Goal: Book appointment/travel/reservation

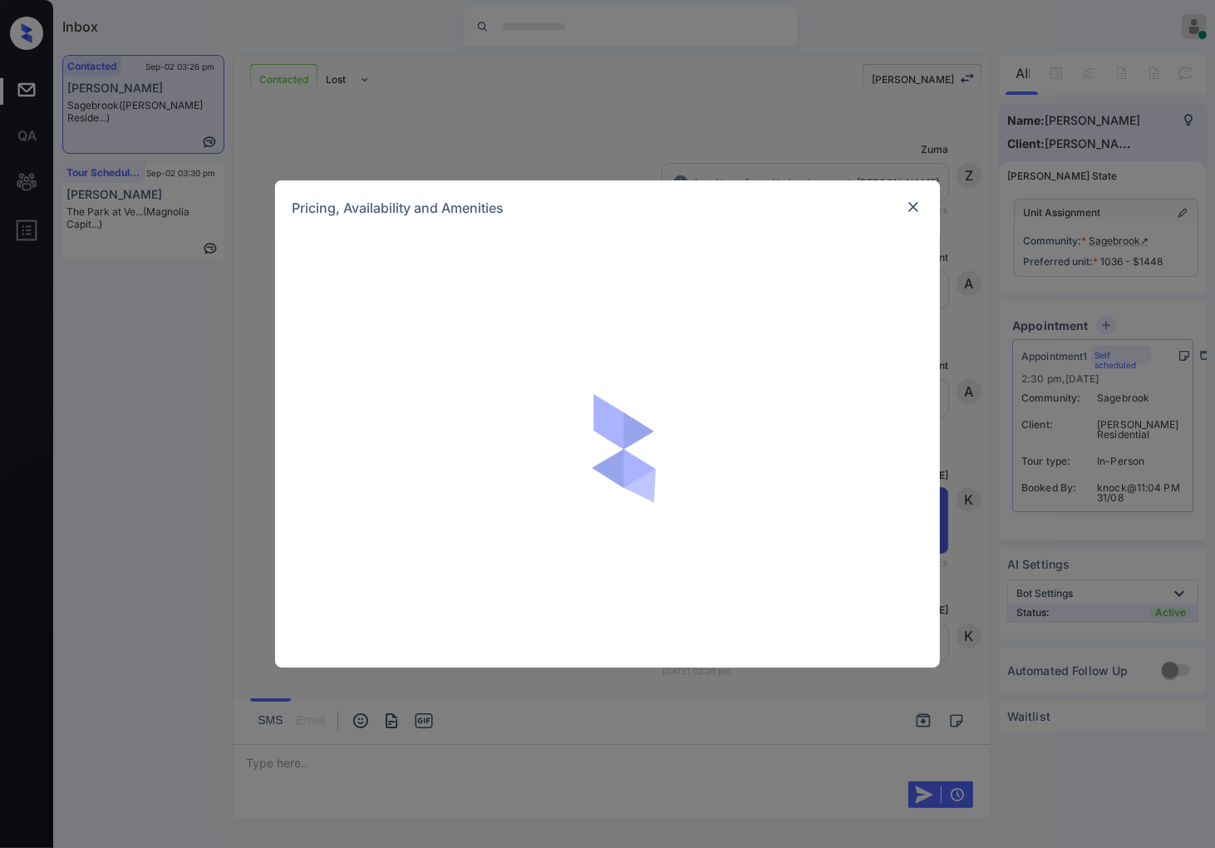
scroll to position [3293, 0]
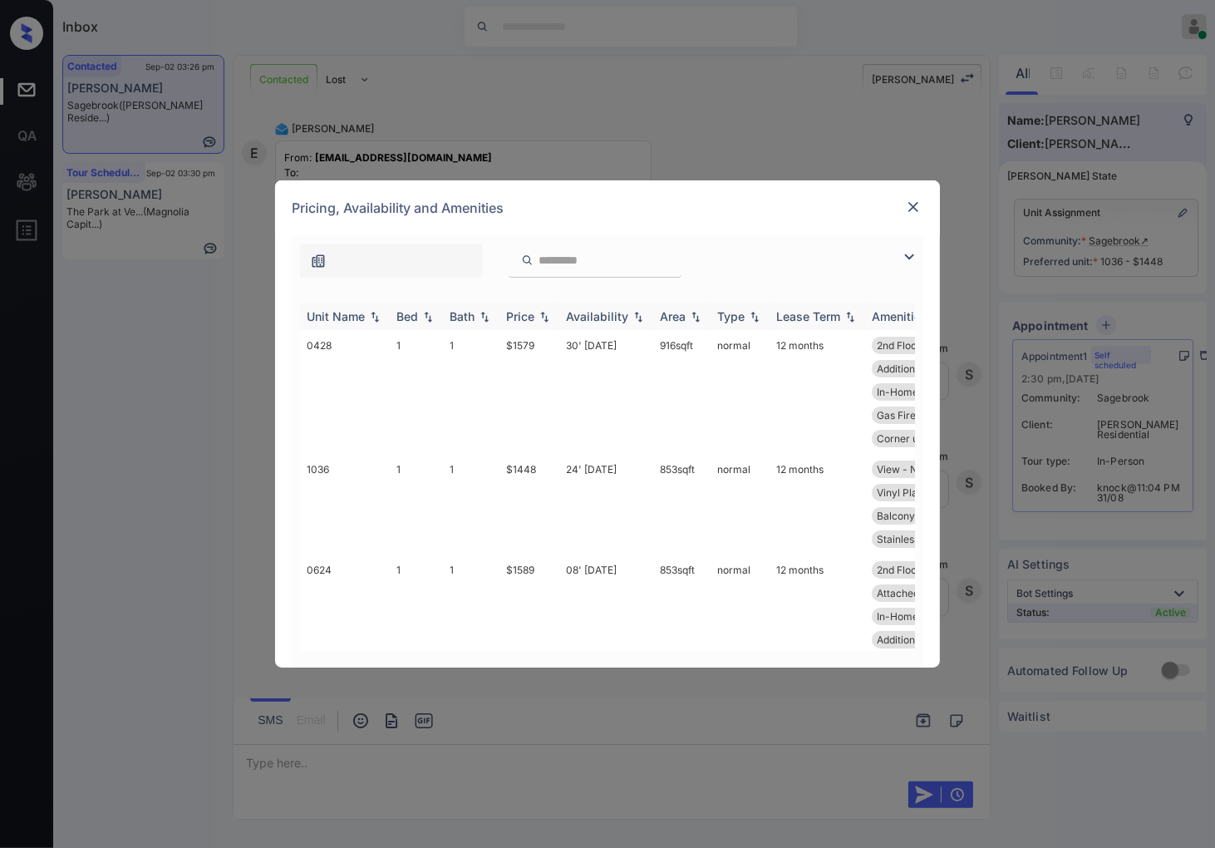
click at [551, 314] on img at bounding box center [544, 317] width 17 height 12
click at [551, 314] on img at bounding box center [544, 316] width 17 height 12
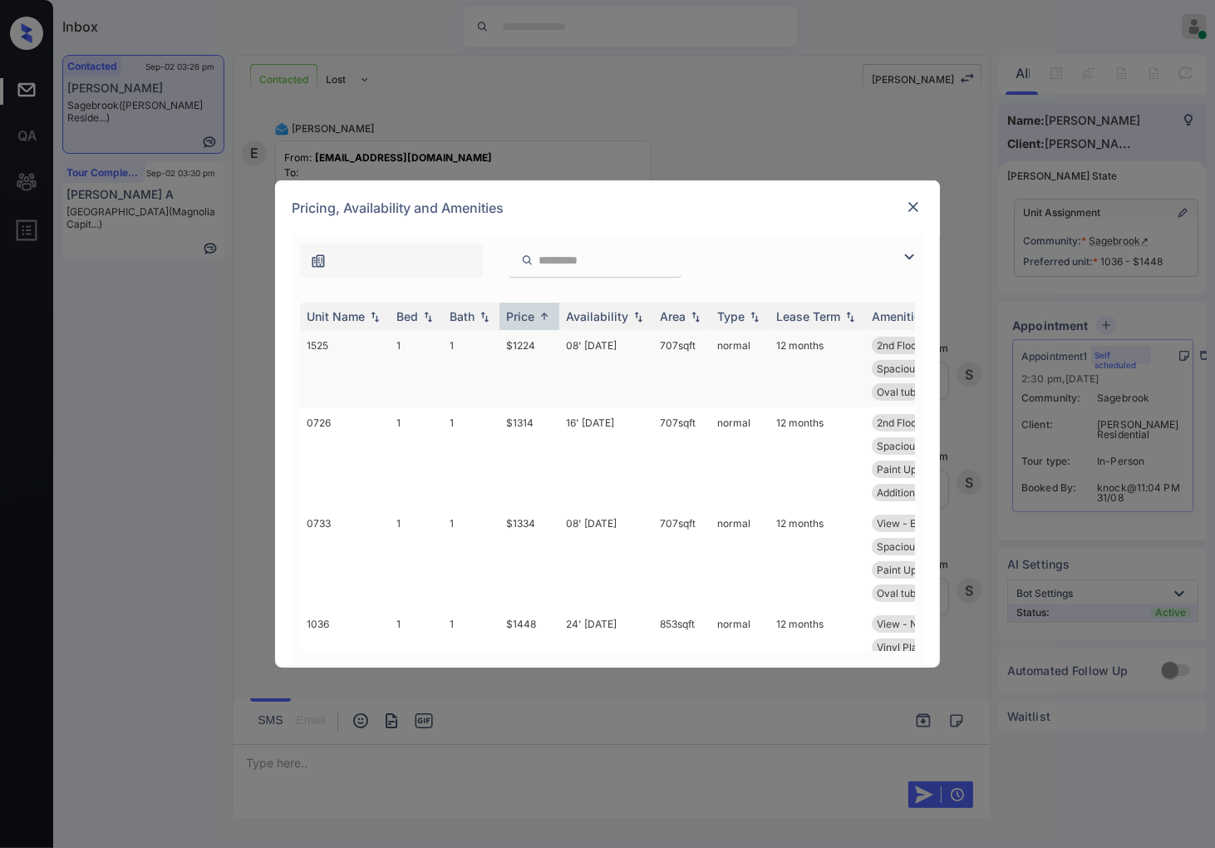
click at [533, 338] on td "$1224" at bounding box center [530, 368] width 60 height 77
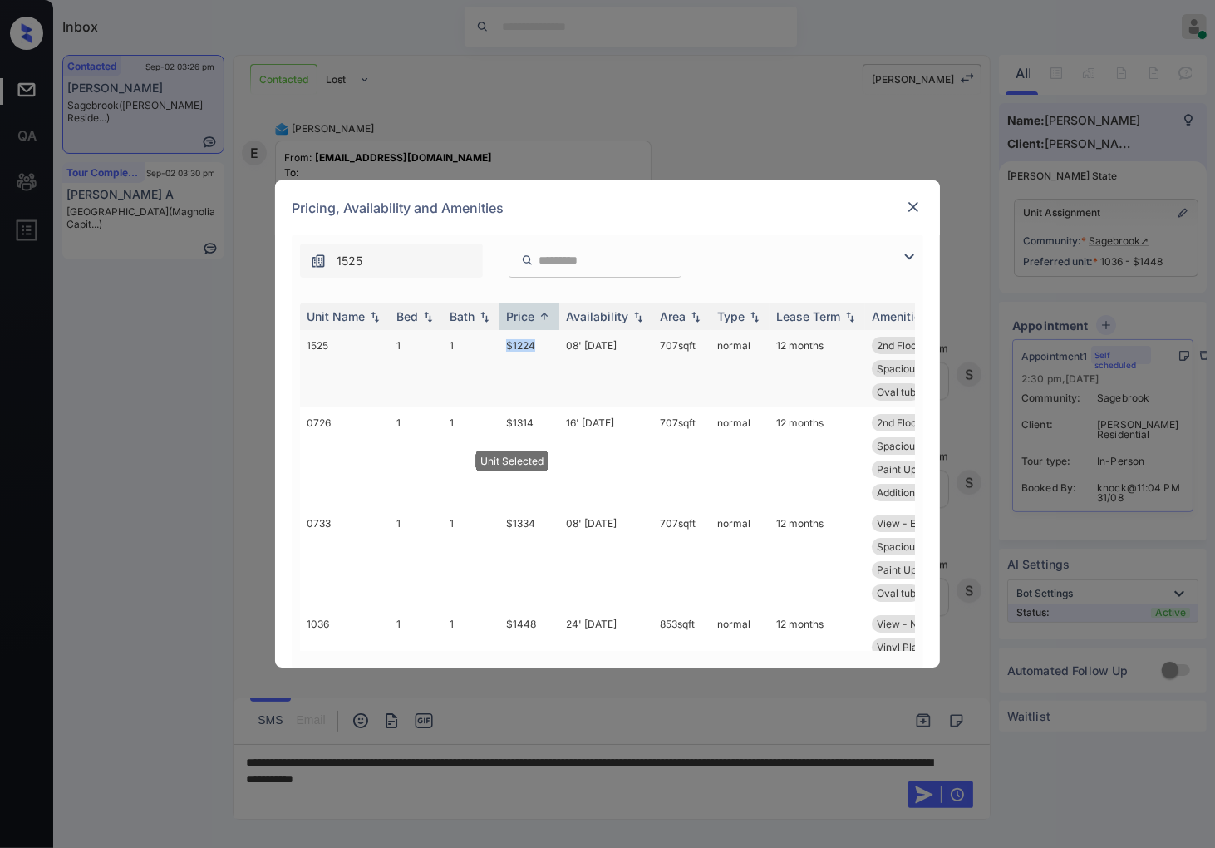
drag, startPoint x: 505, startPoint y: 339, endPoint x: 537, endPoint y: 346, distance: 32.3
click at [537, 346] on td "$1224" at bounding box center [530, 368] width 60 height 77
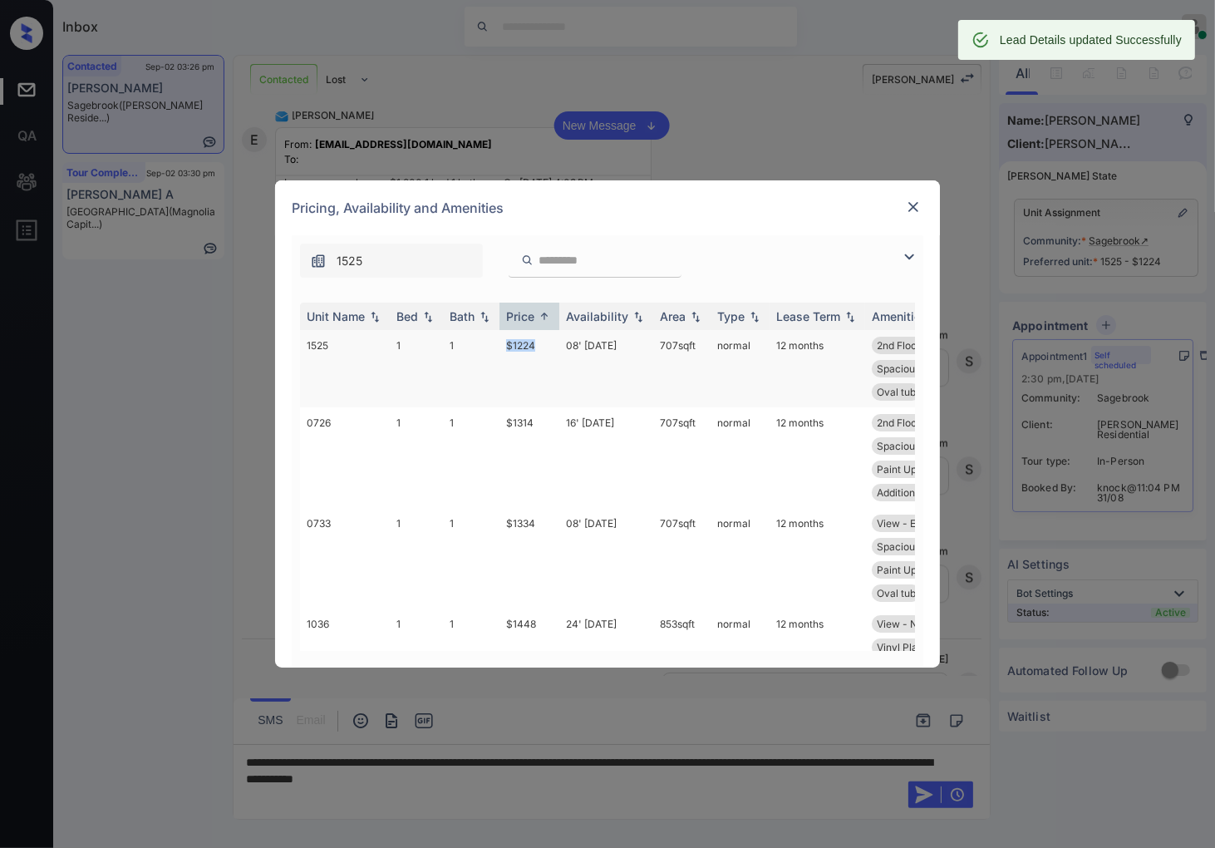
copy td "$1224"
click at [762, 350] on td "normal" at bounding box center [740, 368] width 59 height 77
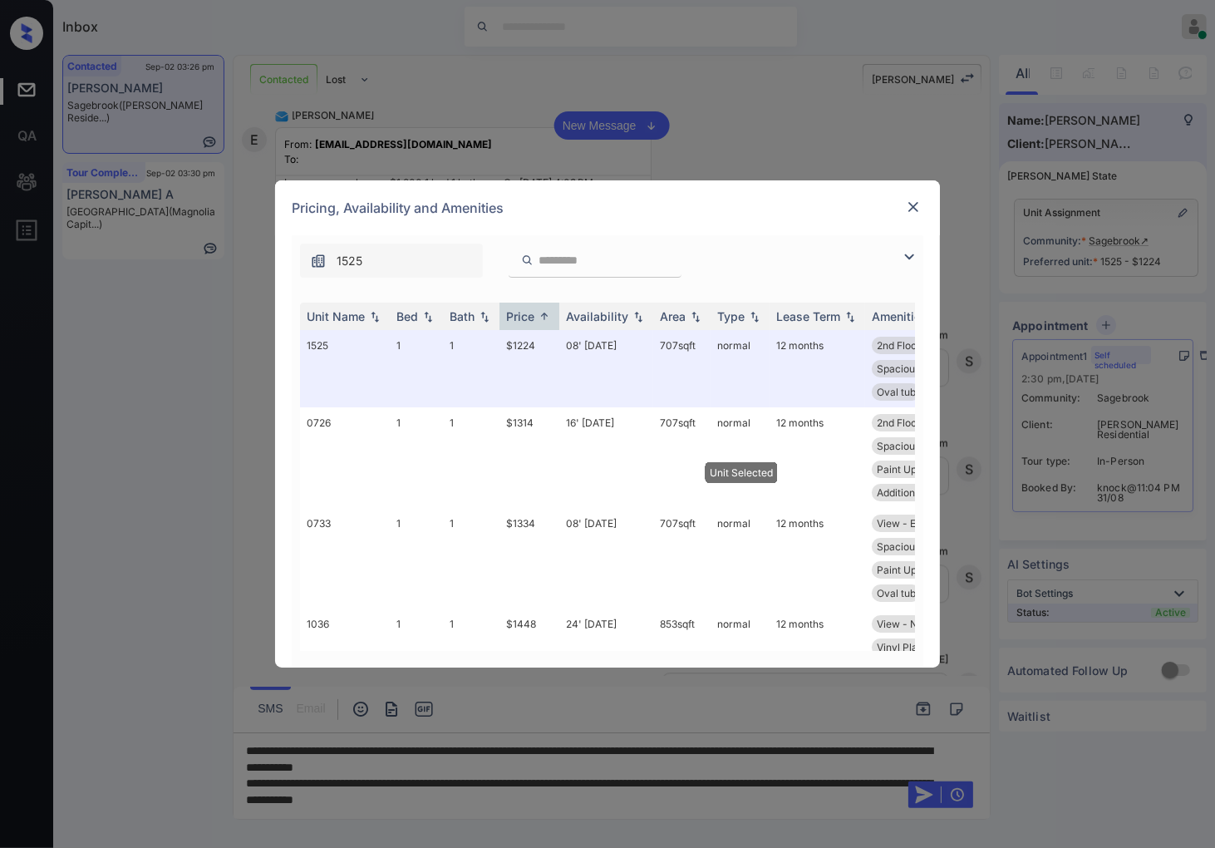
click at [913, 202] on img at bounding box center [913, 207] width 17 height 17
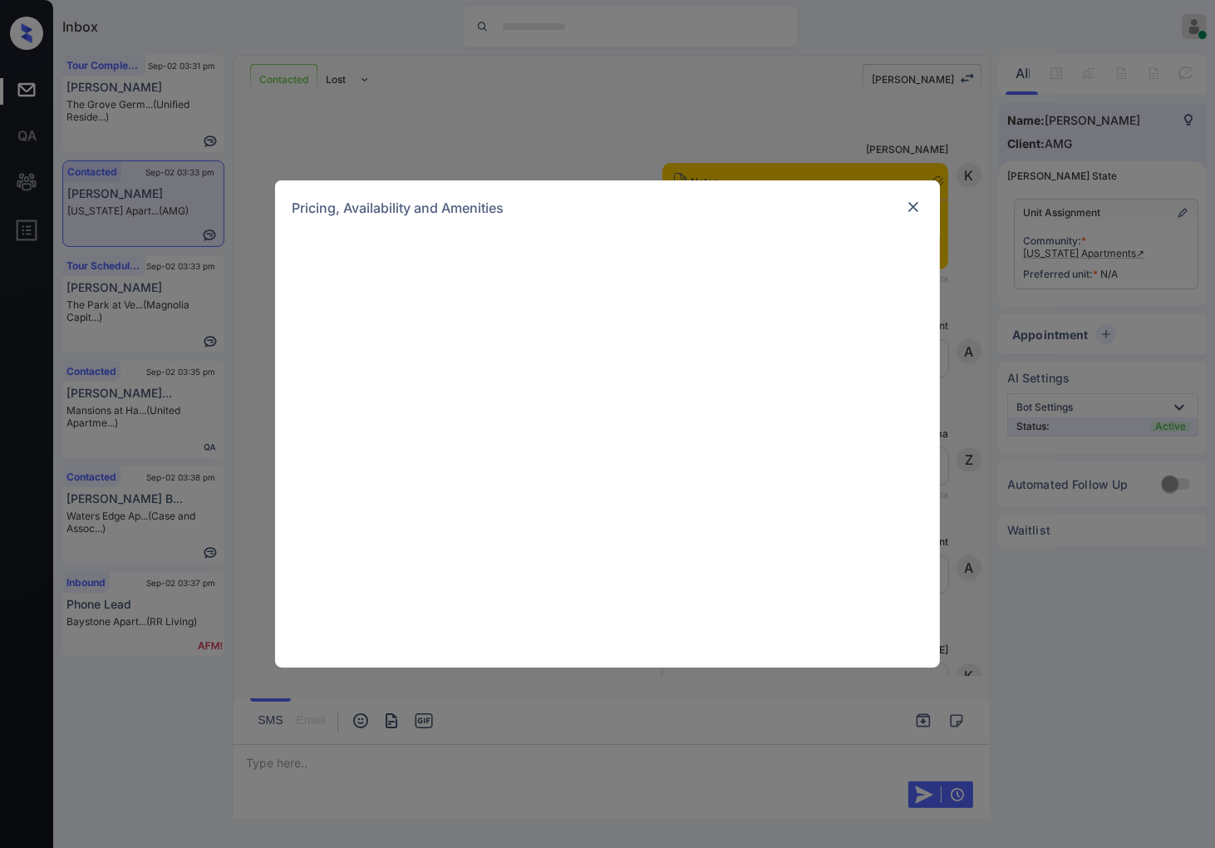
scroll to position [794, 0]
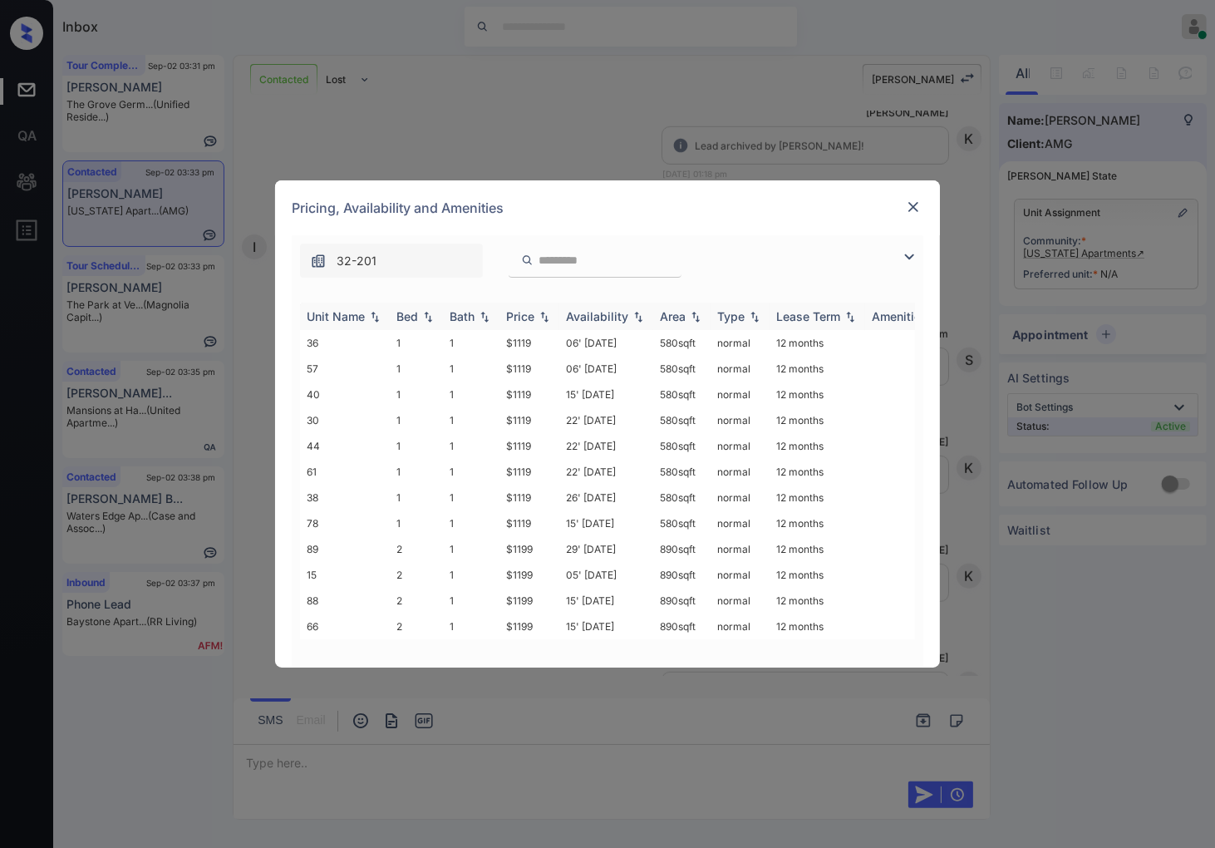
click at [547, 317] on img at bounding box center [544, 317] width 17 height 12
click at [547, 317] on img at bounding box center [544, 316] width 17 height 12
click at [554, 547] on td "$1199" at bounding box center [530, 549] width 60 height 26
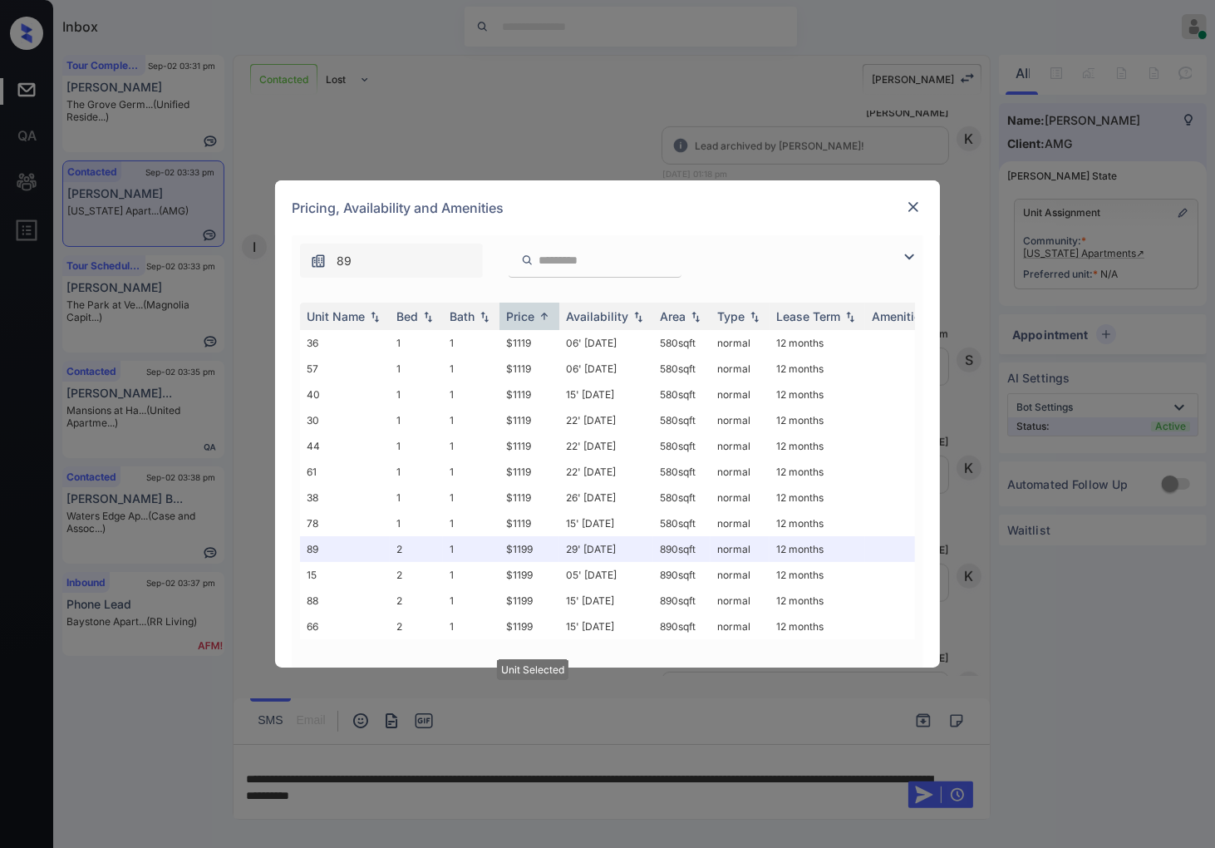
click at [917, 201] on img at bounding box center [913, 207] width 17 height 17
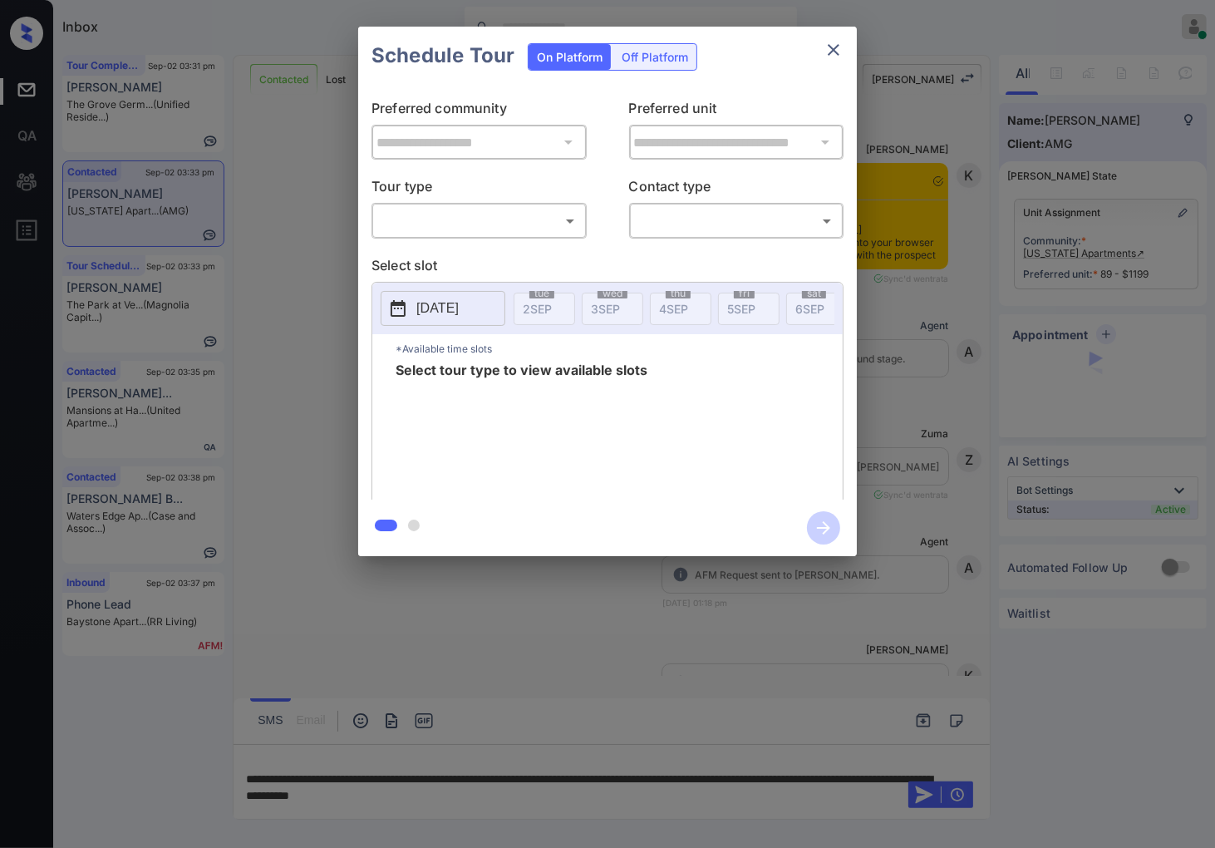
scroll to position [5803, 0]
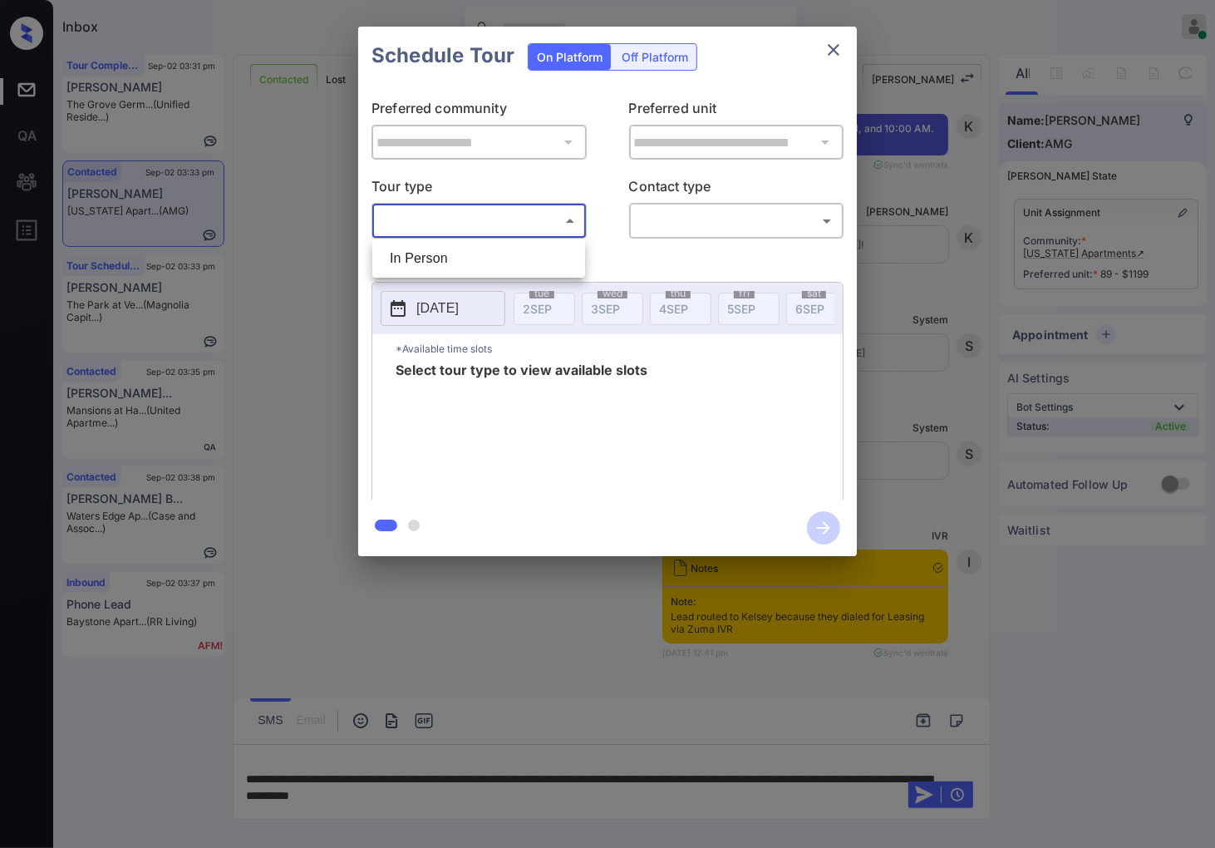
click at [557, 220] on body "Inbox [PERSON_NAME] Online Set yourself offline Set yourself on break Profile S…" at bounding box center [607, 424] width 1215 height 848
click at [541, 251] on li "In Person" at bounding box center [479, 259] width 205 height 30
type input "********"
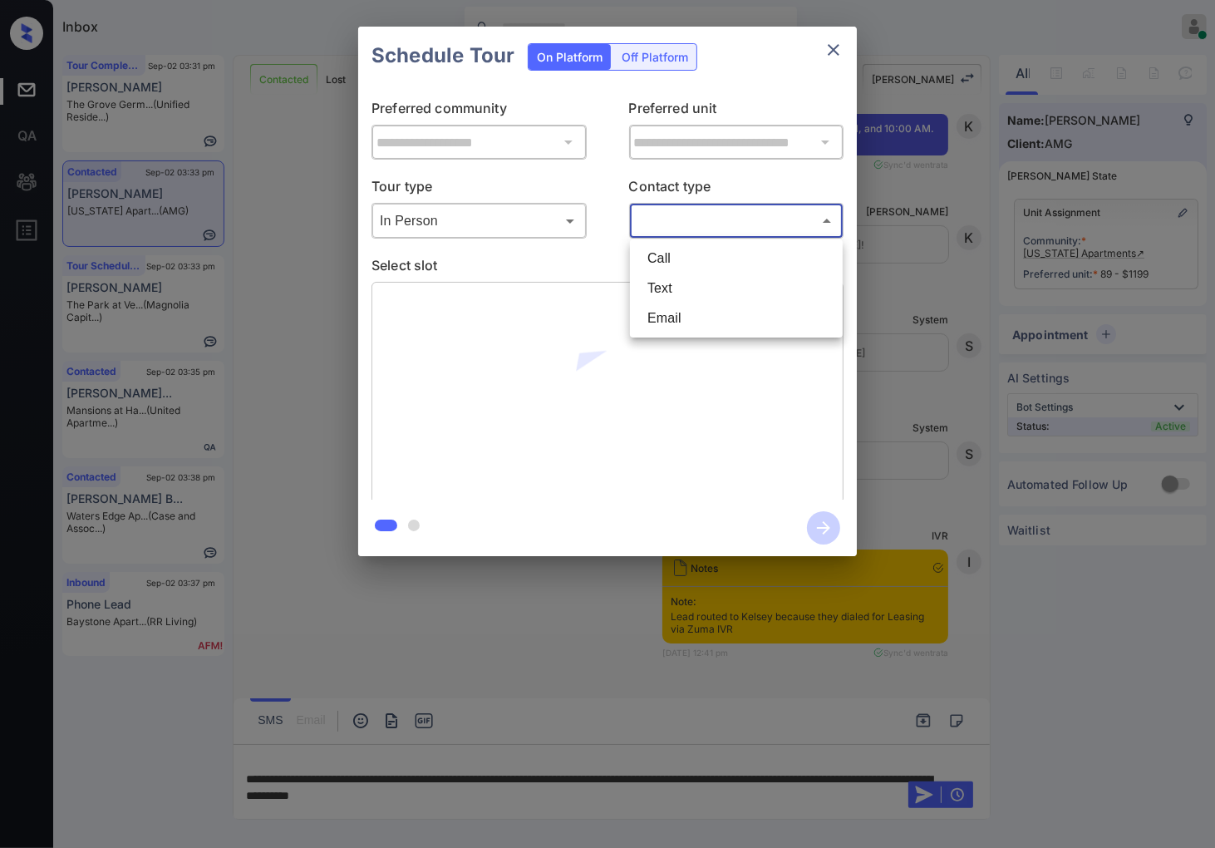
click at [699, 220] on body "Inbox [PERSON_NAME] Online Set yourself offline Set yourself on break Profile S…" at bounding box center [607, 424] width 1215 height 848
click at [702, 279] on li "Text" at bounding box center [736, 289] width 205 height 30
type input "****"
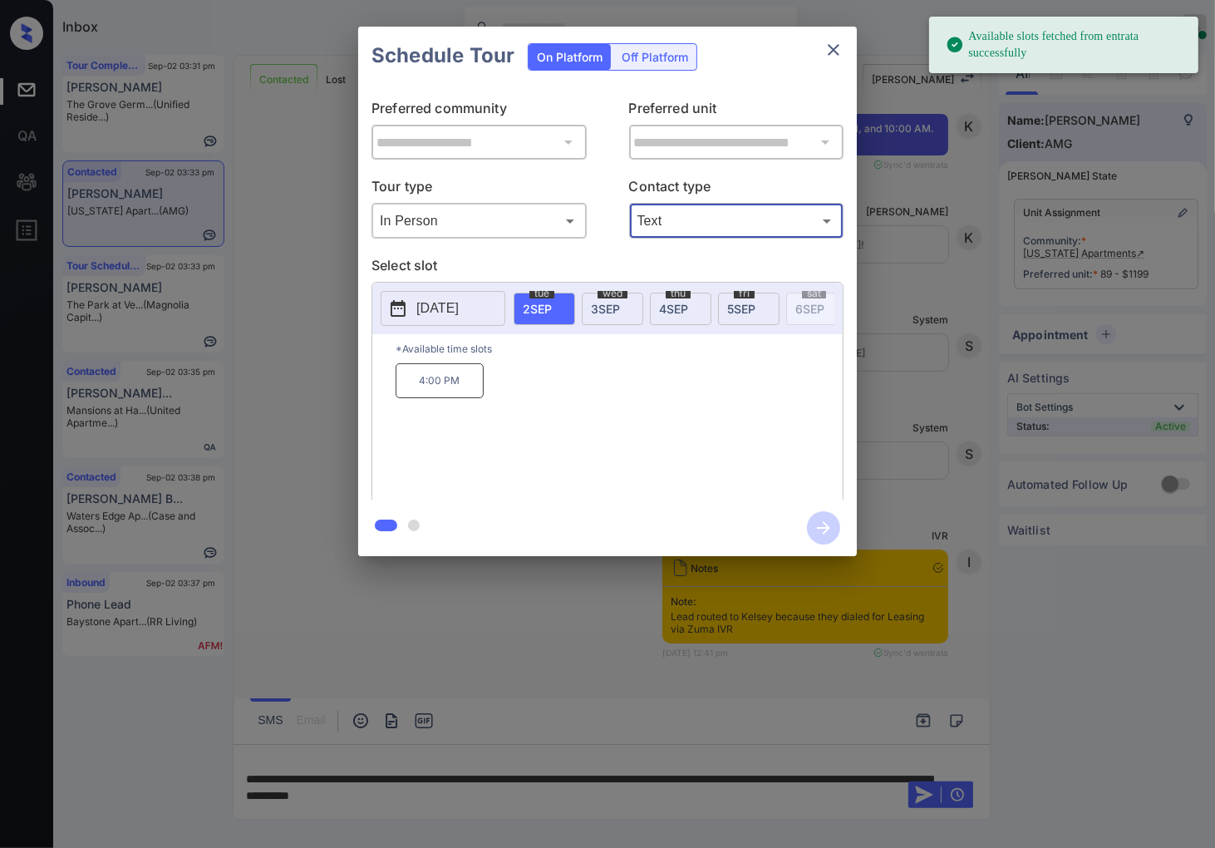
click at [686, 303] on span "[DATE]" at bounding box center [673, 309] width 29 height 14
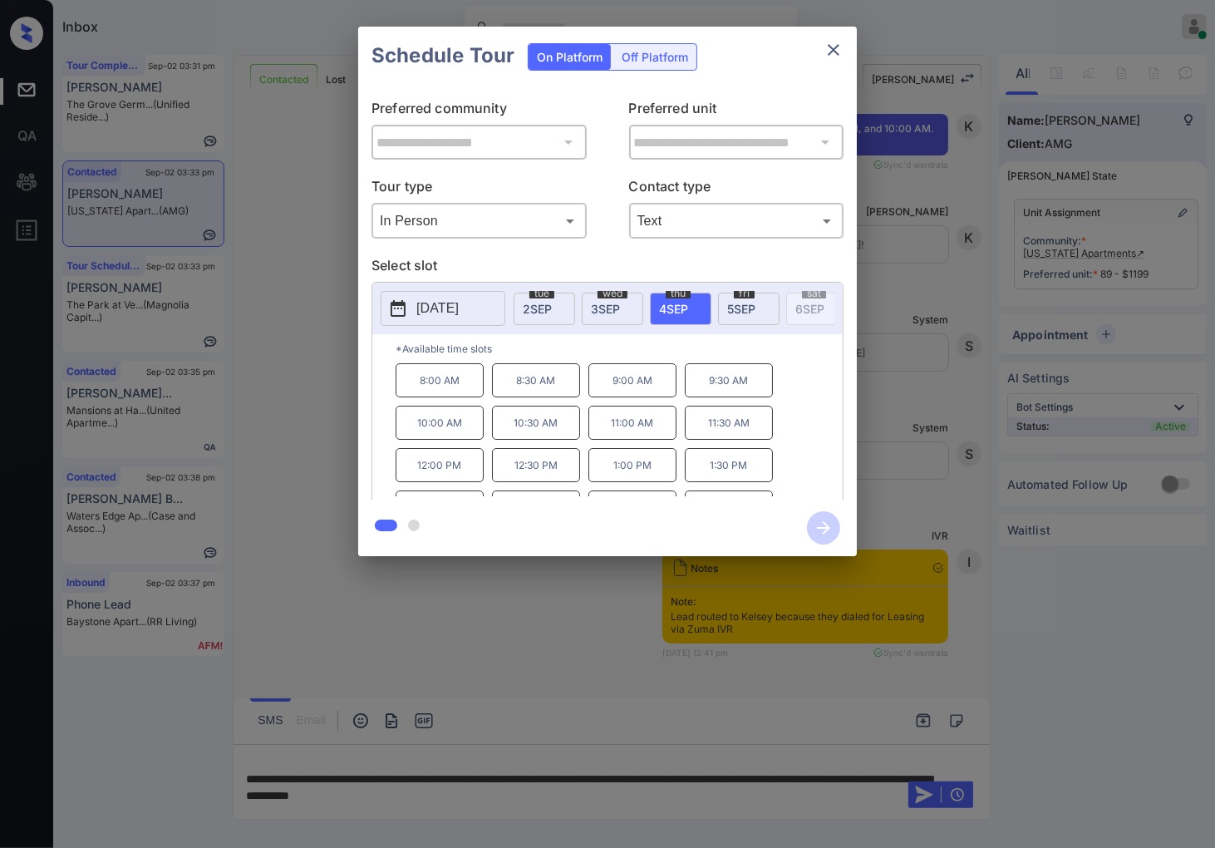
click at [483, 634] on div at bounding box center [607, 424] width 1215 height 848
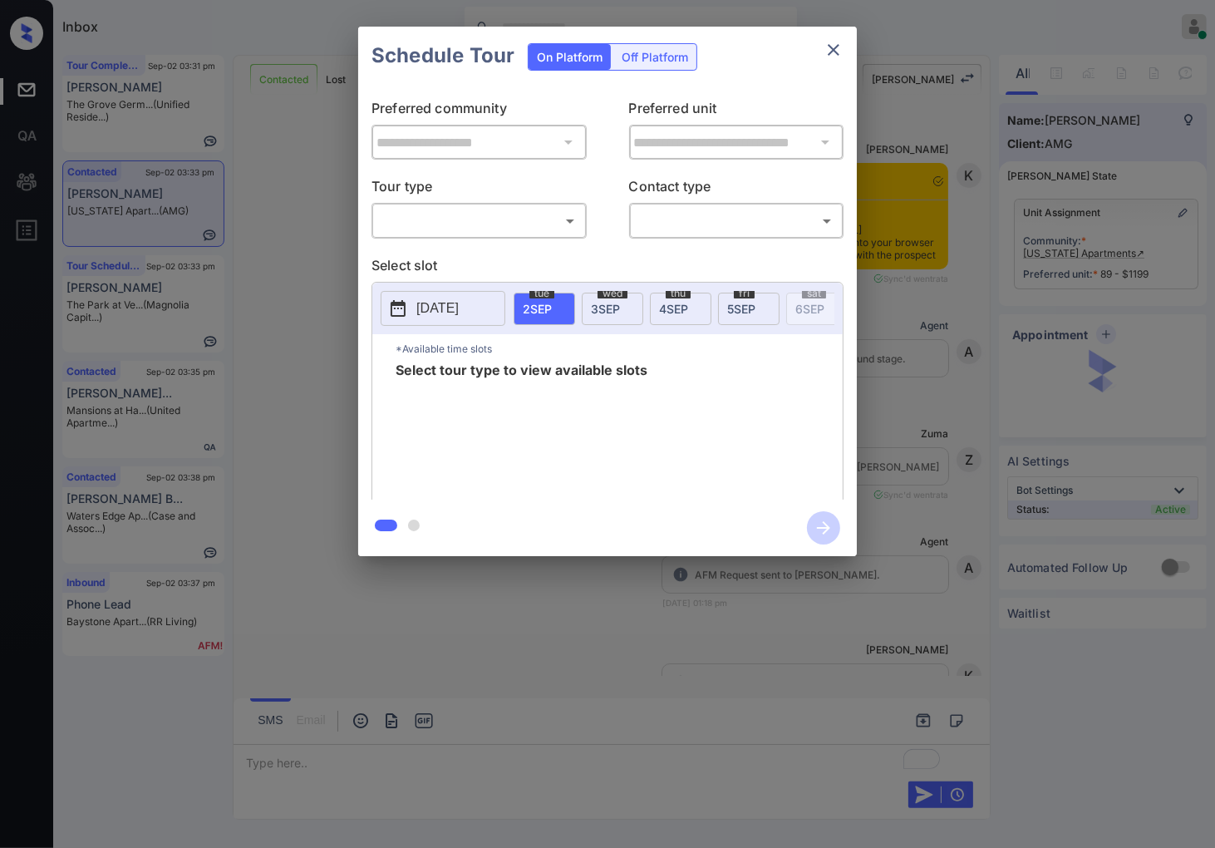
scroll to position [8131, 0]
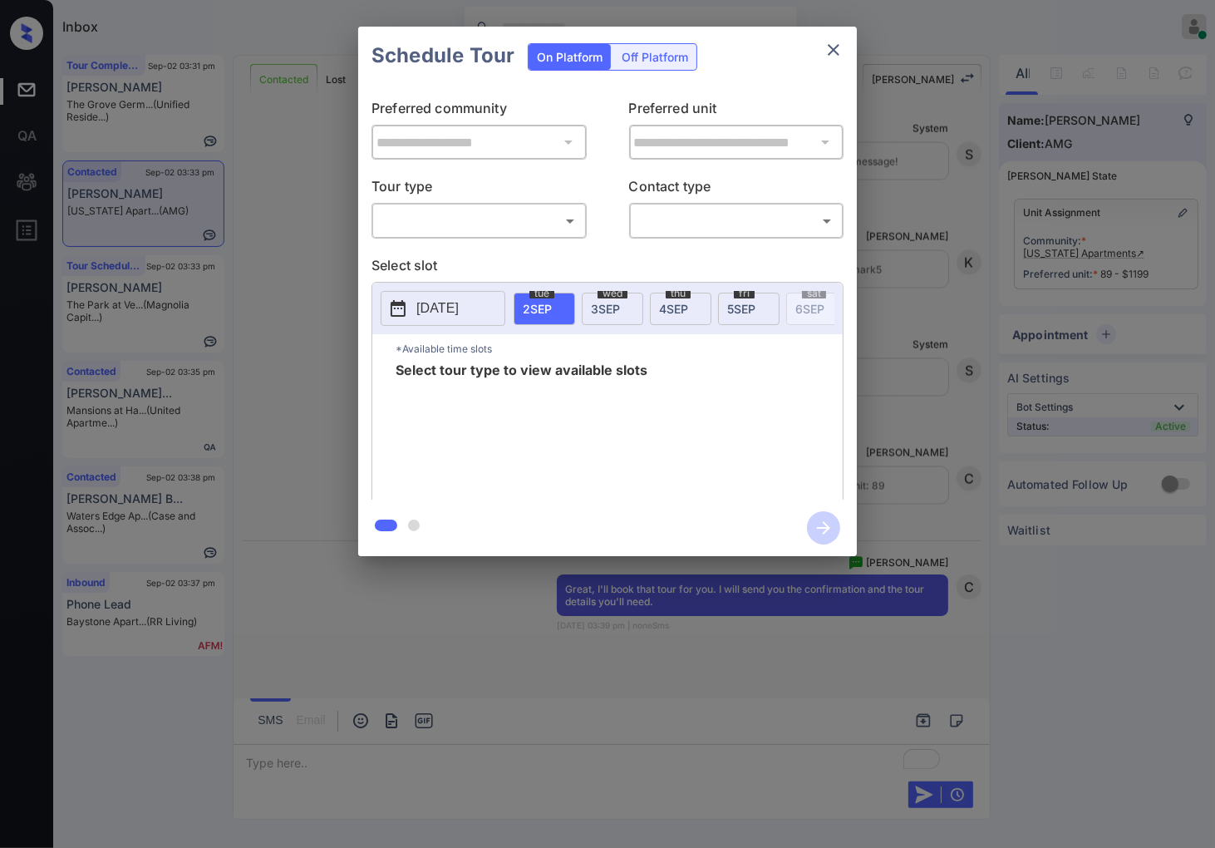
click at [520, 200] on p "Tour type" at bounding box center [479, 189] width 215 height 27
click at [521, 208] on body "Inbox [PERSON_NAME] Online Set yourself offline Set yourself on break Profile S…" at bounding box center [607, 424] width 1215 height 848
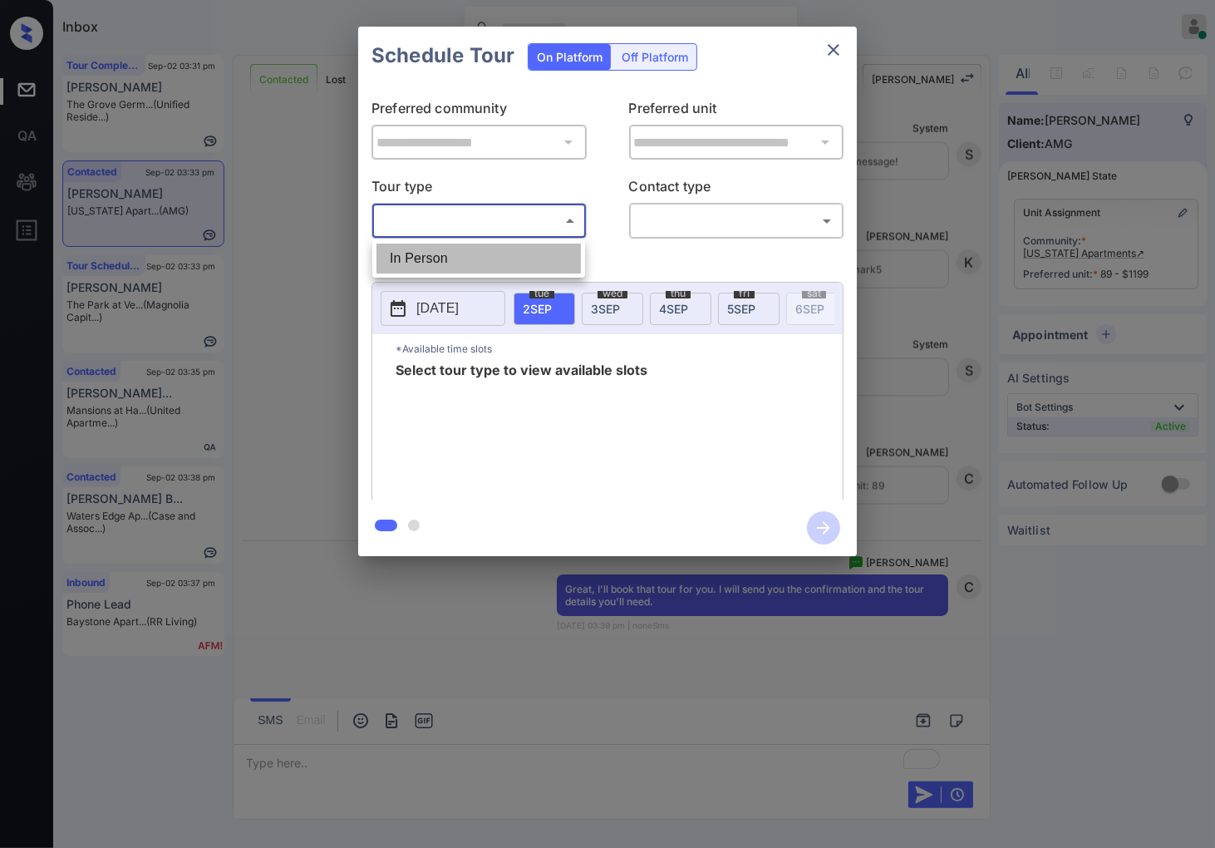
click at [535, 251] on li "In Person" at bounding box center [479, 259] width 205 height 30
type input "********"
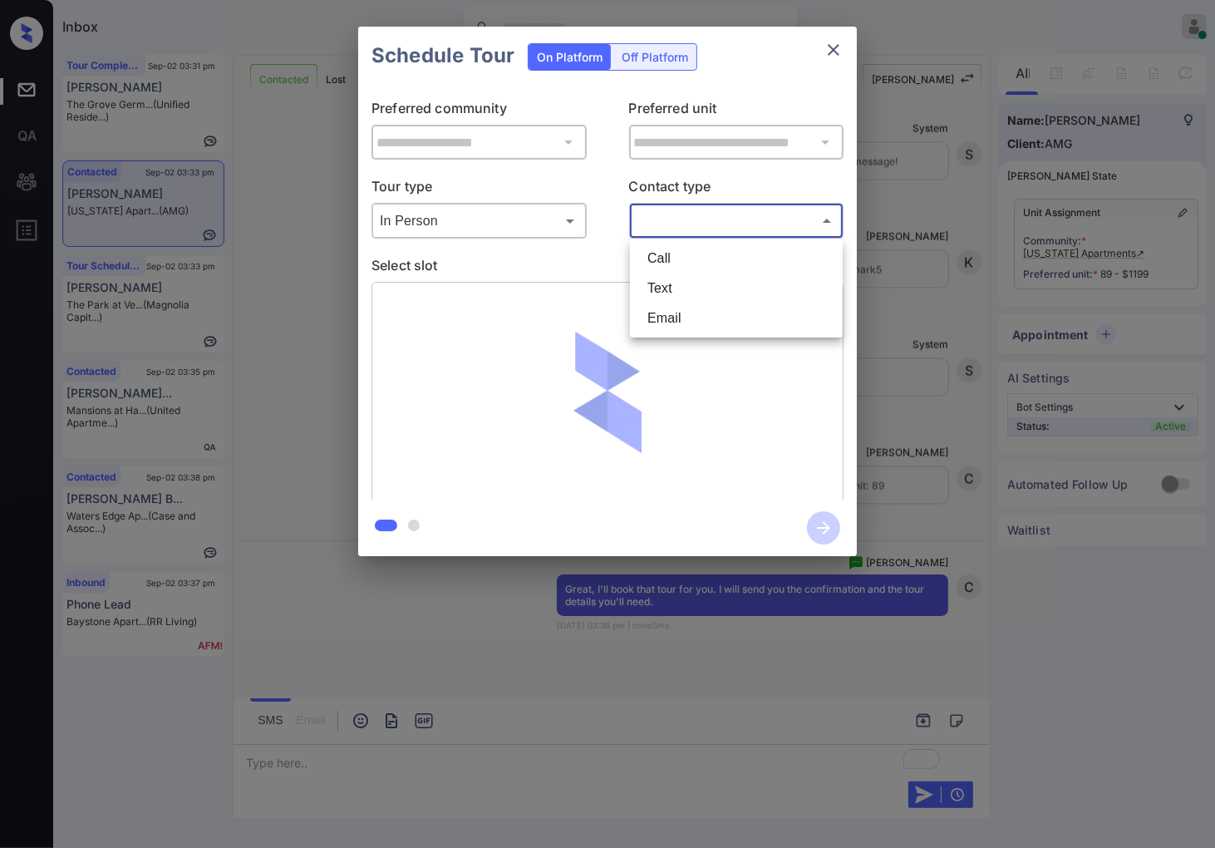
click at [678, 214] on body "Inbox [PERSON_NAME] Online Set yourself offline Set yourself on break Profile S…" at bounding box center [607, 424] width 1215 height 848
click at [671, 279] on li "Text" at bounding box center [736, 289] width 205 height 30
type input "****"
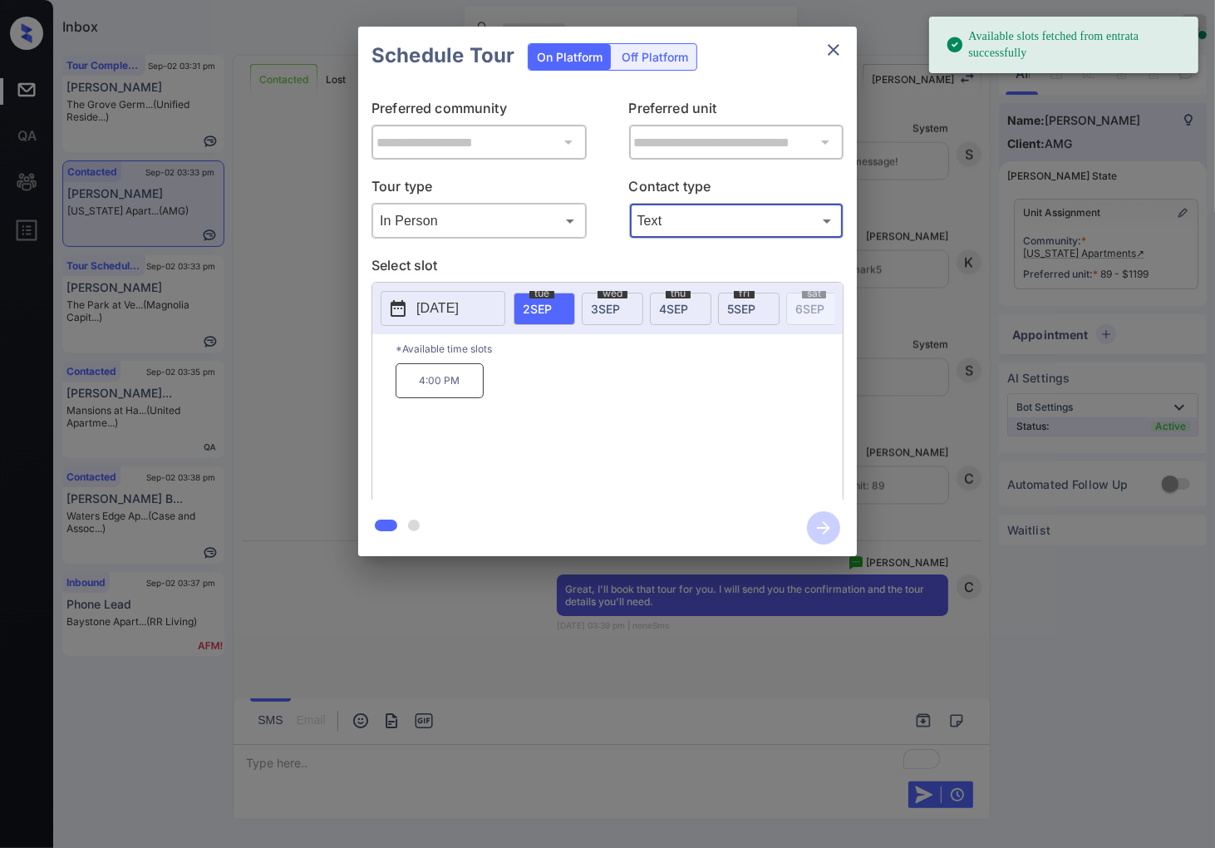
click at [677, 308] on span "4 SEP" at bounding box center [673, 309] width 29 height 14
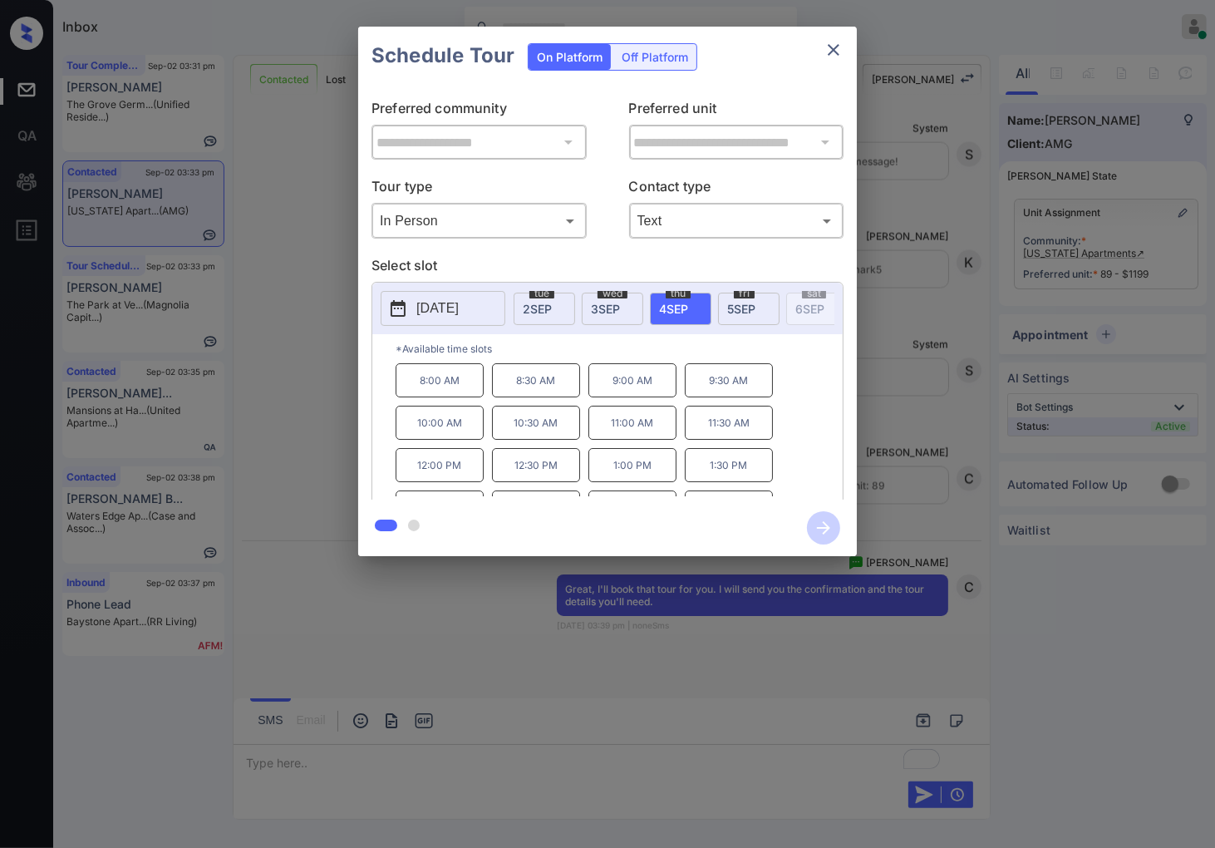
click at [466, 433] on p "10:00 AM" at bounding box center [440, 423] width 88 height 34
click at [820, 518] on icon "button" at bounding box center [823, 527] width 33 height 33
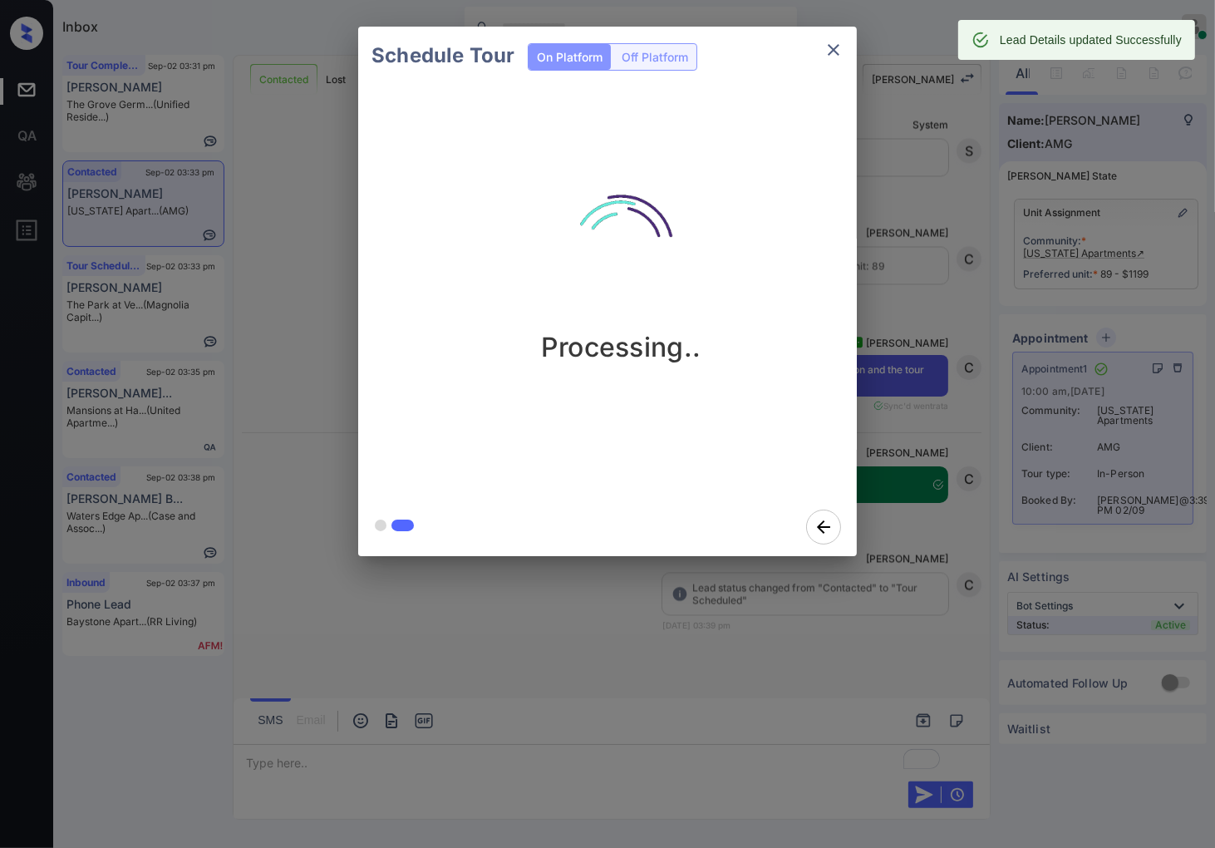
scroll to position [8593, 0]
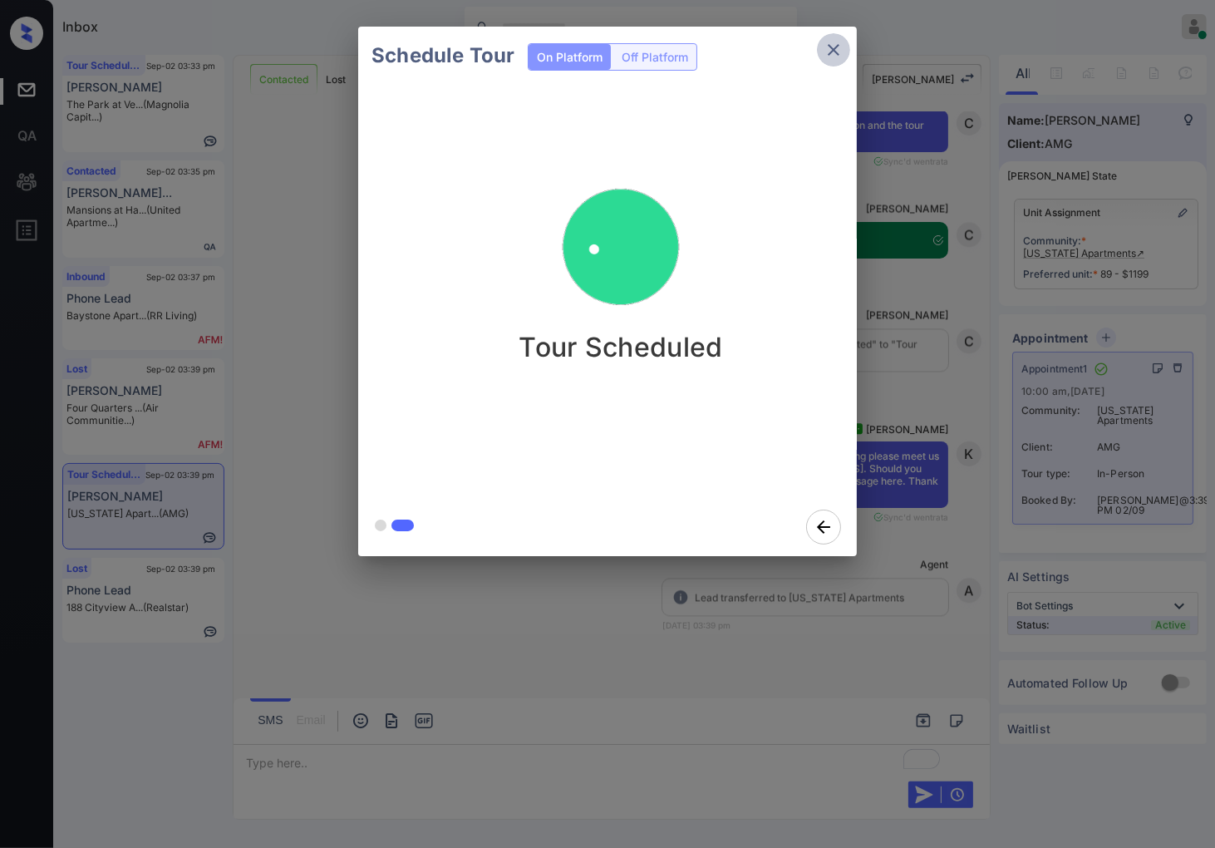
click at [840, 47] on icon "close" at bounding box center [834, 50] width 20 height 20
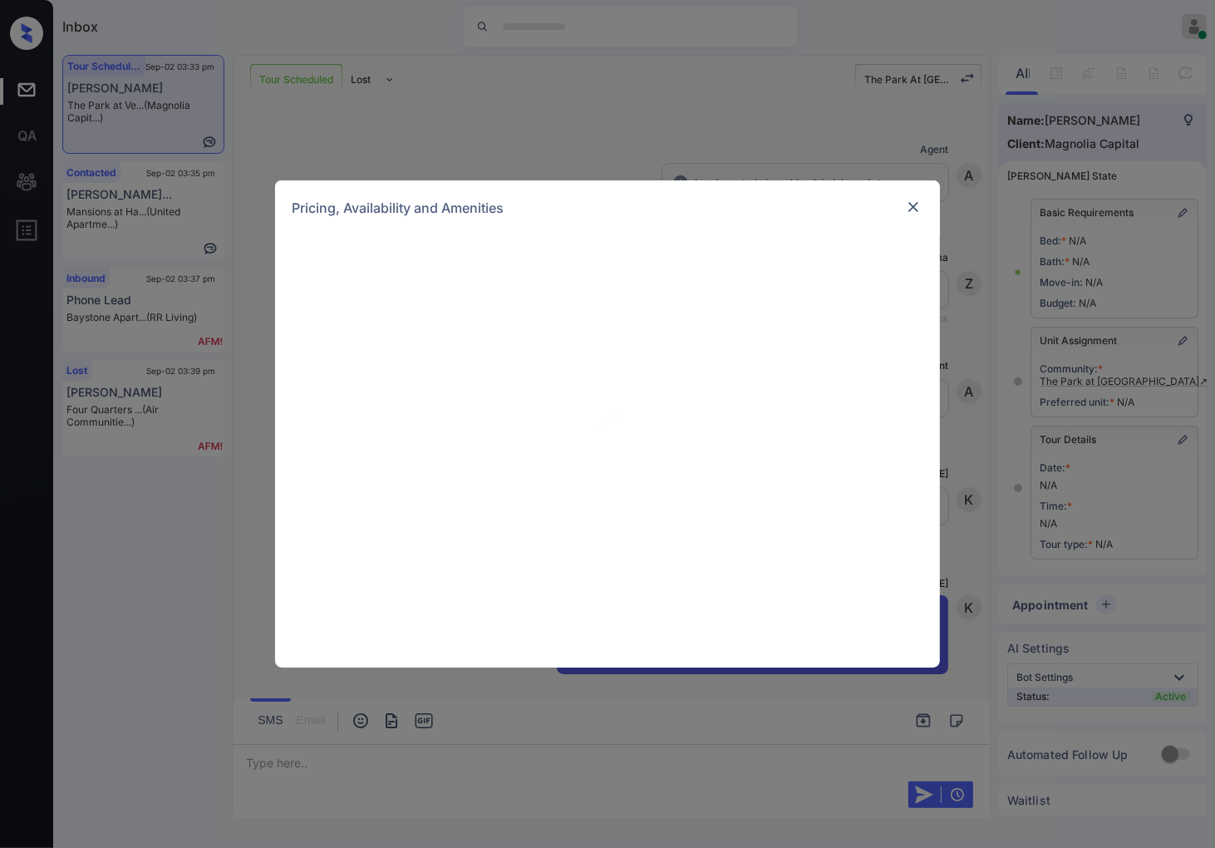
scroll to position [369, 0]
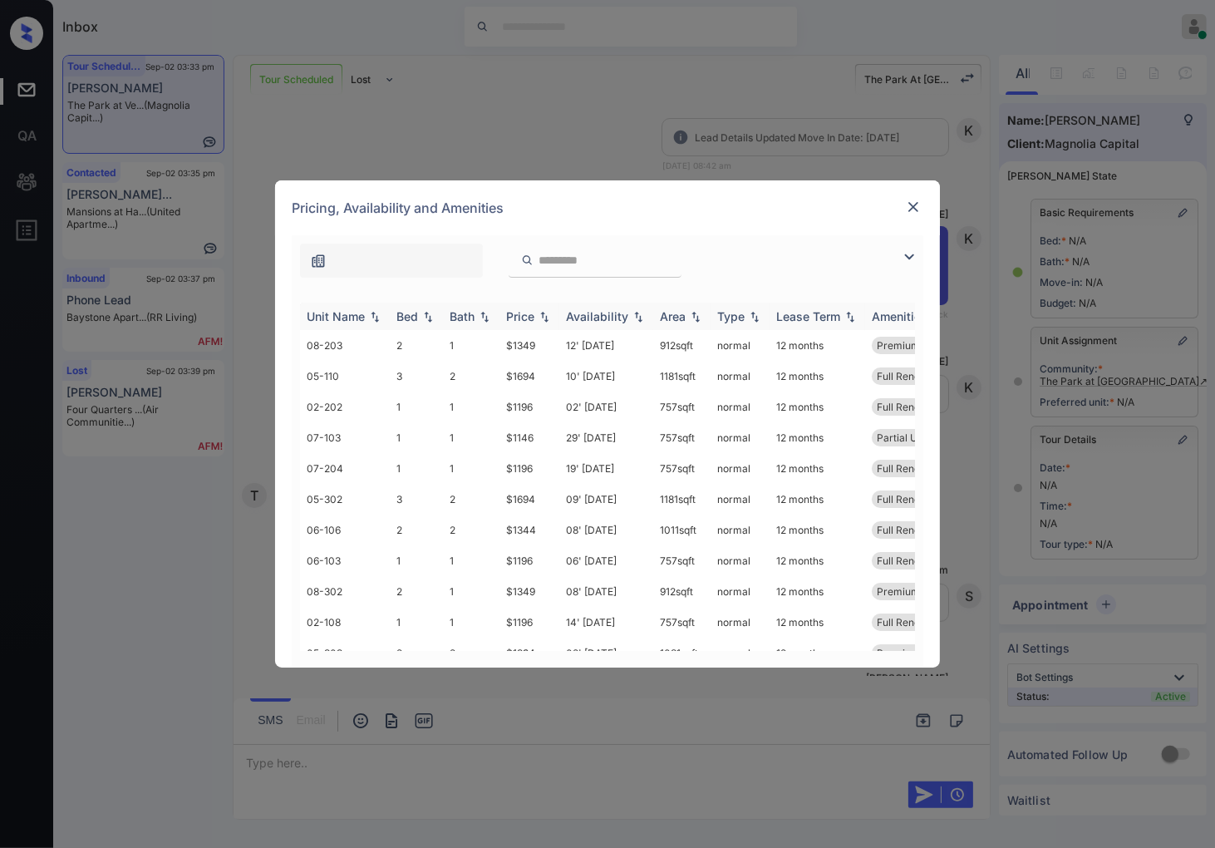
click at [549, 314] on img at bounding box center [544, 317] width 17 height 12
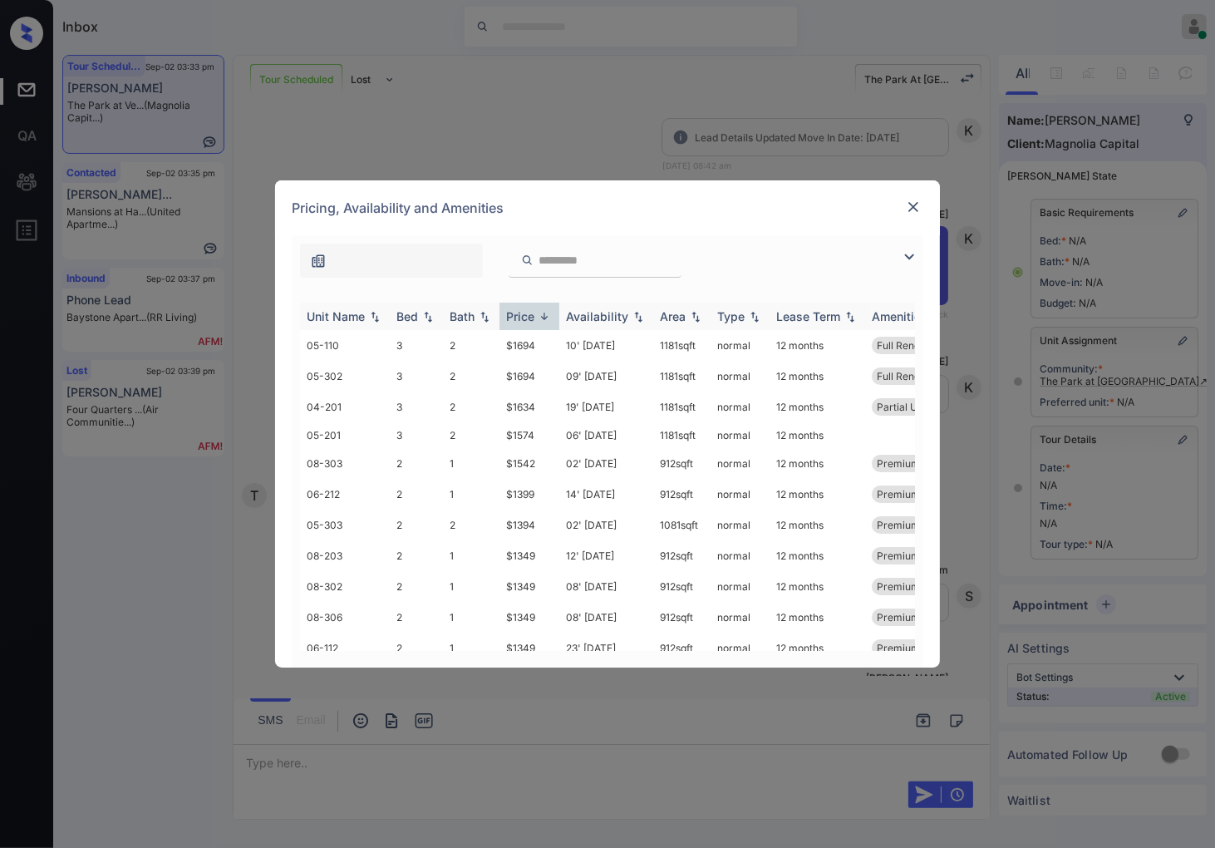
click at [549, 314] on img at bounding box center [544, 316] width 17 height 12
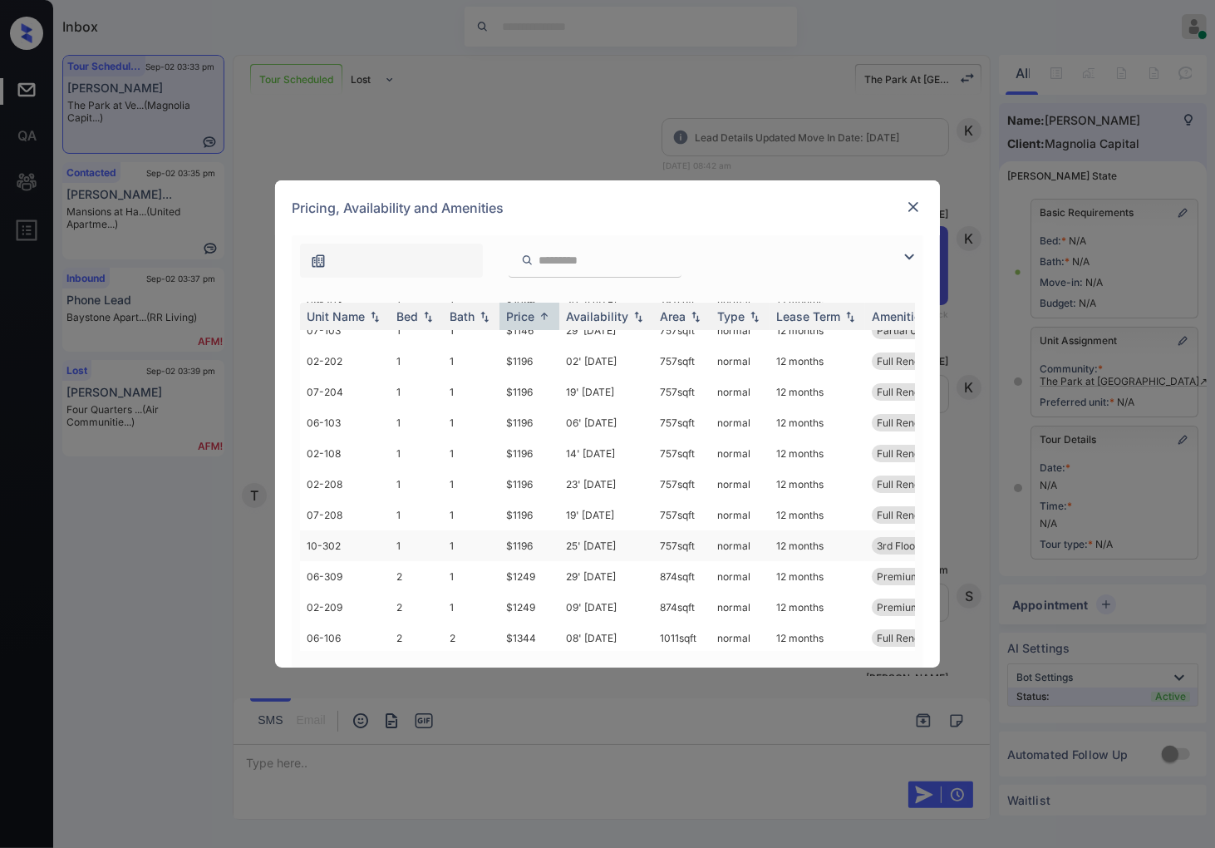
scroll to position [185, 0]
click at [525, 538] on td "$1344" at bounding box center [530, 545] width 60 height 31
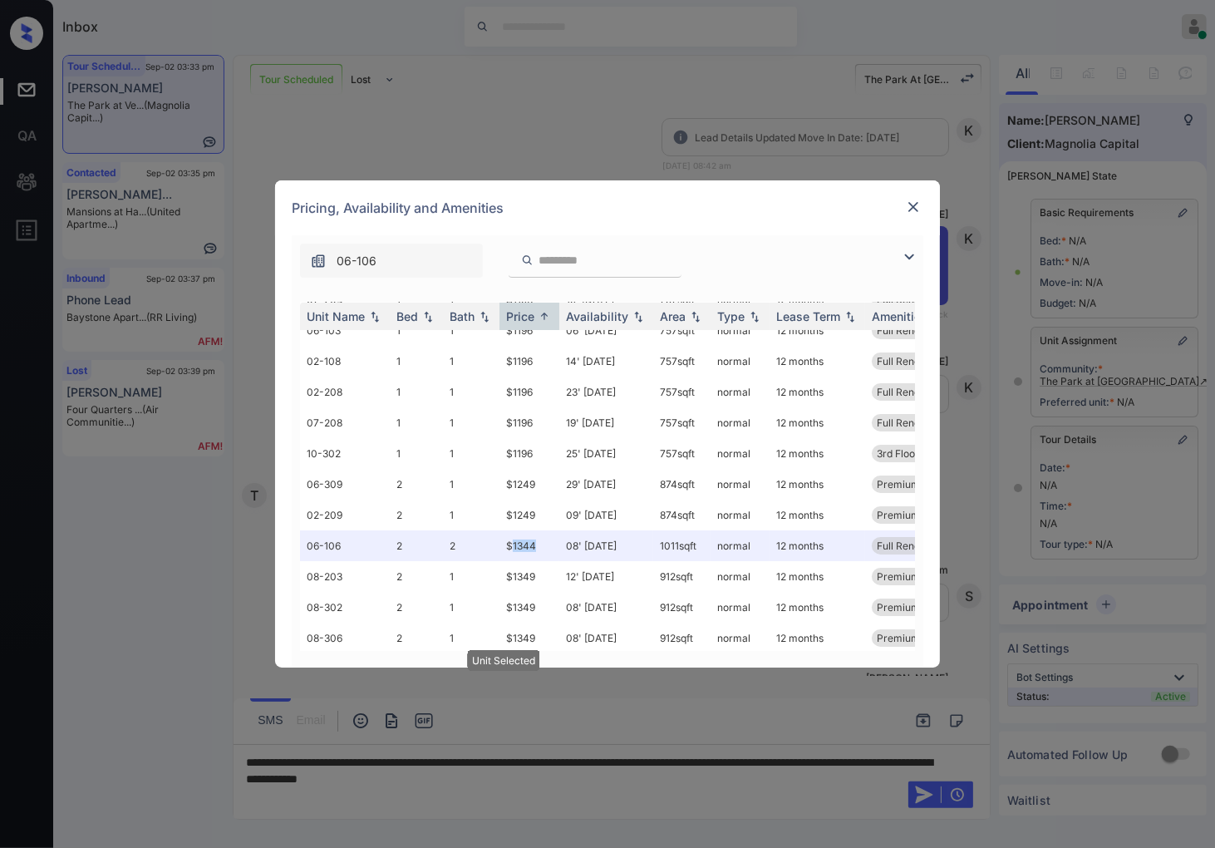
click at [912, 204] on img at bounding box center [913, 207] width 17 height 17
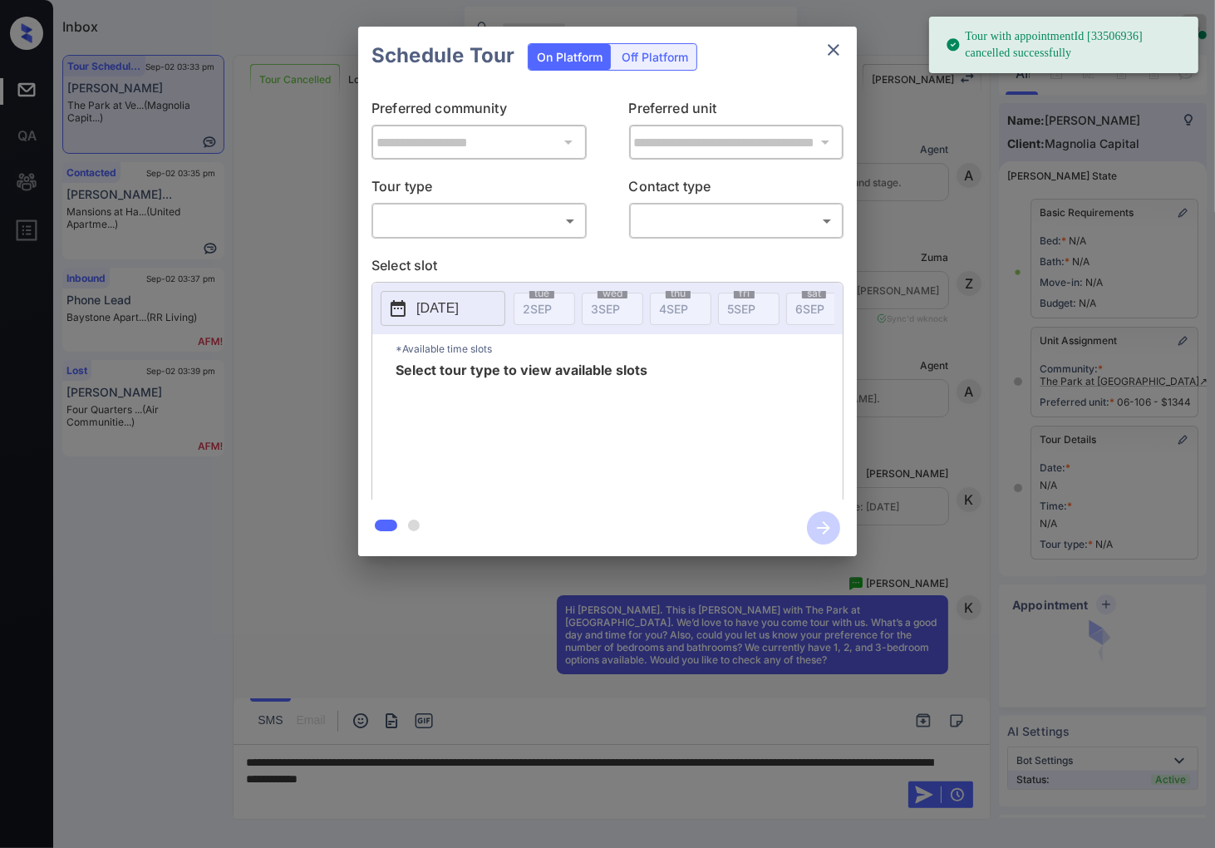
scroll to position [369, 0]
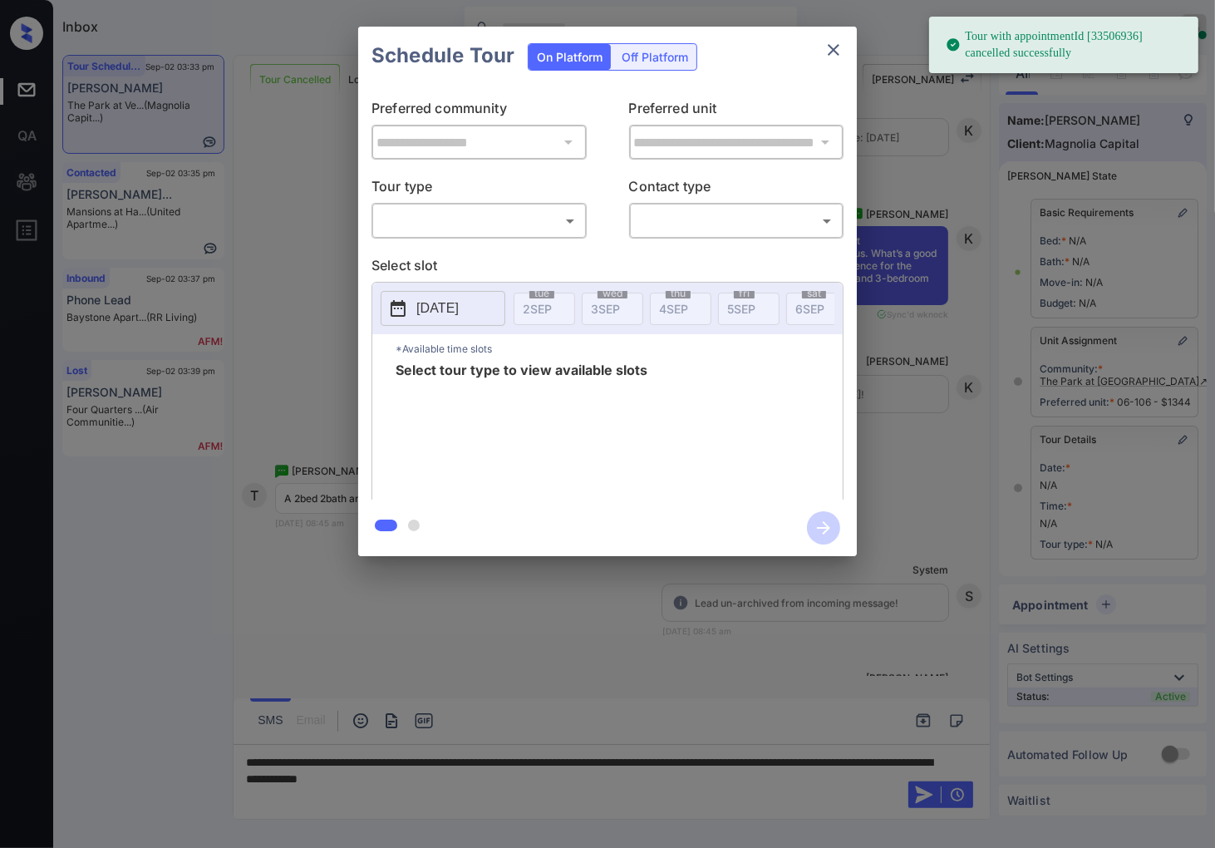
click at [499, 221] on body "Tour with appointmentId [33506936] cancelled successfully Inbox [PERSON_NAME] O…" at bounding box center [607, 424] width 1215 height 848
click at [492, 279] on div at bounding box center [607, 424] width 1215 height 848
click at [504, 254] on div "**********" at bounding box center [607, 292] width 499 height 415
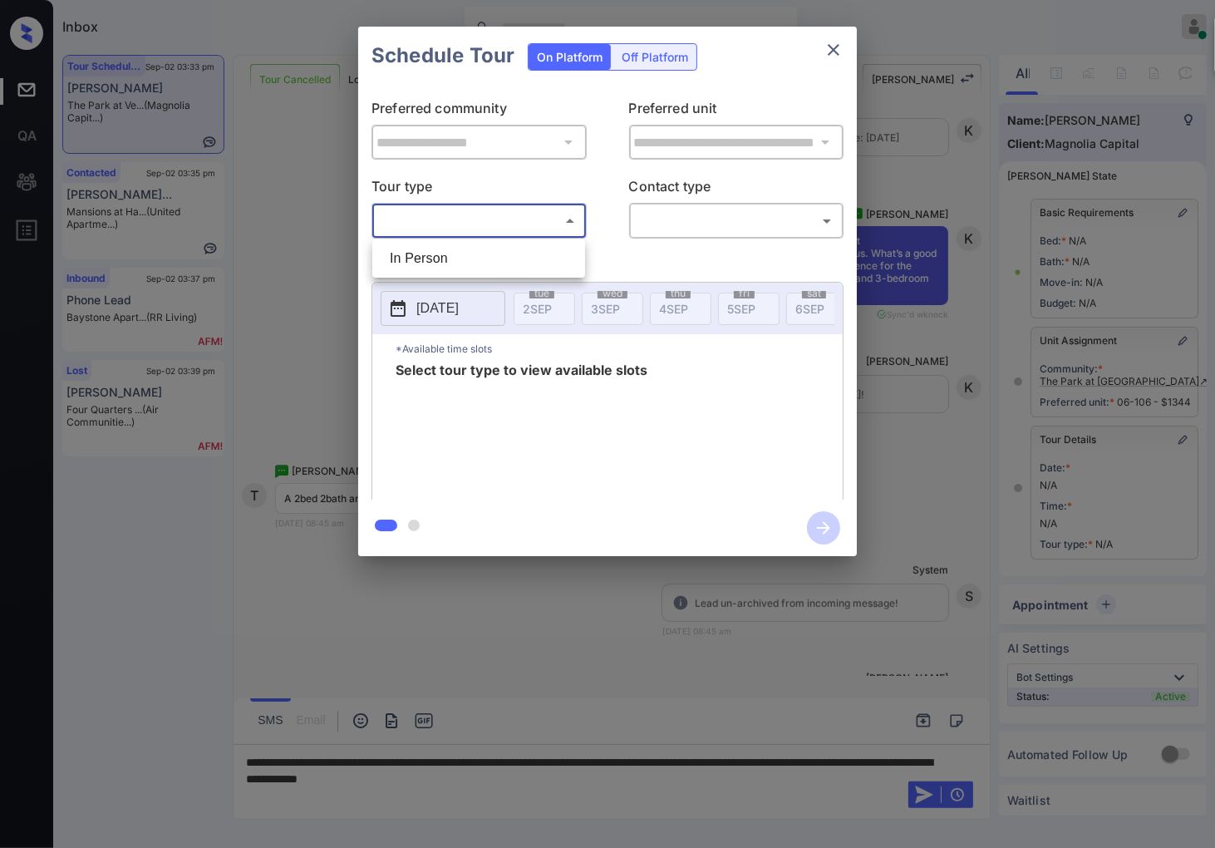
click at [567, 221] on body "Tour with appointmentId [33506936] cancelled successfully Inbox Caroline Dacana…" at bounding box center [607, 424] width 1215 height 848
click at [555, 264] on li "In Person" at bounding box center [479, 259] width 205 height 30
type input "********"
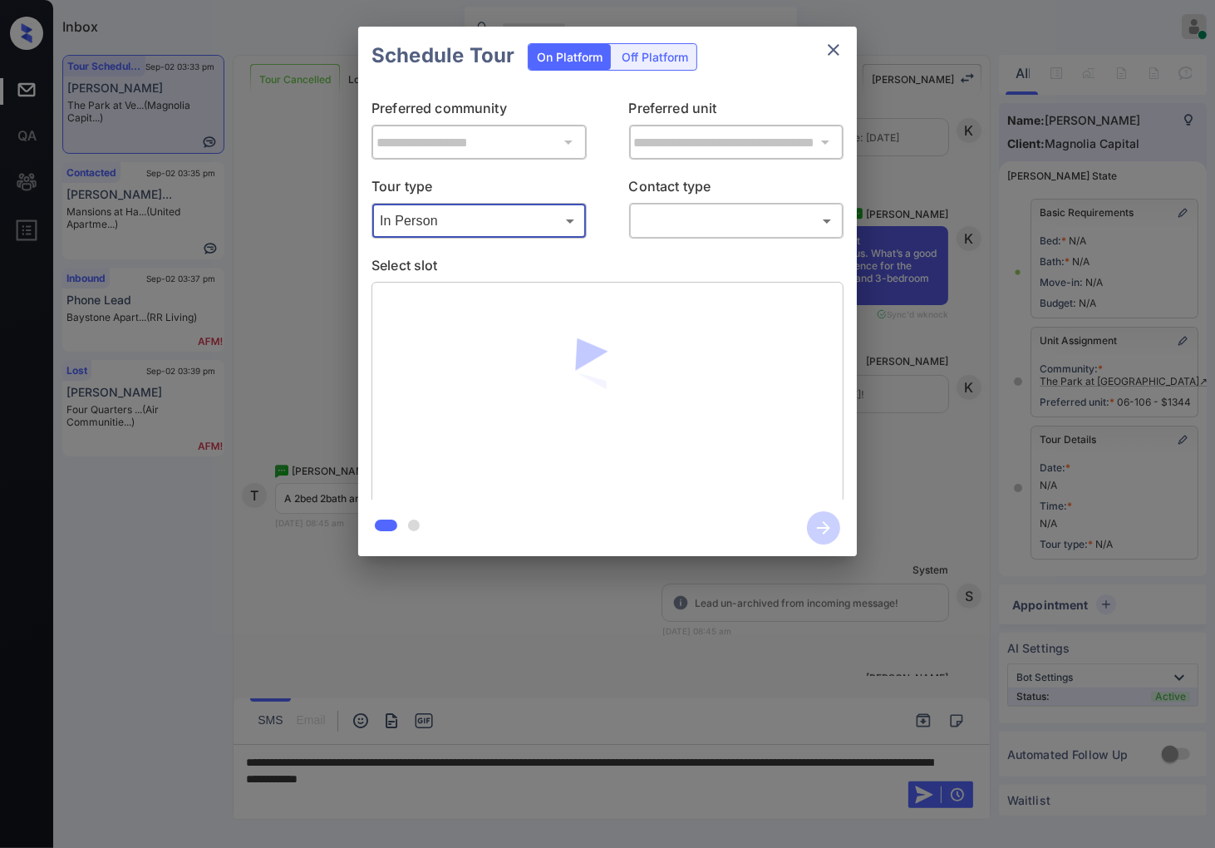
click at [685, 219] on body "Inbox Caroline Dacanay Online Set yourself offline Set yourself on break Profil…" at bounding box center [607, 424] width 1215 height 848
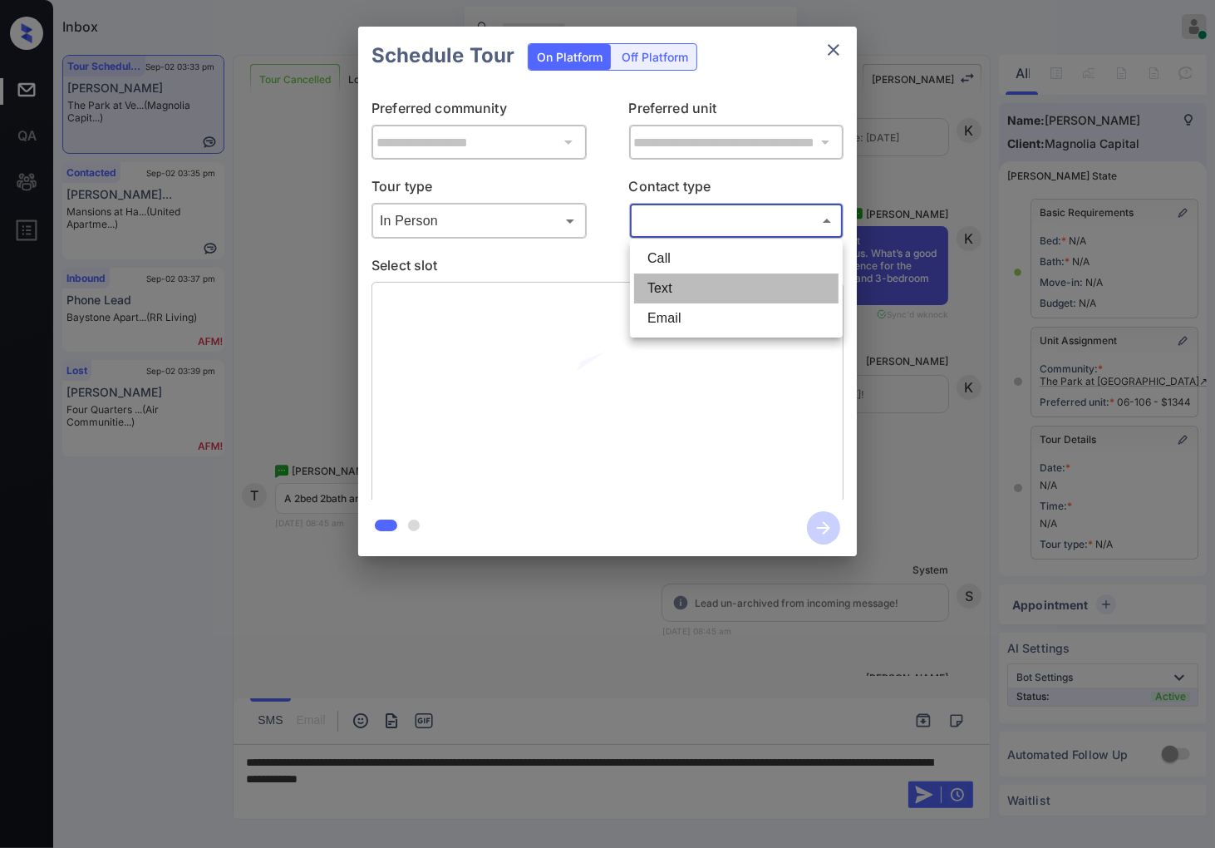
drag, startPoint x: 684, startPoint y: 289, endPoint x: 633, endPoint y: 260, distance: 59.2
click at [683, 291] on li "Text" at bounding box center [736, 289] width 205 height 30
type input "****"
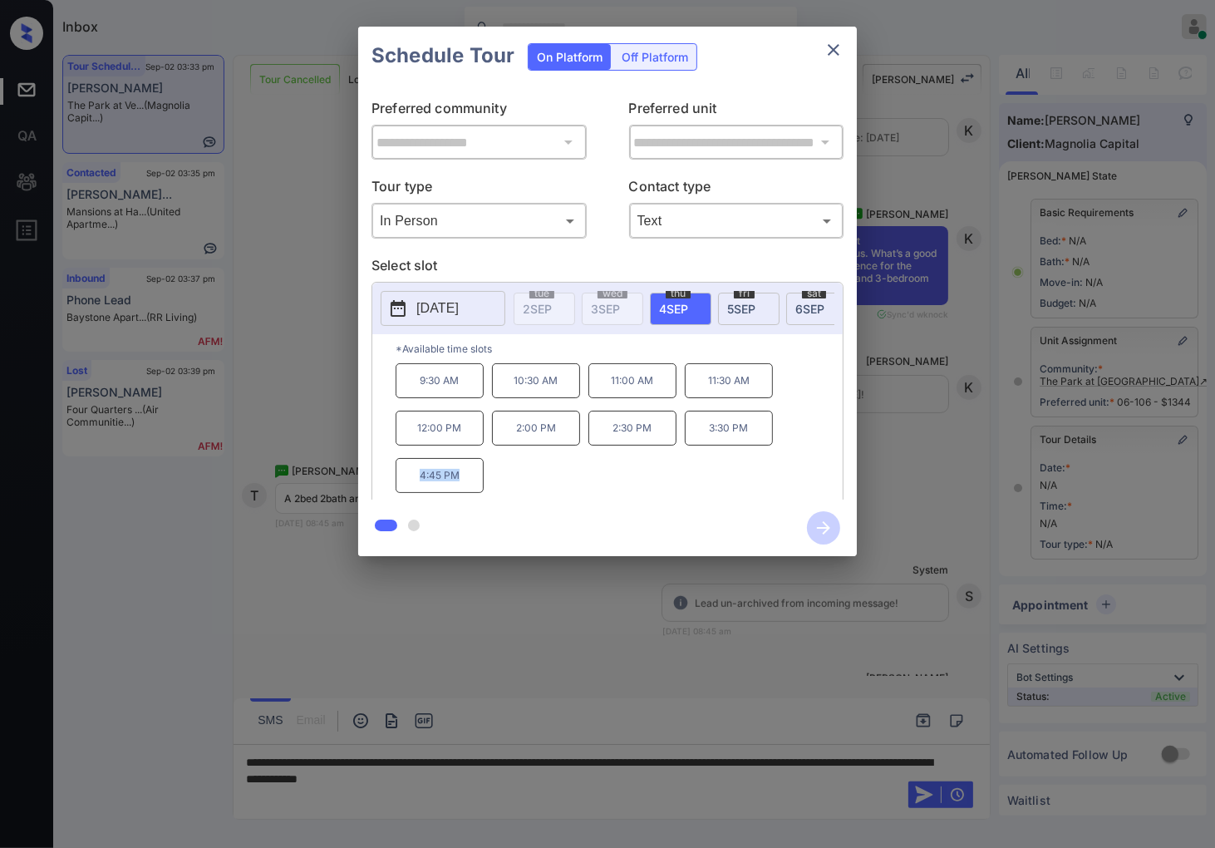
drag, startPoint x: 484, startPoint y: 483, endPoint x: 411, endPoint y: 483, distance: 73.2
click at [411, 483] on div "9:30 AM 10:30 AM 11:00 AM 11:30 AM 12:00 PM 2:00 PM 2:30 PM 3:30 PM 4:45 PM" at bounding box center [619, 429] width 447 height 133
copy p "4:45 PM"
click at [468, 620] on div at bounding box center [607, 424] width 1215 height 848
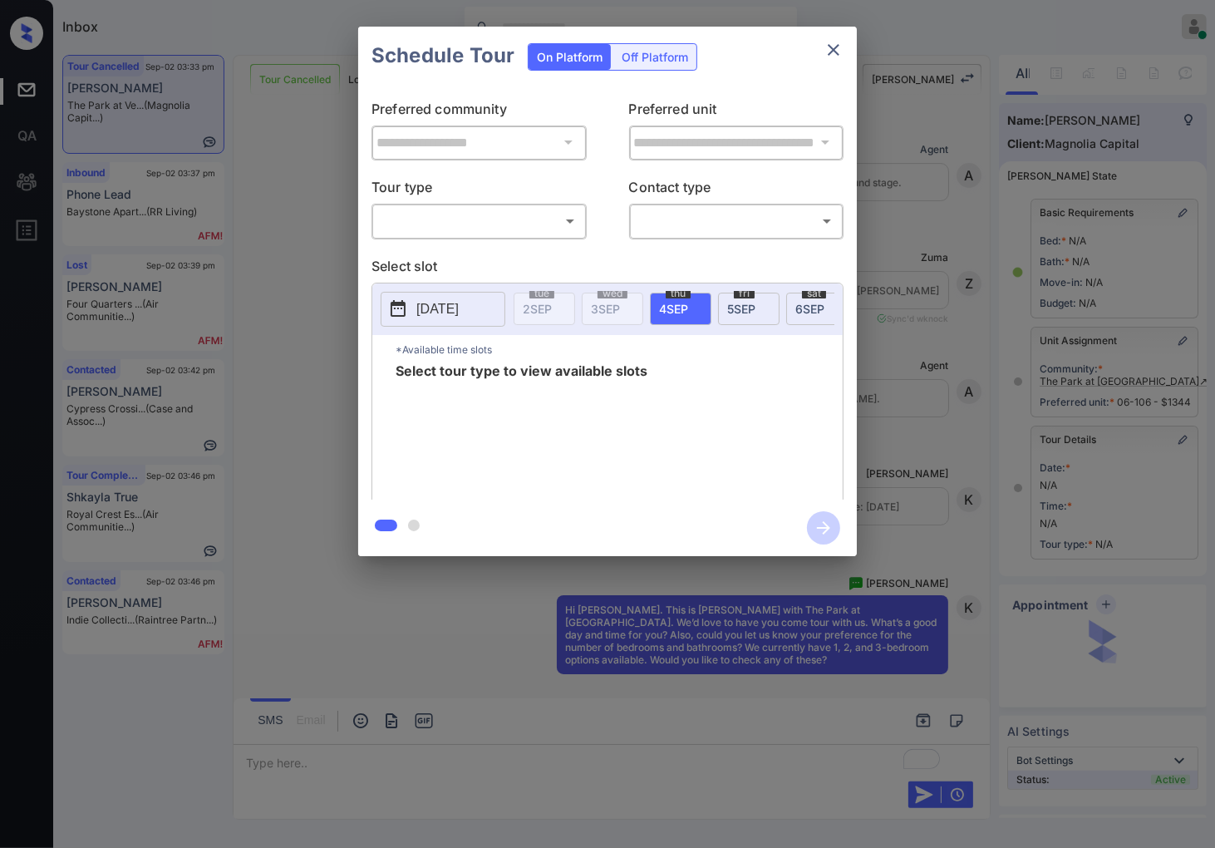
scroll to position [6544, 0]
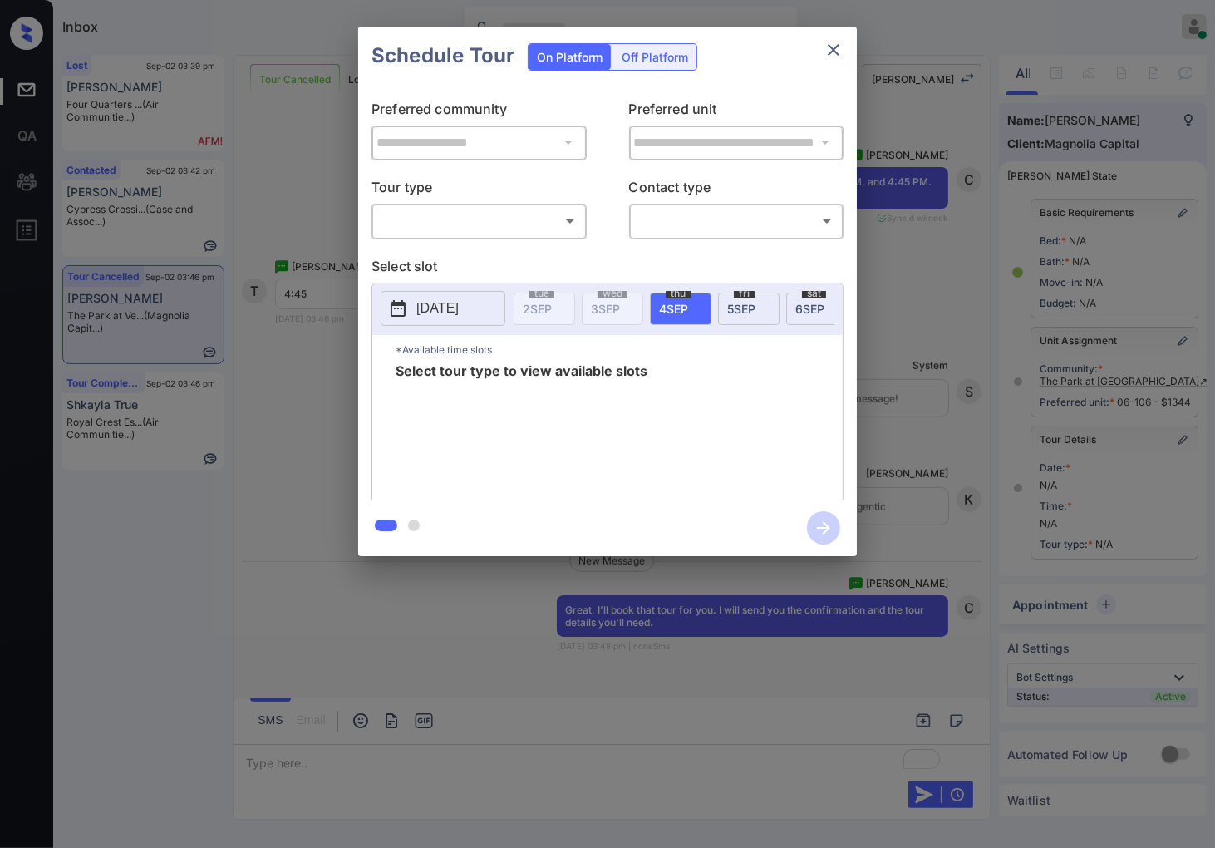
click at [486, 209] on body "Inbox Caroline Dacanay Online Set yourself offline Set yourself on break Profil…" at bounding box center [607, 424] width 1215 height 848
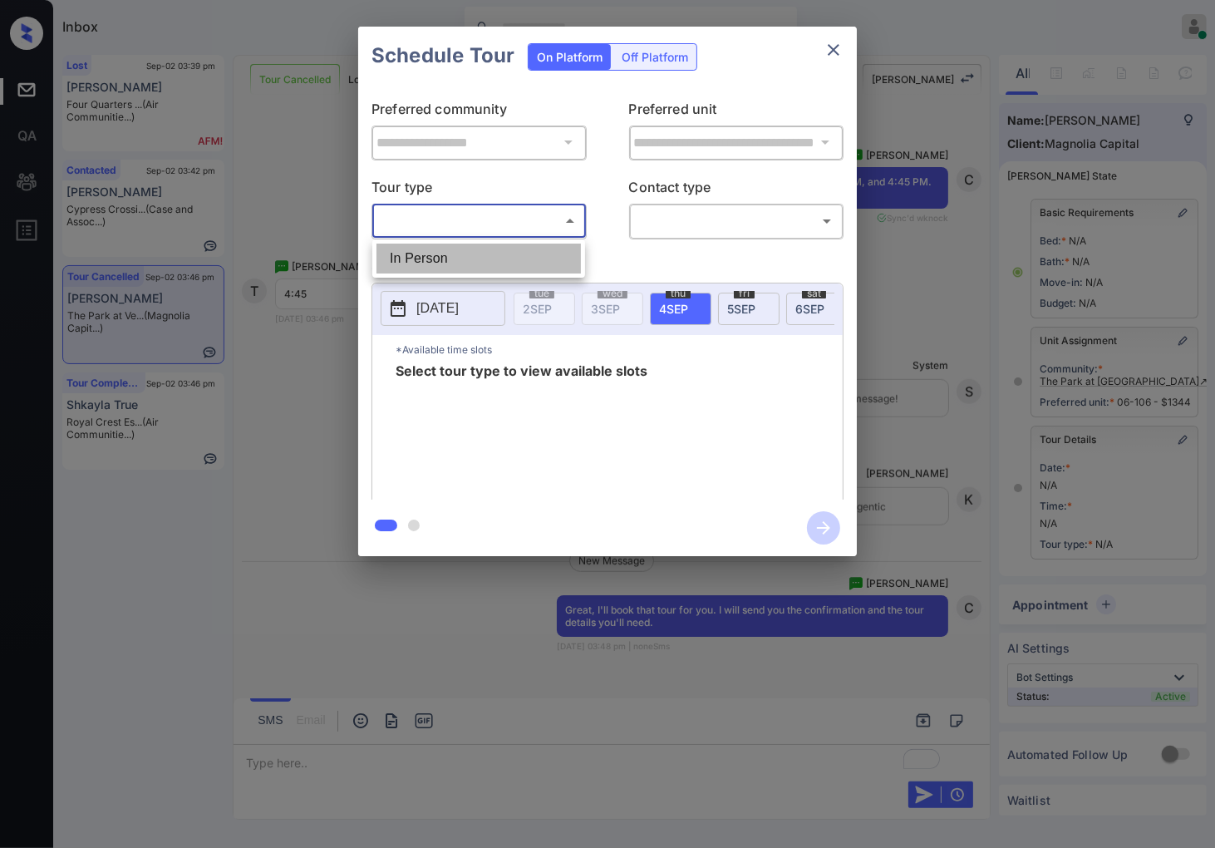
click at [486, 253] on li "In Person" at bounding box center [479, 259] width 205 height 30
type input "********"
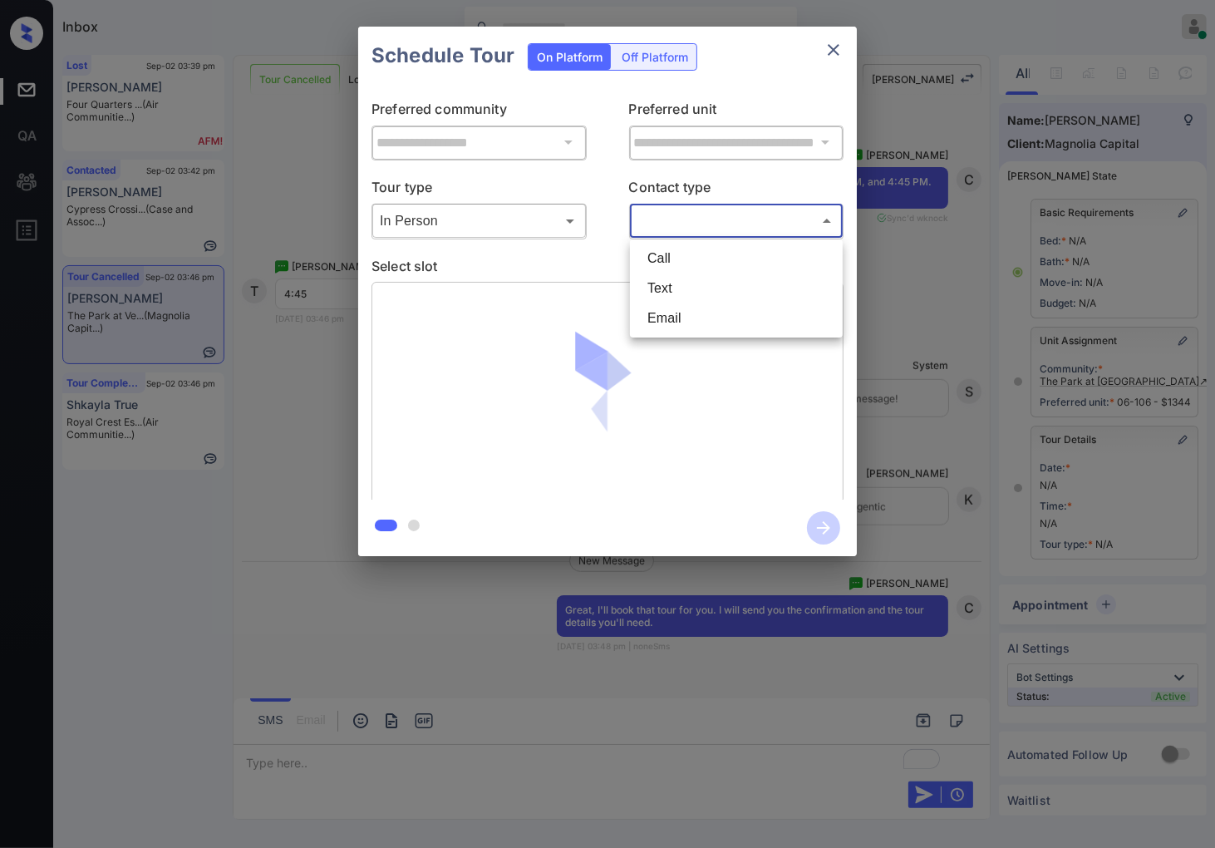
click at [687, 211] on body "Inbox Caroline Dacanay Online Set yourself offline Set yourself on break Profil…" at bounding box center [607, 424] width 1215 height 848
click at [1002, 286] on div at bounding box center [607, 424] width 1215 height 848
click at [933, 464] on div "**********" at bounding box center [607, 291] width 1215 height 583
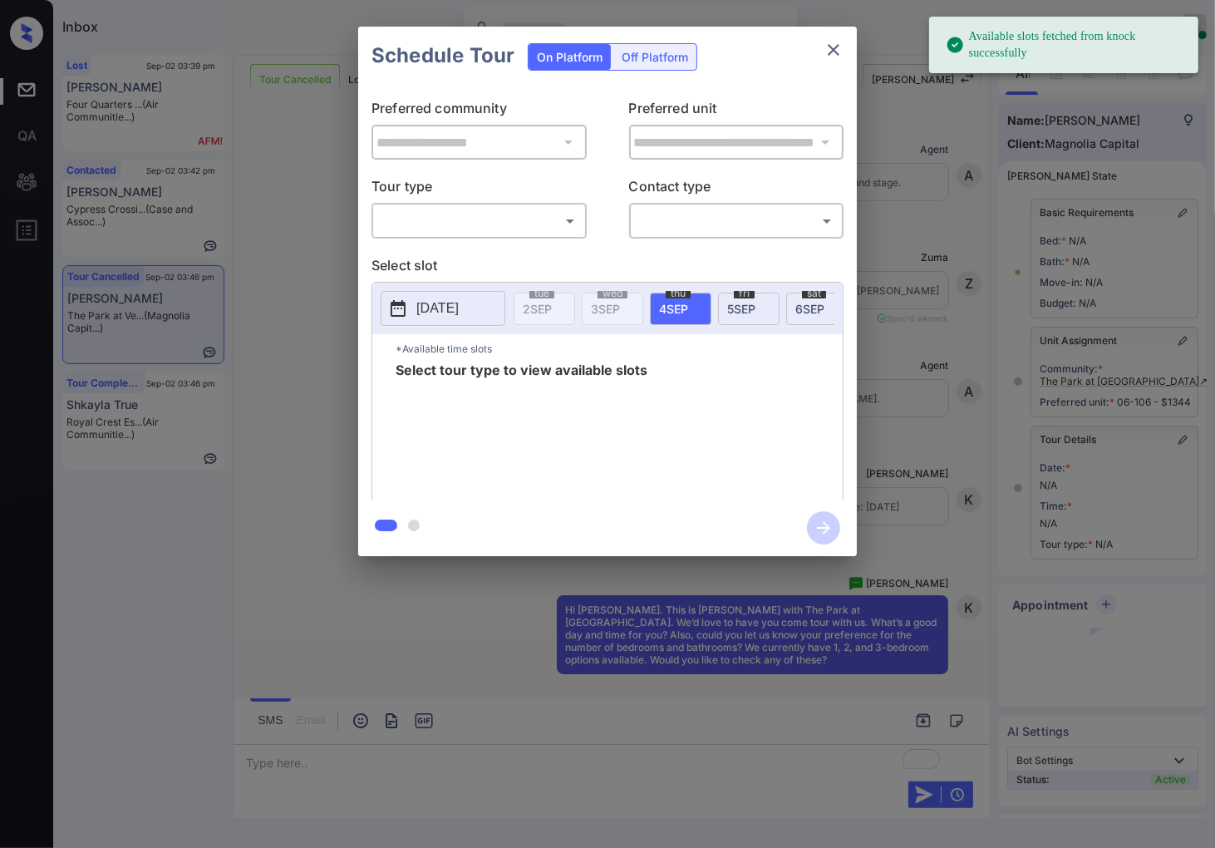
scroll to position [3864, 0]
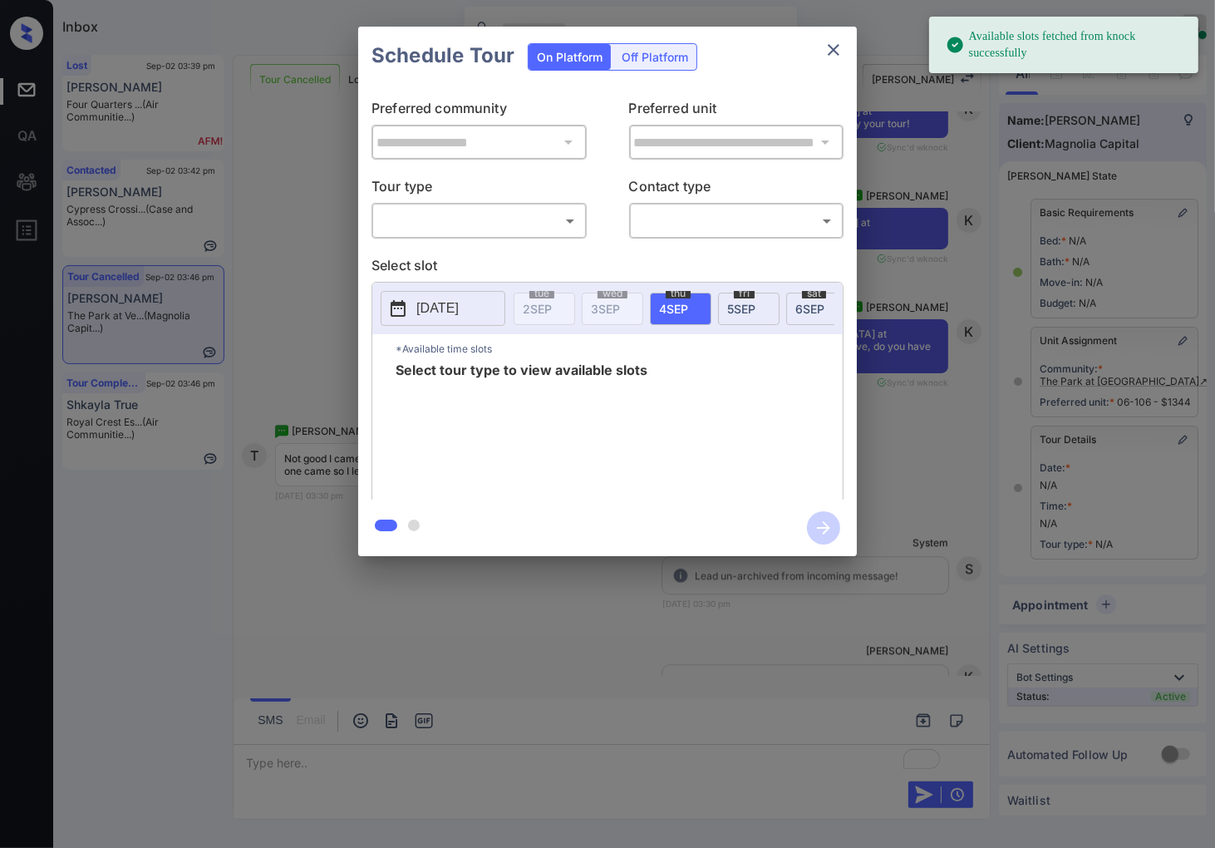
click at [486, 214] on body "Available slots fetched from knock successfully Inbox Caroline Dacanay Online S…" at bounding box center [607, 424] width 1215 height 848
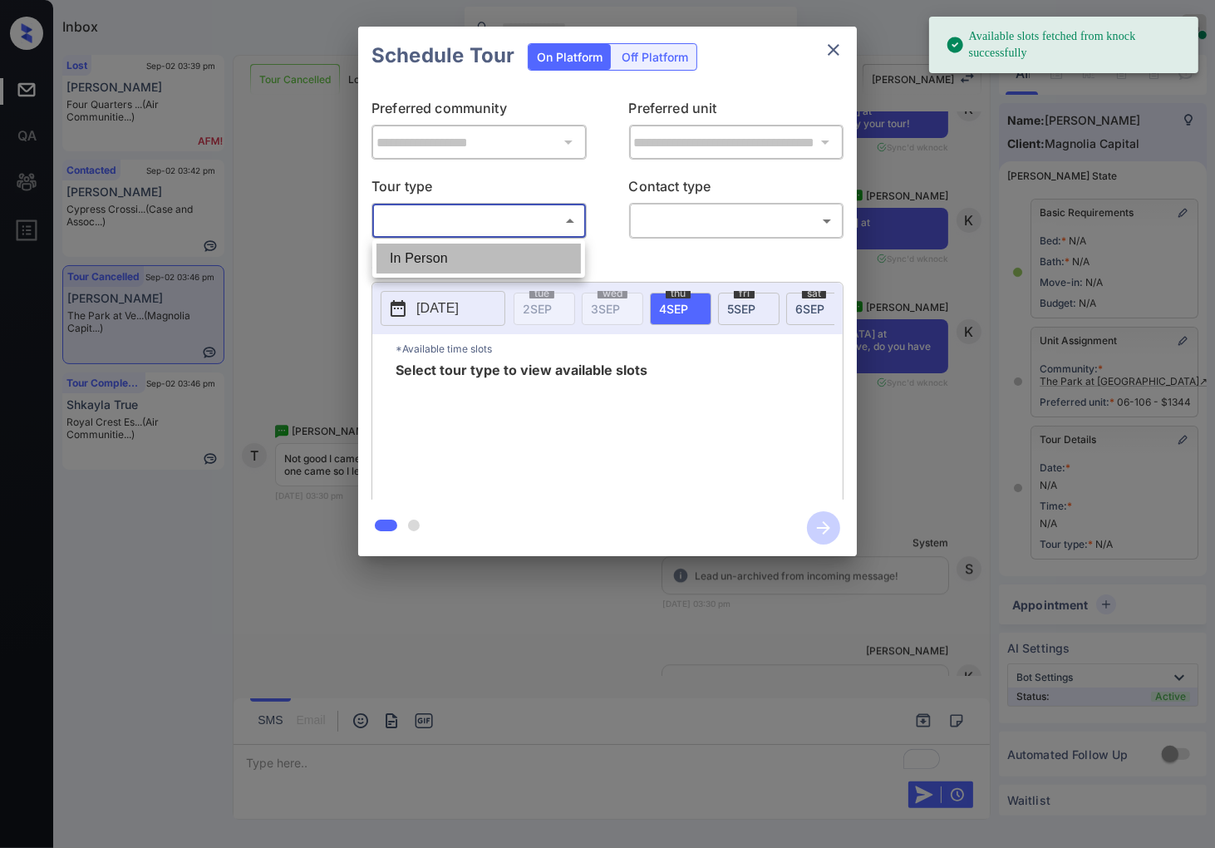
click at [485, 263] on li "In Person" at bounding box center [479, 259] width 205 height 30
type input "********"
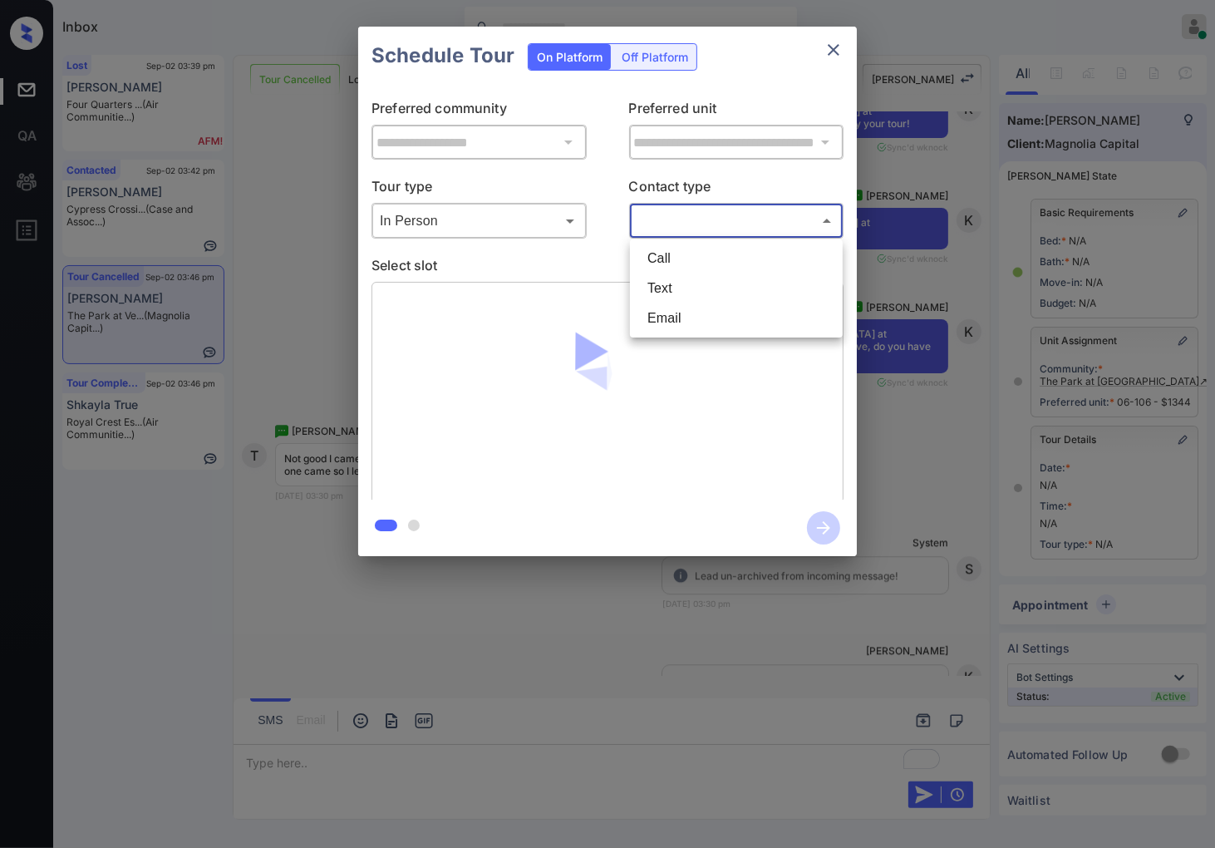
click at [716, 230] on body "Available slots fetched from knock successfully Inbox Caroline Dacanay Online S…" at bounding box center [607, 424] width 1215 height 848
click at [700, 293] on li "Text" at bounding box center [736, 289] width 205 height 30
type input "****"
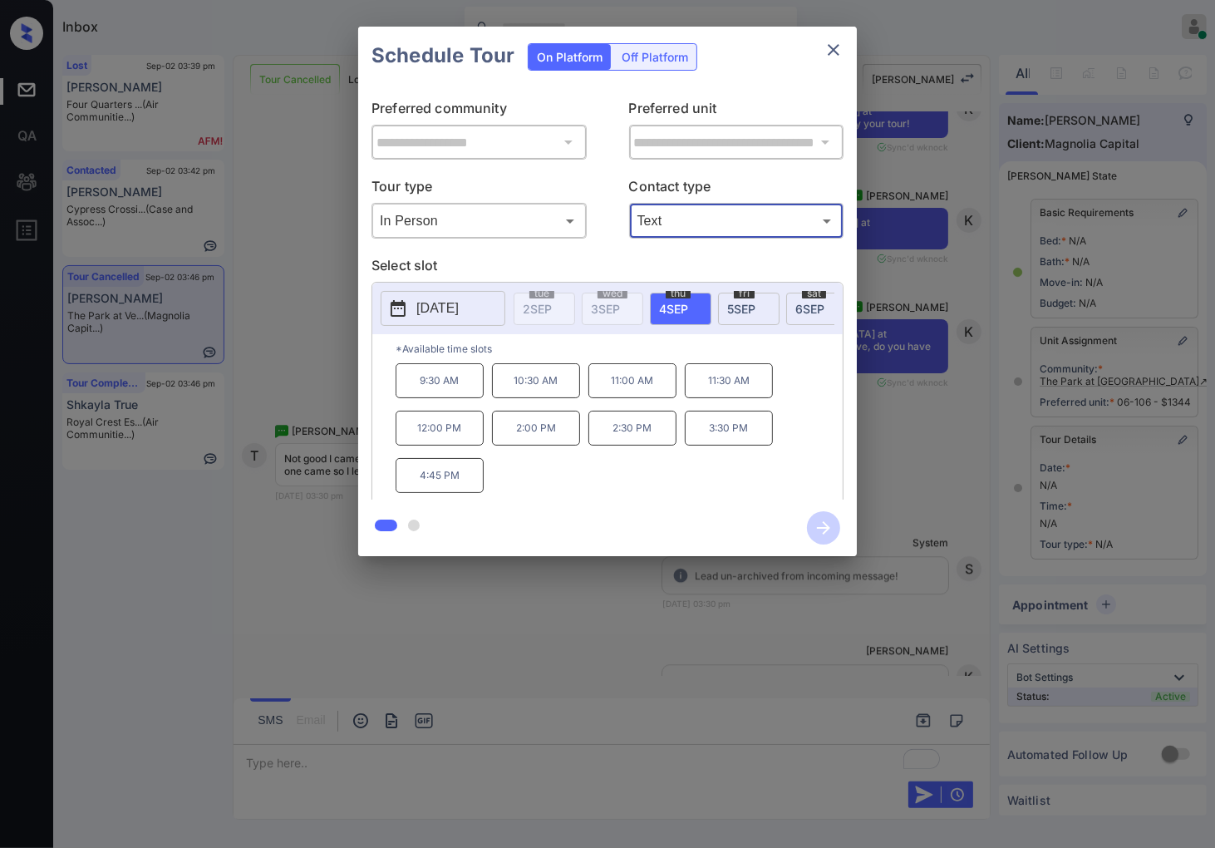
click at [443, 491] on p "4:45 PM" at bounding box center [440, 475] width 88 height 35
click at [829, 529] on icon "button" at bounding box center [823, 527] width 33 height 33
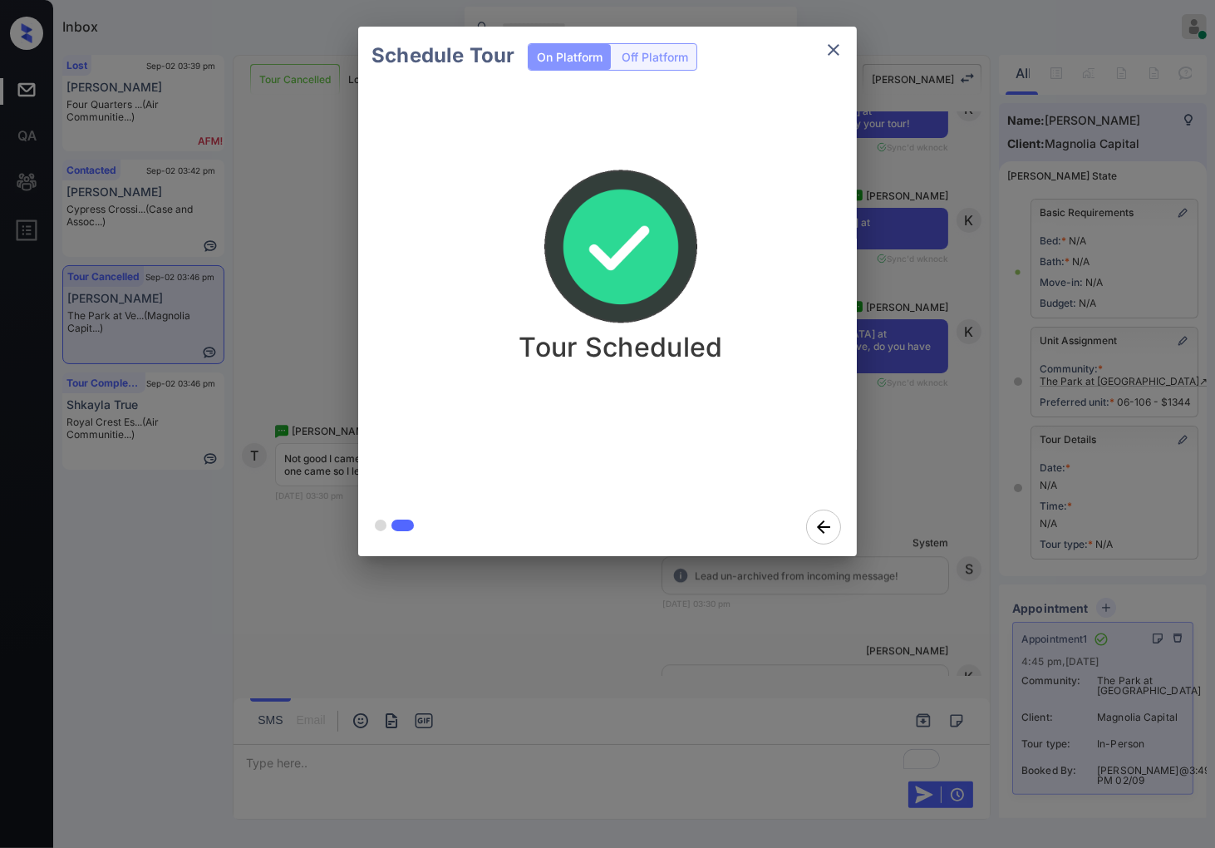
click at [896, 457] on div "Schedule Tour On Platform Off Platform Tour Scheduled" at bounding box center [607, 291] width 1215 height 583
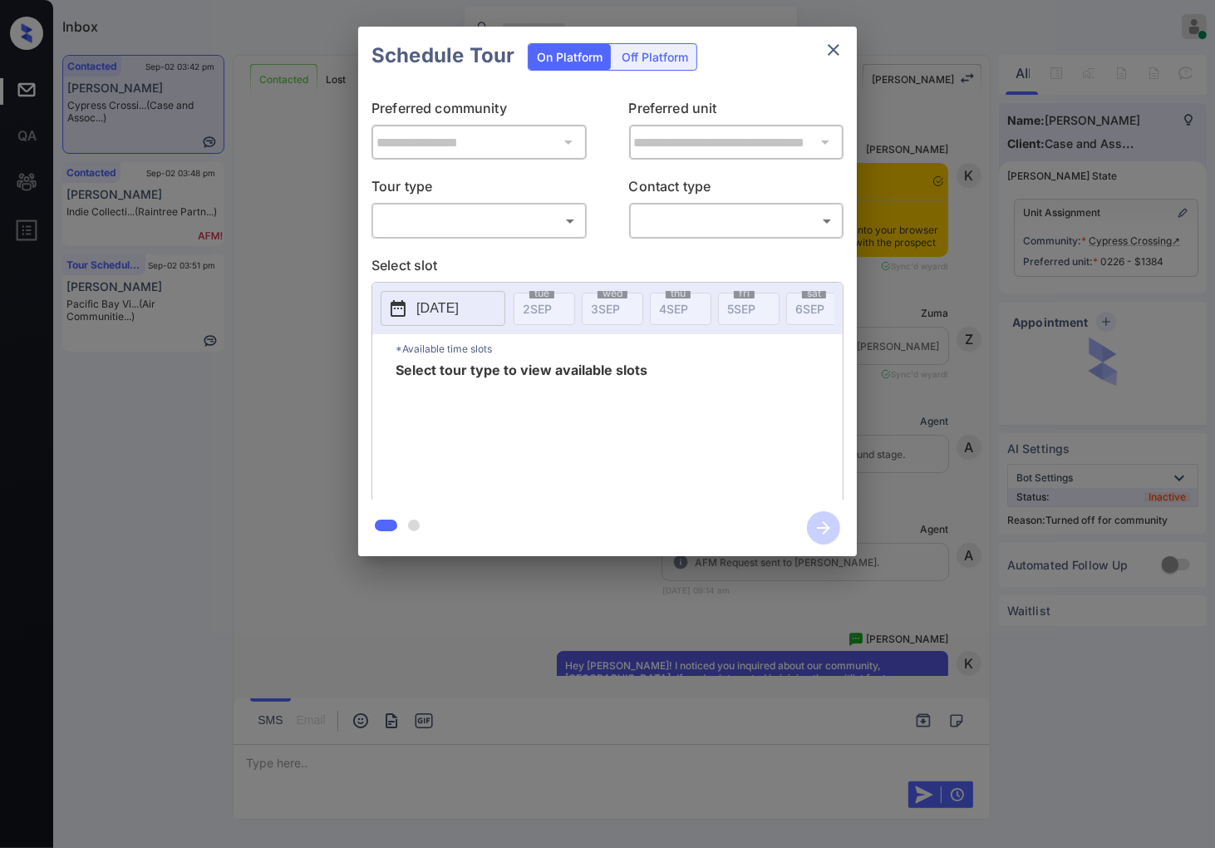
scroll to position [1245, 0]
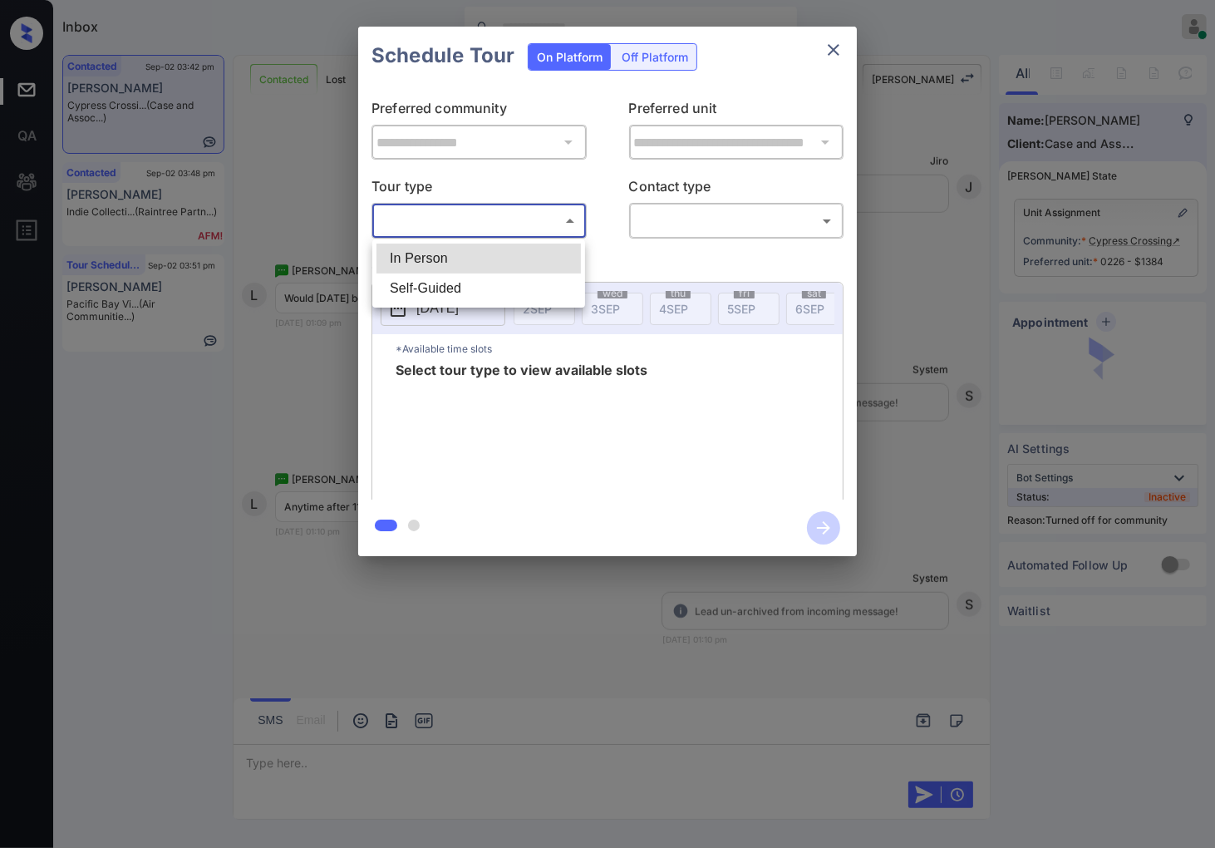
drag, startPoint x: 471, startPoint y: 223, endPoint x: 469, endPoint y: 258, distance: 35.0
click at [471, 222] on body "Inbox [PERSON_NAME] Online Set yourself offline Set yourself on break Profile S…" at bounding box center [607, 424] width 1215 height 848
click at [466, 267] on li "In Person" at bounding box center [479, 259] width 205 height 30
type input "********"
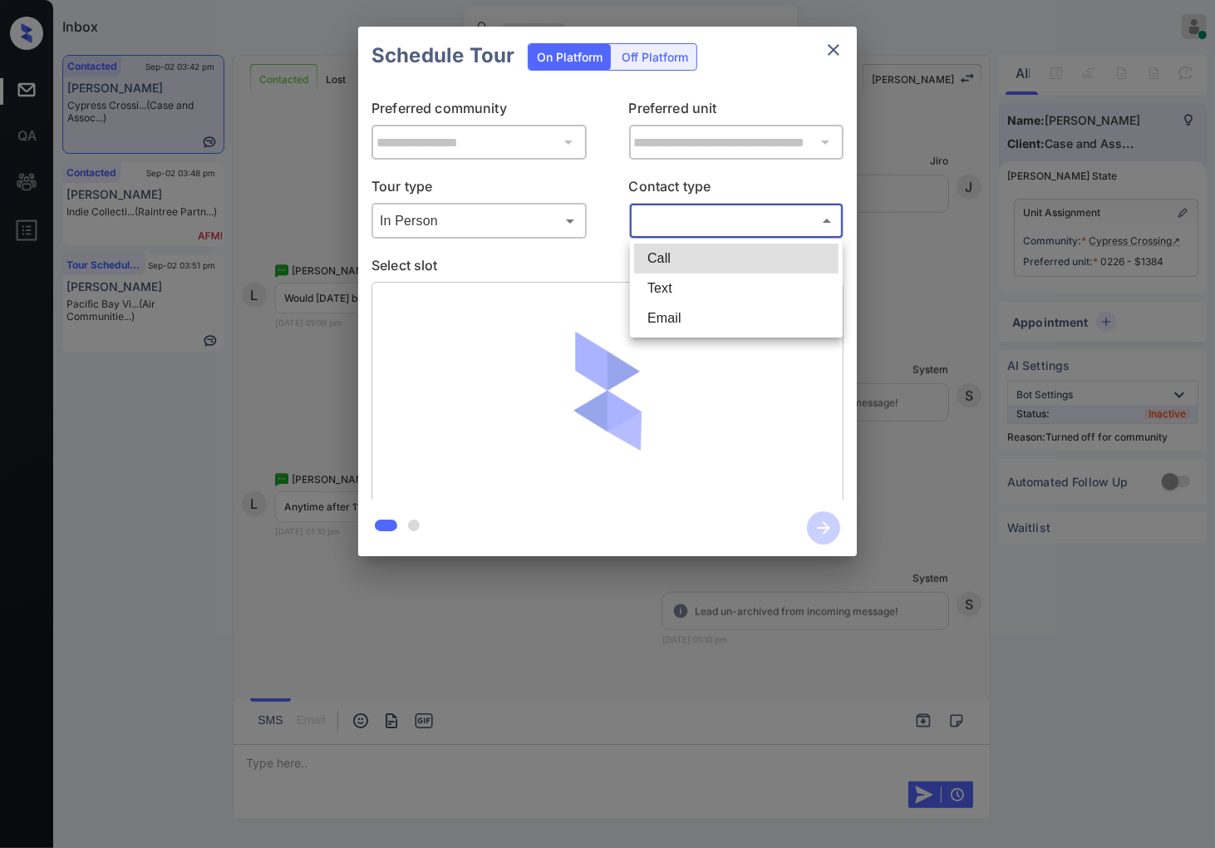
click at [672, 223] on body "Inbox [PERSON_NAME] Online Set yourself offline Set yourself on break Profile S…" at bounding box center [607, 424] width 1215 height 848
click at [652, 293] on li "Text" at bounding box center [736, 289] width 205 height 30
type input "****"
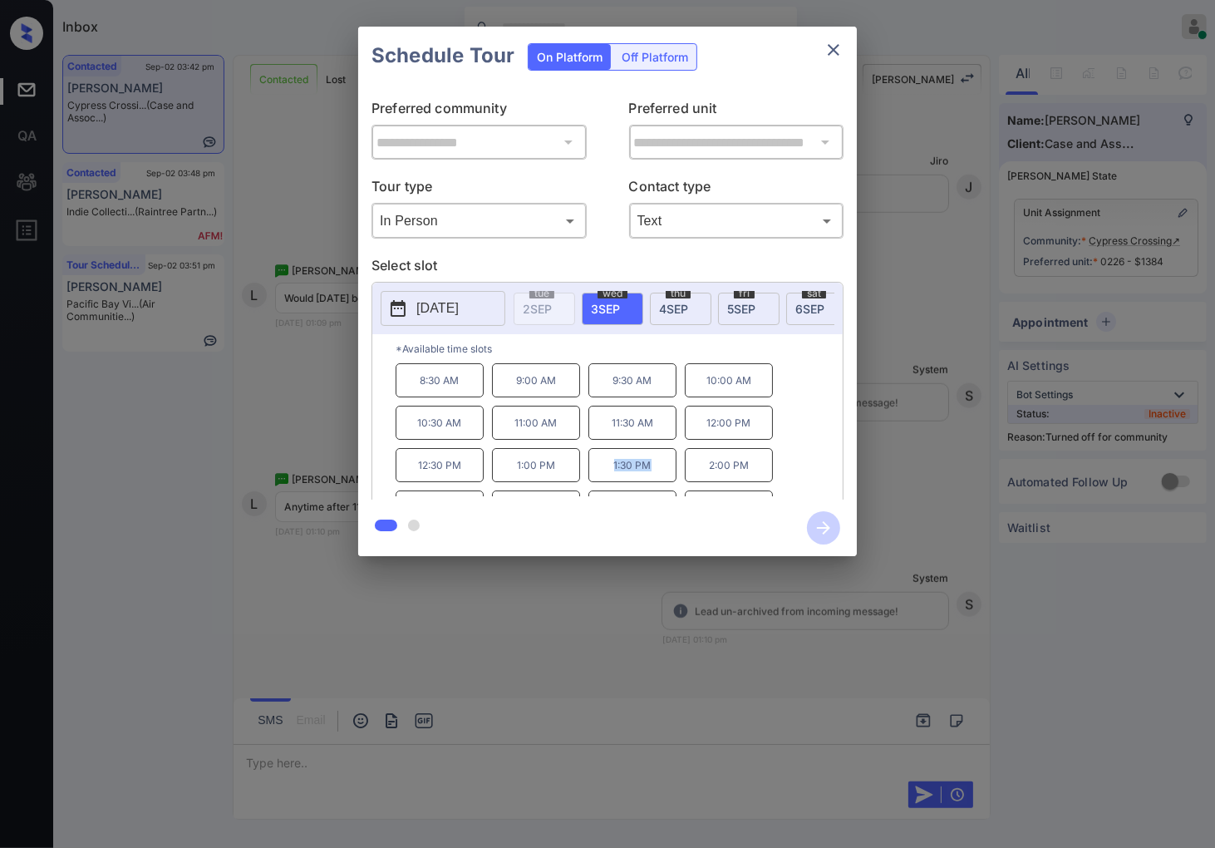
drag, startPoint x: 668, startPoint y: 476, endPoint x: 614, endPoint y: 471, distance: 55.2
click at [614, 471] on p "1:30 PM" at bounding box center [633, 465] width 88 height 34
copy p "1:30 PM"
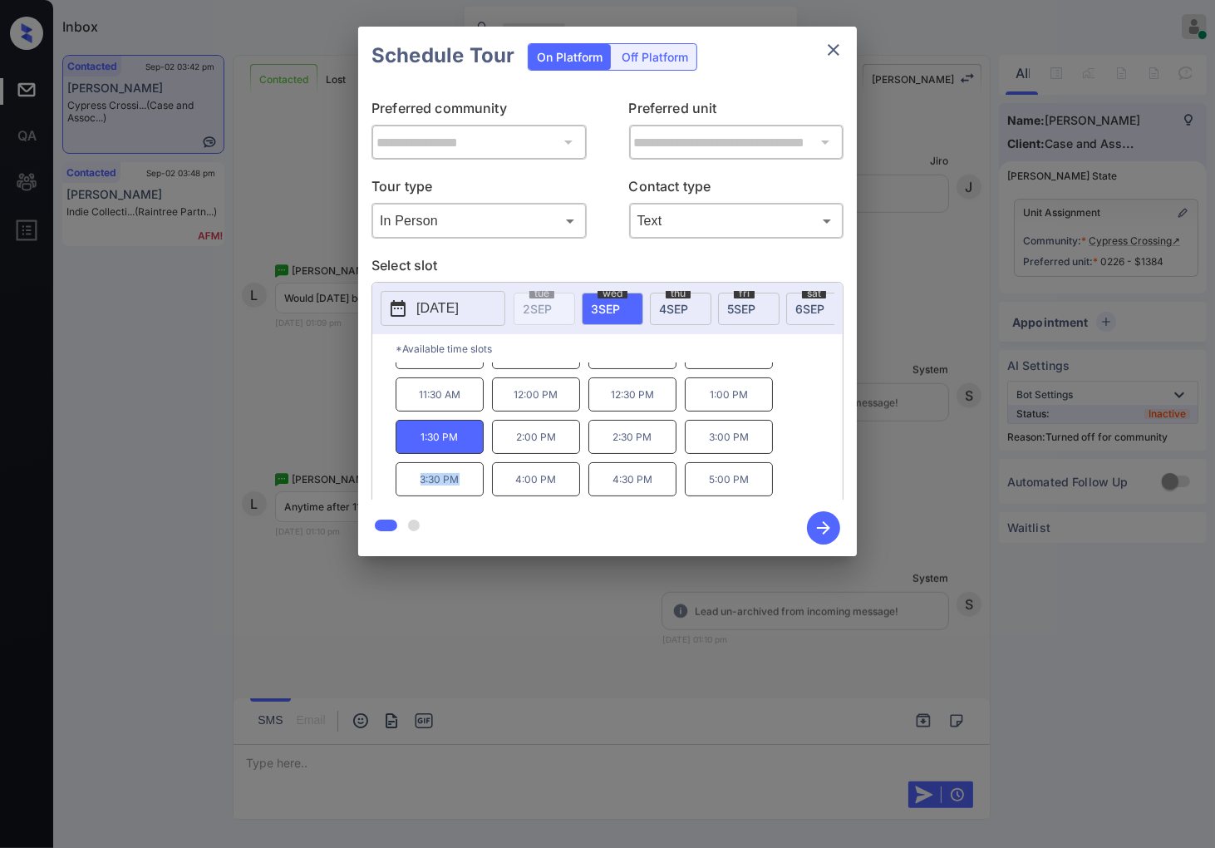
drag, startPoint x: 472, startPoint y: 489, endPoint x: 413, endPoint y: 489, distance: 59.0
click at [413, 489] on p "3:30 PM" at bounding box center [440, 479] width 88 height 34
copy p "3:30 PM"
drag, startPoint x: 751, startPoint y: 486, endPoint x: 117, endPoint y: 447, distance: 634.7
click at [708, 488] on p "5:00 PM" at bounding box center [729, 479] width 88 height 34
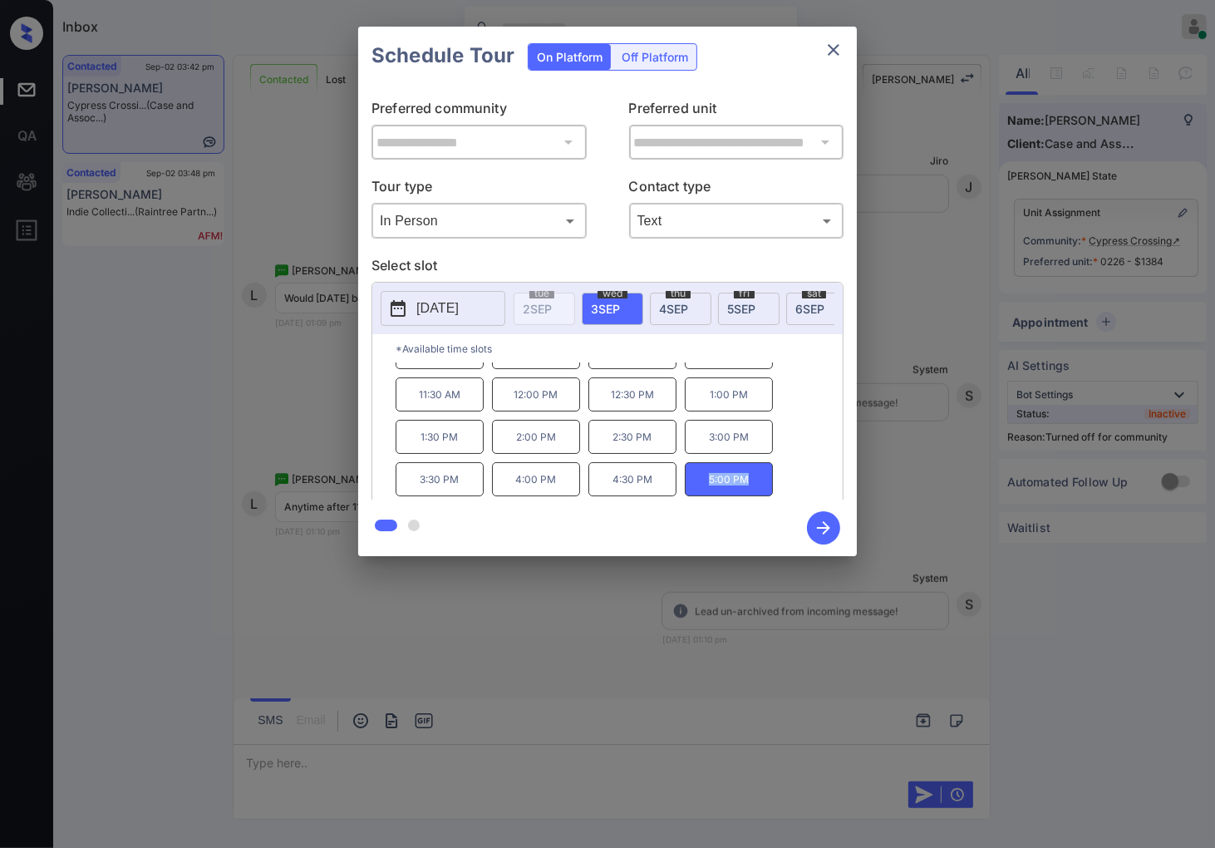
copy p "5:00 PM"
click at [572, 650] on div at bounding box center [607, 424] width 1215 height 848
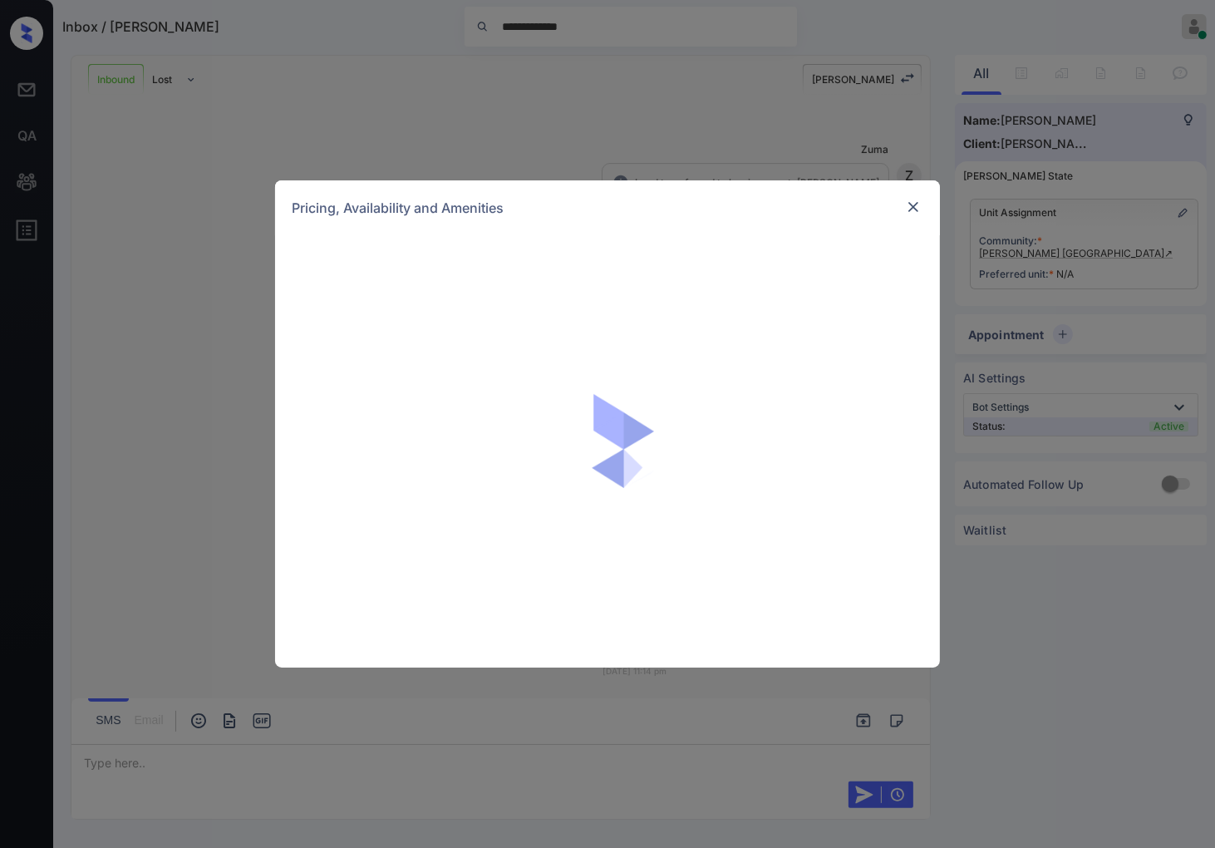
scroll to position [412, 0]
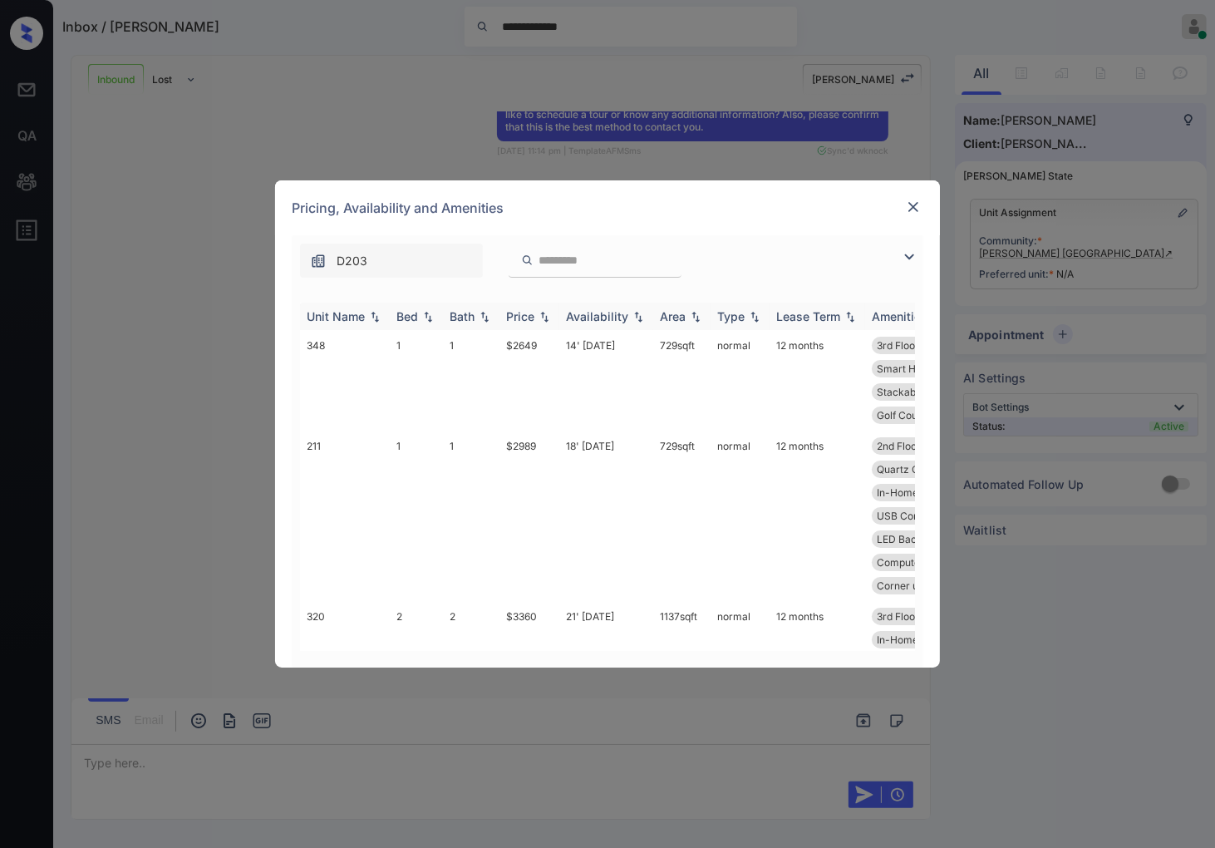
click at [539, 313] on img at bounding box center [544, 317] width 17 height 12
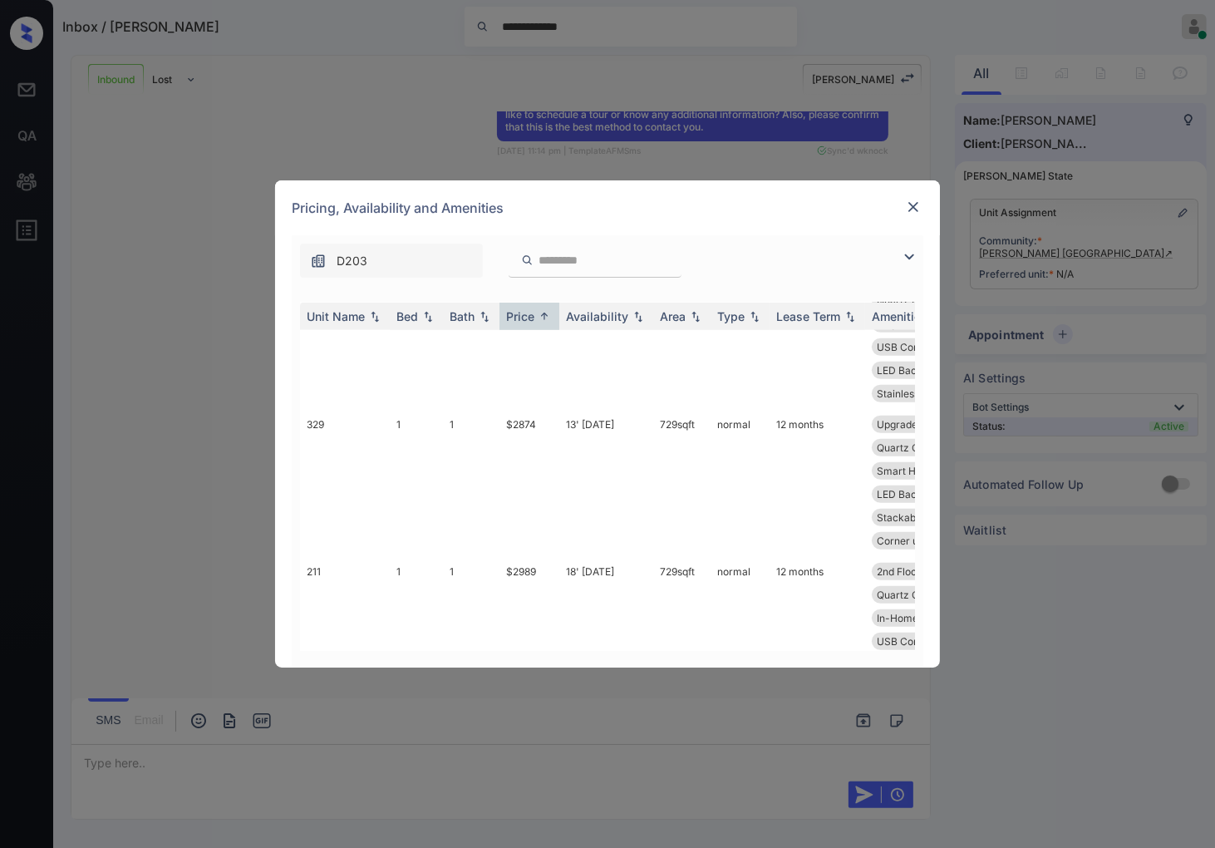
scroll to position [1129, 0]
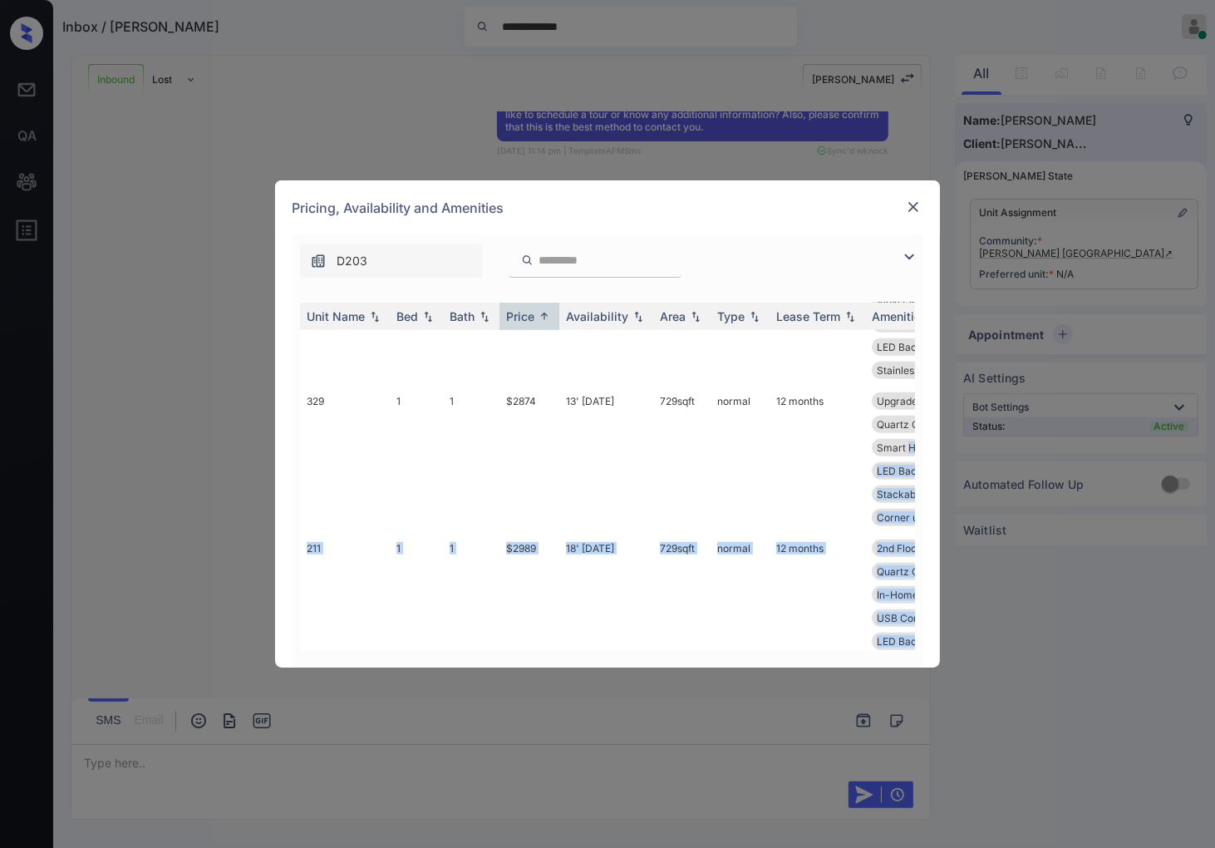
drag, startPoint x: 912, startPoint y: 464, endPoint x: 908, endPoint y: 450, distance: 14.7
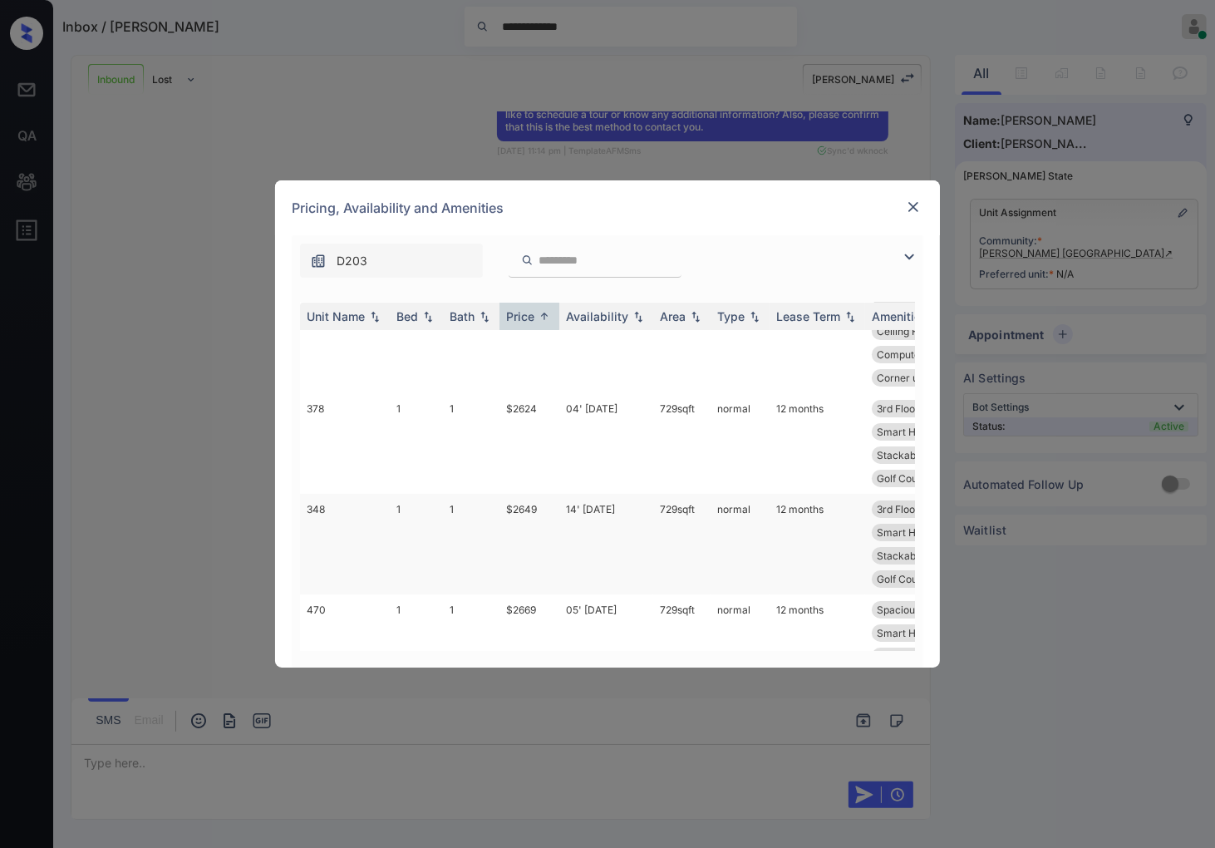
scroll to position [277, 0]
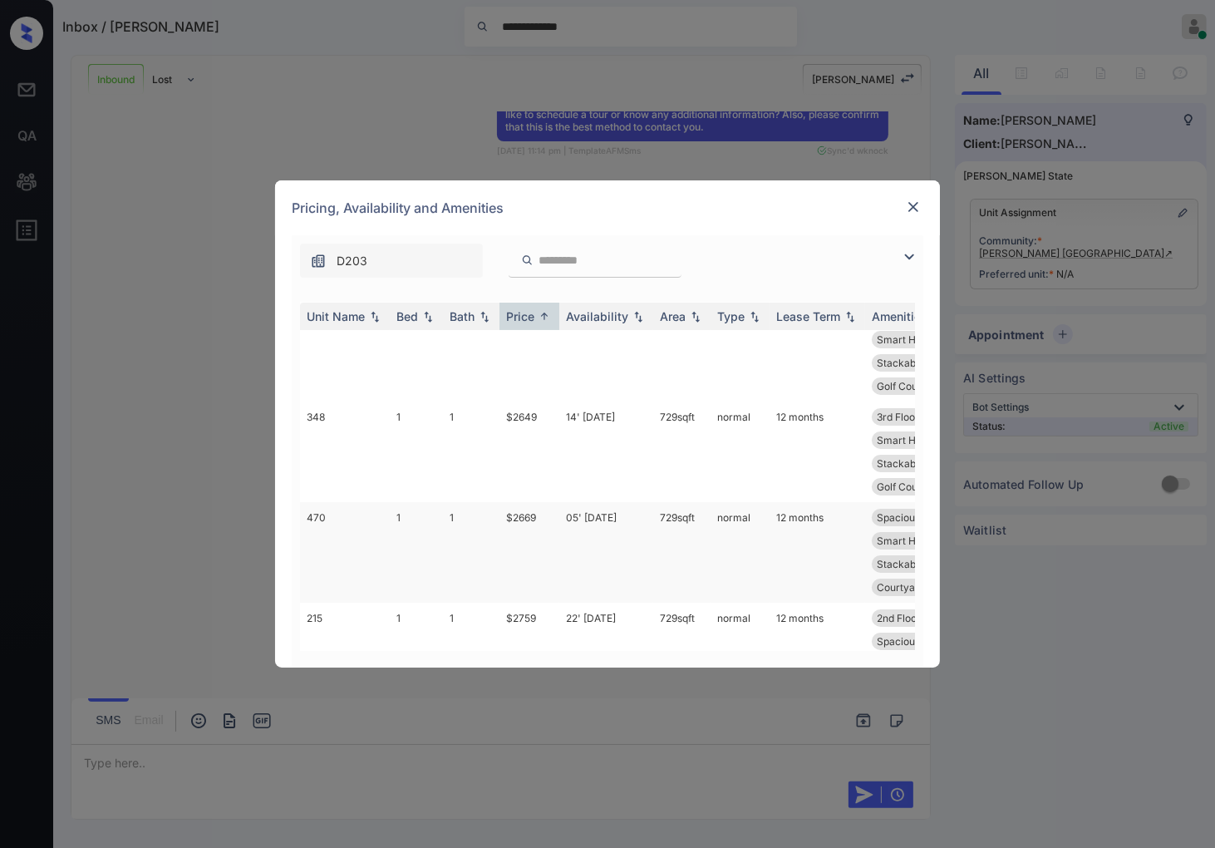
click at [563, 530] on td "05' Sep 25" at bounding box center [607, 552] width 94 height 101
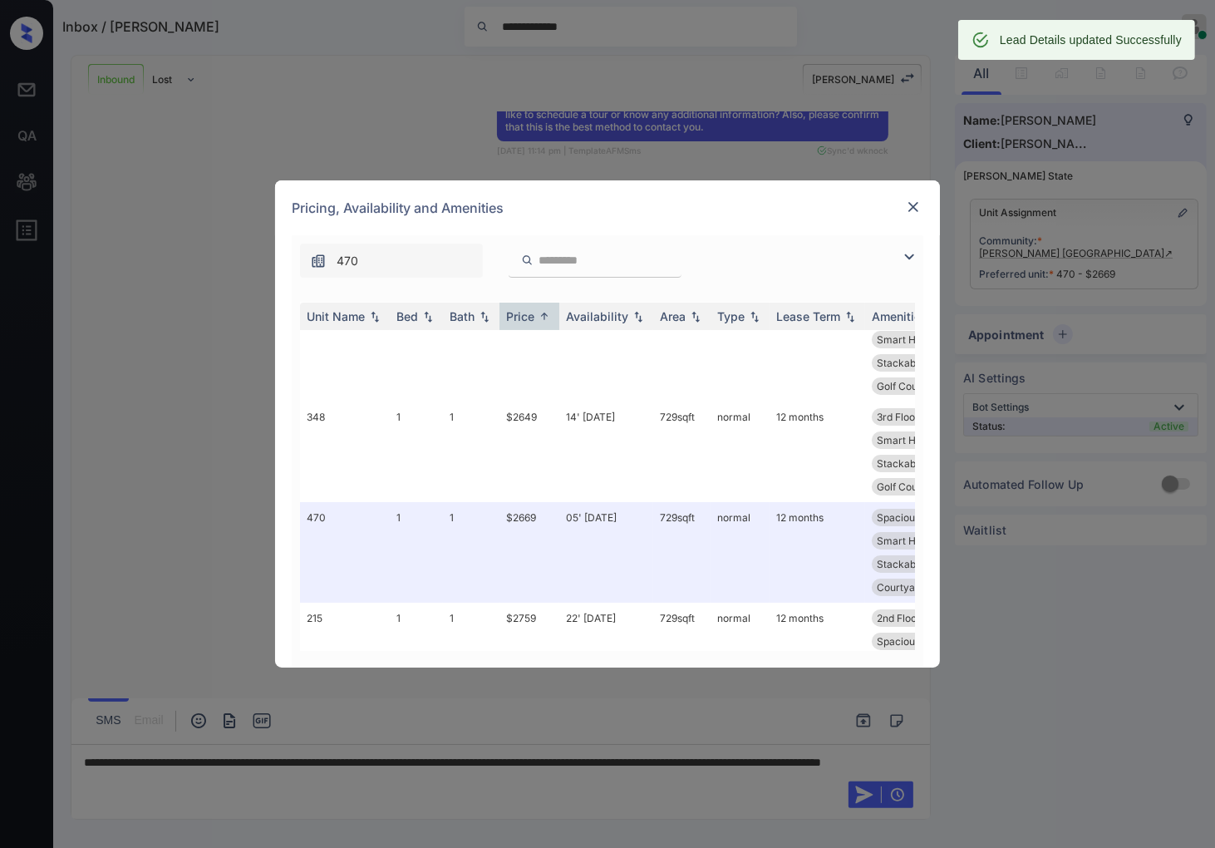
click at [308, 111] on div "**********" at bounding box center [607, 424] width 1215 height 848
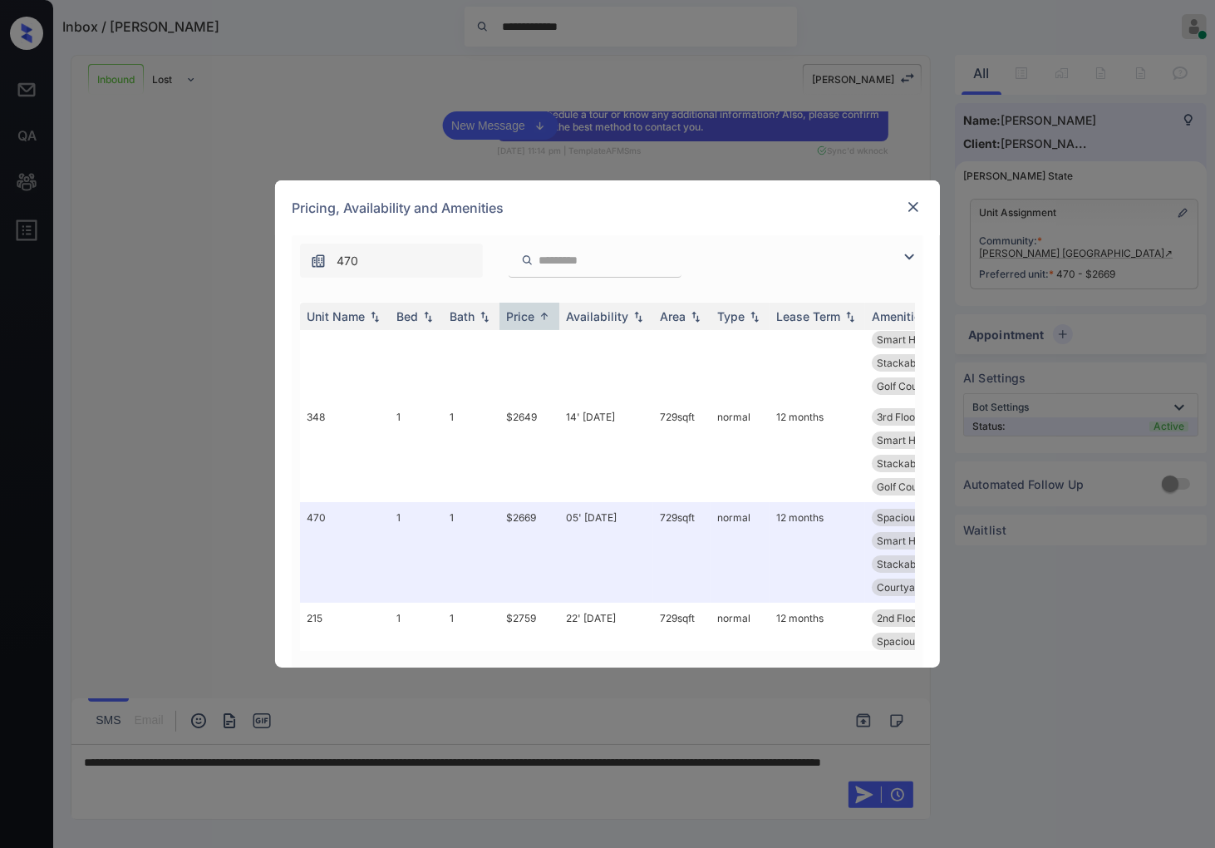
click at [909, 210] on img at bounding box center [913, 207] width 17 height 17
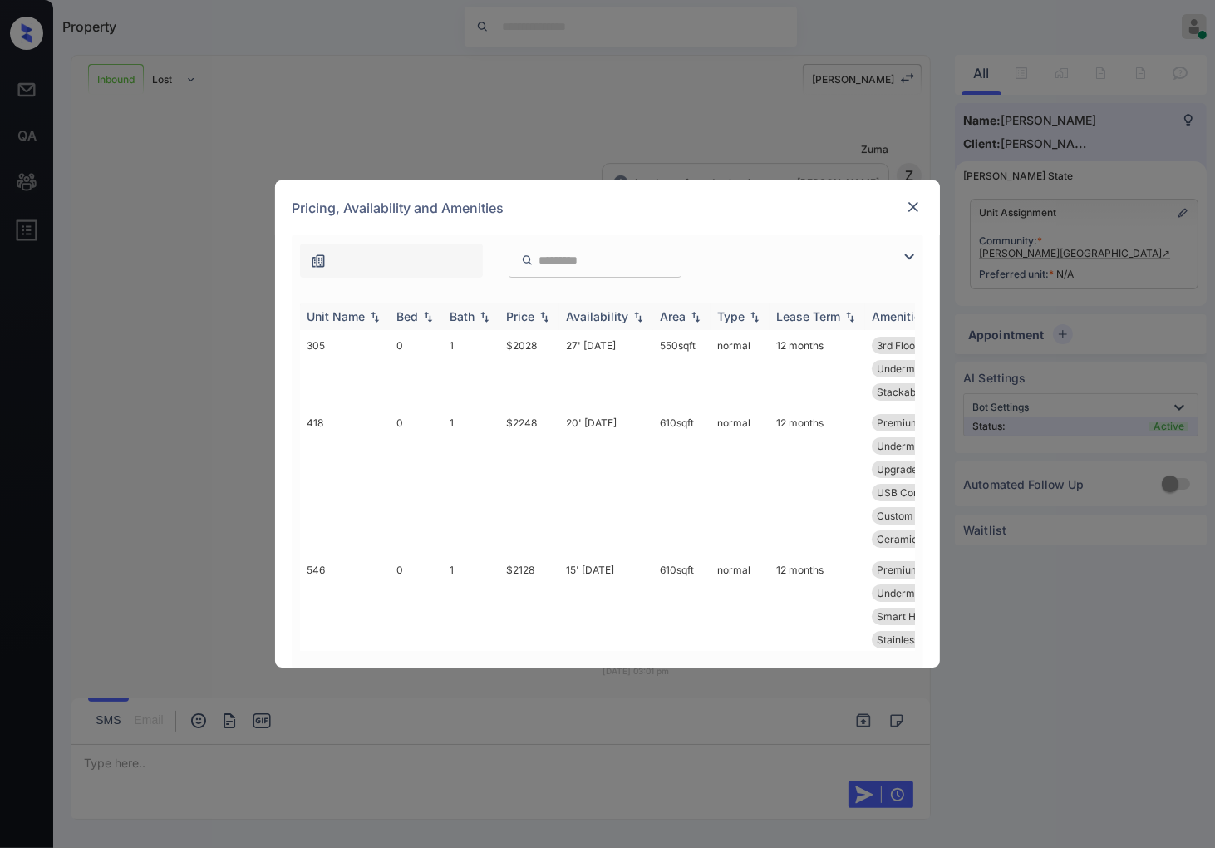
click at [543, 318] on img at bounding box center [544, 317] width 17 height 12
click at [543, 318] on img at bounding box center [544, 316] width 17 height 12
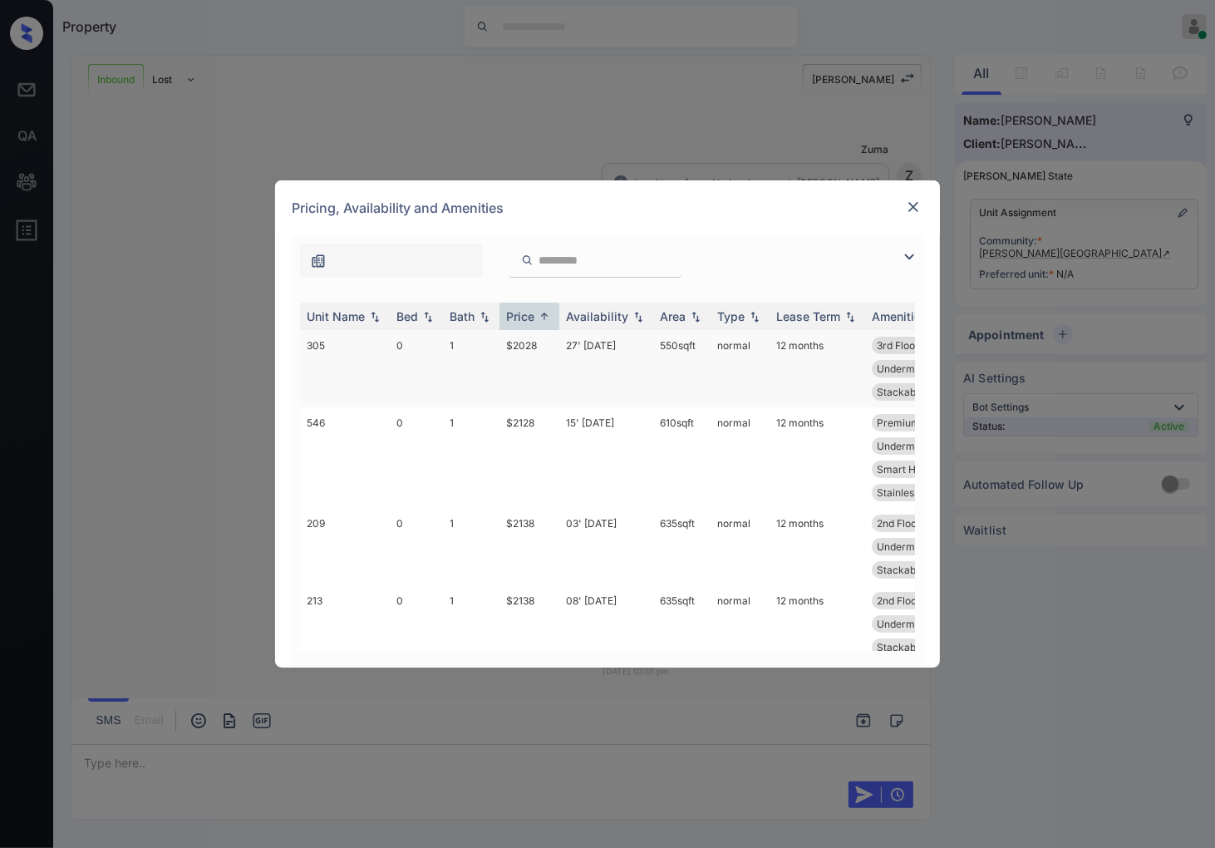
click at [521, 355] on td "$2028" at bounding box center [530, 368] width 60 height 77
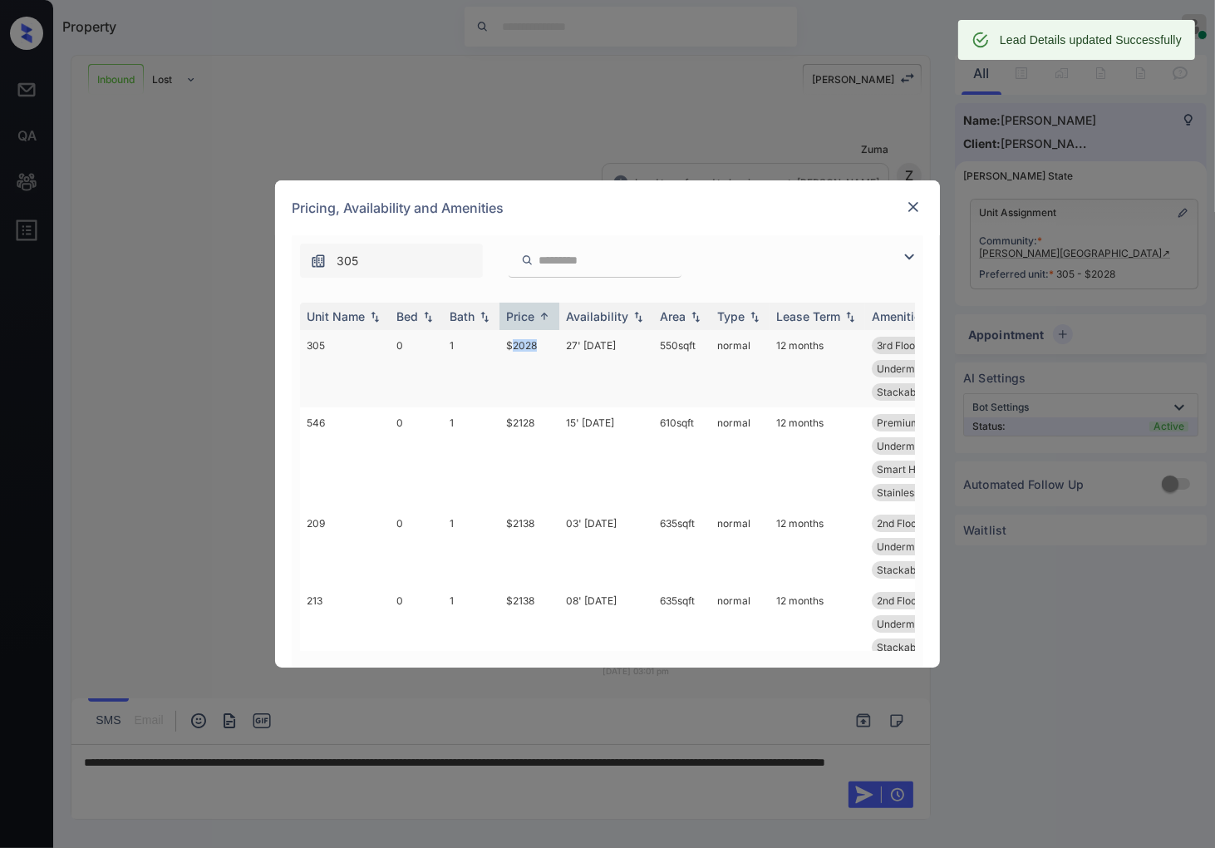
scroll to position [276, 0]
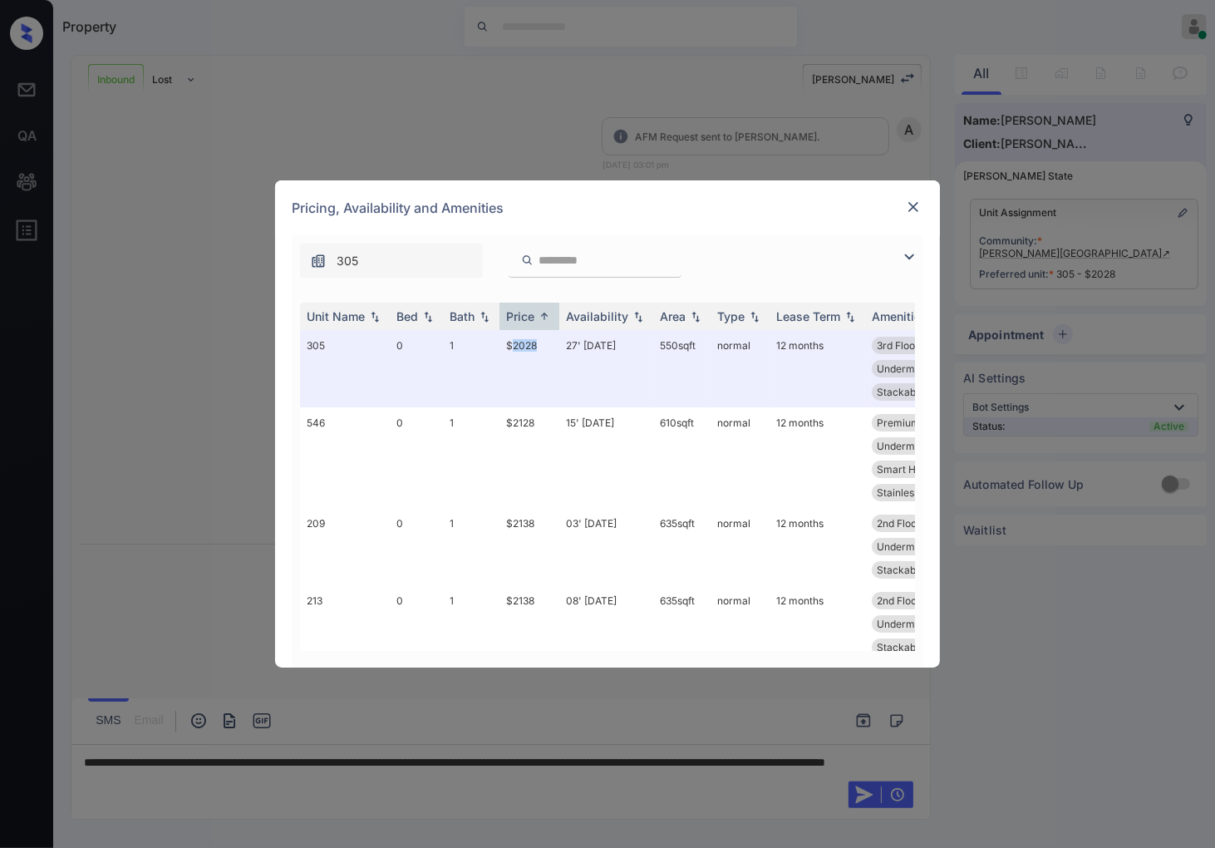
click at [918, 211] on img at bounding box center [913, 207] width 17 height 17
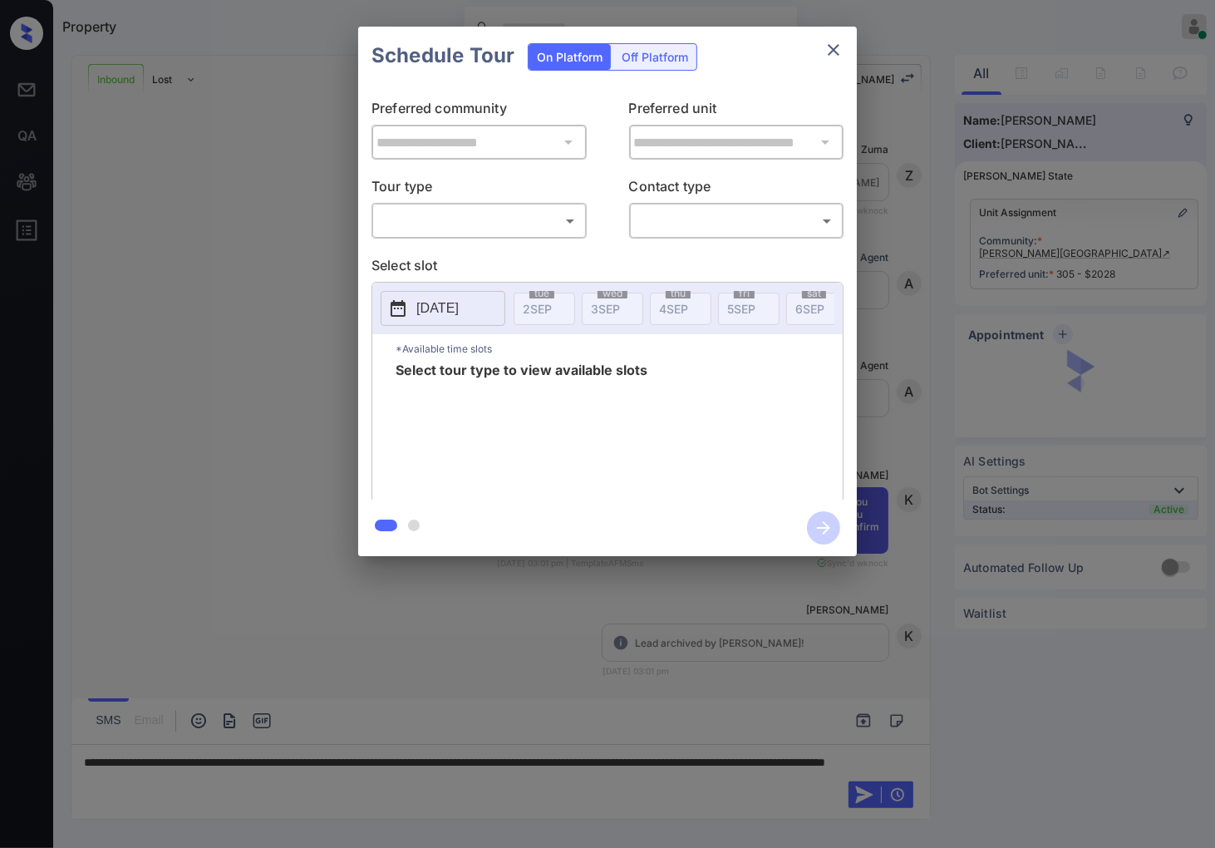
scroll to position [276, 0]
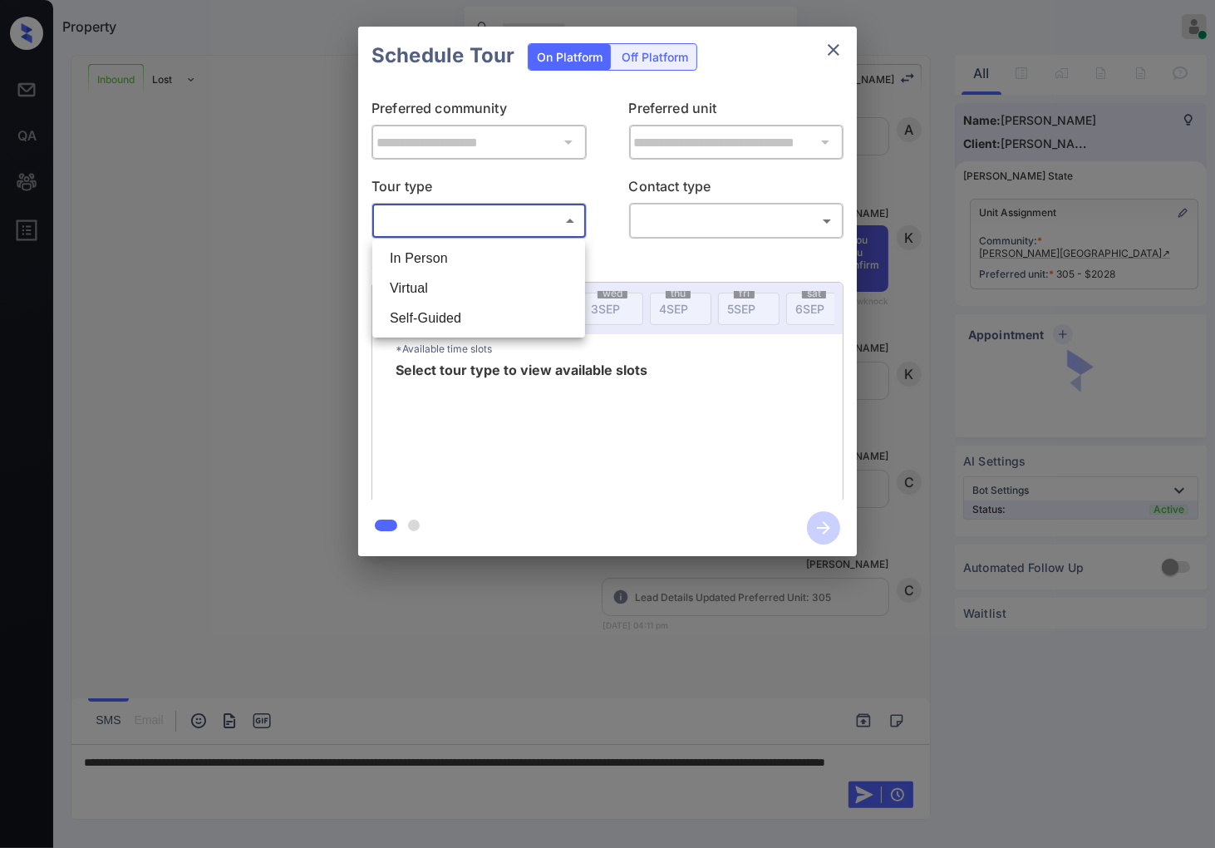
click at [505, 214] on body "Property [PERSON_NAME] Online Set yourself offline Set yourself on break Profil…" at bounding box center [607, 424] width 1215 height 848
click at [505, 246] on li "In Person" at bounding box center [479, 259] width 205 height 30
type input "********"
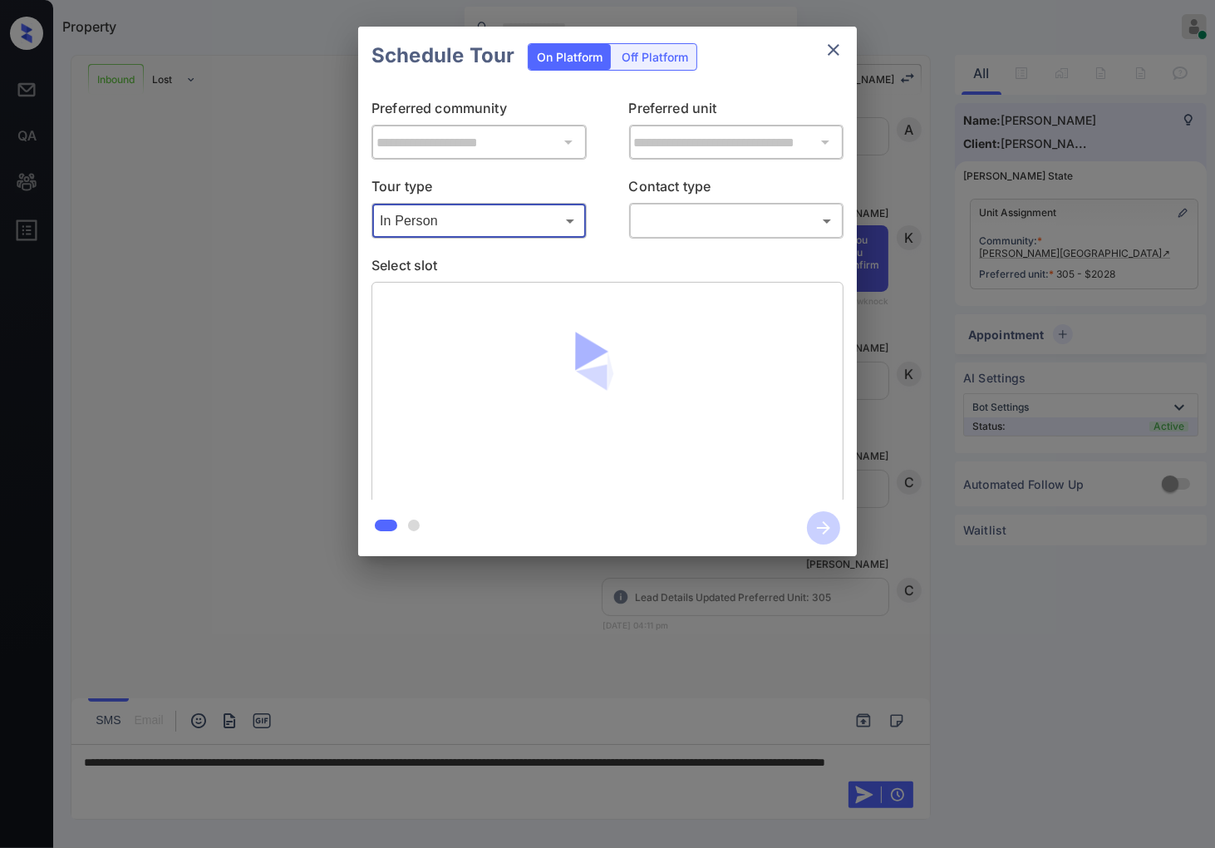
click at [654, 222] on body "Property [PERSON_NAME] Online Set yourself offline Set yourself on break Profil…" at bounding box center [607, 424] width 1215 height 848
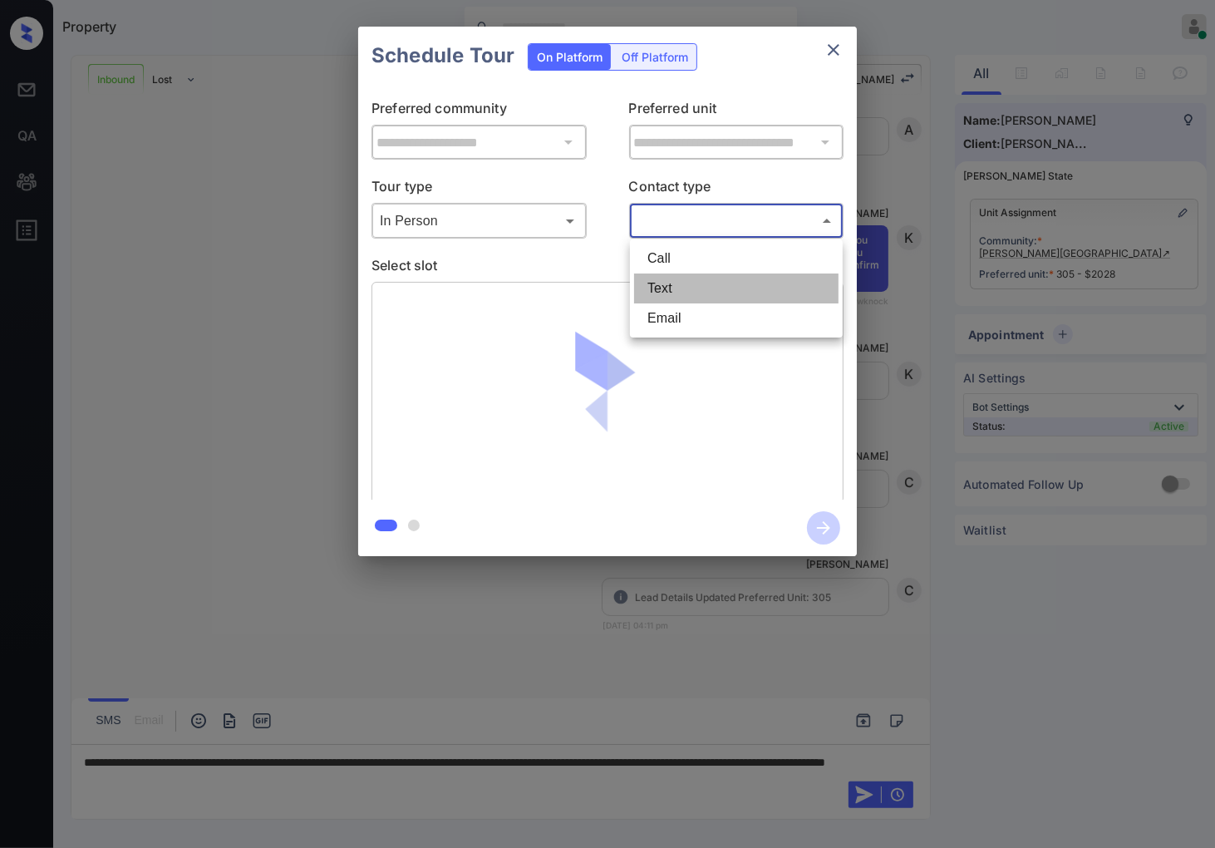
click at [655, 281] on li "Text" at bounding box center [736, 289] width 205 height 30
type input "****"
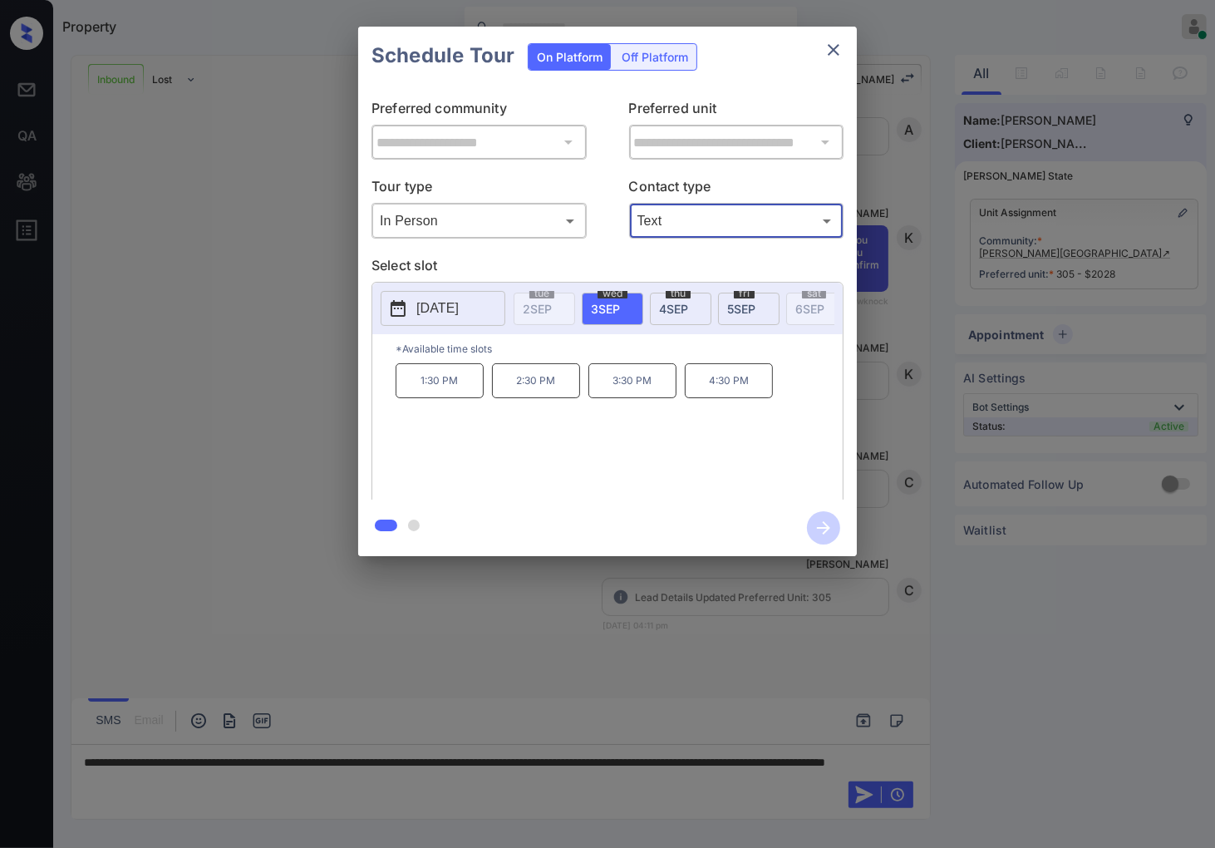
click at [1179, 259] on div "**********" at bounding box center [607, 291] width 1215 height 583
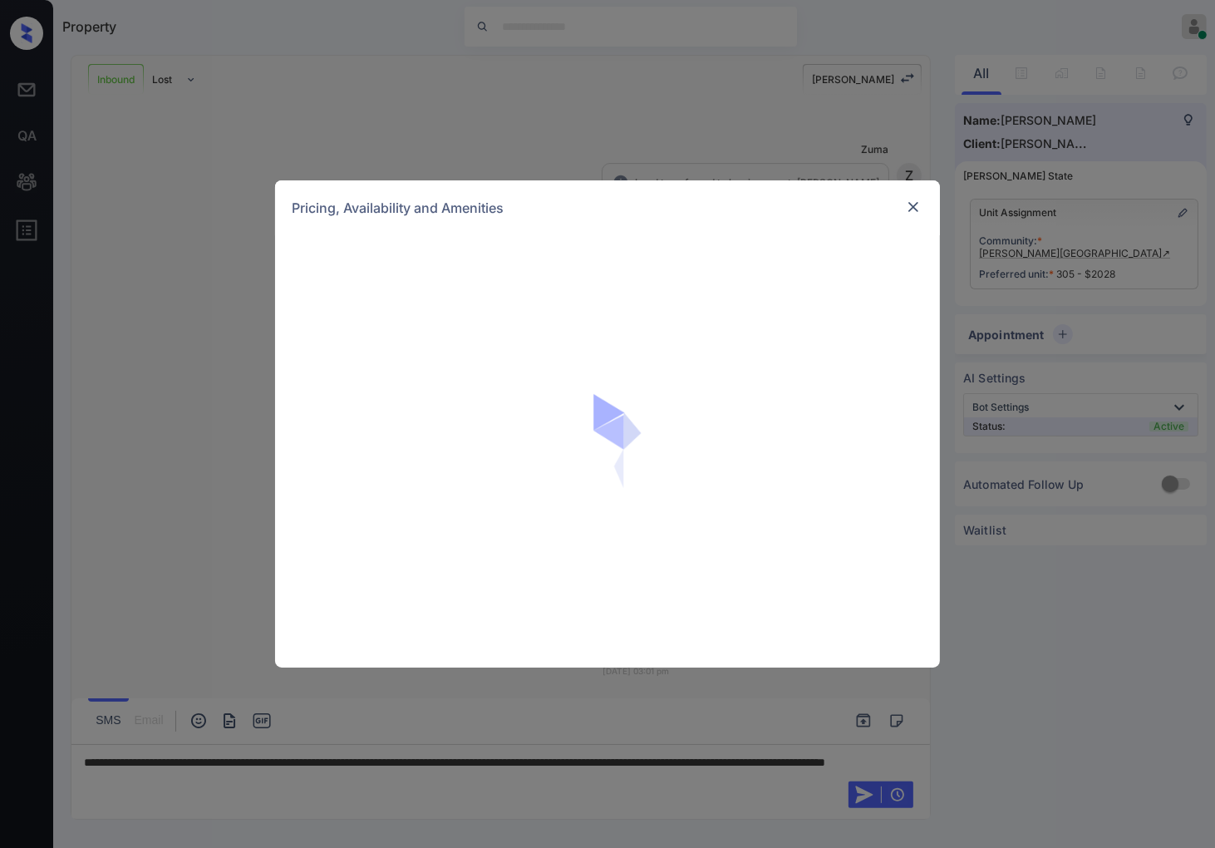
scroll to position [276, 0]
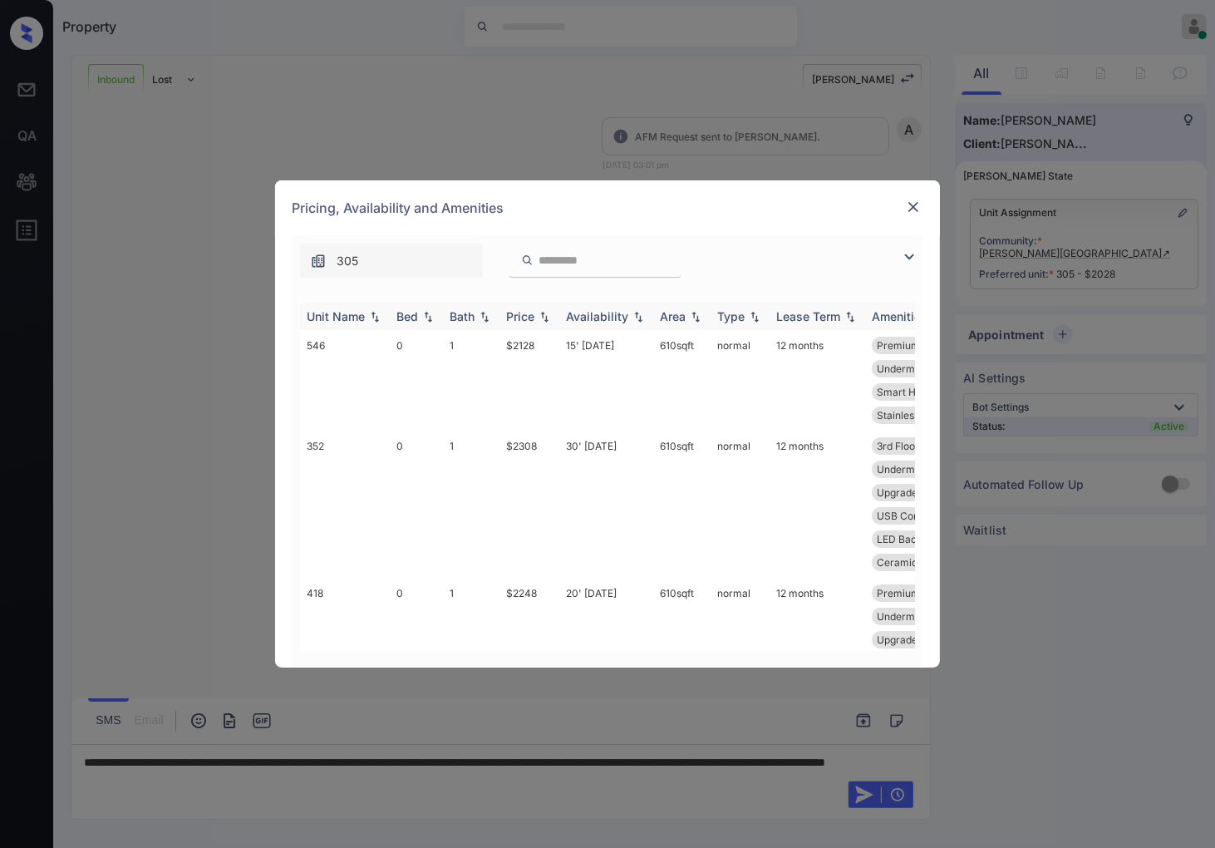
click at [546, 313] on img at bounding box center [544, 317] width 17 height 12
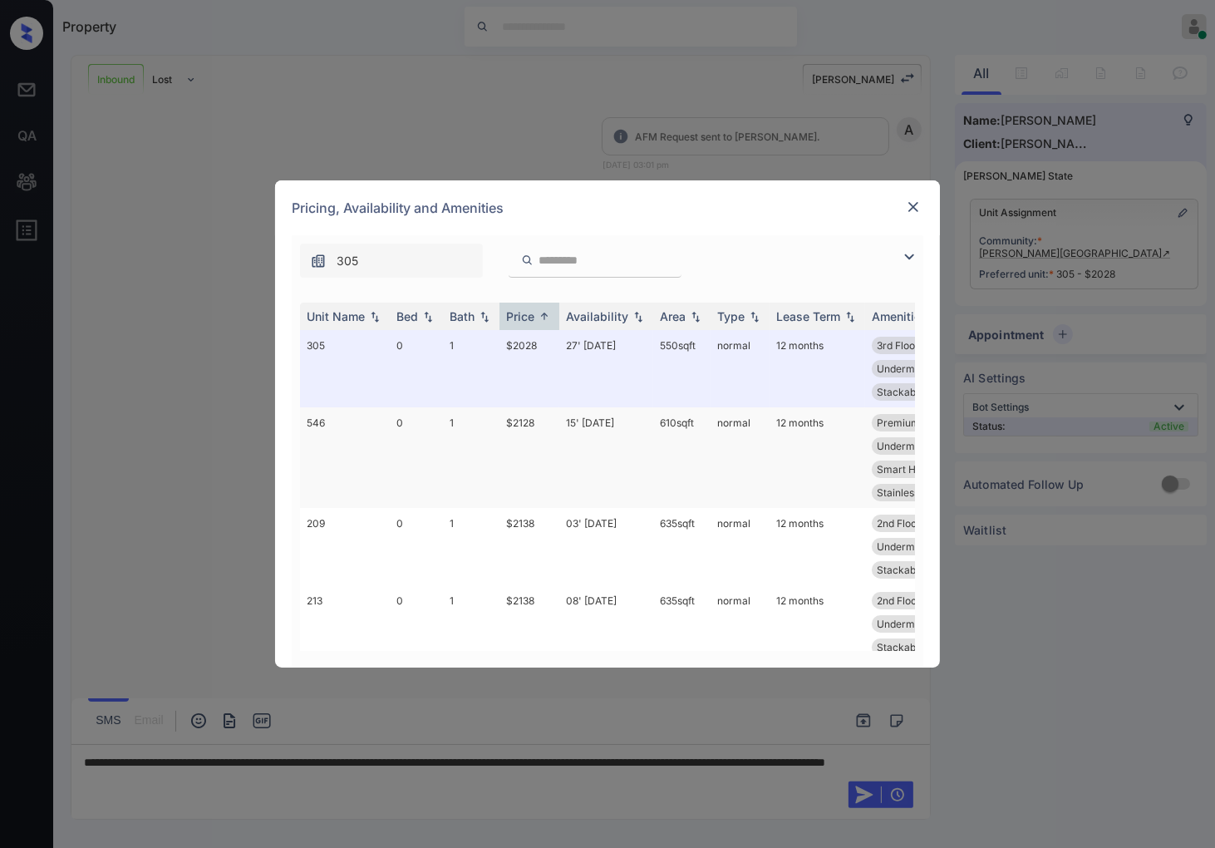
click at [575, 435] on td "15' Aug 25" at bounding box center [607, 457] width 94 height 101
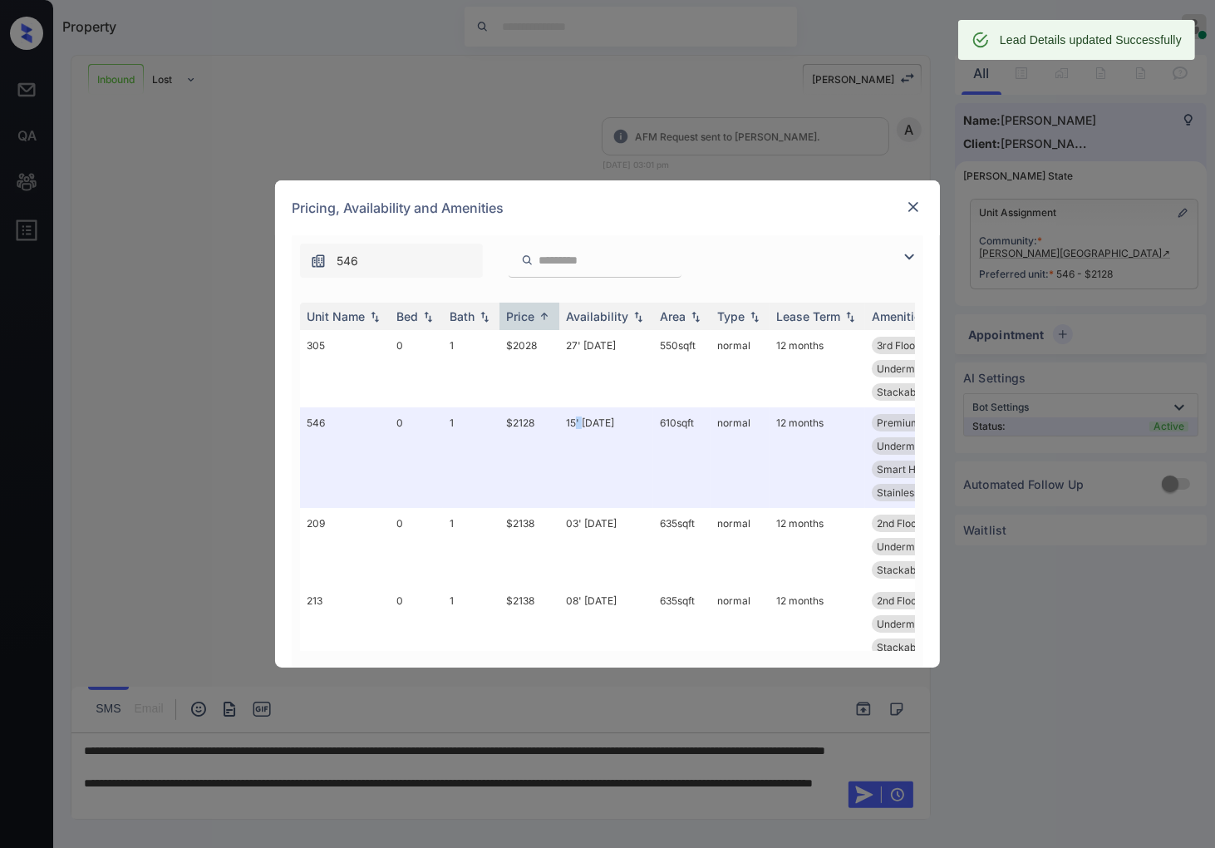
click at [913, 204] on img at bounding box center [913, 207] width 17 height 17
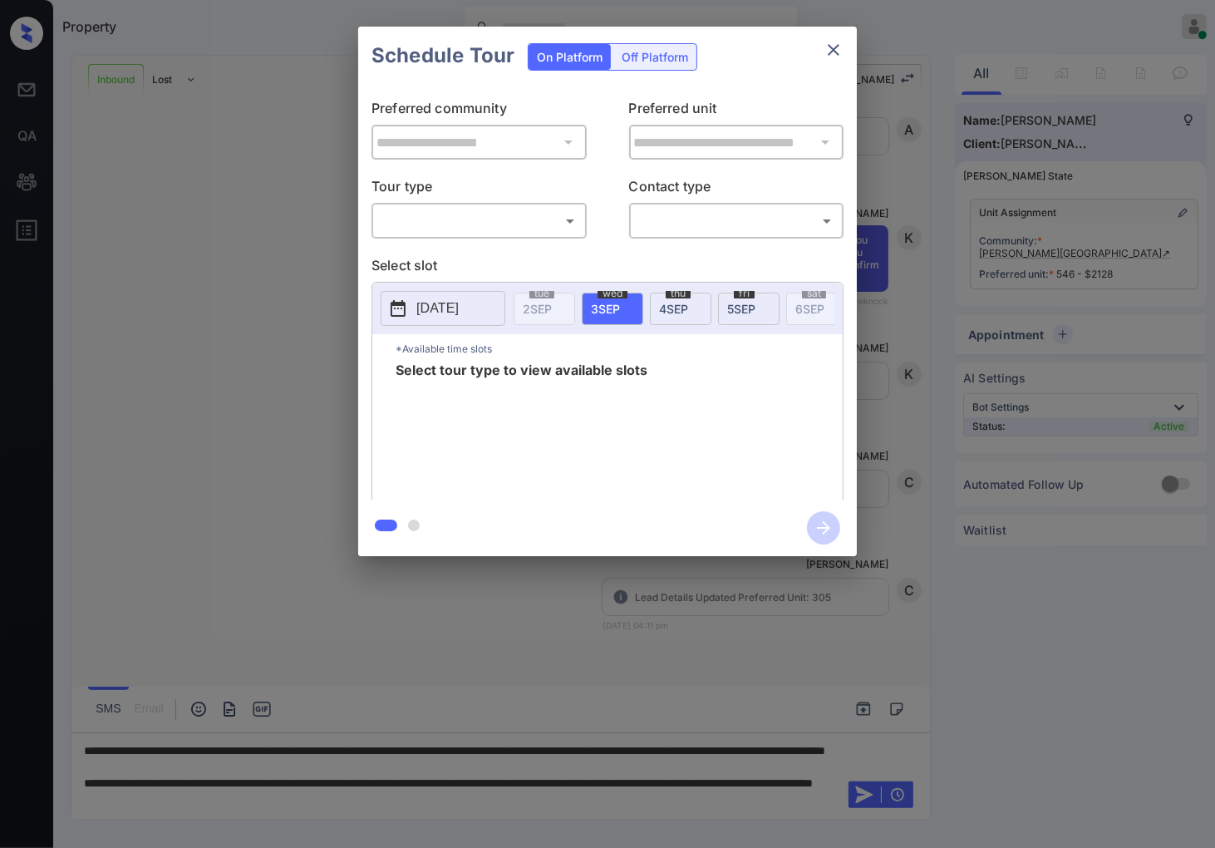
scroll to position [385, 0]
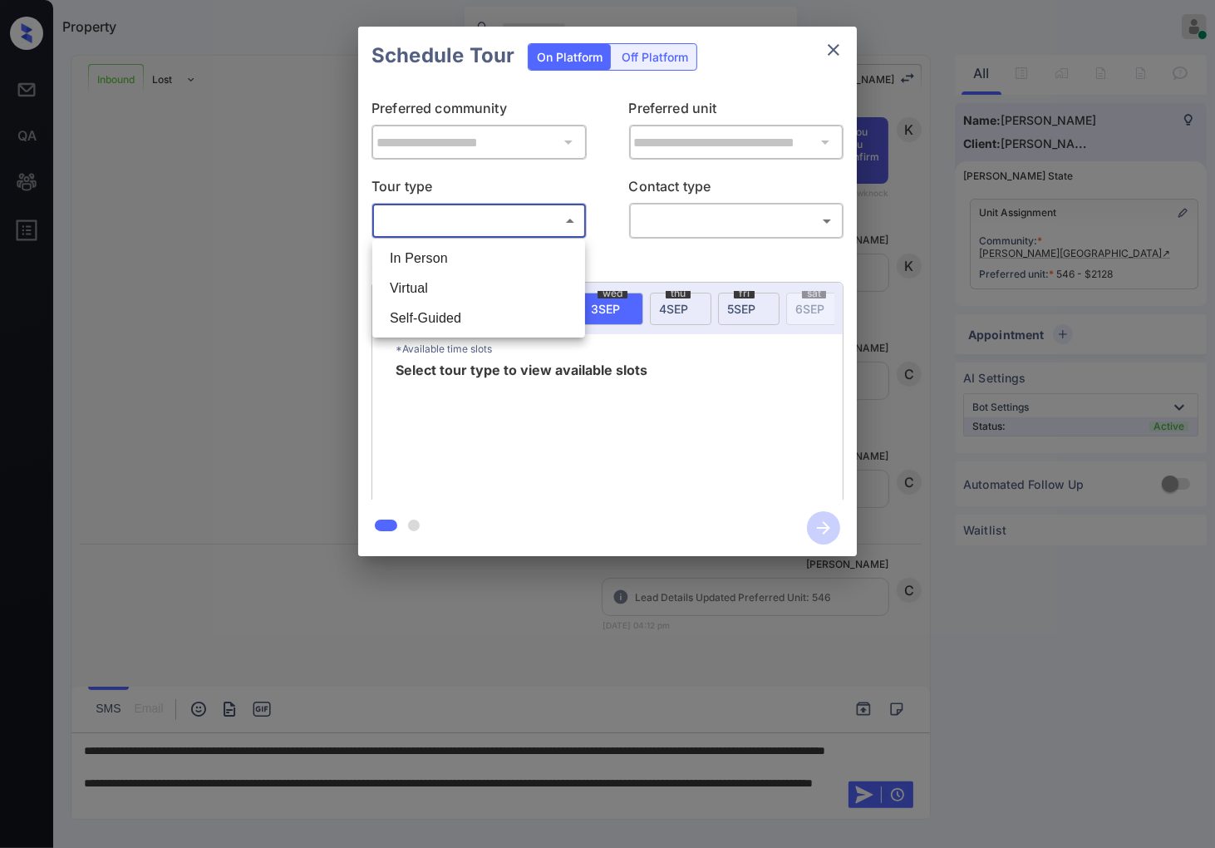
click at [508, 223] on body "Property [PERSON_NAME] Online Set yourself offline Set yourself on break Profil…" at bounding box center [607, 424] width 1215 height 848
click at [505, 260] on li "In Person" at bounding box center [479, 259] width 205 height 30
type input "********"
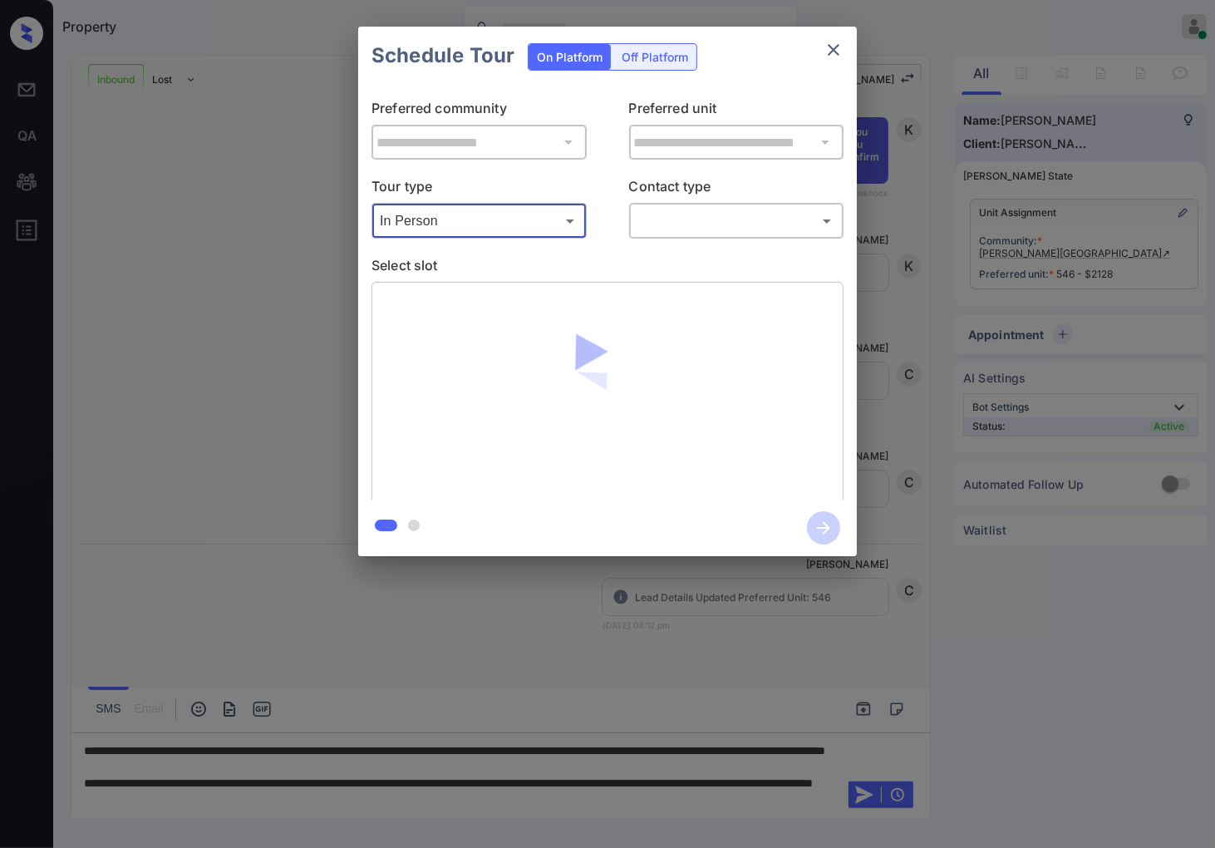
click at [683, 229] on body "Property [PERSON_NAME] Online Set yourself offline Set yourself on break Profil…" at bounding box center [607, 424] width 1215 height 848
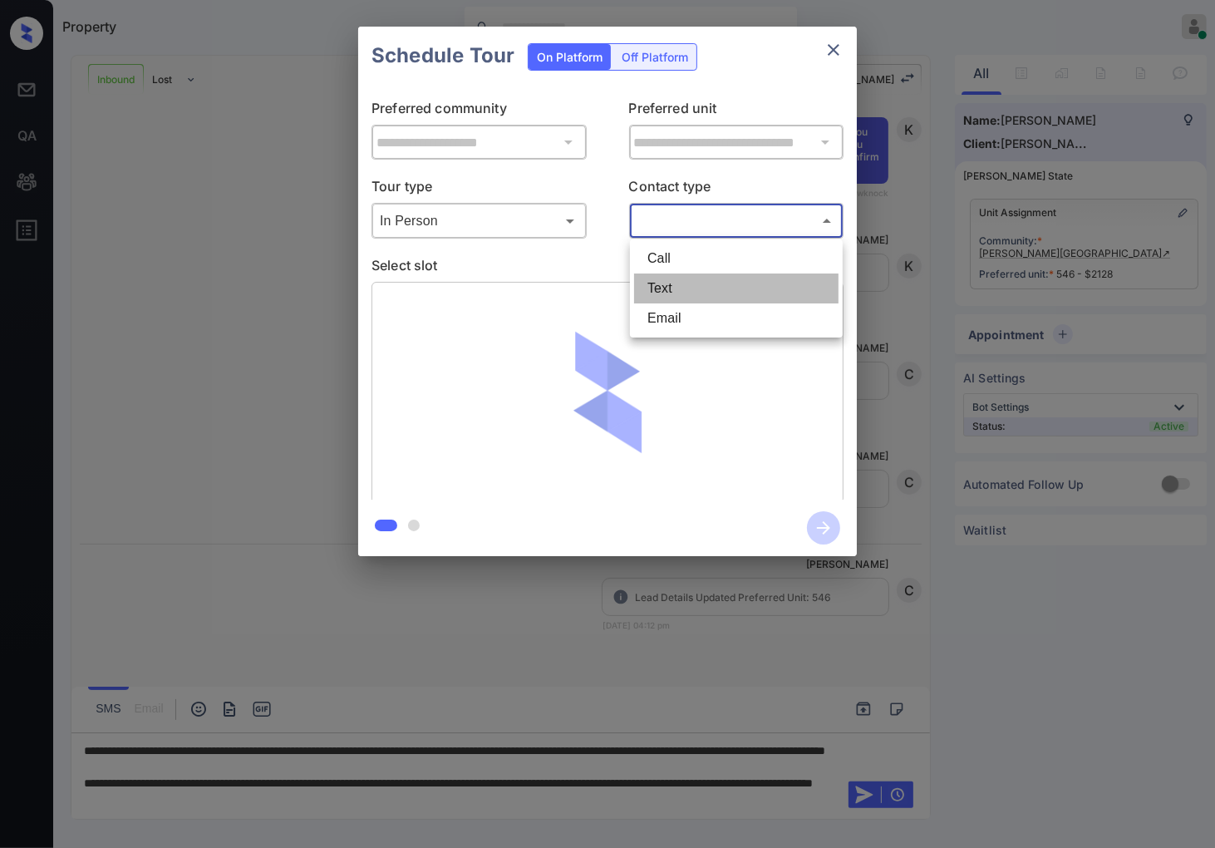
click at [694, 288] on li "Text" at bounding box center [736, 289] width 205 height 30
type input "****"
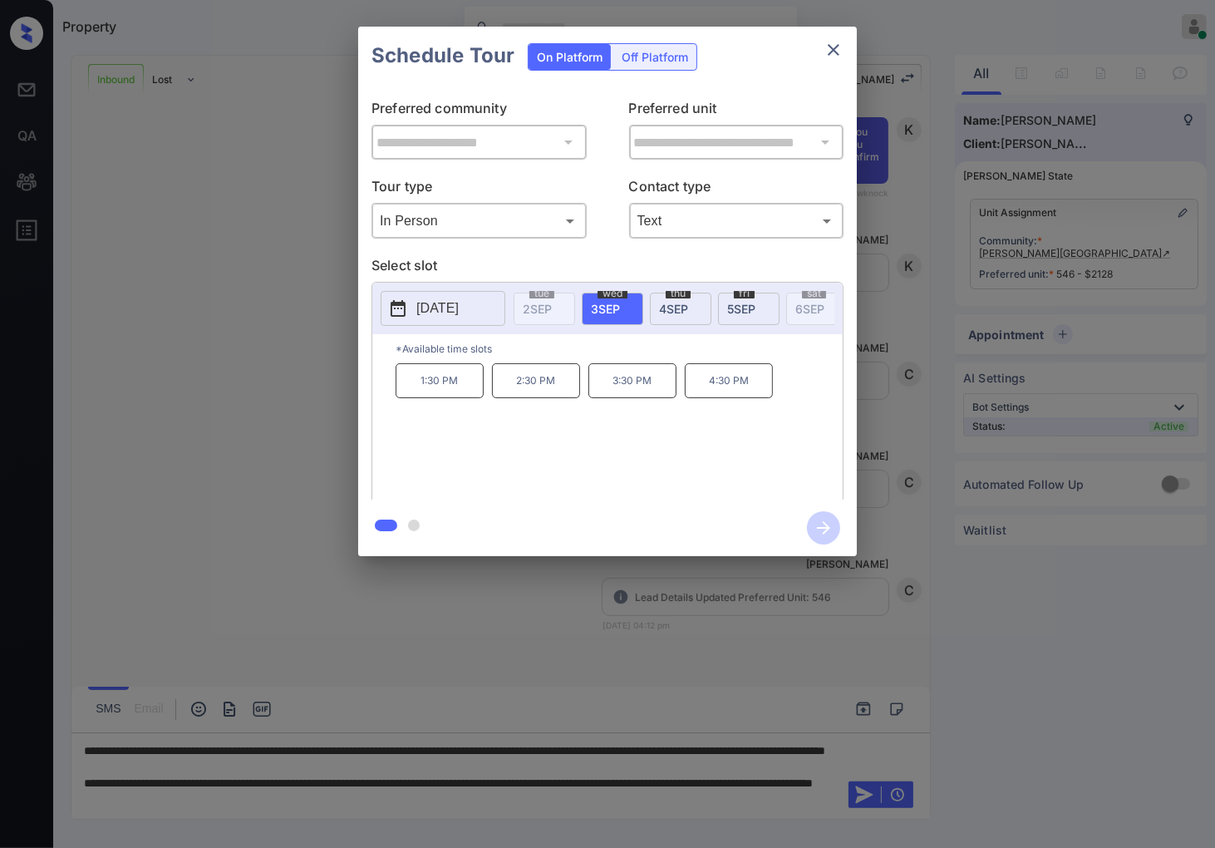
click at [468, 224] on body "Property Caroline Dacanay Online Set yourself offline Set yourself on break Pro…" at bounding box center [607, 424] width 1215 height 848
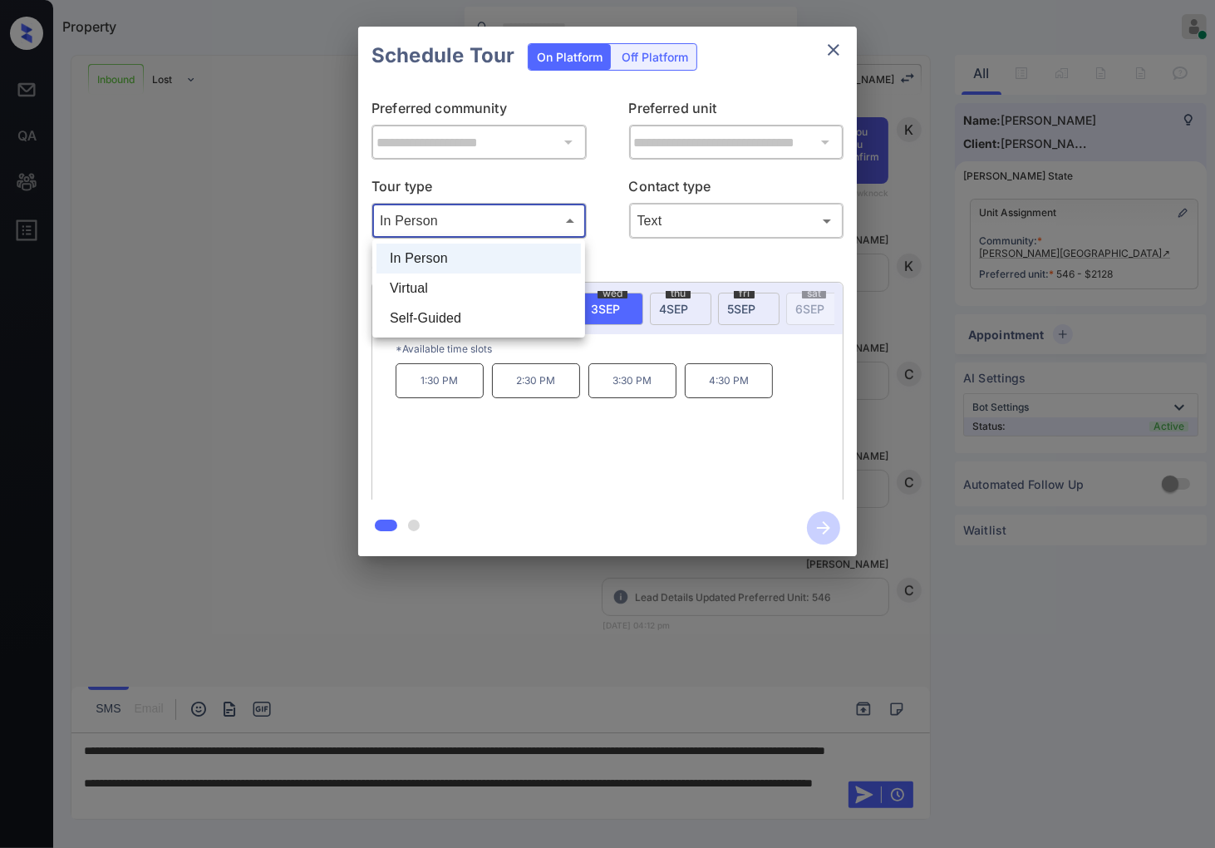
click at [466, 318] on li "Self-Guided" at bounding box center [479, 318] width 205 height 30
type input "**********"
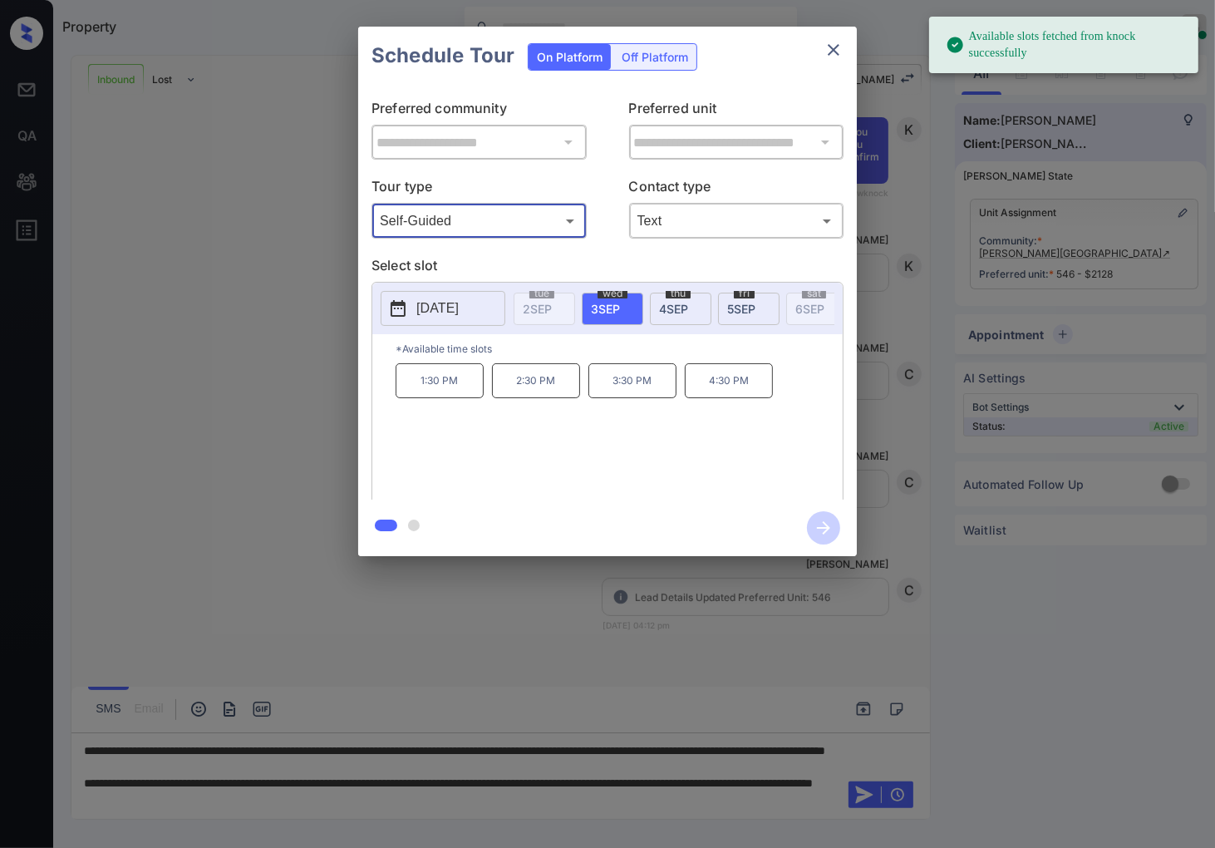
click at [464, 382] on p "1:30 PM" at bounding box center [440, 380] width 88 height 35
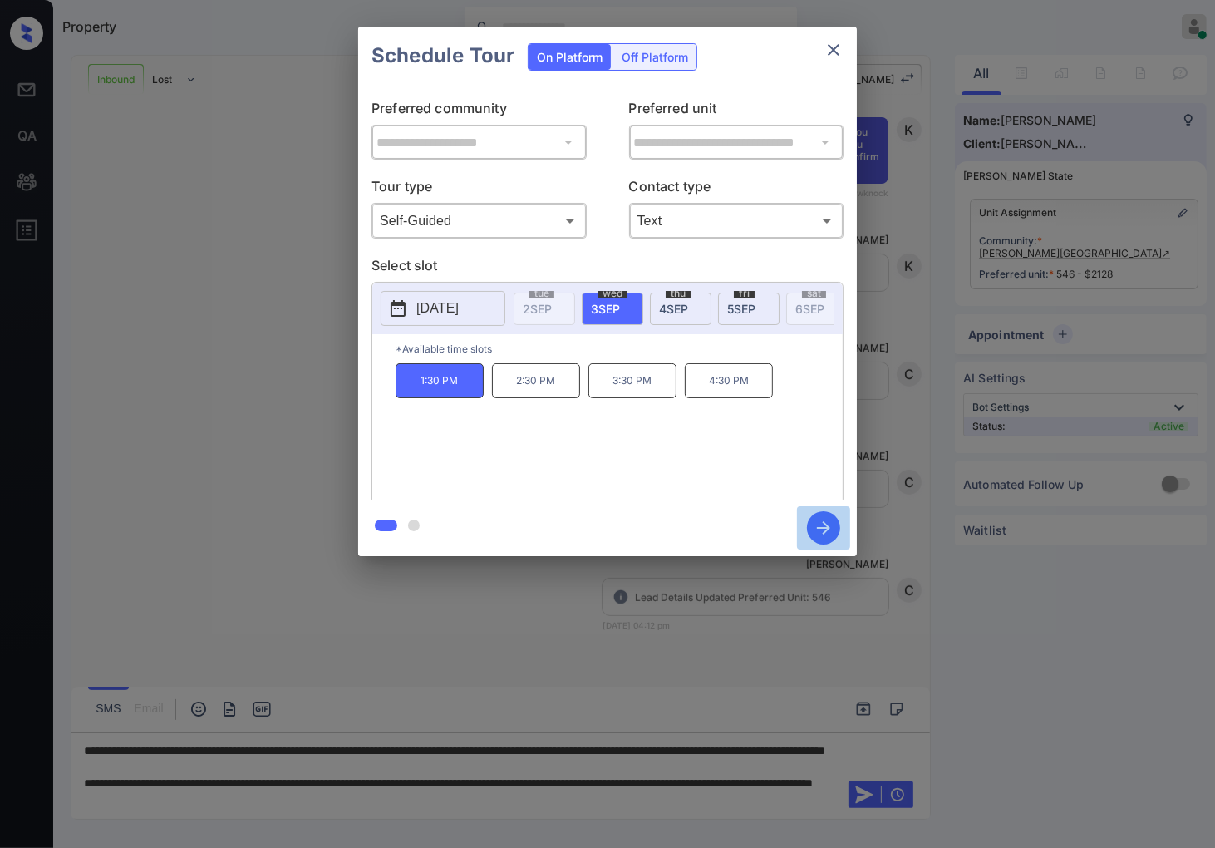
click at [821, 527] on icon "button" at bounding box center [823, 527] width 13 height 13
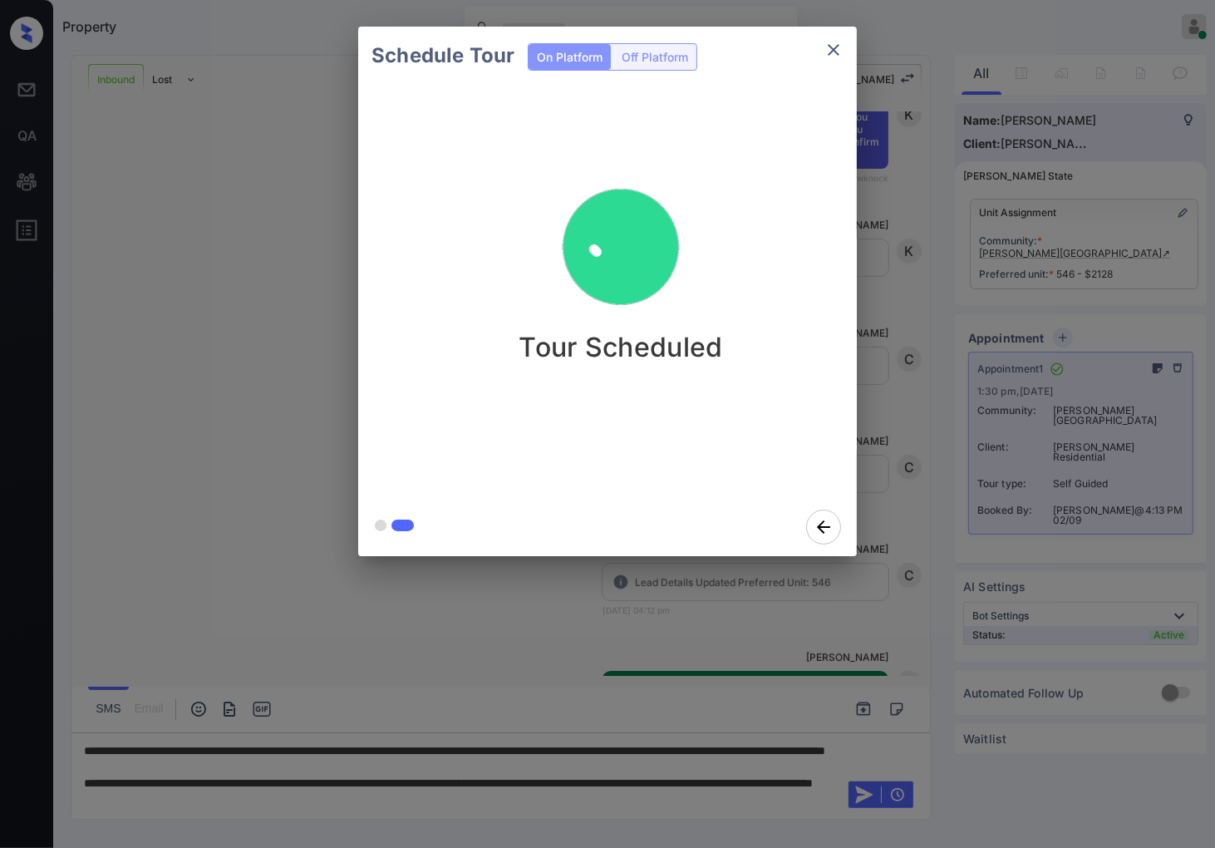
click at [932, 404] on div "Schedule Tour On Platform Off Platform Tour Scheduled" at bounding box center [607, 291] width 1215 height 583
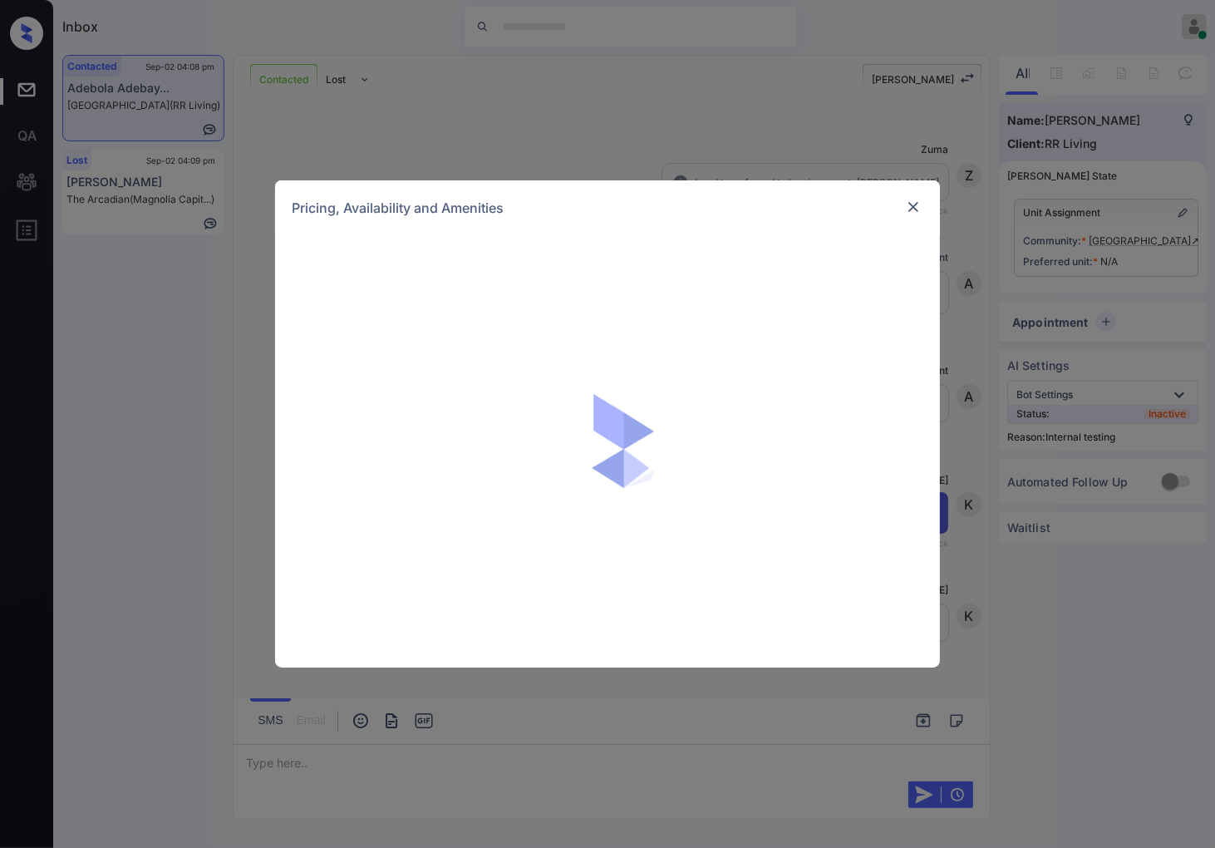
scroll to position [4408, 0]
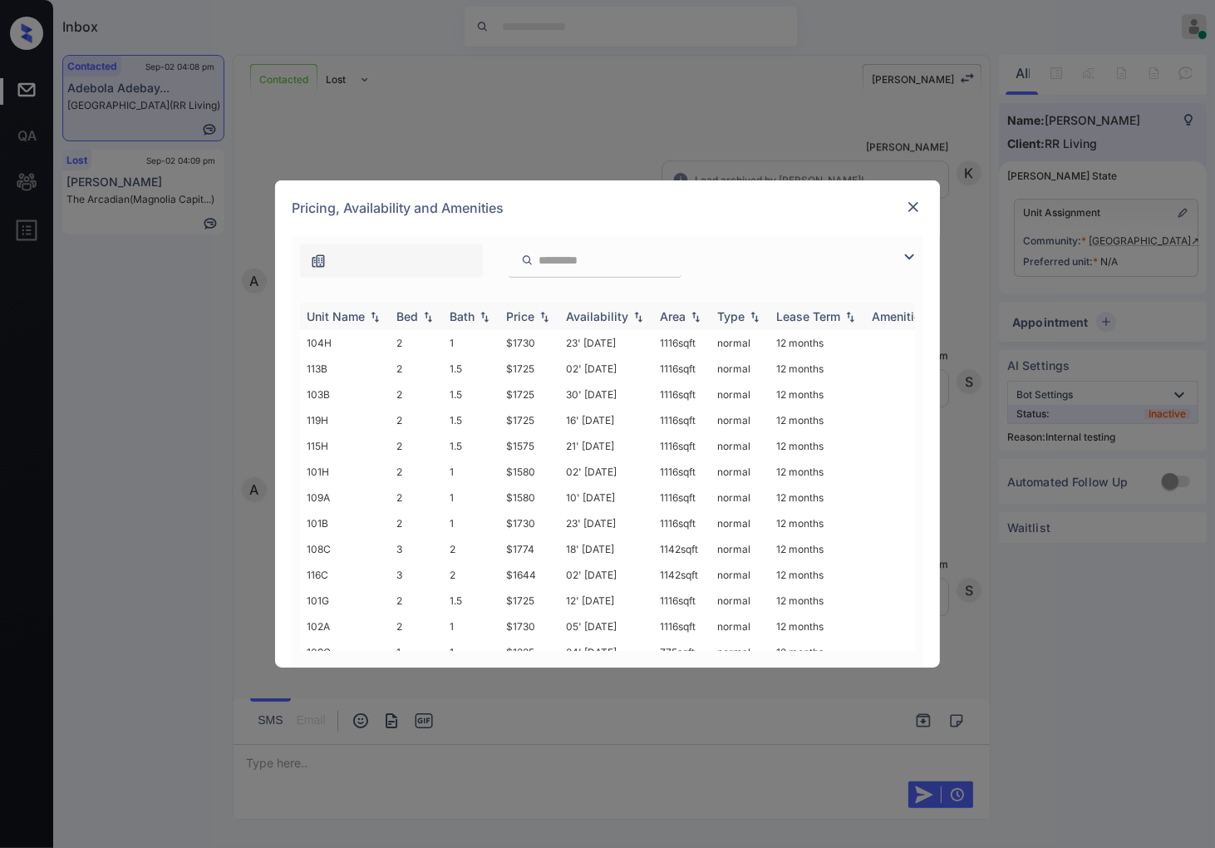
click at [545, 311] on img at bounding box center [544, 317] width 17 height 12
click at [545, 310] on img at bounding box center [544, 316] width 17 height 12
click at [545, 343] on td "$1225" at bounding box center [530, 343] width 60 height 26
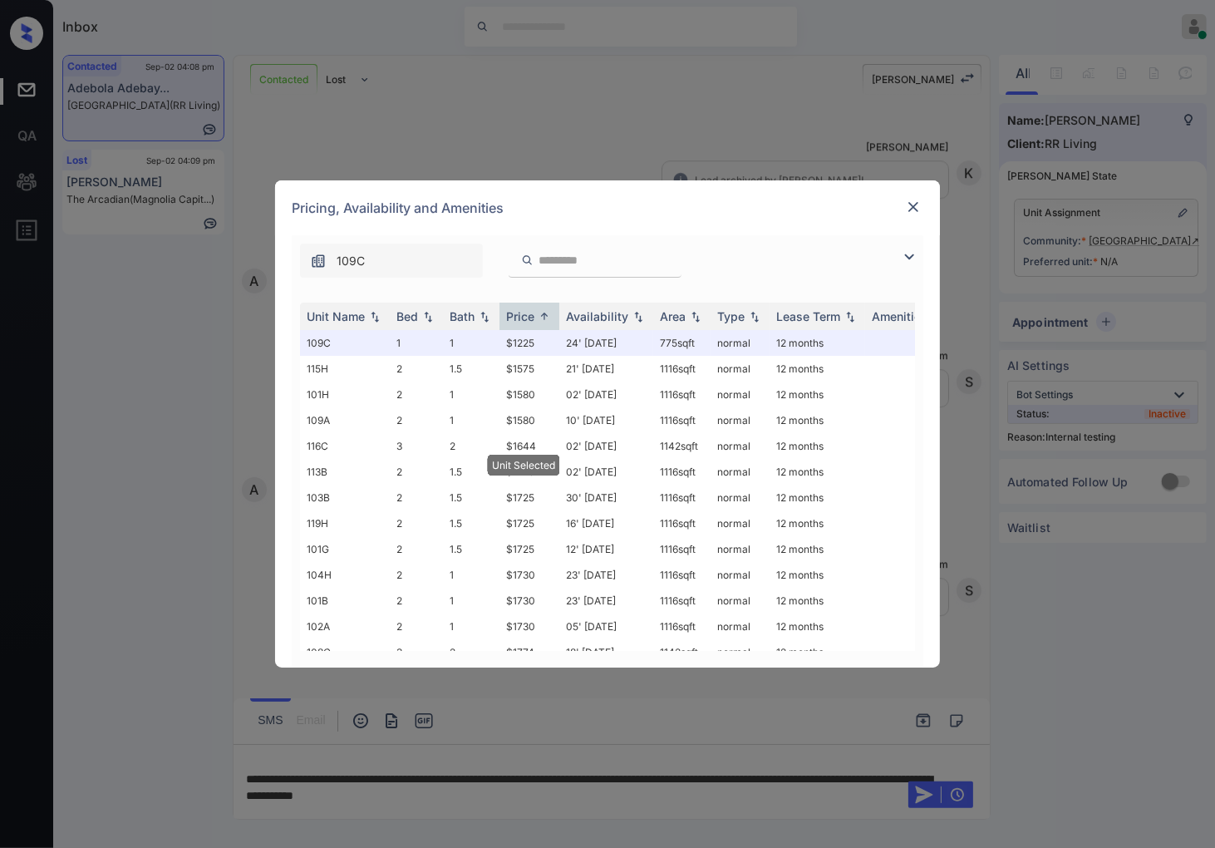
click at [906, 211] on img at bounding box center [913, 207] width 17 height 17
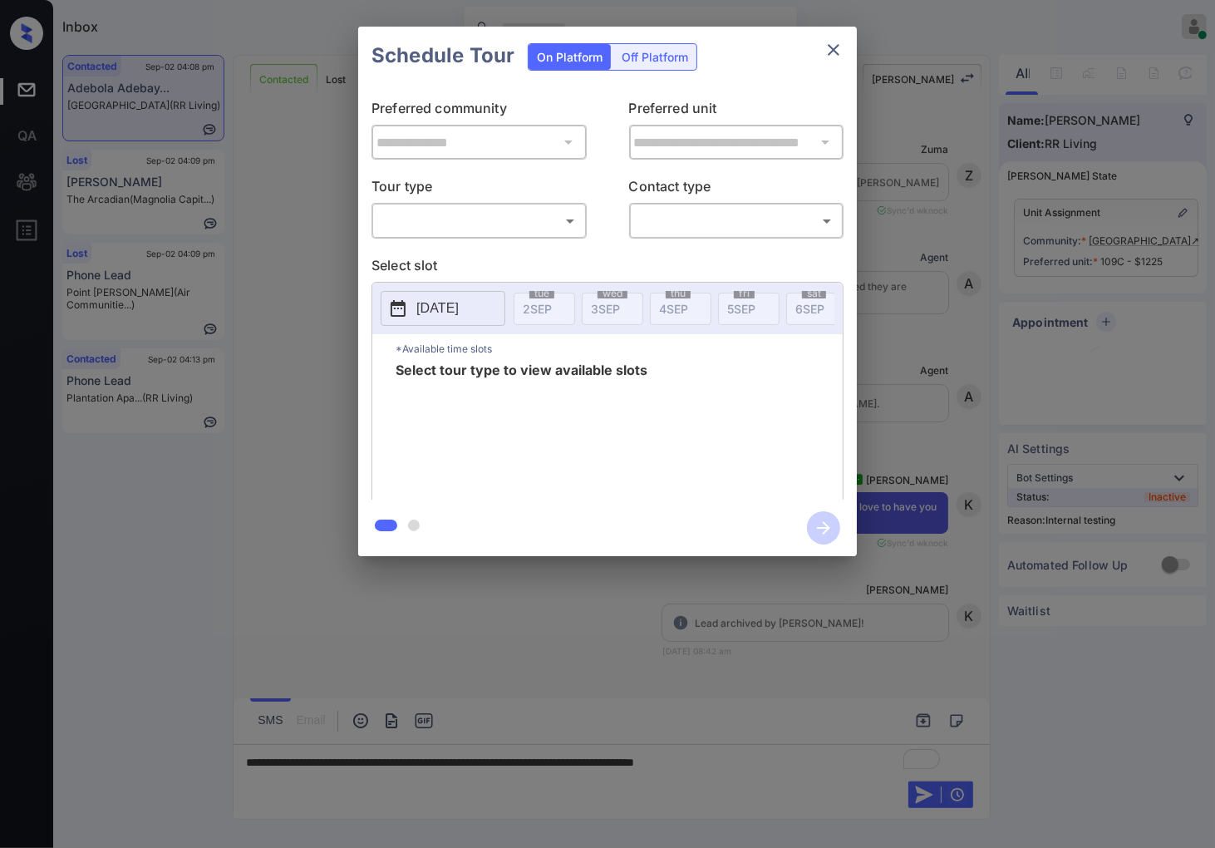
scroll to position [4408, 0]
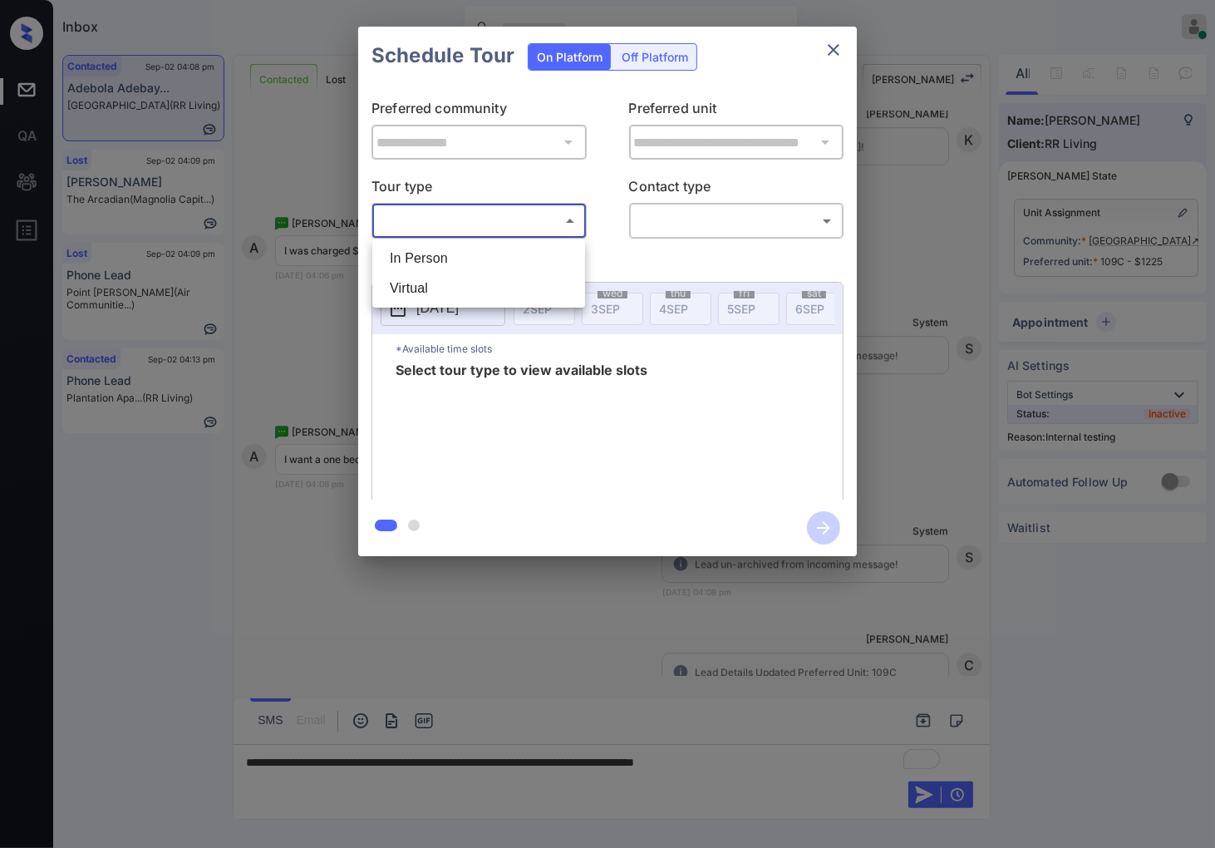
click at [557, 231] on body "Inbox Caroline Dacanay Online Set yourself offline Set yourself on break Profil…" at bounding box center [607, 424] width 1215 height 848
click at [537, 254] on li "In Person" at bounding box center [479, 259] width 205 height 30
type input "********"
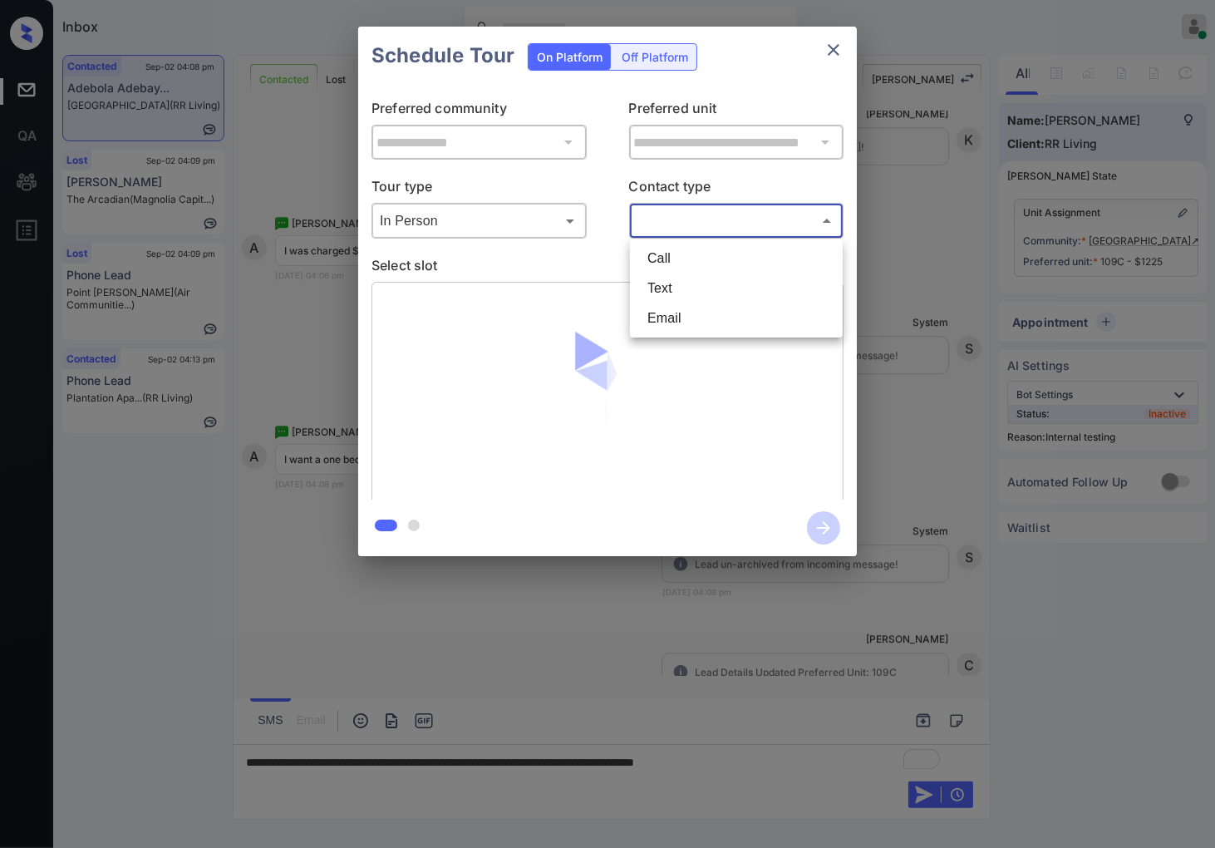
click at [687, 233] on body "Inbox Caroline Dacanay Online Set yourself offline Set yourself on break Profil…" at bounding box center [607, 424] width 1215 height 848
click at [676, 275] on ul "Call Text Email" at bounding box center [736, 288] width 213 height 98
click at [676, 275] on li "Text" at bounding box center [736, 289] width 205 height 30
type input "****"
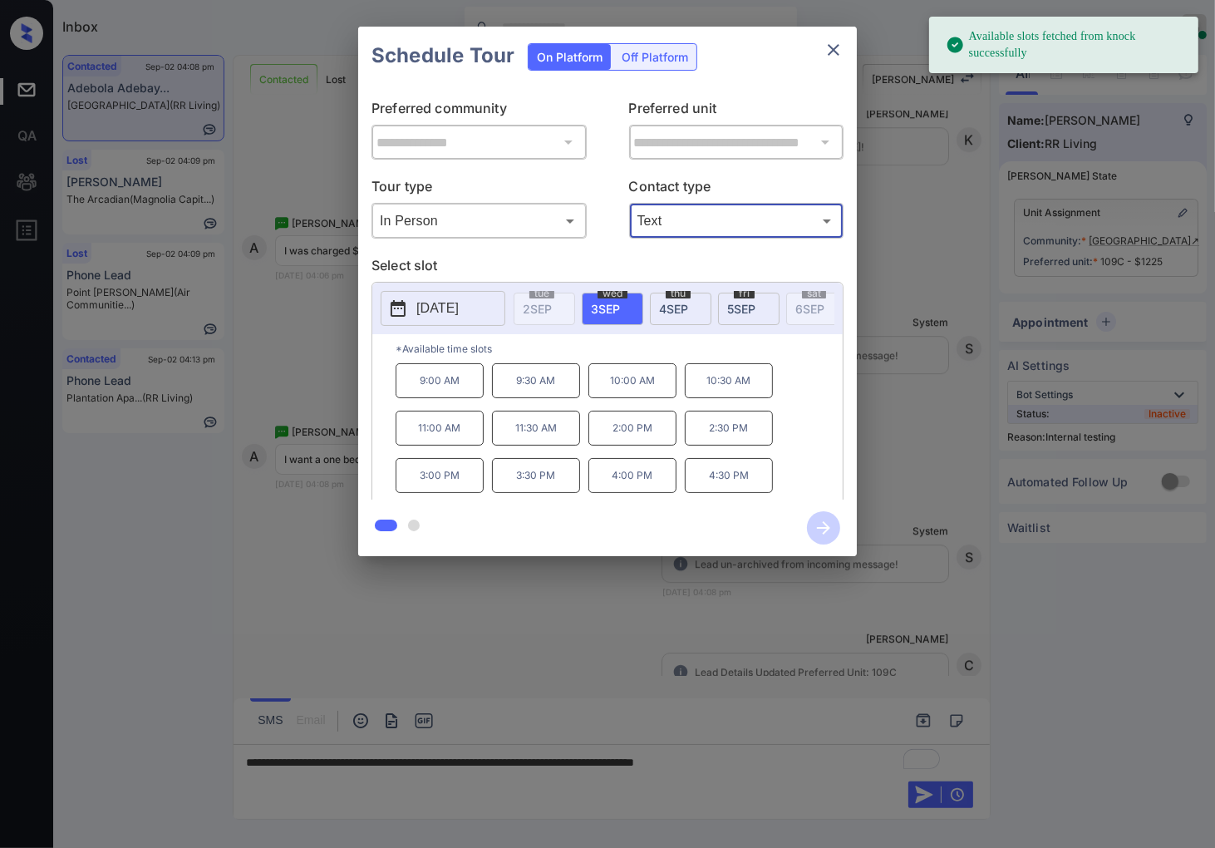
click at [742, 308] on span "5 SEP" at bounding box center [741, 309] width 28 height 14
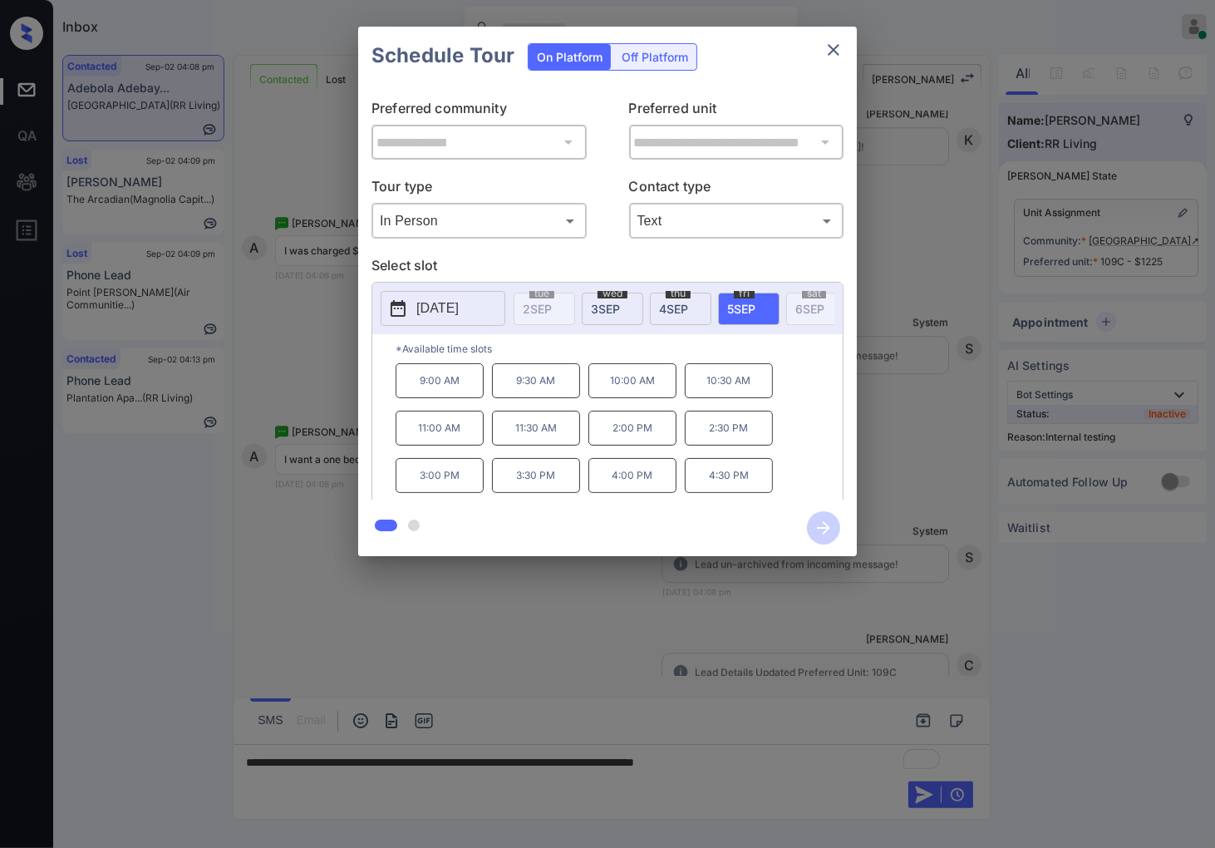
click at [285, 457] on div "**********" at bounding box center [607, 291] width 1215 height 583
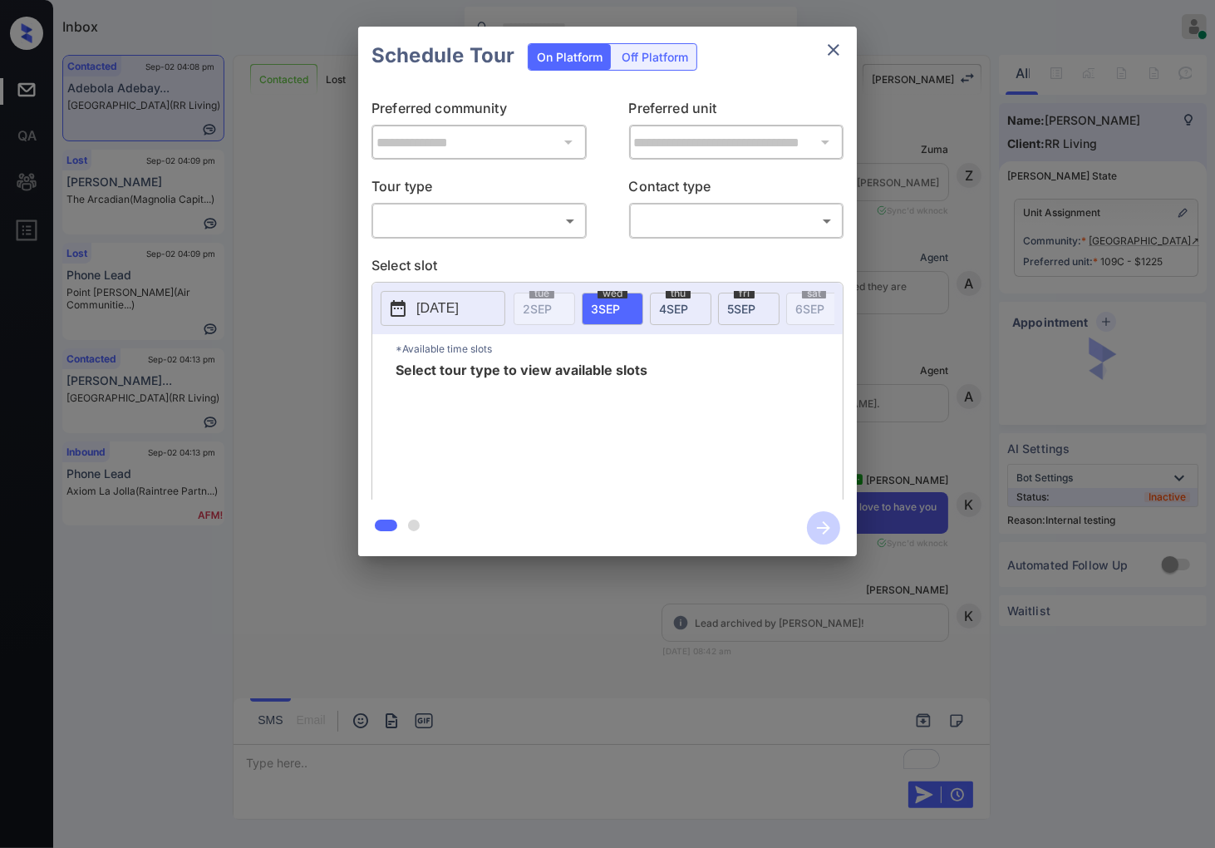
scroll to position [4500, 0]
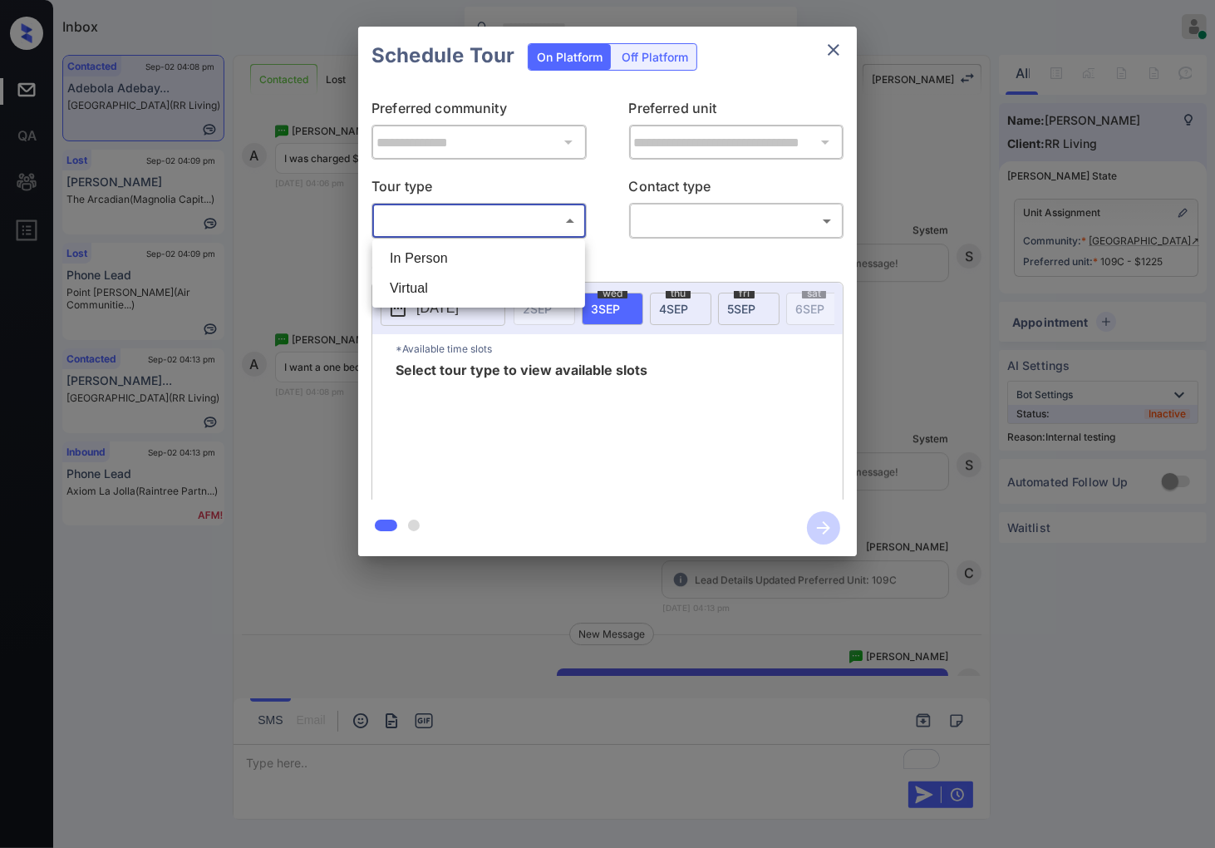
click at [537, 218] on body "Inbox [PERSON_NAME] Online Set yourself offline Set yourself on break Profile S…" at bounding box center [607, 424] width 1215 height 848
click at [527, 254] on li "In Person" at bounding box center [479, 259] width 205 height 30
type input "********"
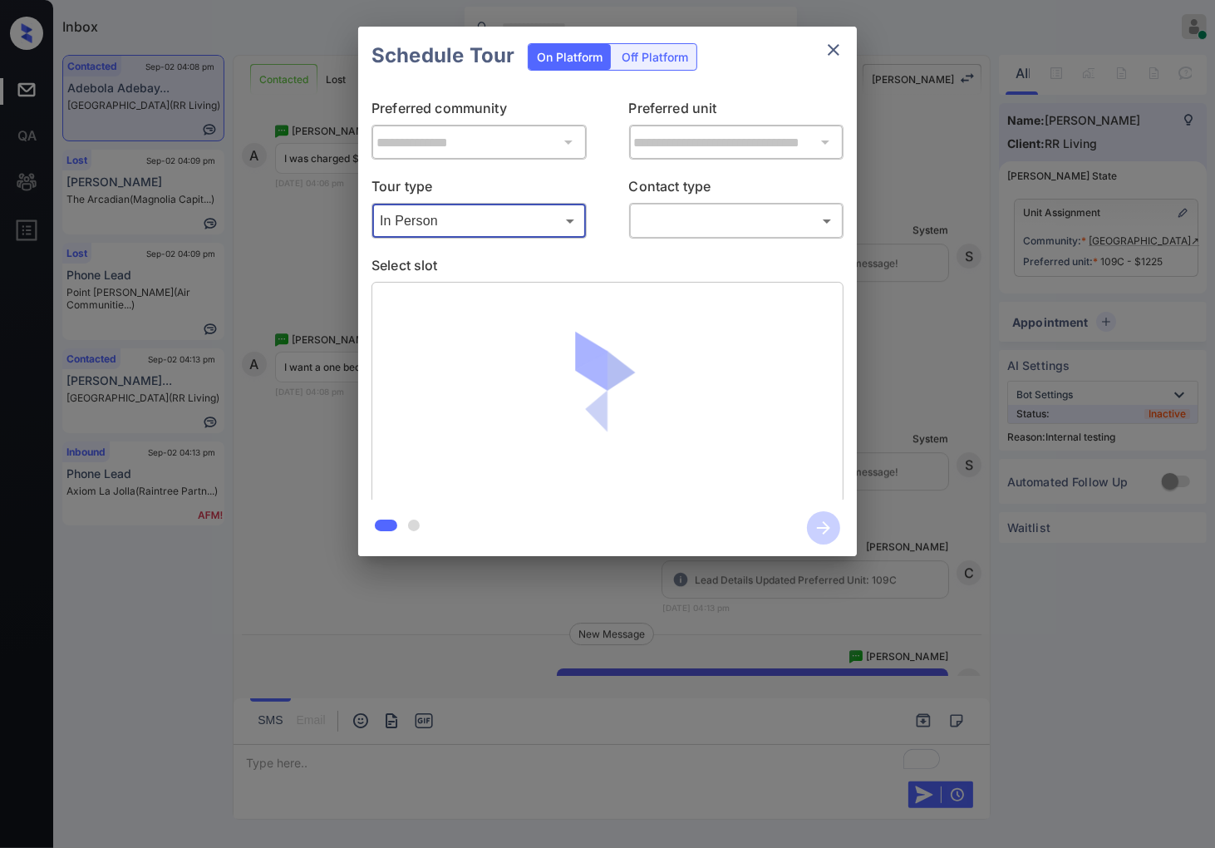
click at [677, 227] on body "Inbox [PERSON_NAME] Online Set yourself offline Set yourself on break Profile S…" at bounding box center [607, 424] width 1215 height 848
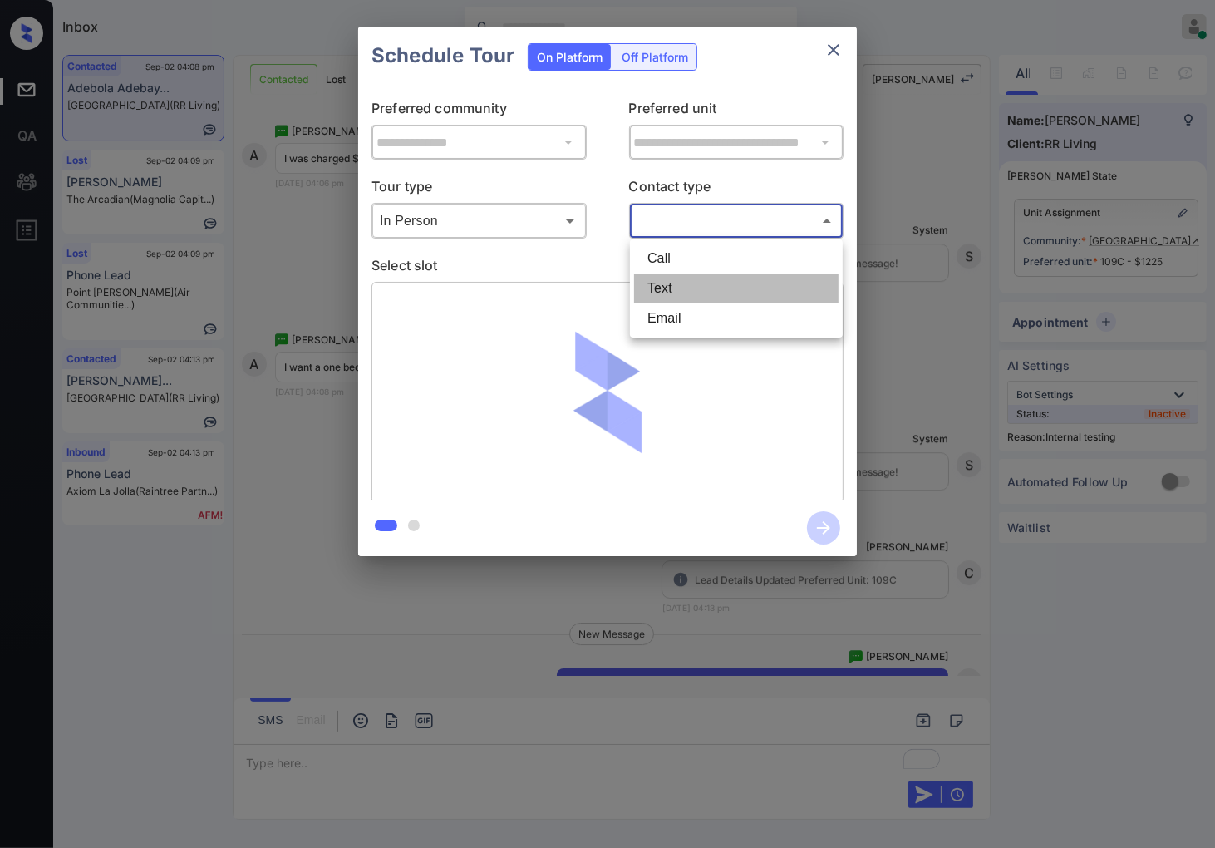
click at [688, 277] on li "Text" at bounding box center [736, 289] width 205 height 30
type input "****"
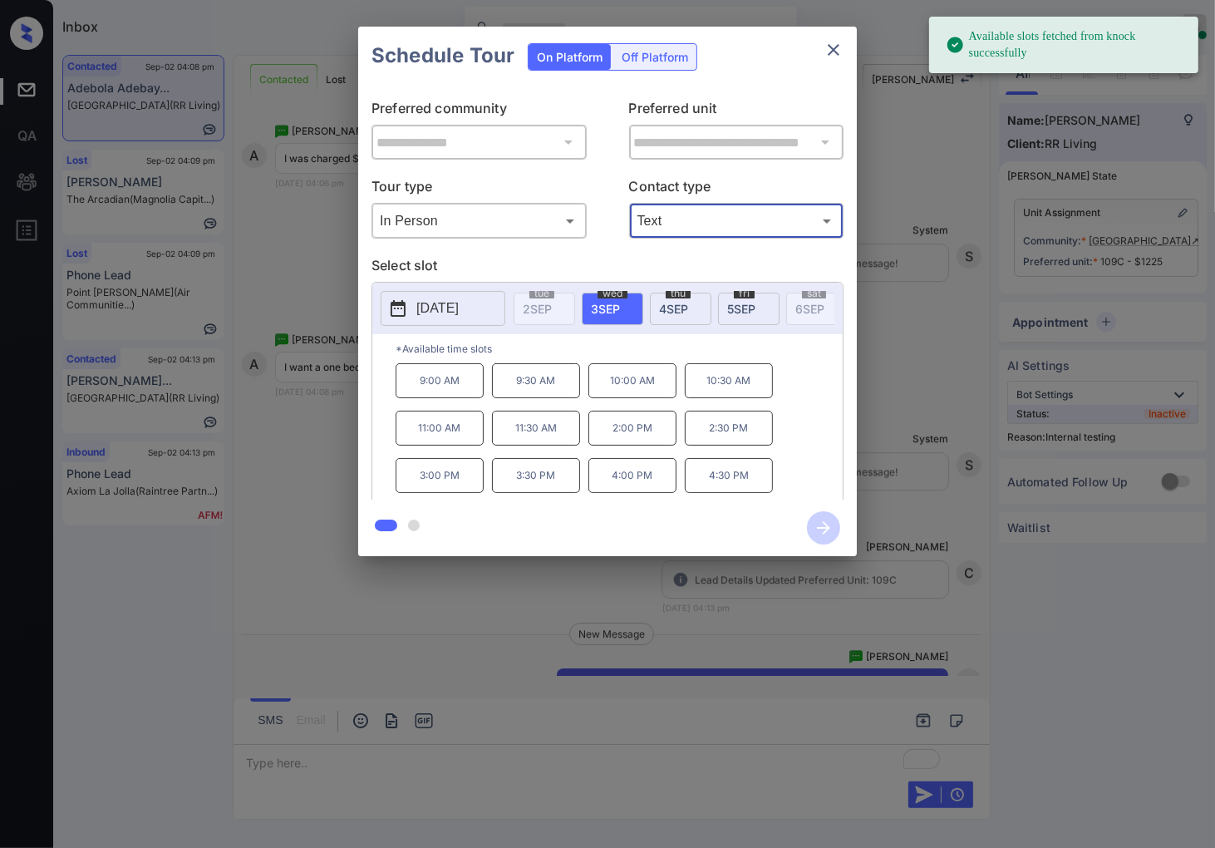
click at [735, 306] on span "[DATE]" at bounding box center [741, 309] width 28 height 14
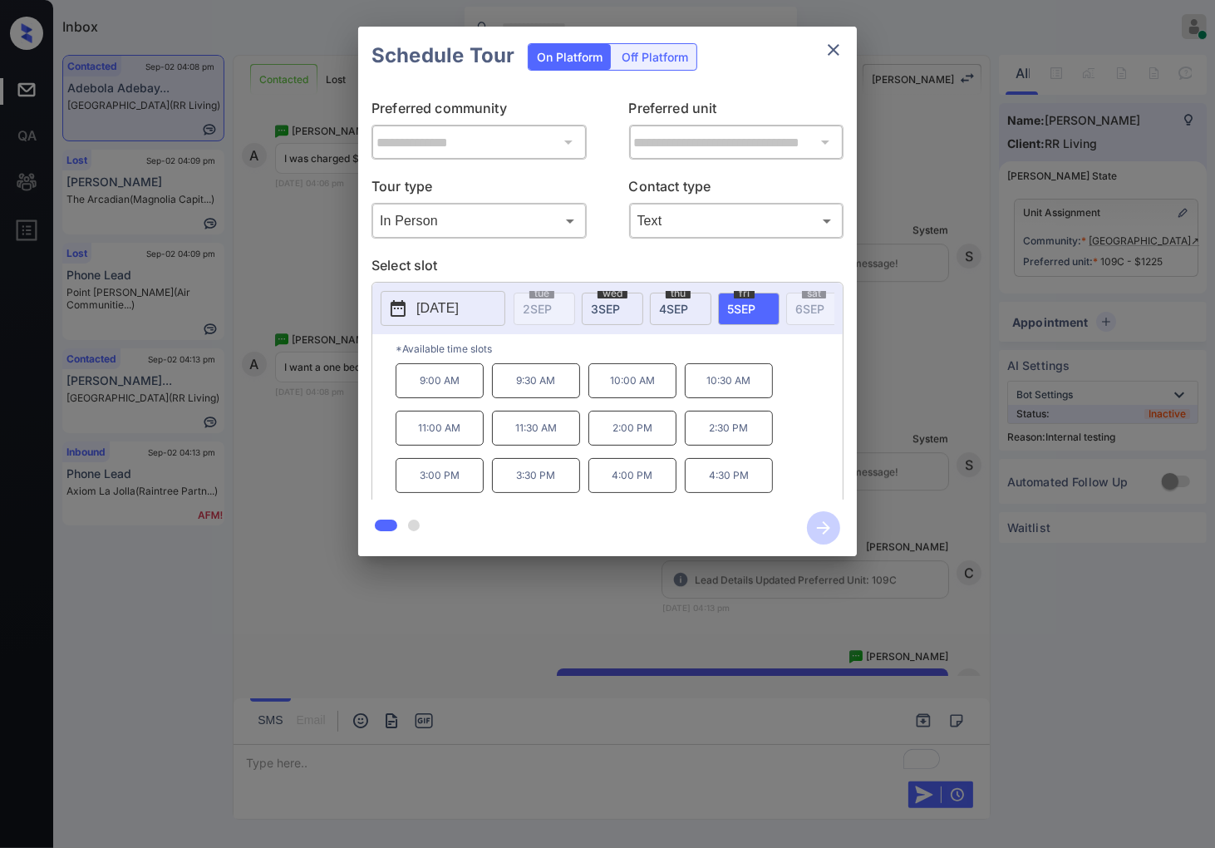
drag, startPoint x: 456, startPoint y: 438, endPoint x: 494, endPoint y: 428, distance: 39.5
click at [455, 438] on p "11:00 AM" at bounding box center [440, 428] width 88 height 35
click at [806, 521] on button "button" at bounding box center [823, 527] width 53 height 43
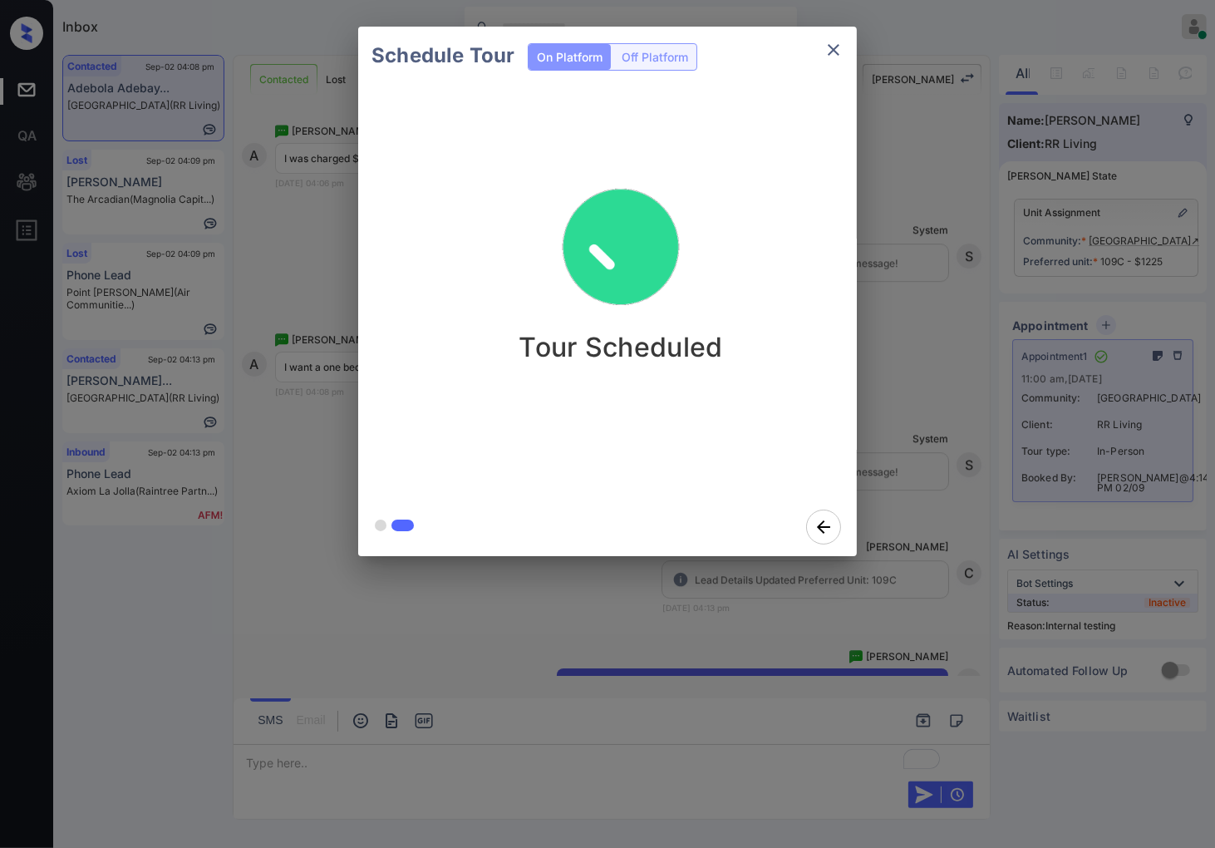
click at [879, 430] on div "Schedule Tour On Platform Off Platform Tour Scheduled" at bounding box center [607, 291] width 1215 height 583
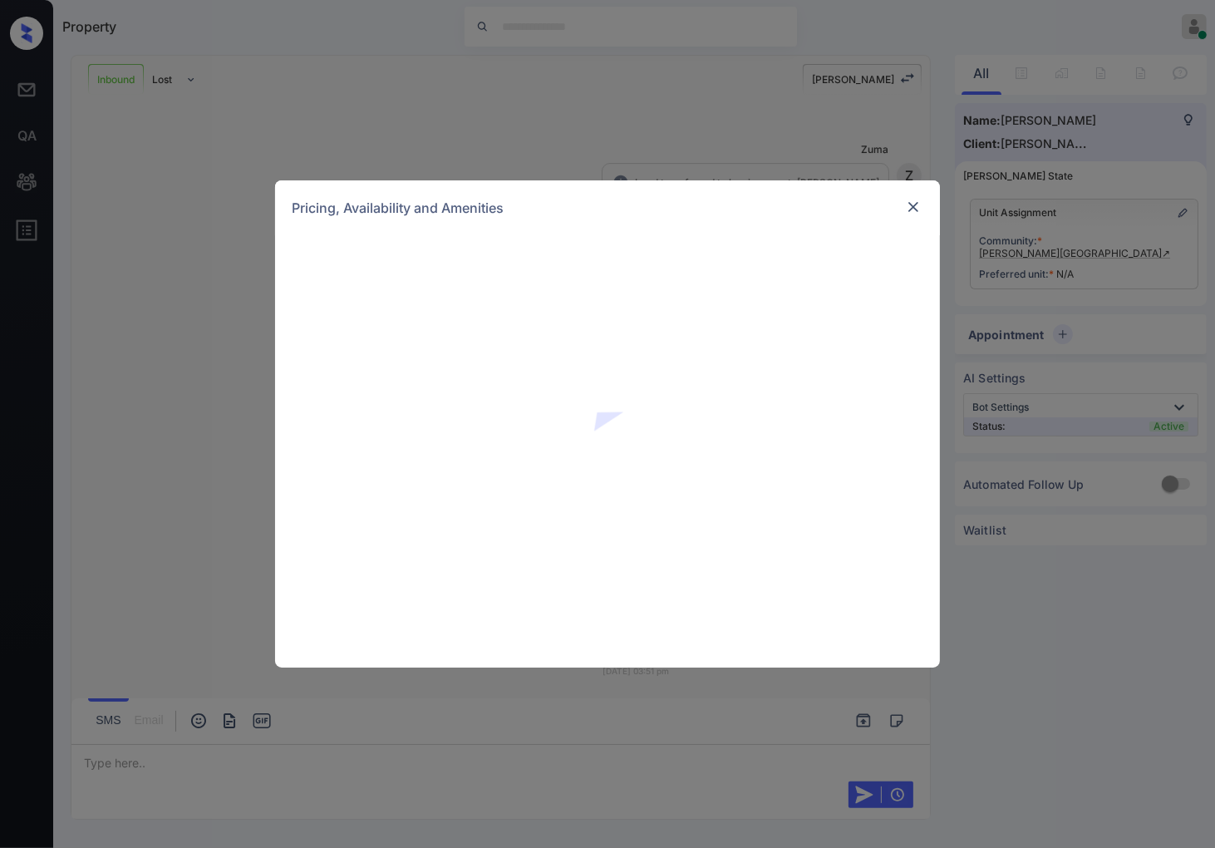
scroll to position [155, 0]
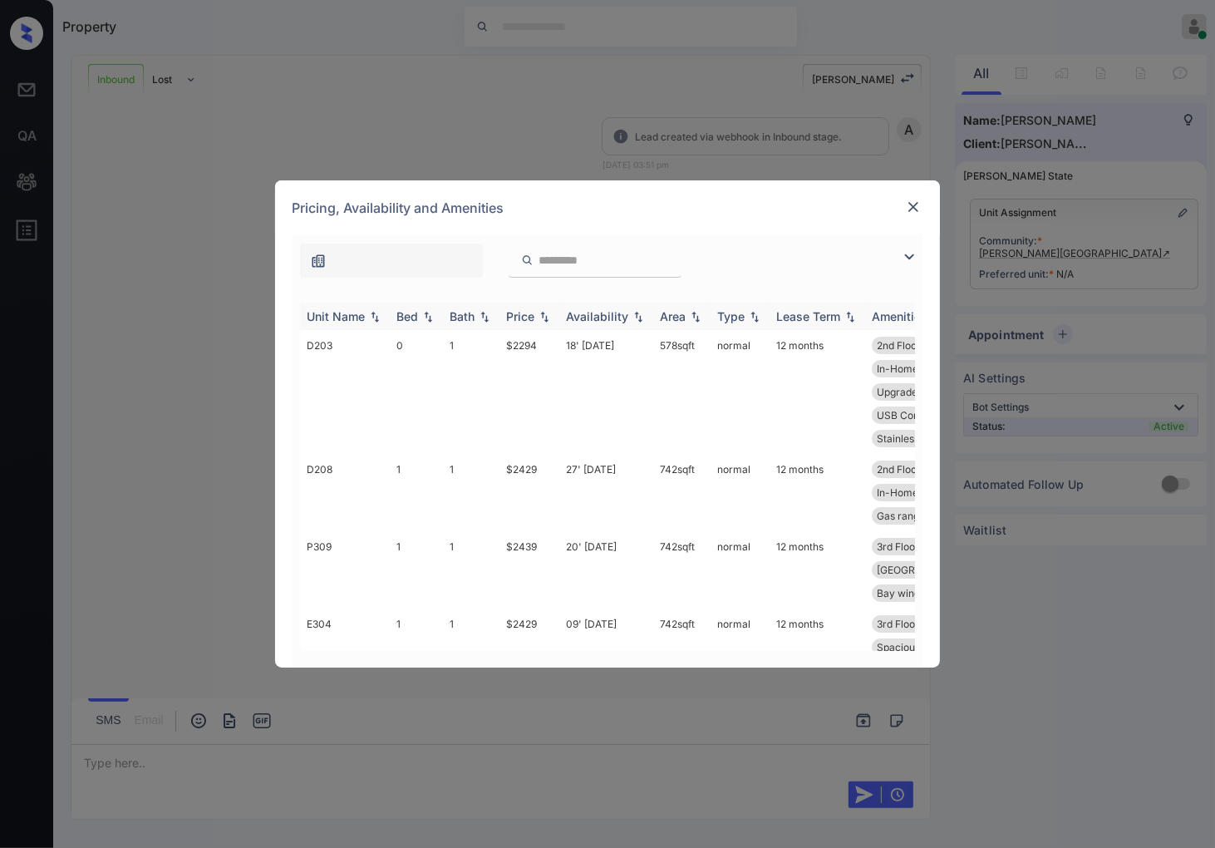
click at [540, 313] on img at bounding box center [544, 317] width 17 height 12
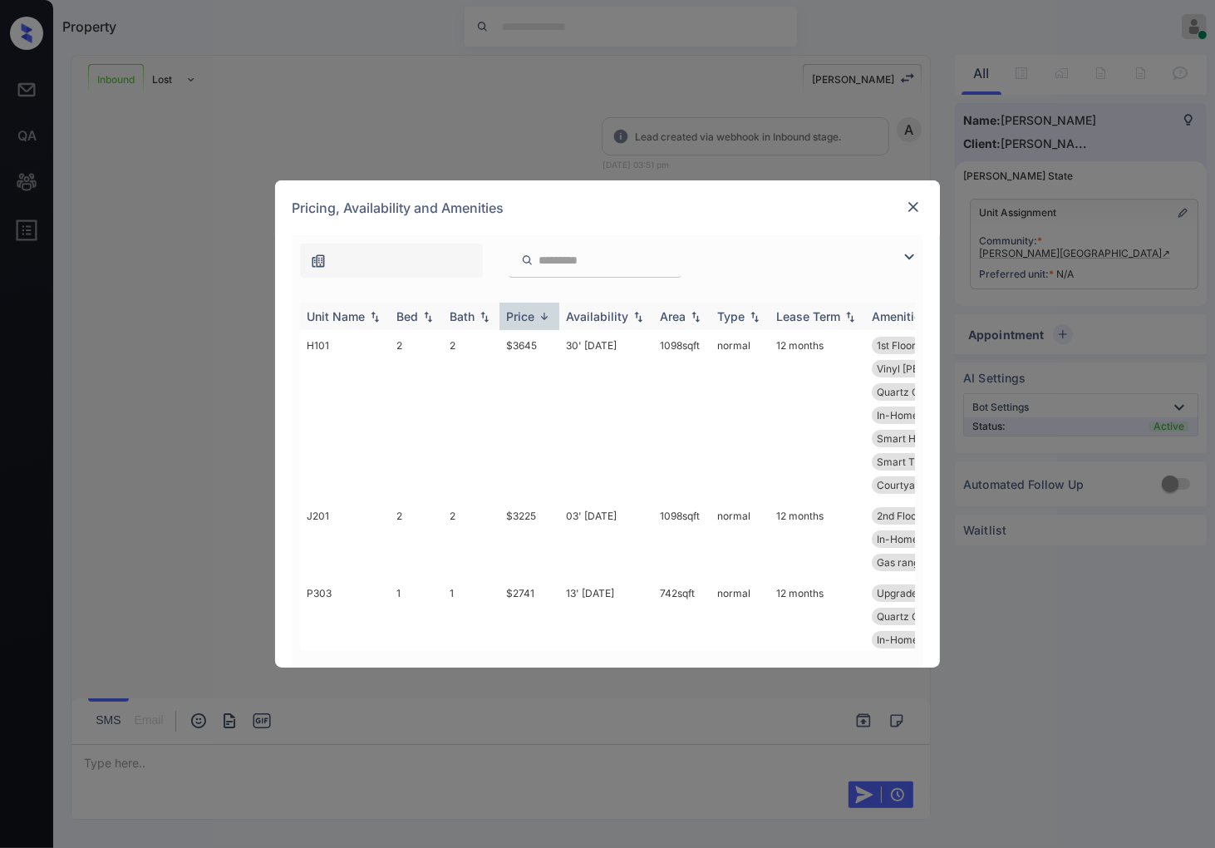
click at [540, 313] on img at bounding box center [544, 316] width 17 height 12
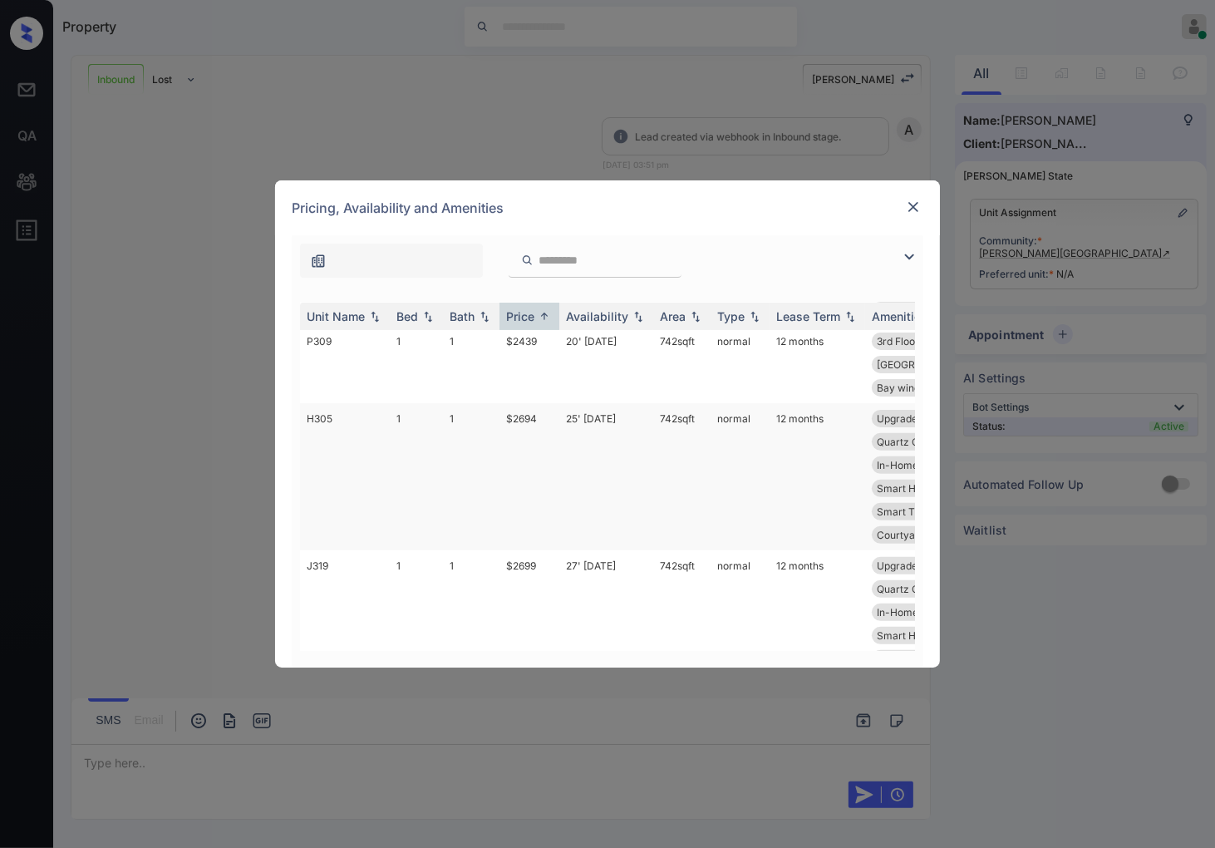
scroll to position [461, 0]
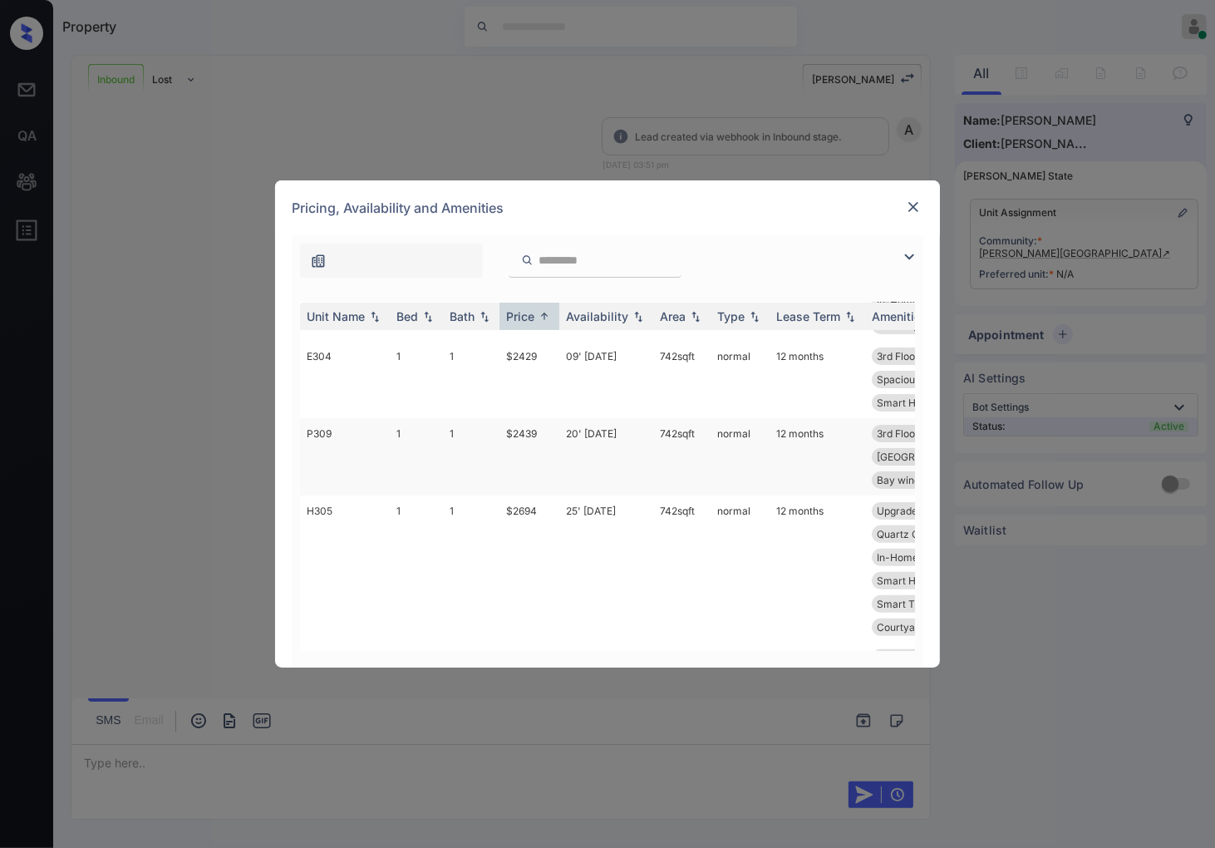
click at [530, 462] on td "$2439" at bounding box center [530, 456] width 60 height 77
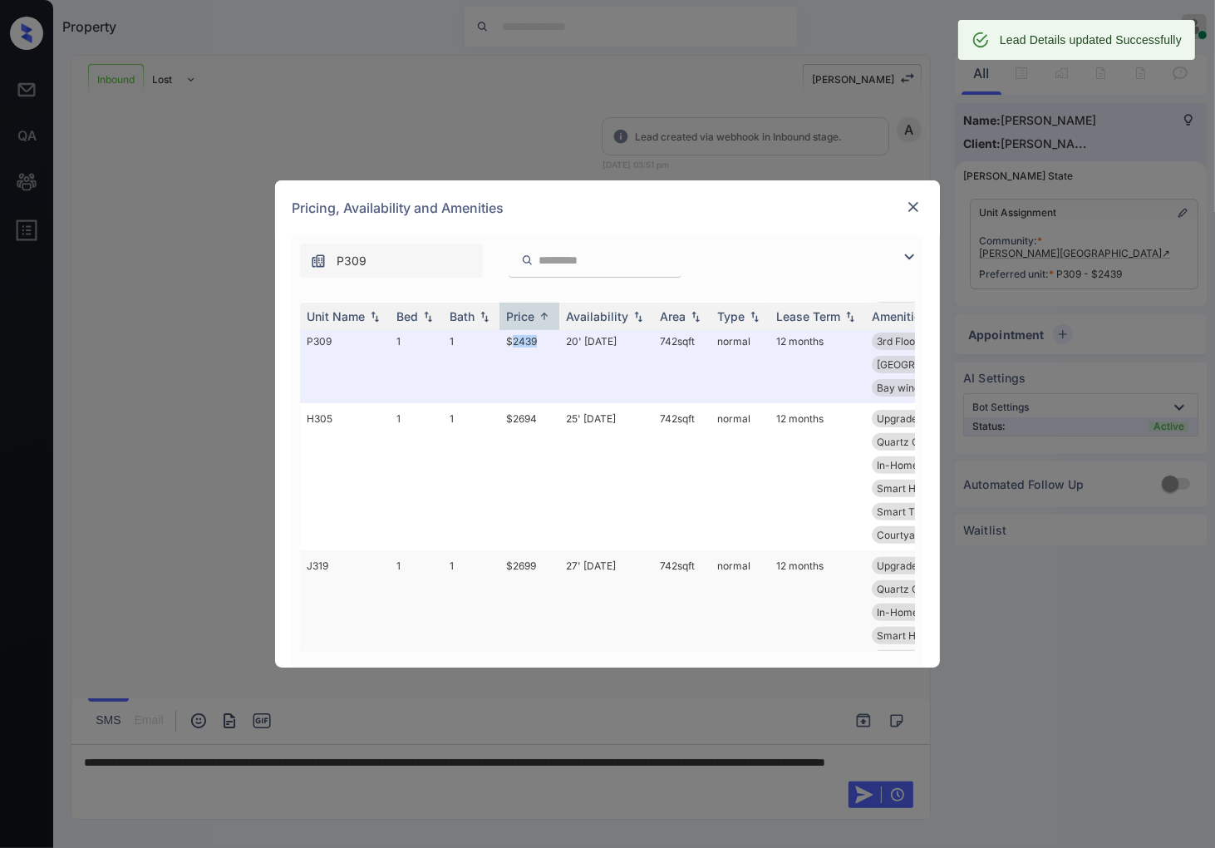
scroll to position [264, 0]
click at [910, 208] on img at bounding box center [913, 207] width 17 height 17
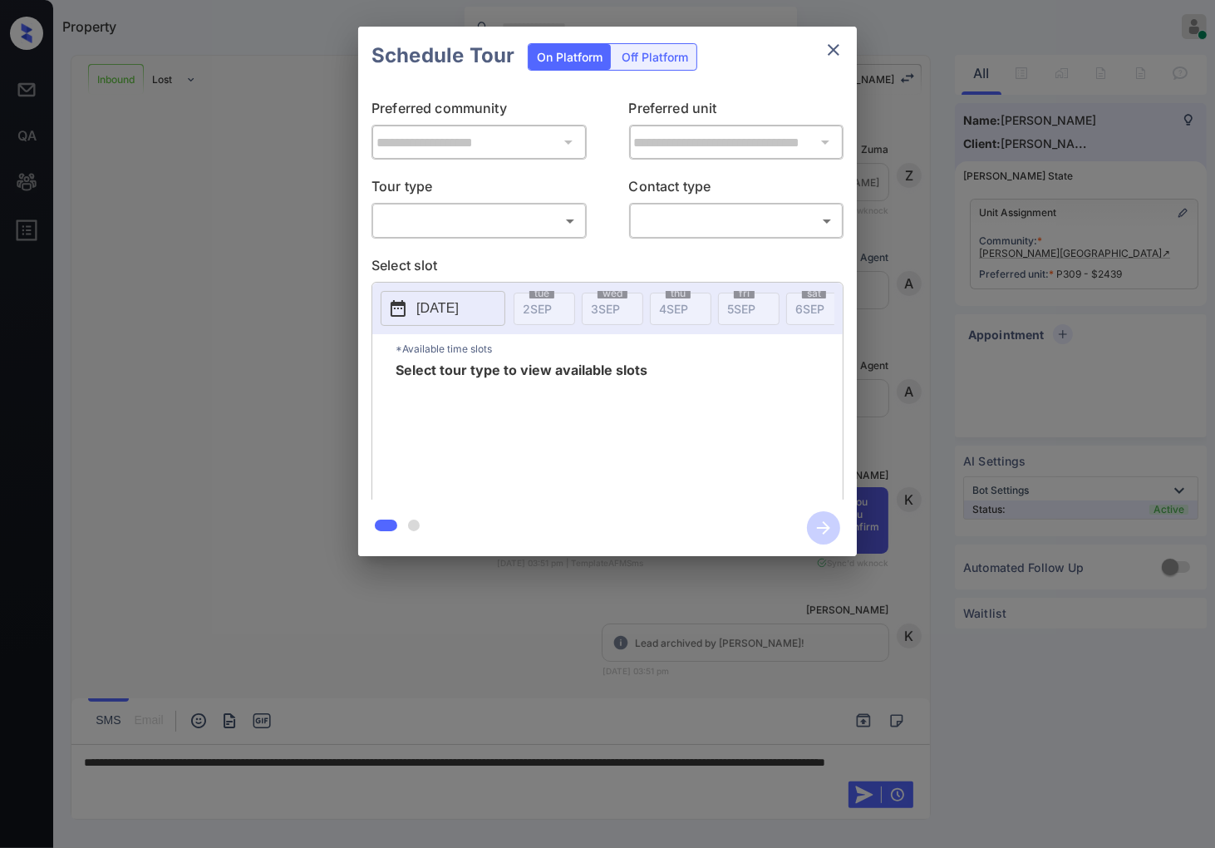
scroll to position [264, 0]
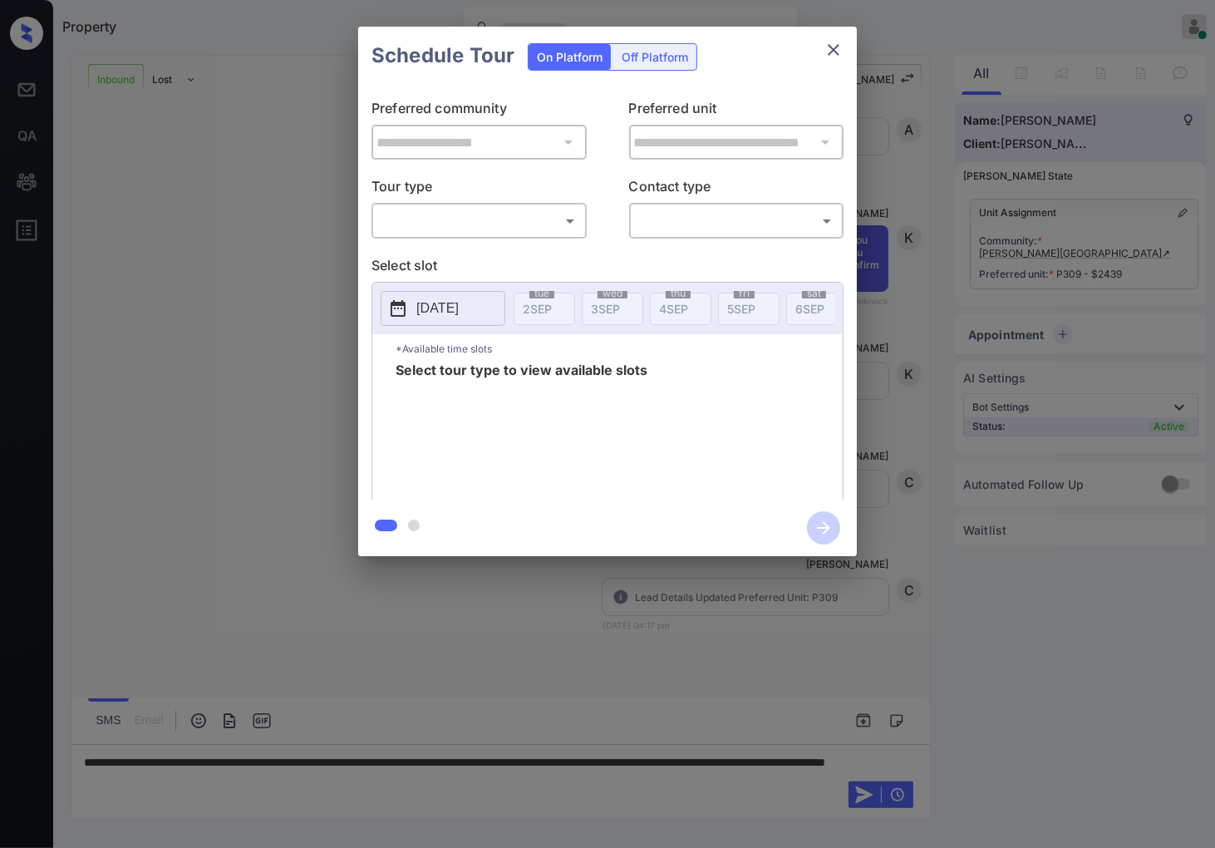
click at [1140, 235] on div "**********" at bounding box center [607, 291] width 1215 height 583
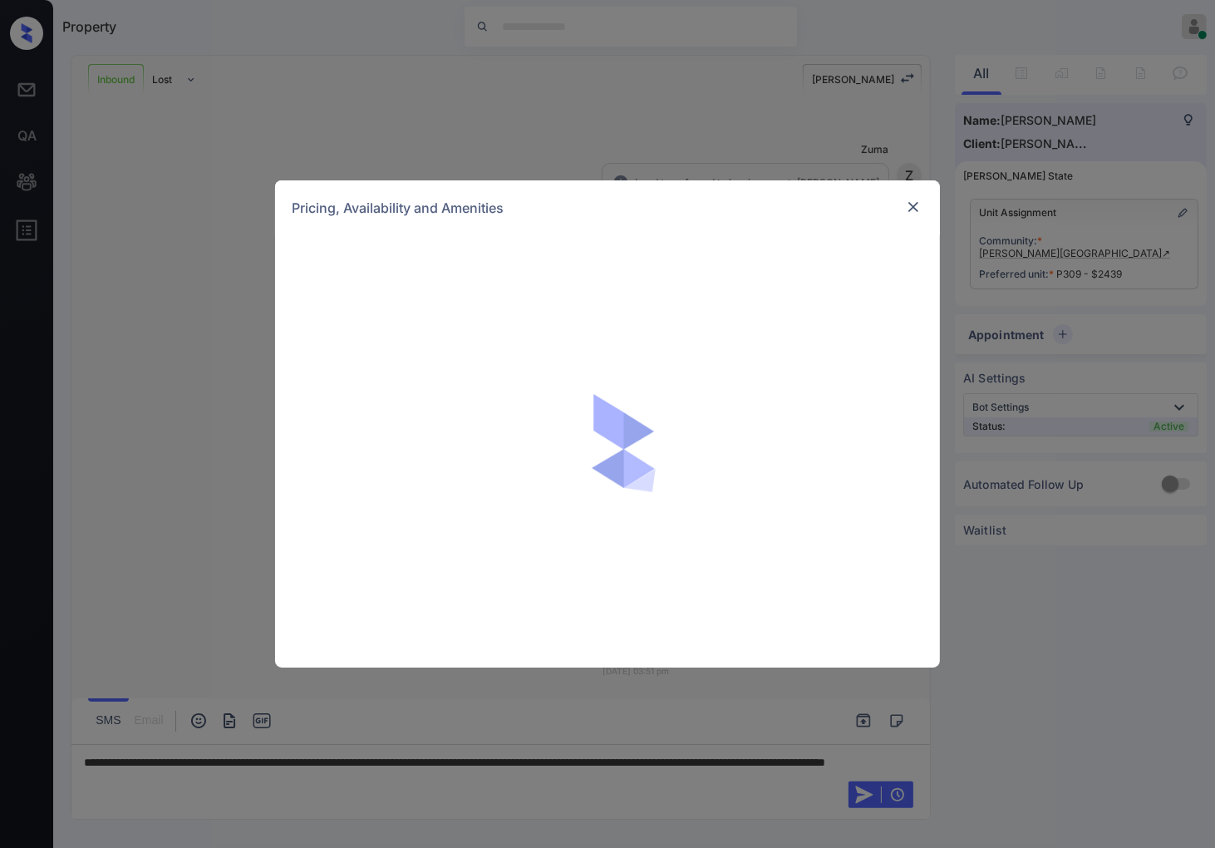
scroll to position [264, 0]
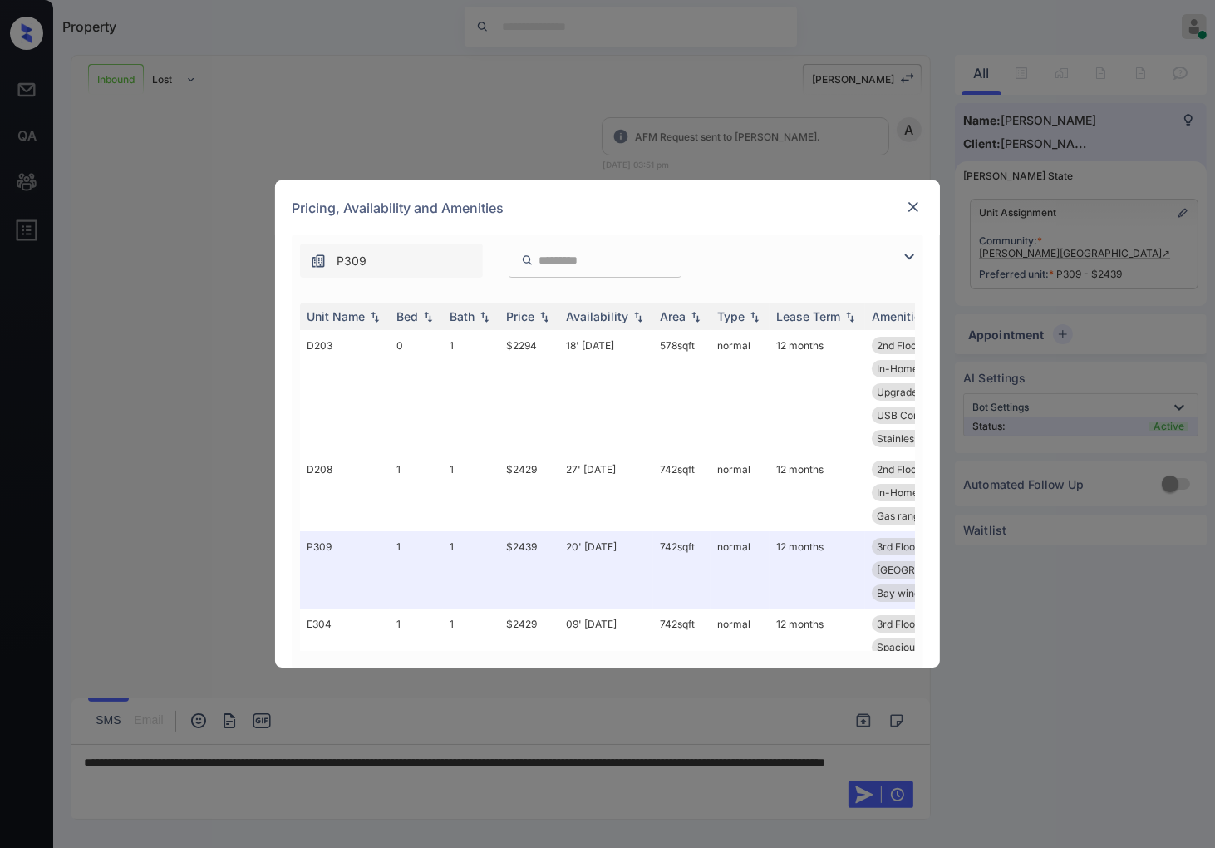
drag, startPoint x: 1018, startPoint y: 299, endPoint x: 1097, endPoint y: 312, distance: 80.8
click at [1020, 299] on div "**********" at bounding box center [607, 424] width 1215 height 848
click at [917, 206] on img at bounding box center [913, 207] width 17 height 17
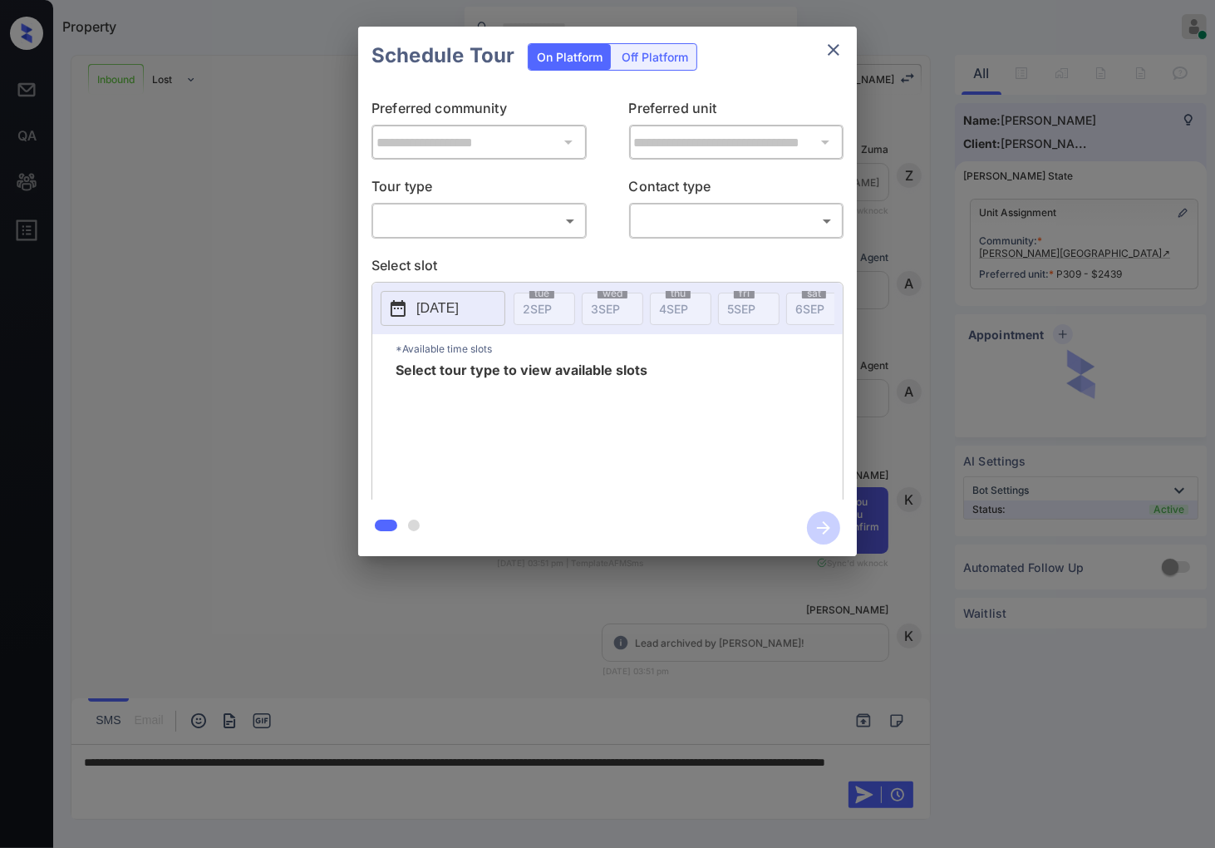
scroll to position [264, 0]
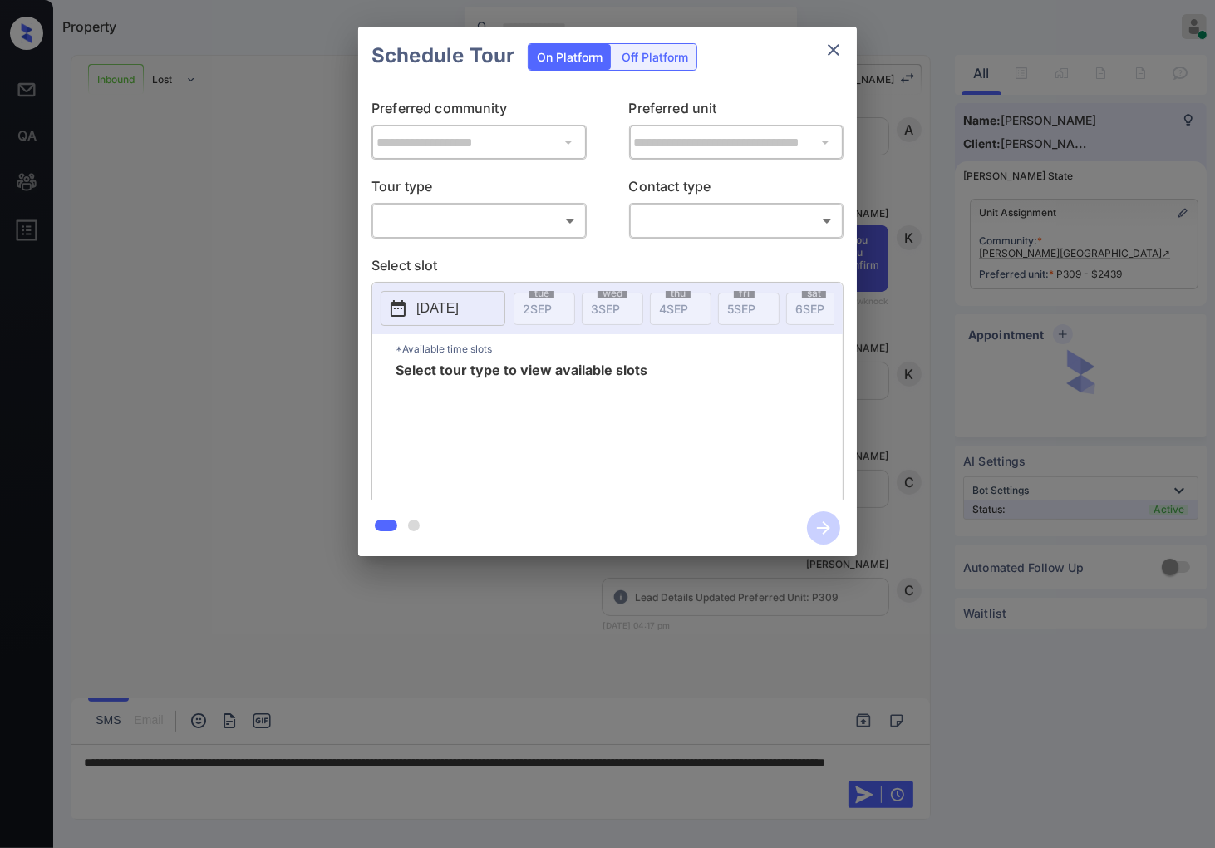
click at [436, 216] on body "Property Caroline Dacanay Online Set yourself offline Set yourself on break Pro…" at bounding box center [607, 424] width 1215 height 848
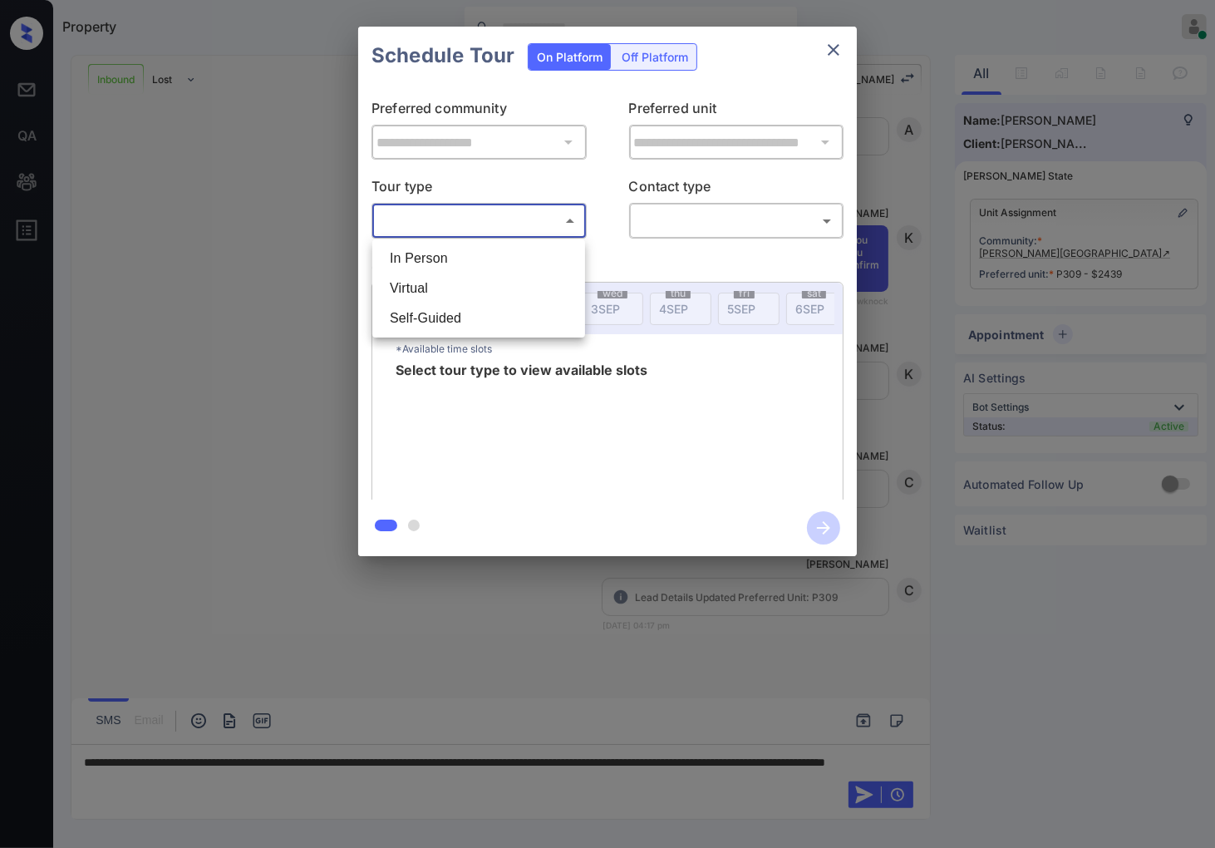
click at [466, 263] on li "In Person" at bounding box center [479, 259] width 205 height 30
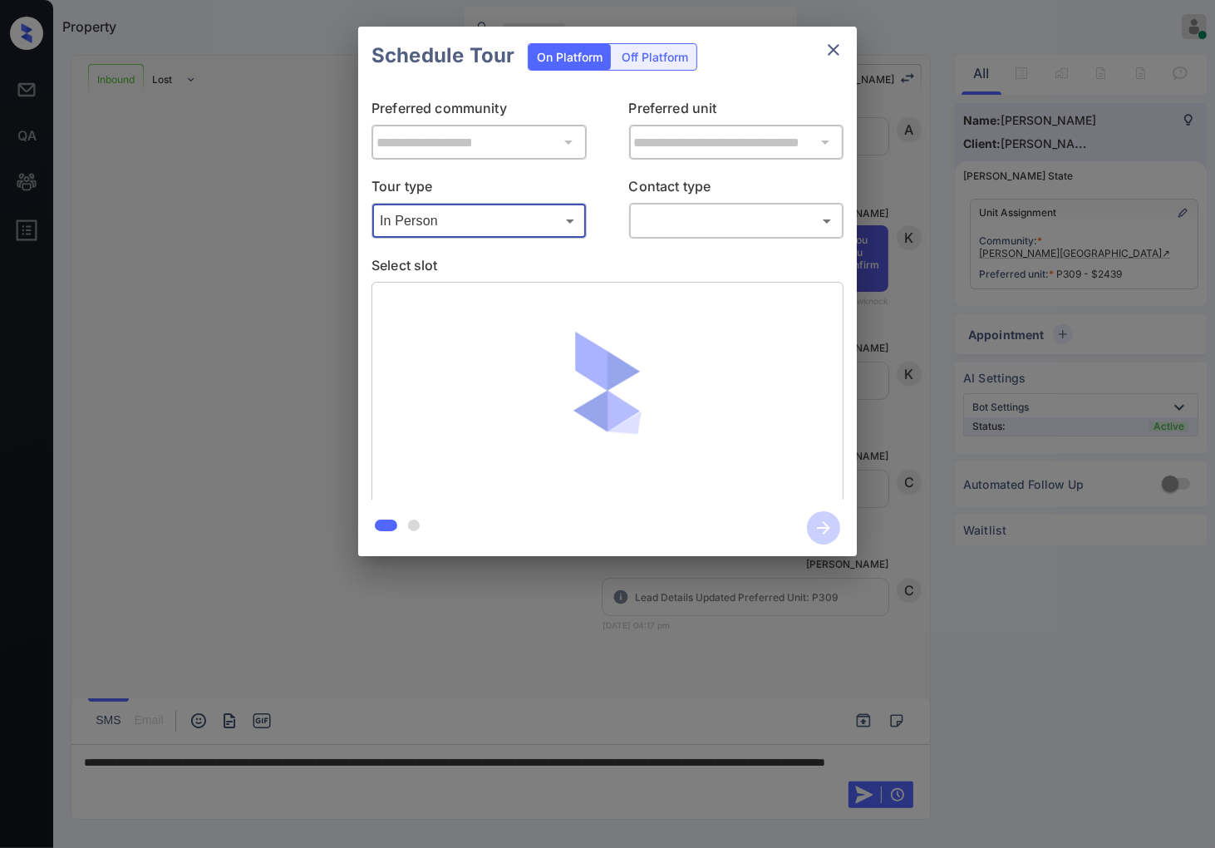
click at [530, 220] on body "Property Caroline Dacanay Online Set yourself offline Set yourself on break Pro…" at bounding box center [607, 424] width 1215 height 848
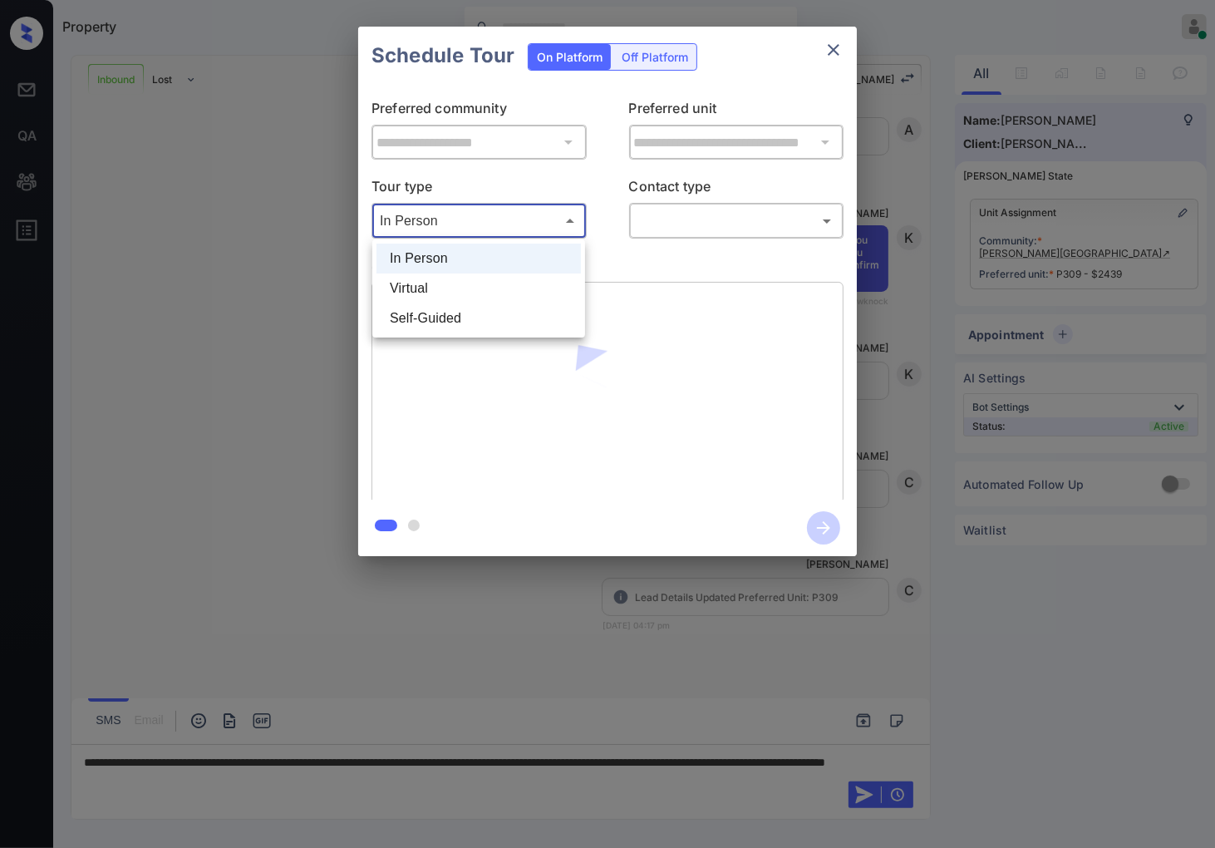
click at [491, 283] on li "Virtual" at bounding box center [479, 289] width 205 height 30
type input "*******"
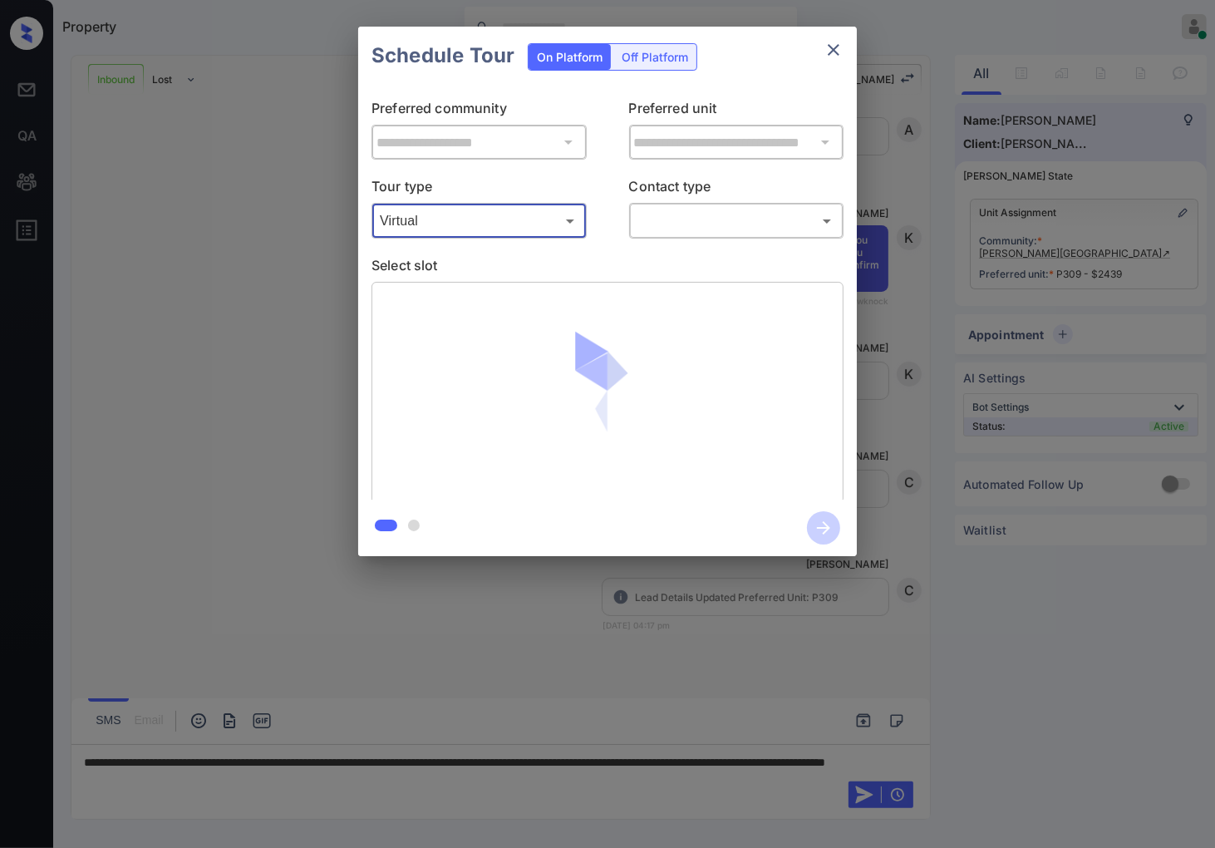
click at [688, 218] on body "Property Caroline Dacanay Online Set yourself offline Set yourself on break Pro…" at bounding box center [607, 424] width 1215 height 848
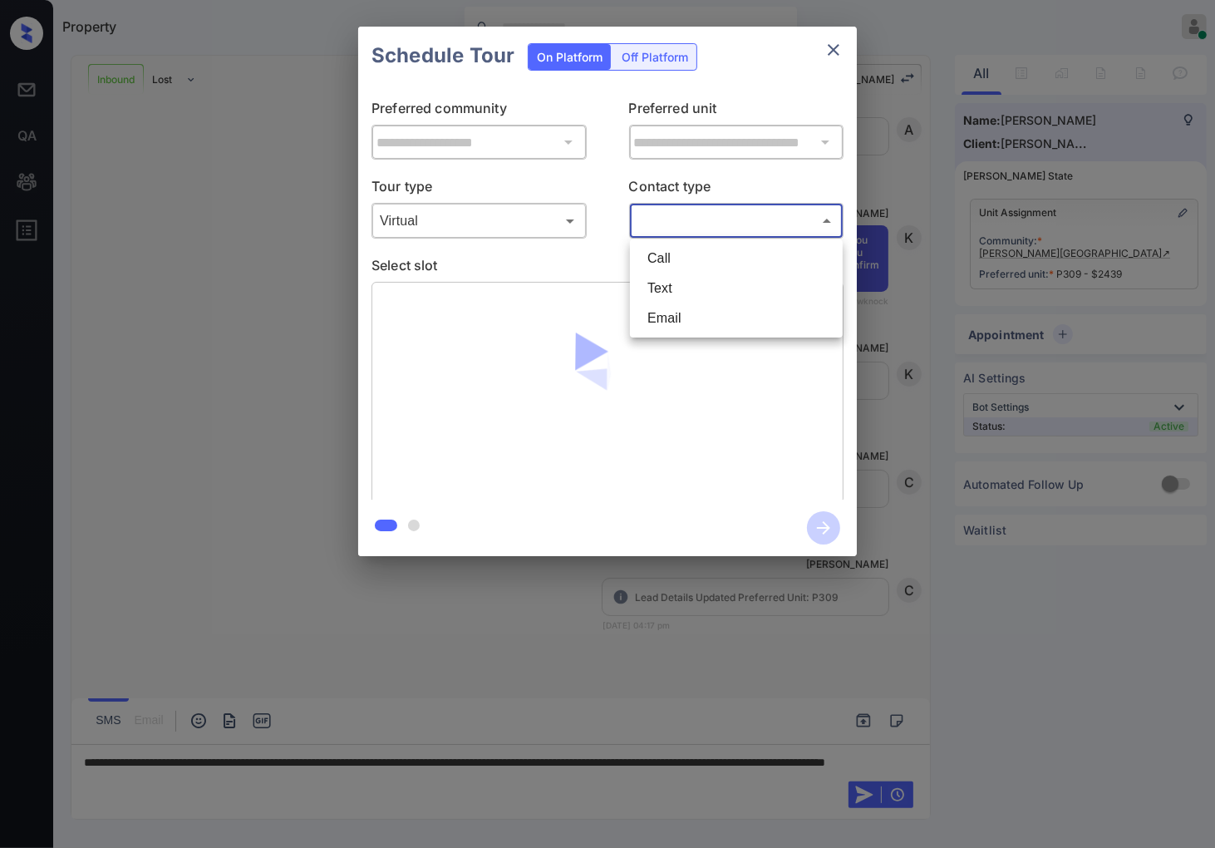
click at [688, 277] on li "Text" at bounding box center [736, 289] width 205 height 30
type input "****"
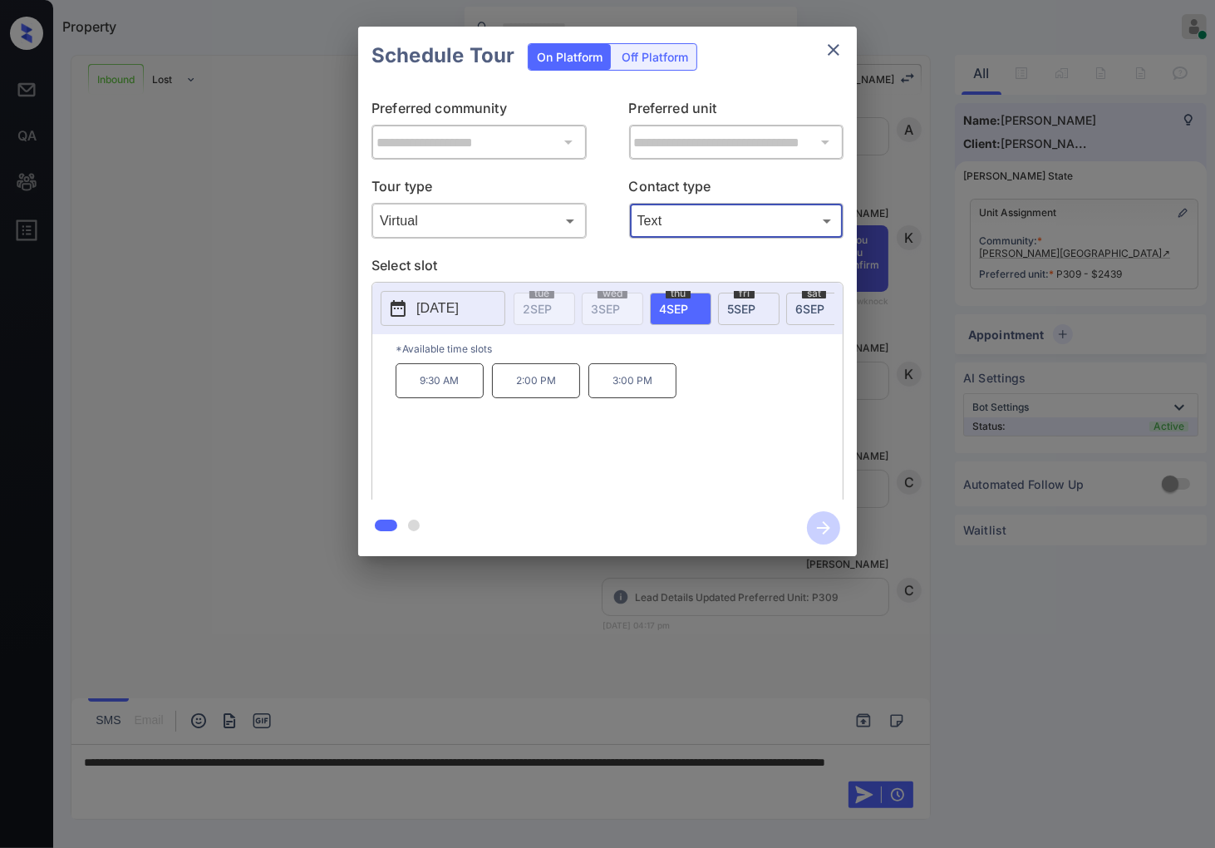
click at [650, 398] on p "3:00 PM" at bounding box center [633, 380] width 88 height 35
drag, startPoint x: 824, startPoint y: 535, endPoint x: 827, endPoint y: 545, distance: 11.3
click at [827, 545] on button "button" at bounding box center [823, 527] width 53 height 43
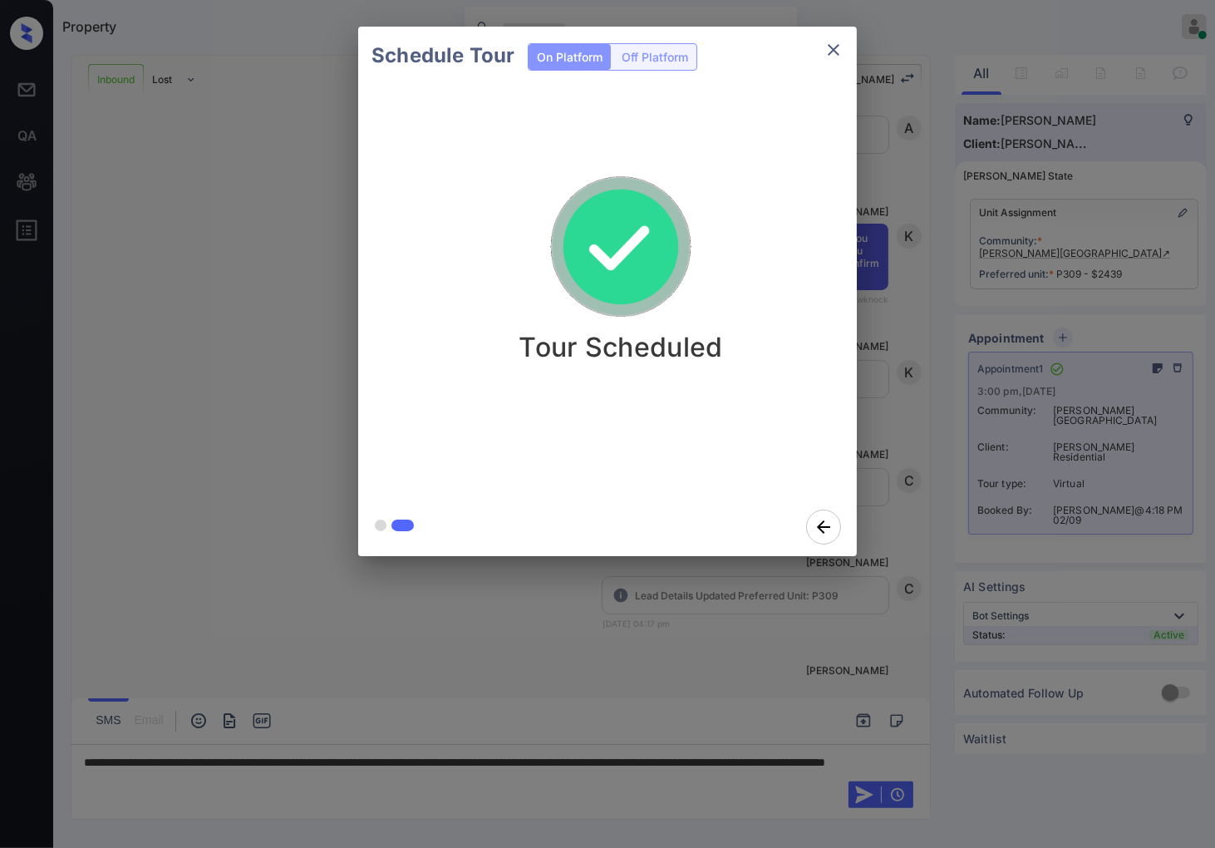
scroll to position [1069, 0]
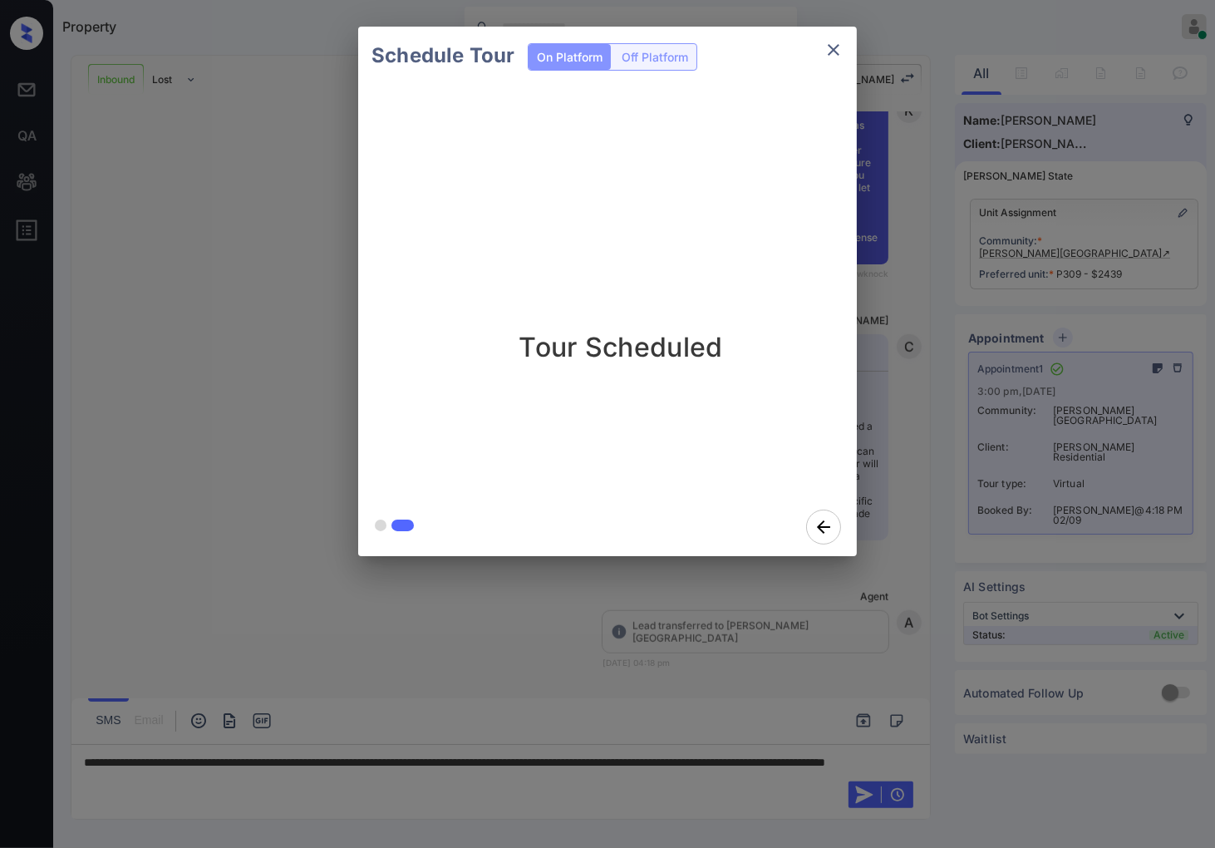
click at [886, 582] on div "Schedule Tour On Platform Off Platform Tour Scheduled" at bounding box center [607, 291] width 1215 height 583
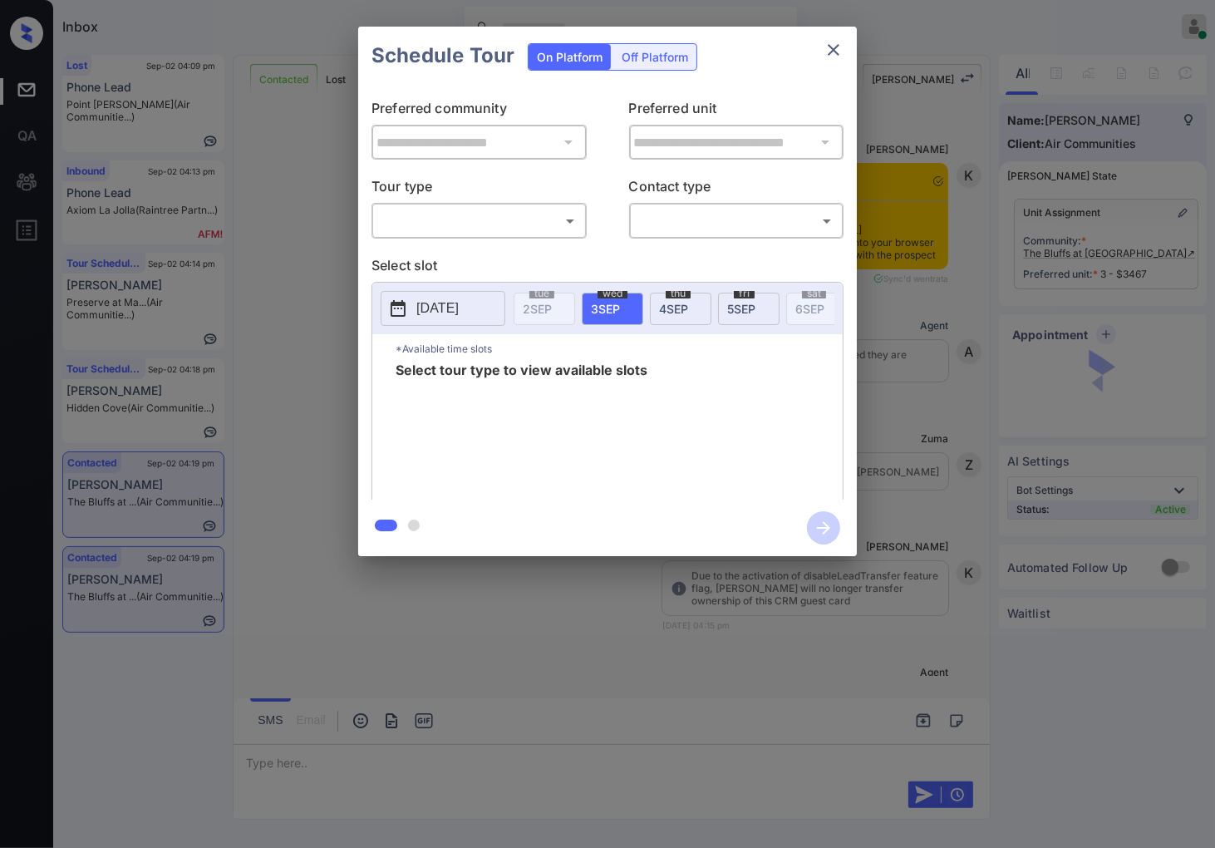
scroll to position [5055, 0]
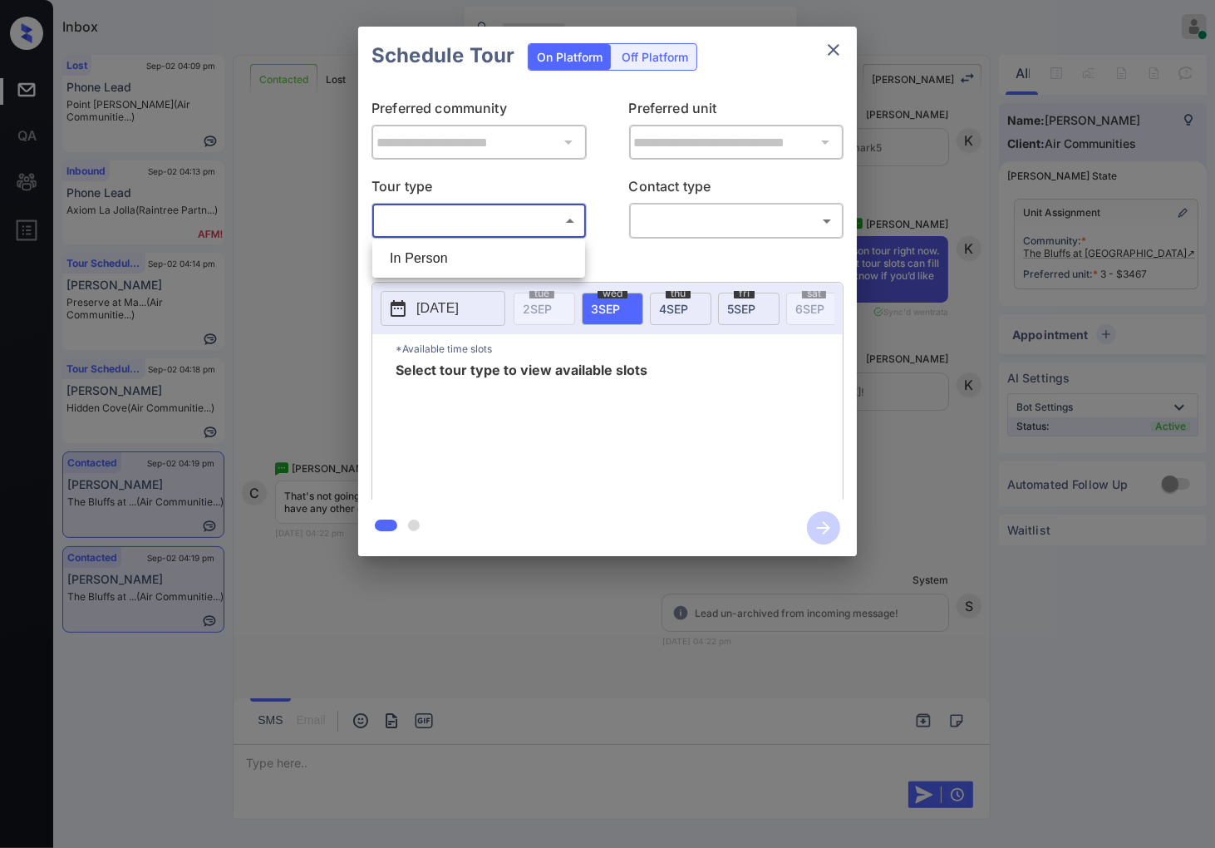
click at [543, 210] on body "Inbox Caroline Dacanay Online Set yourself offline Set yourself on break Profil…" at bounding box center [607, 424] width 1215 height 848
click at [553, 248] on li "In Person" at bounding box center [479, 259] width 205 height 30
type input "********"
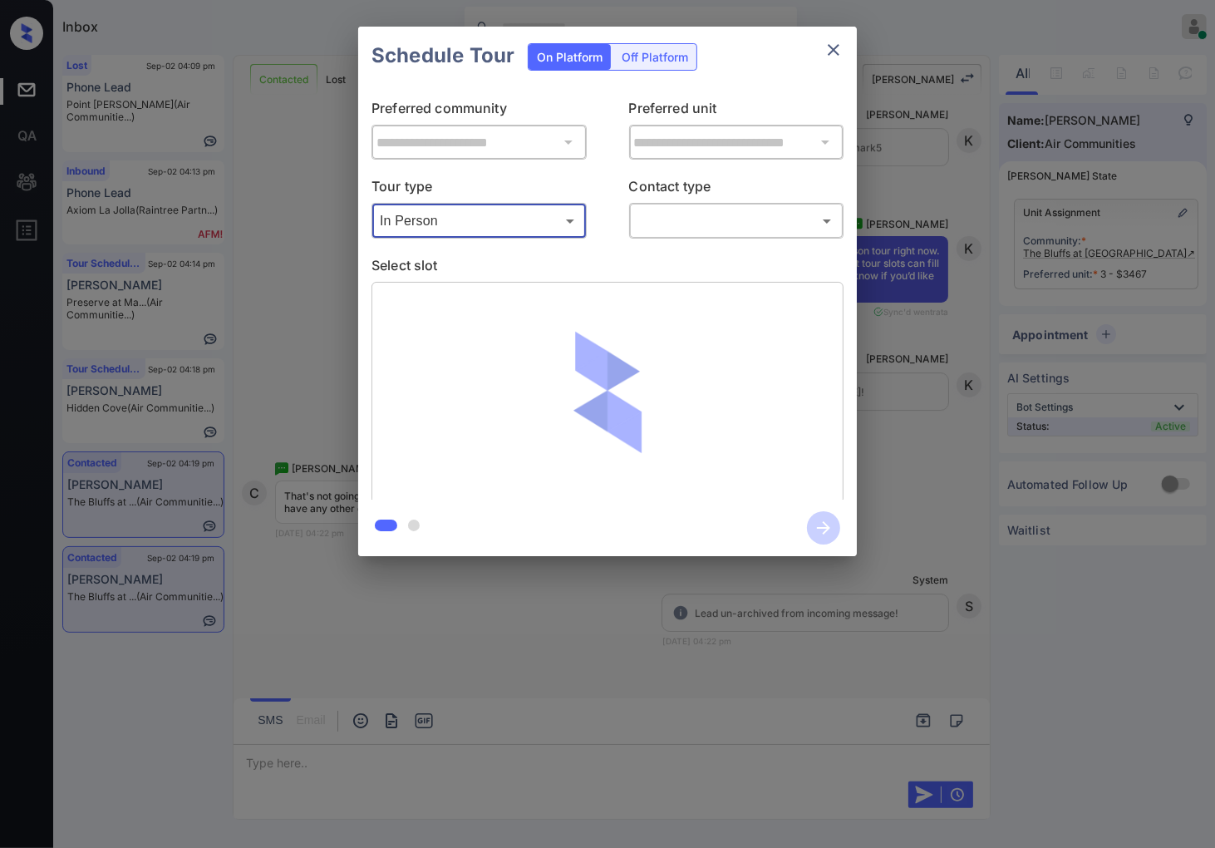
click at [693, 221] on body "Inbox Caroline Dacanay Online Set yourself offline Set yourself on break Profil…" at bounding box center [607, 424] width 1215 height 848
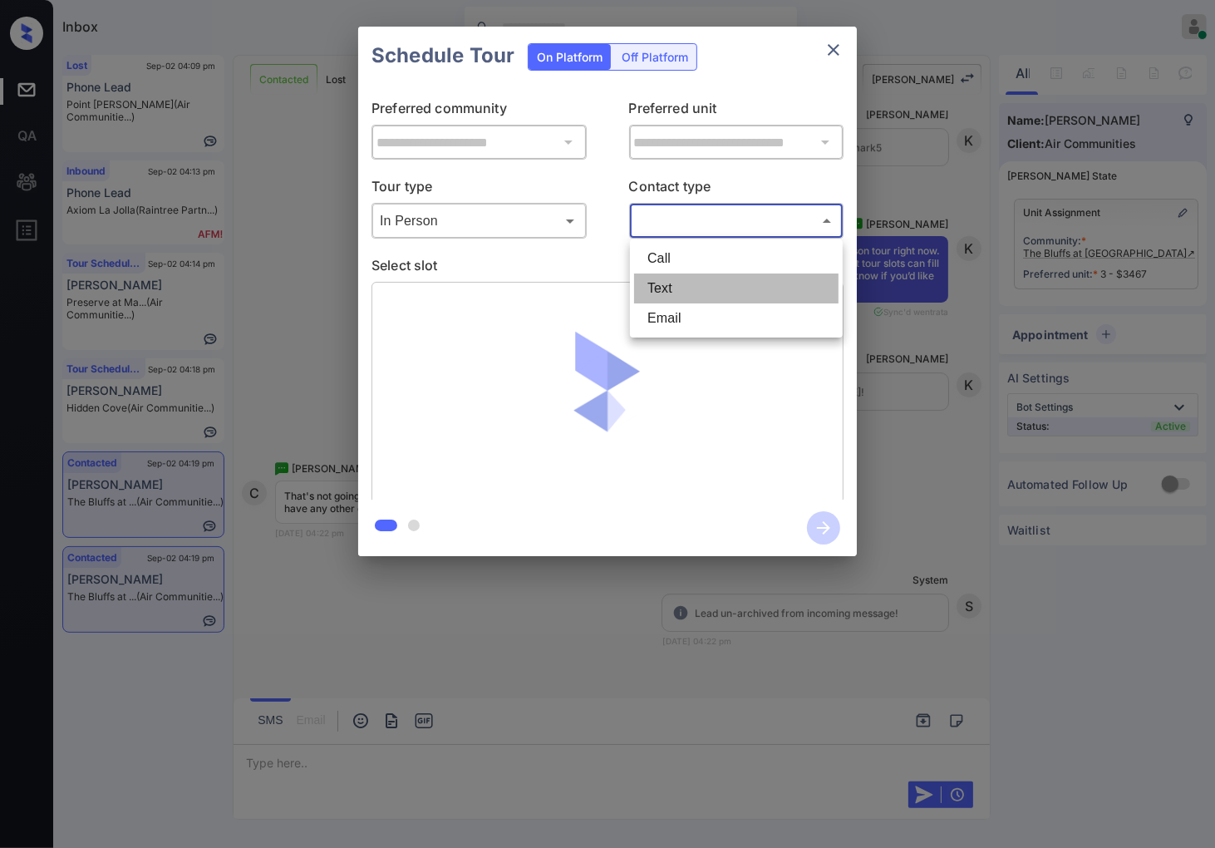
click at [693, 289] on li "Text" at bounding box center [736, 289] width 205 height 30
type input "****"
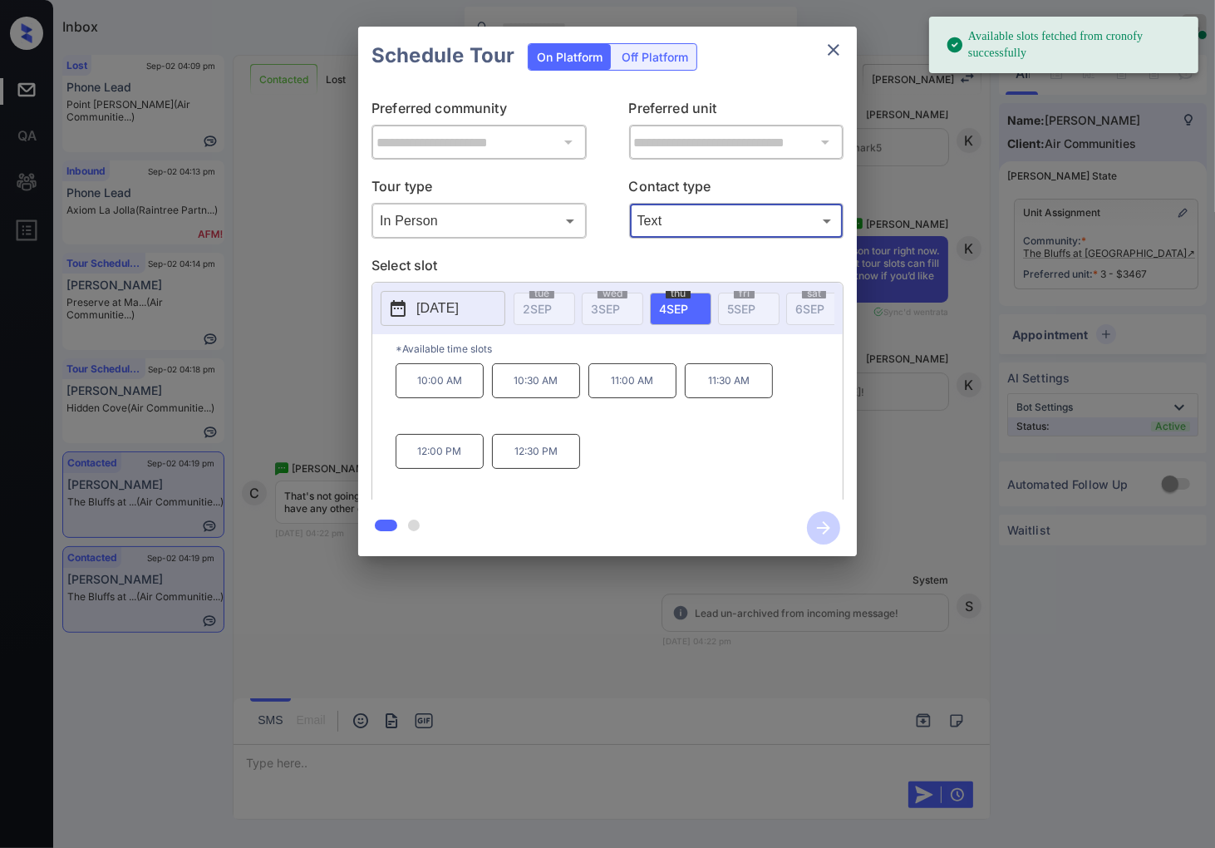
click at [445, 316] on p "2025-09-04" at bounding box center [438, 308] width 42 height 20
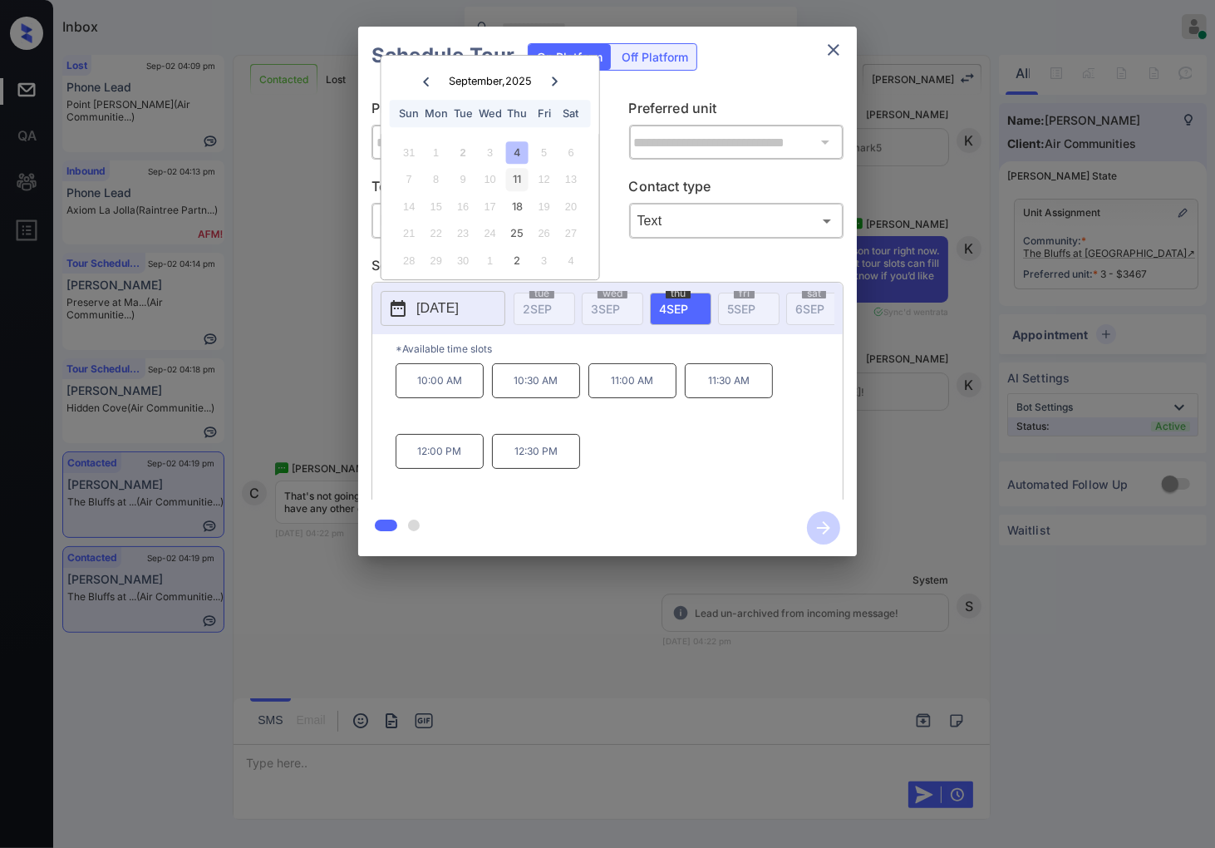
click at [518, 180] on div "11" at bounding box center [517, 180] width 22 height 22
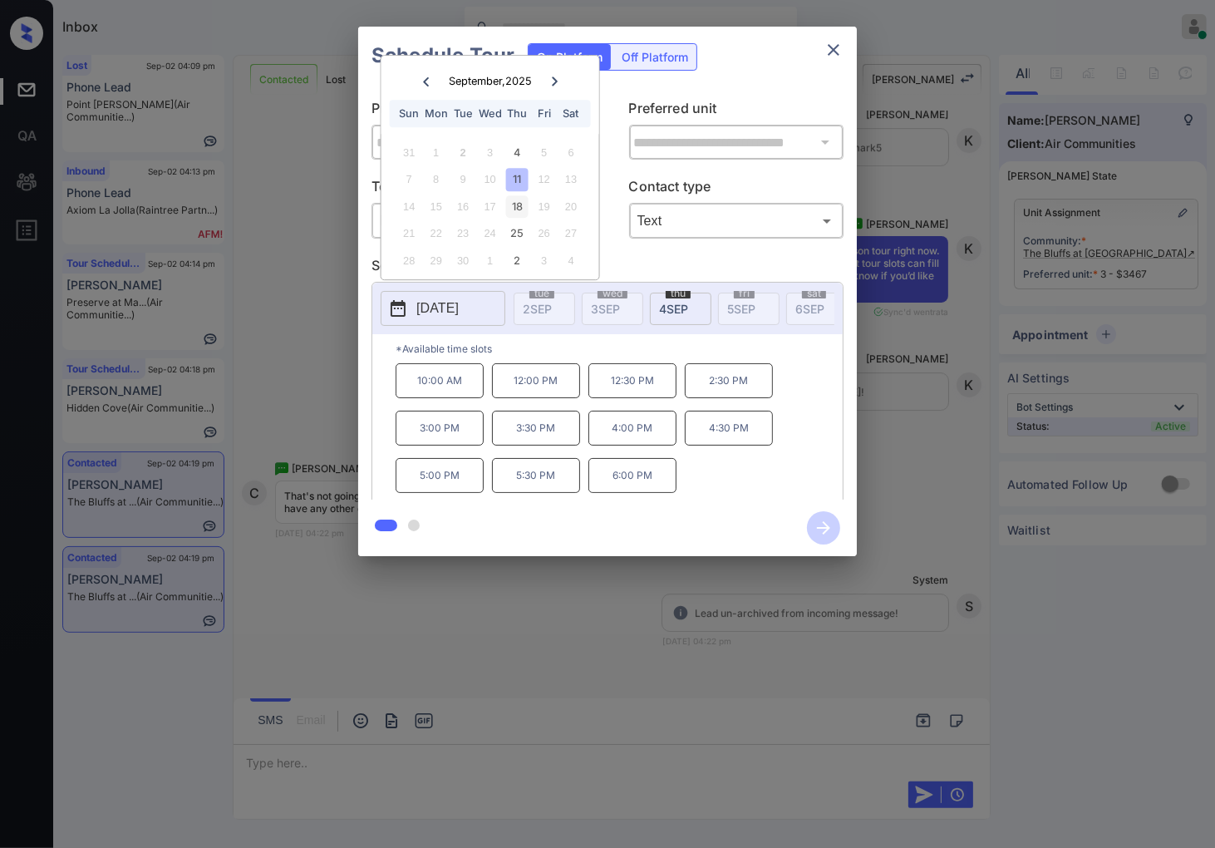
click at [515, 206] on div "18" at bounding box center [517, 206] width 22 height 22
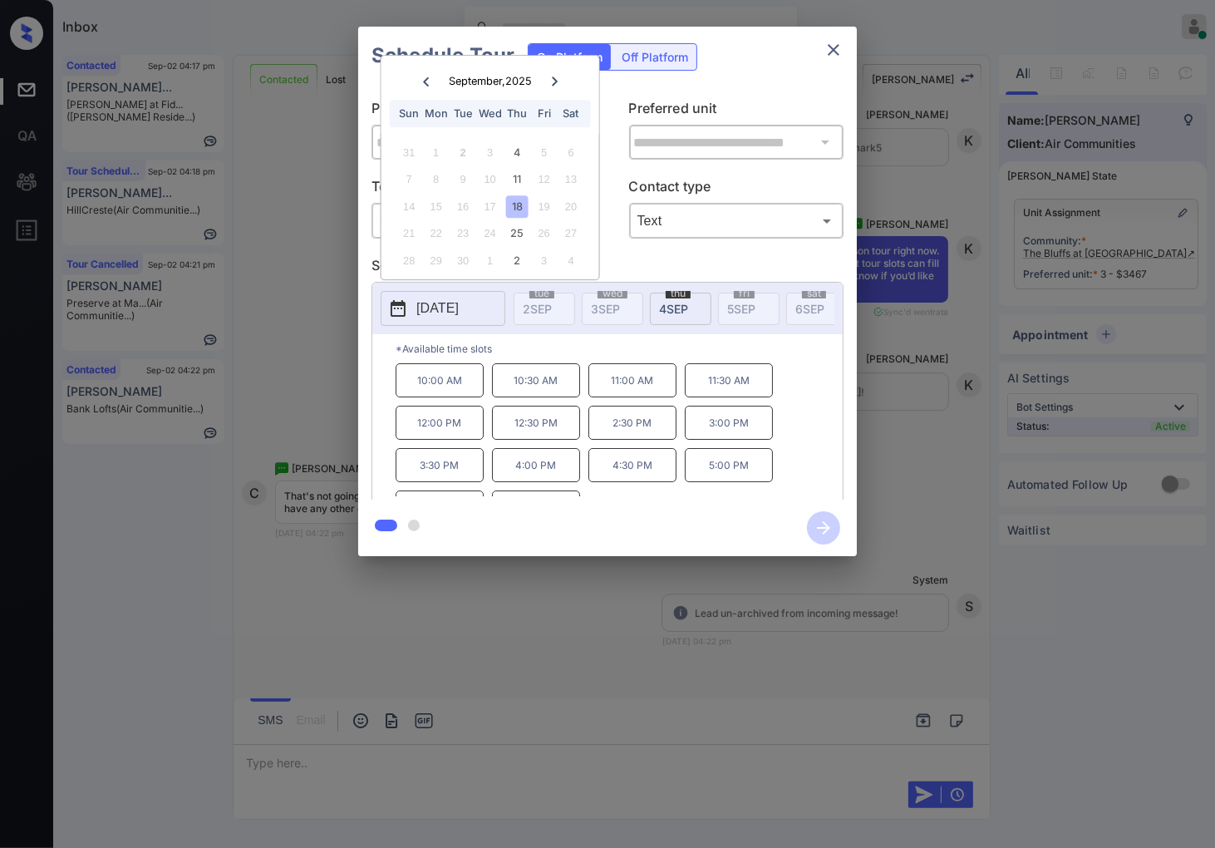
click at [560, 79] on div at bounding box center [555, 81] width 22 height 21
click at [427, 76] on icon at bounding box center [426, 81] width 10 height 10
click at [384, 635] on div at bounding box center [607, 424] width 1215 height 848
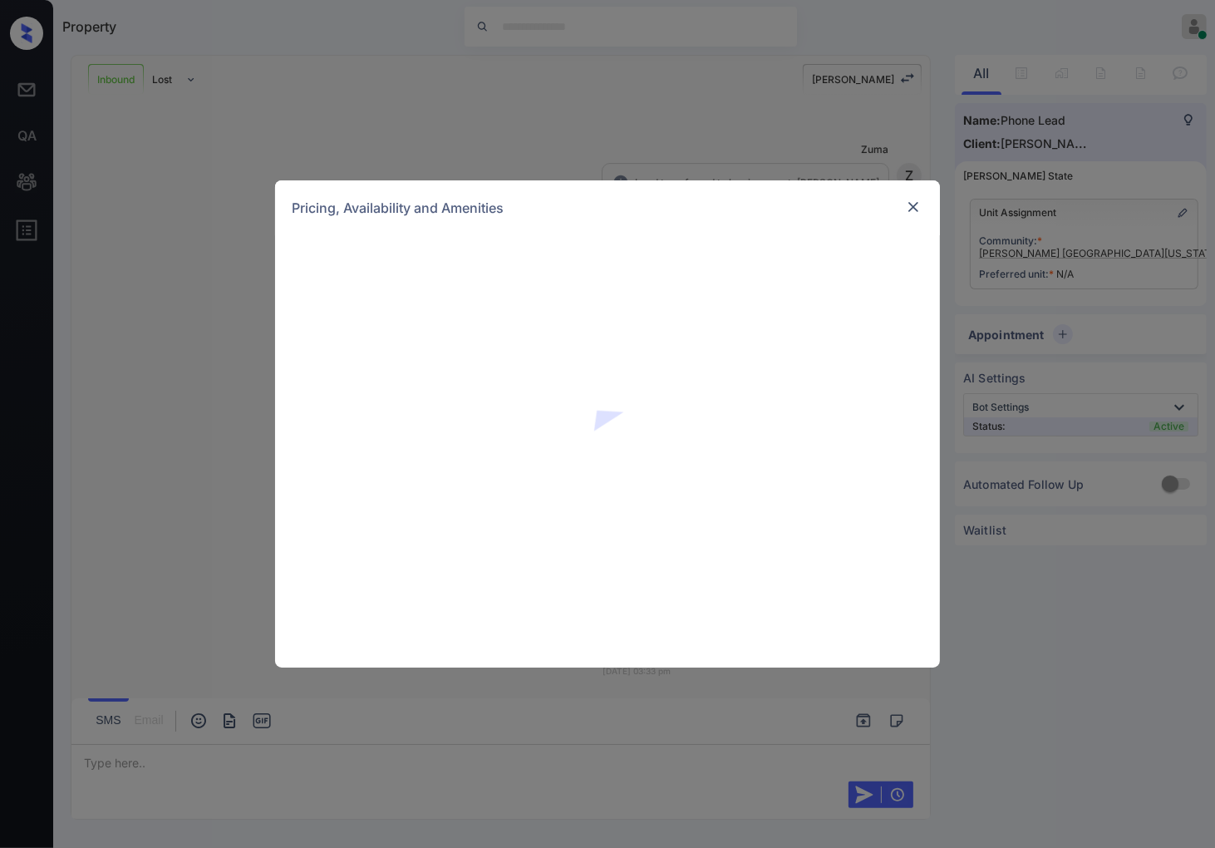
scroll to position [168, 0]
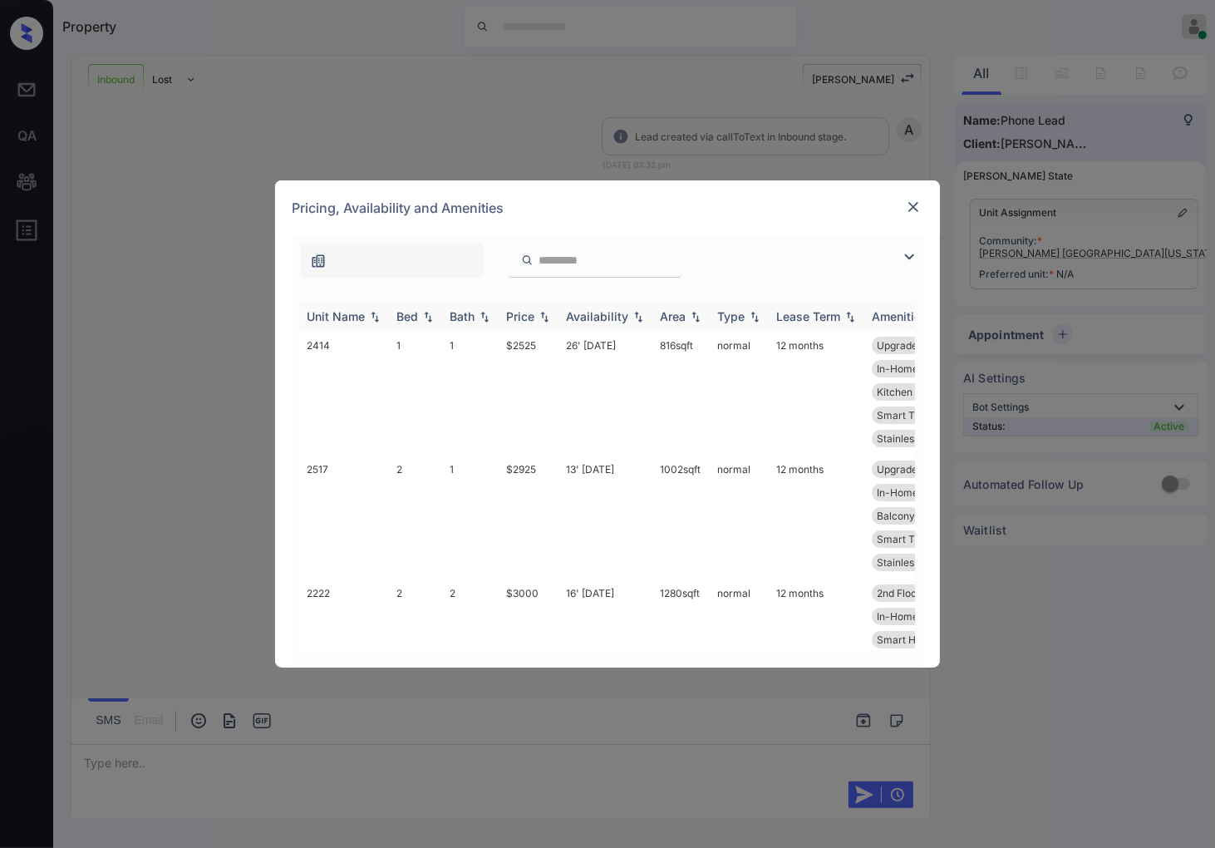
click at [537, 319] on img at bounding box center [544, 317] width 17 height 12
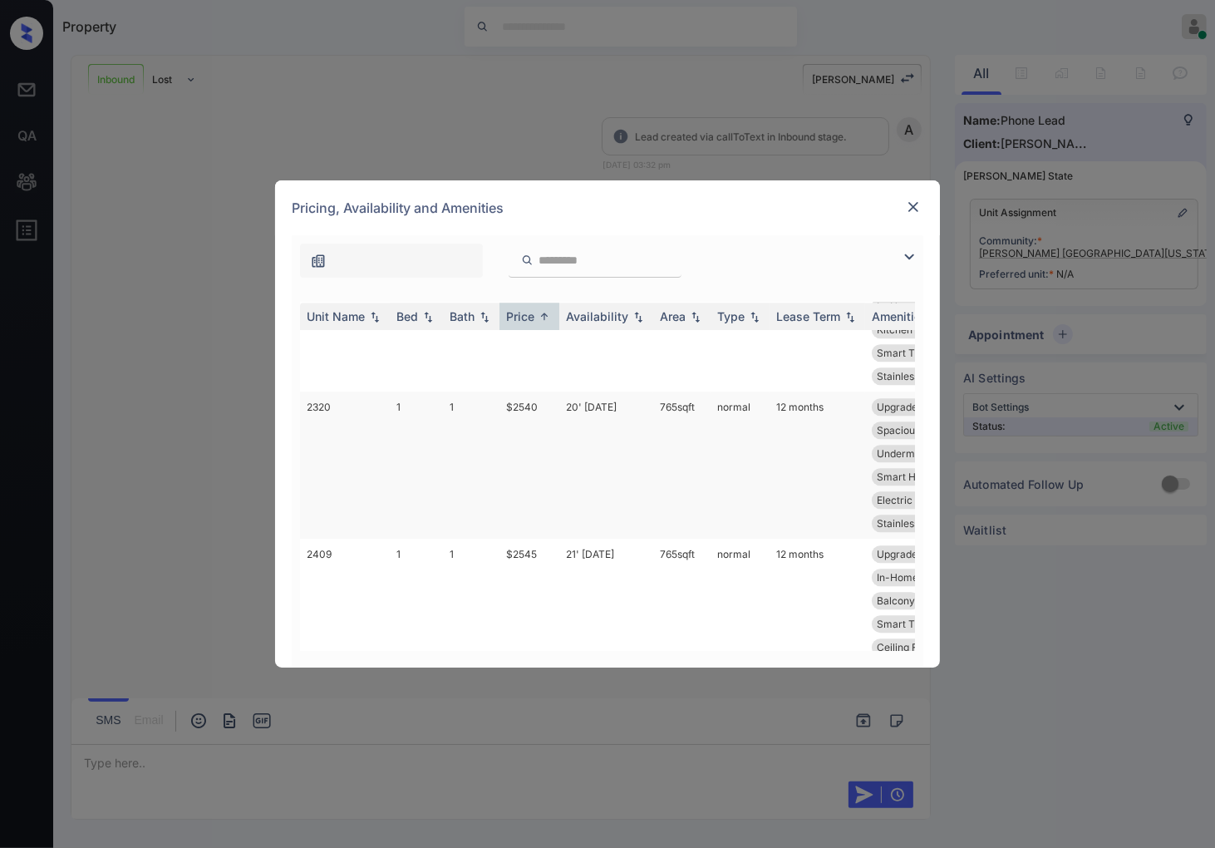
scroll to position [4249, 0]
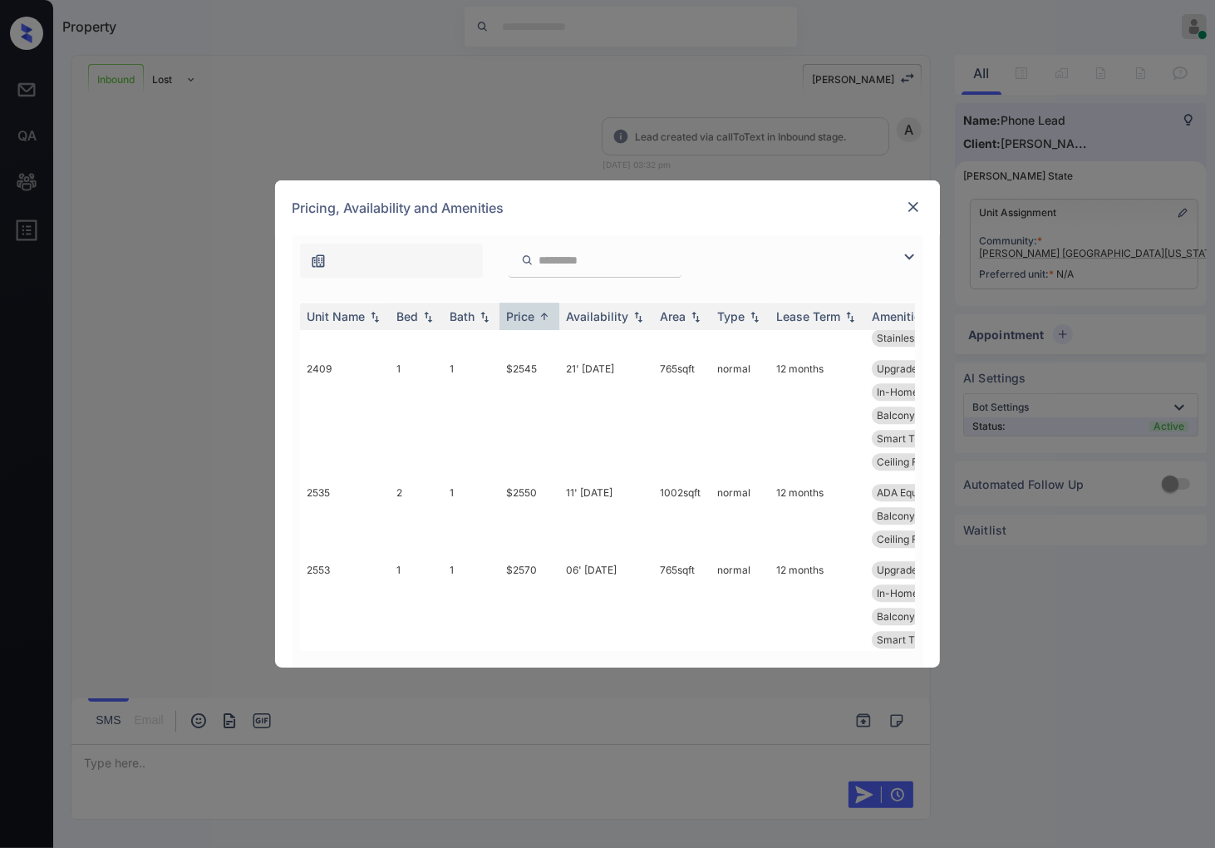
click at [910, 209] on img at bounding box center [913, 207] width 17 height 17
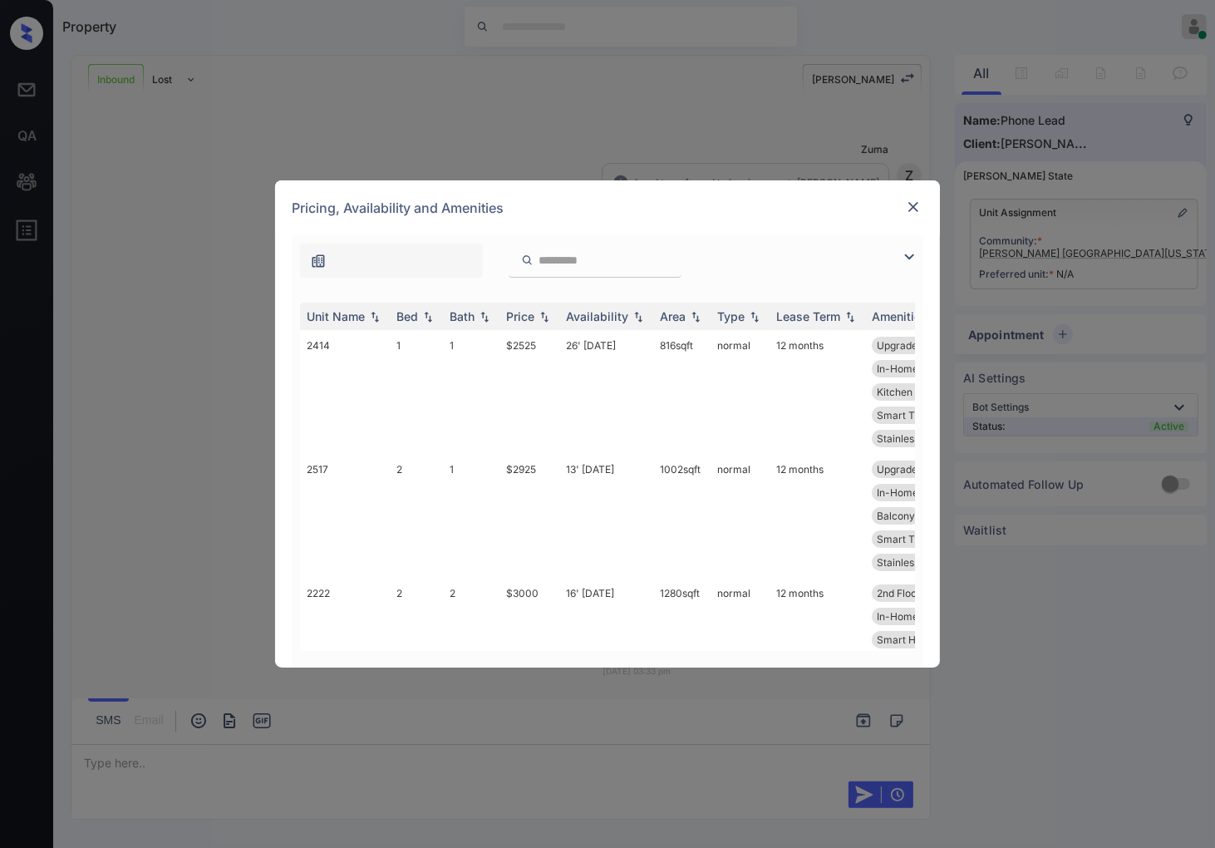
scroll to position [168, 0]
click at [551, 317] on img at bounding box center [544, 317] width 17 height 12
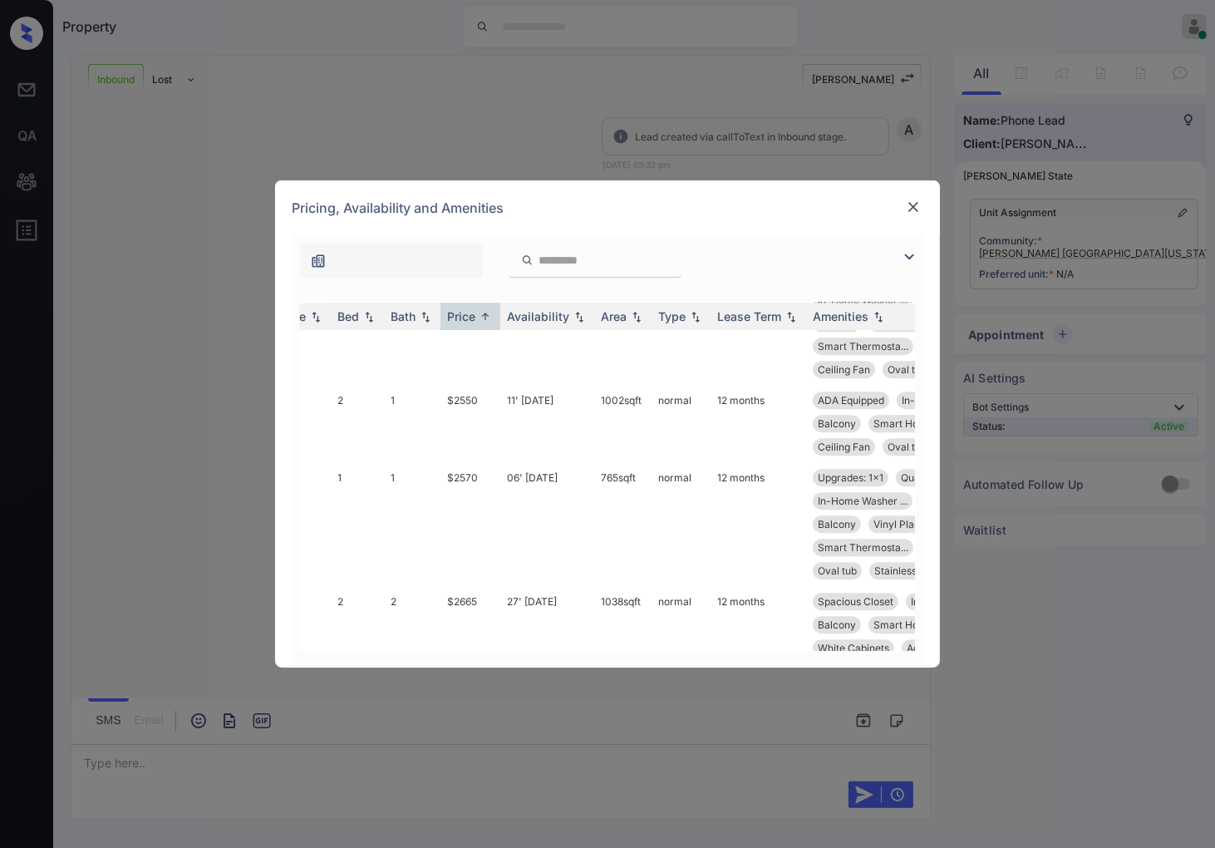
scroll to position [4342, 0]
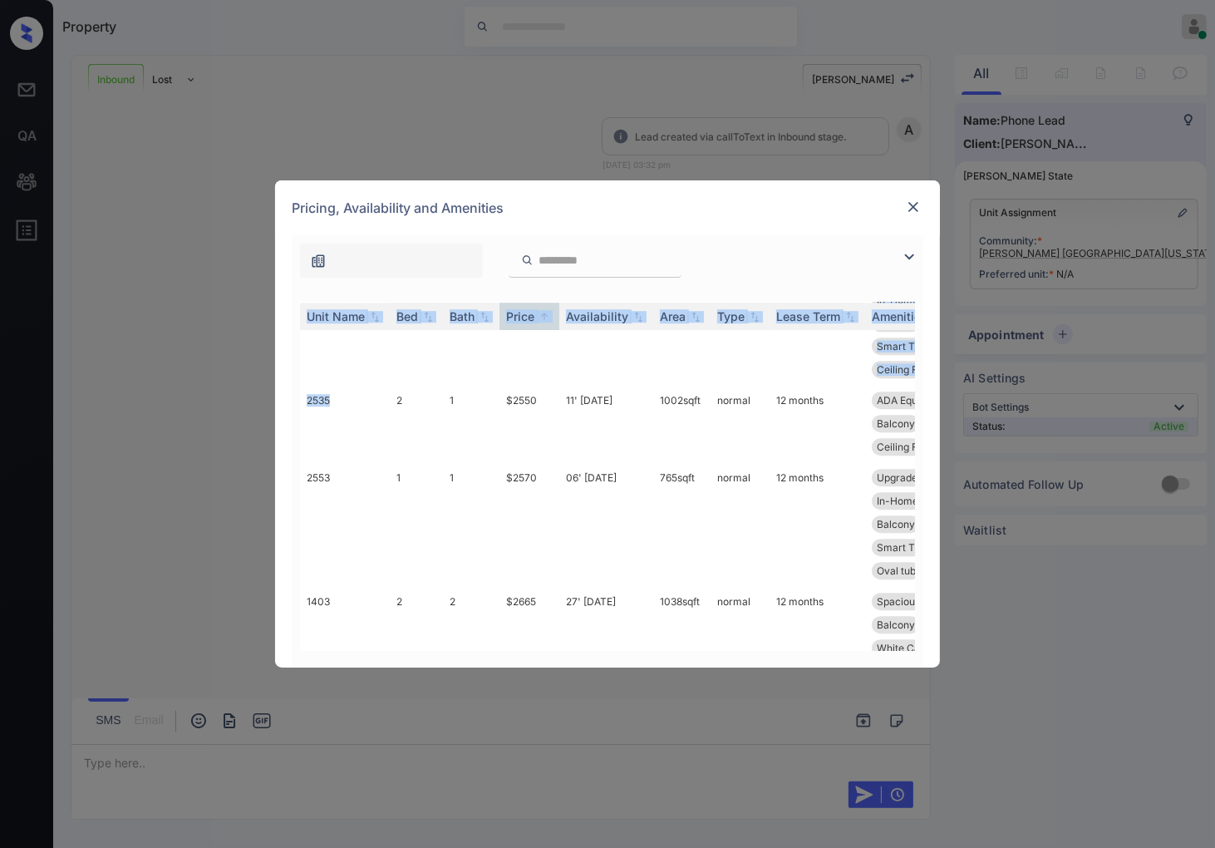
drag, startPoint x: 351, startPoint y: 392, endPoint x: 275, endPoint y: 392, distance: 75.7
click at [275, 392] on div "**********" at bounding box center [607, 451] width 665 height 432
click at [343, 396] on td "2535" at bounding box center [345, 423] width 90 height 77
drag, startPoint x: 325, startPoint y: 395, endPoint x: 298, endPoint y: 395, distance: 27.4
click at [298, 395] on div "Unit Name Bed Bath Price Availability Area Type Lease Term Amenities 2206 0 1 $…" at bounding box center [608, 477] width 632 height 382
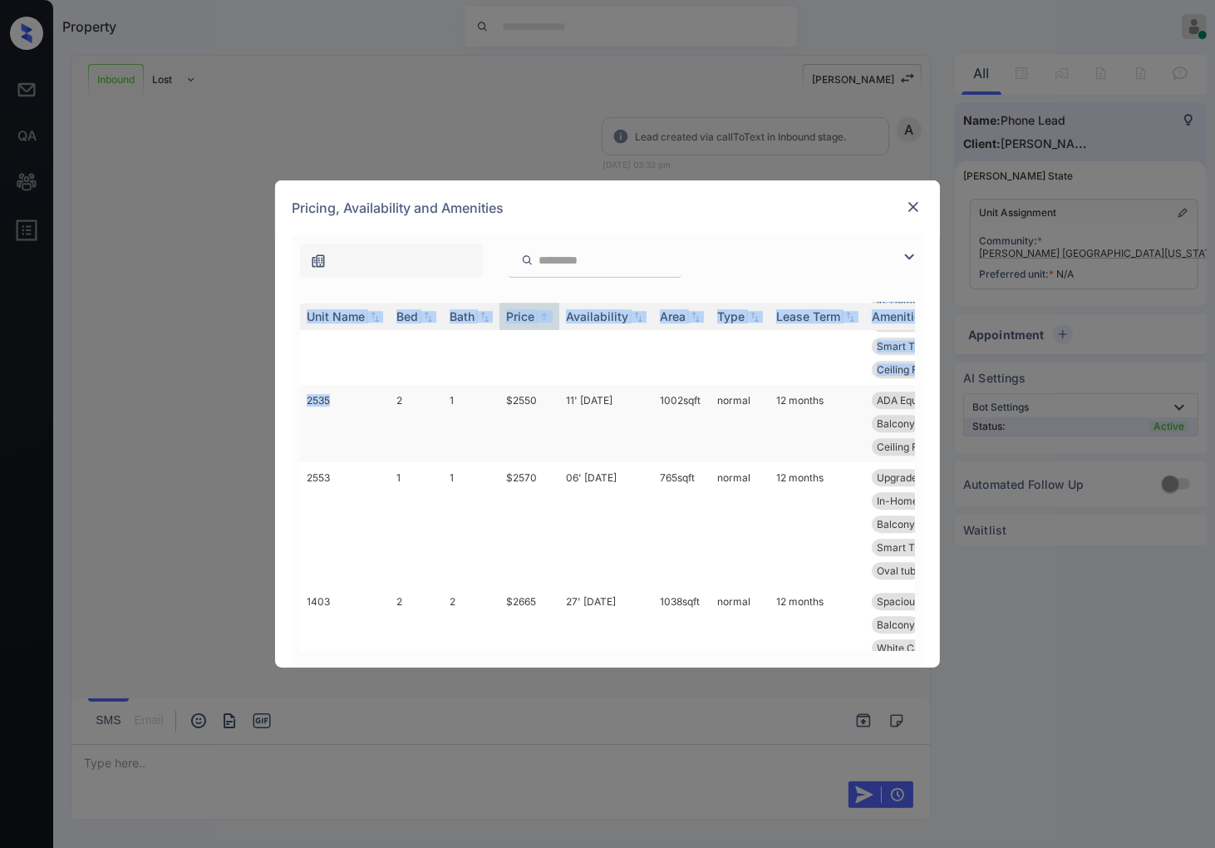
click at [341, 395] on td "2535" at bounding box center [345, 423] width 90 height 77
drag, startPoint x: 318, startPoint y: 395, endPoint x: 303, endPoint y: 395, distance: 14.1
click at [303, 395] on td "2535" at bounding box center [345, 423] width 90 height 77
copy td "2535"
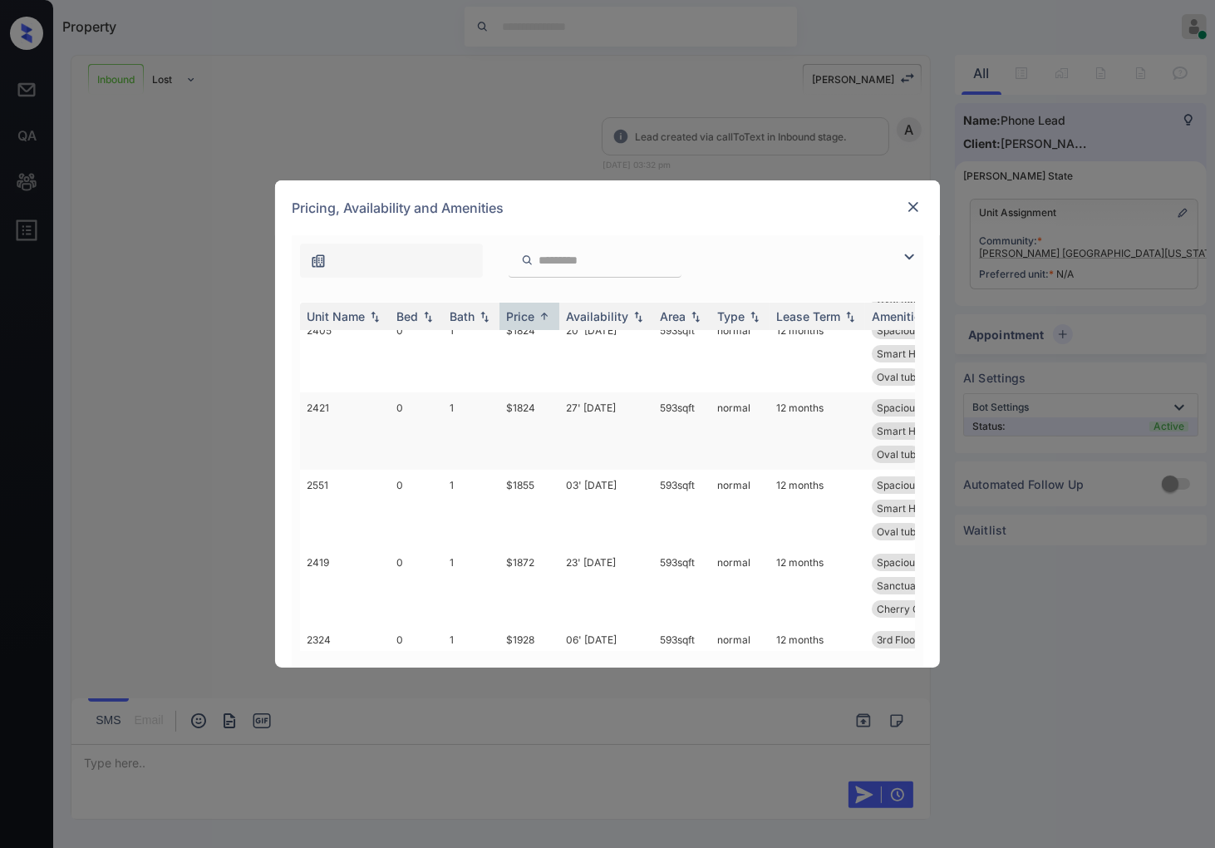
scroll to position [0, 0]
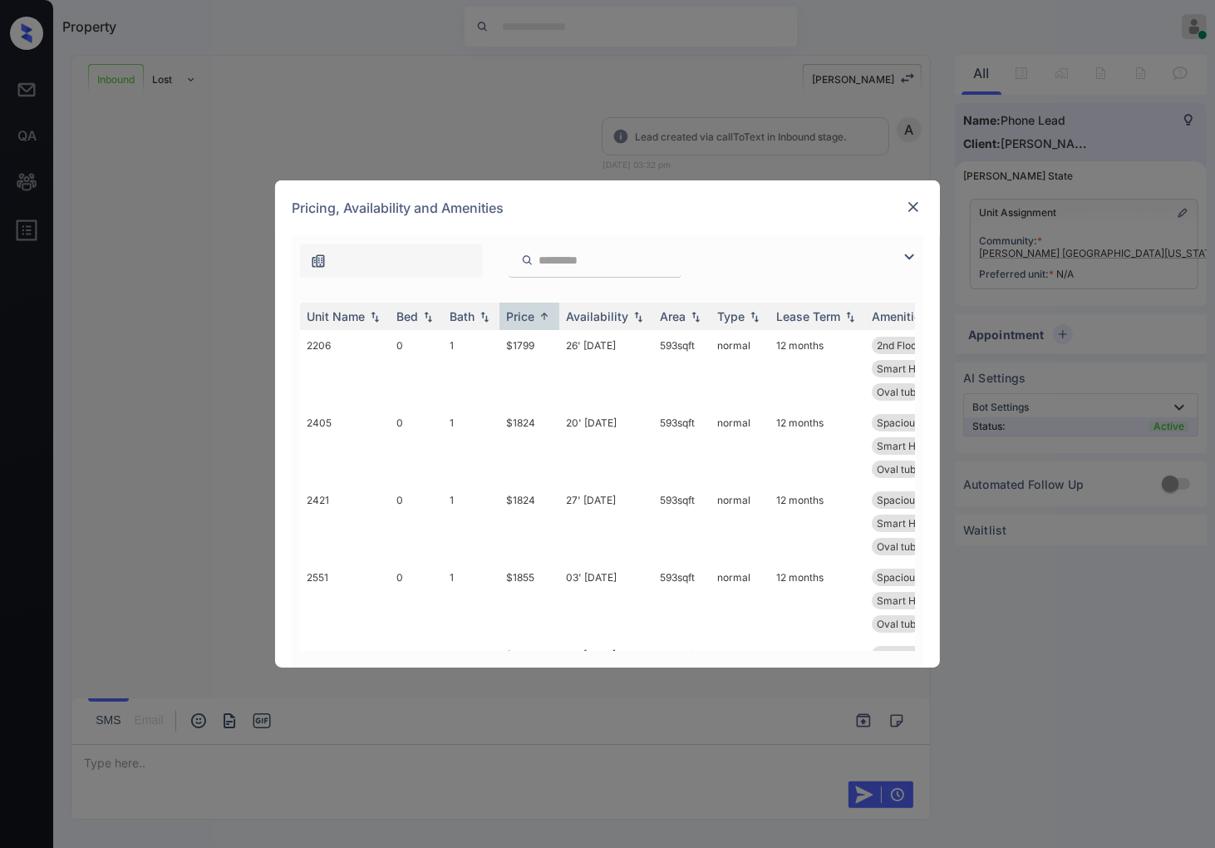
click at [910, 203] on img at bounding box center [913, 207] width 17 height 17
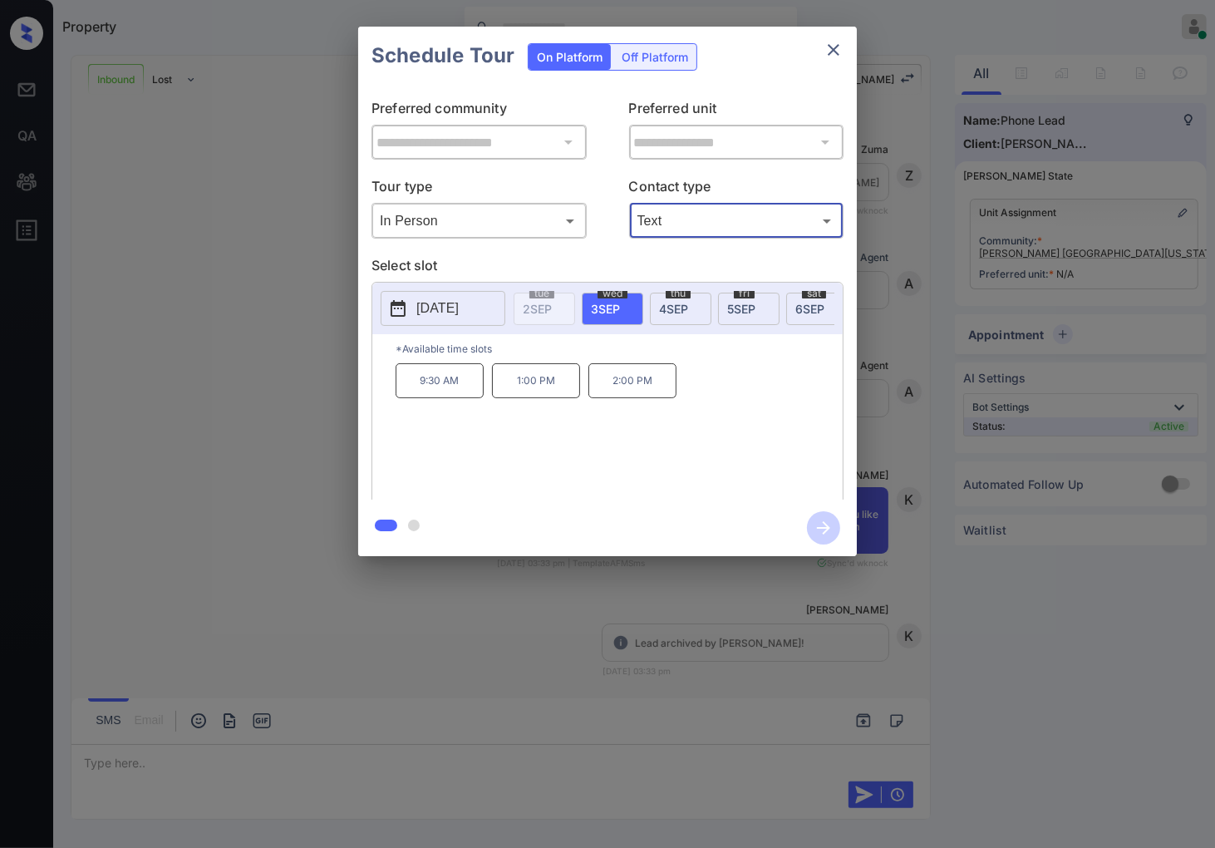
scroll to position [168, 0]
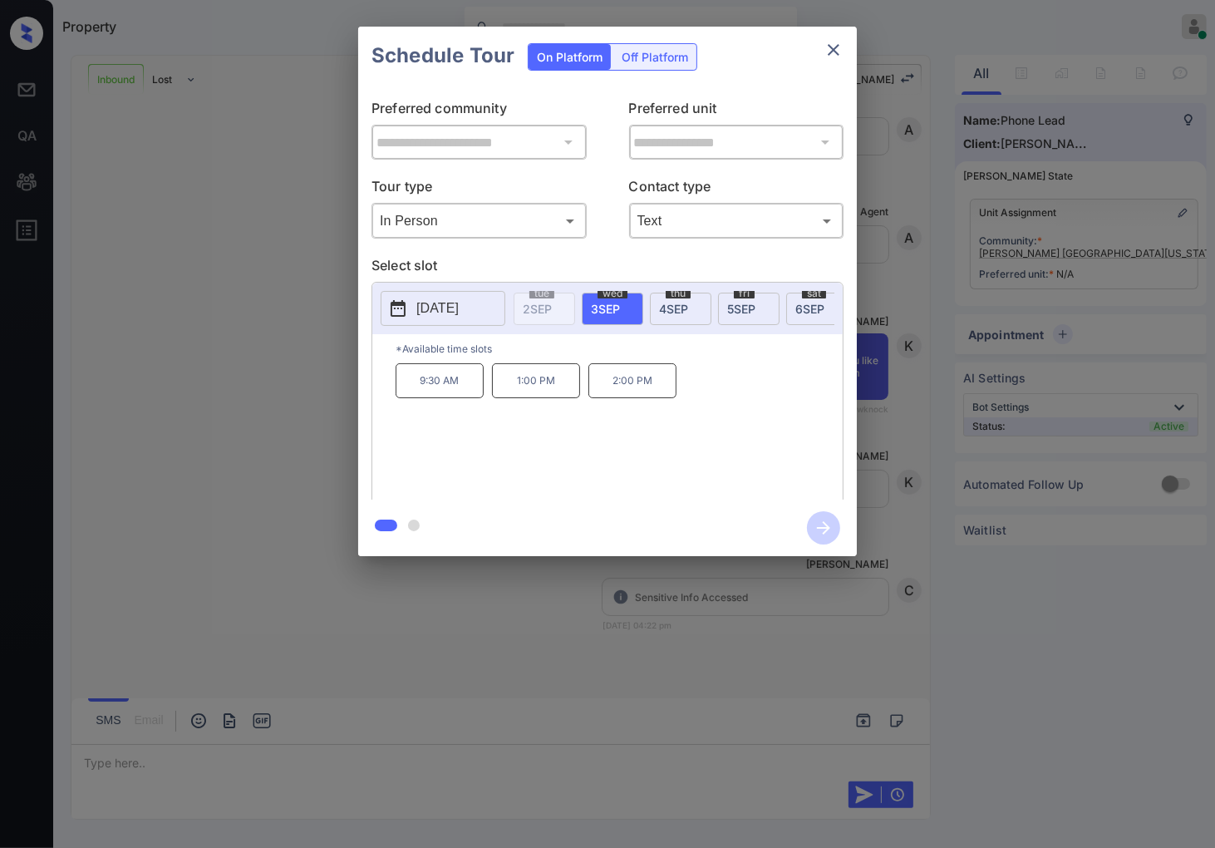
click at [737, 640] on div at bounding box center [607, 424] width 1215 height 848
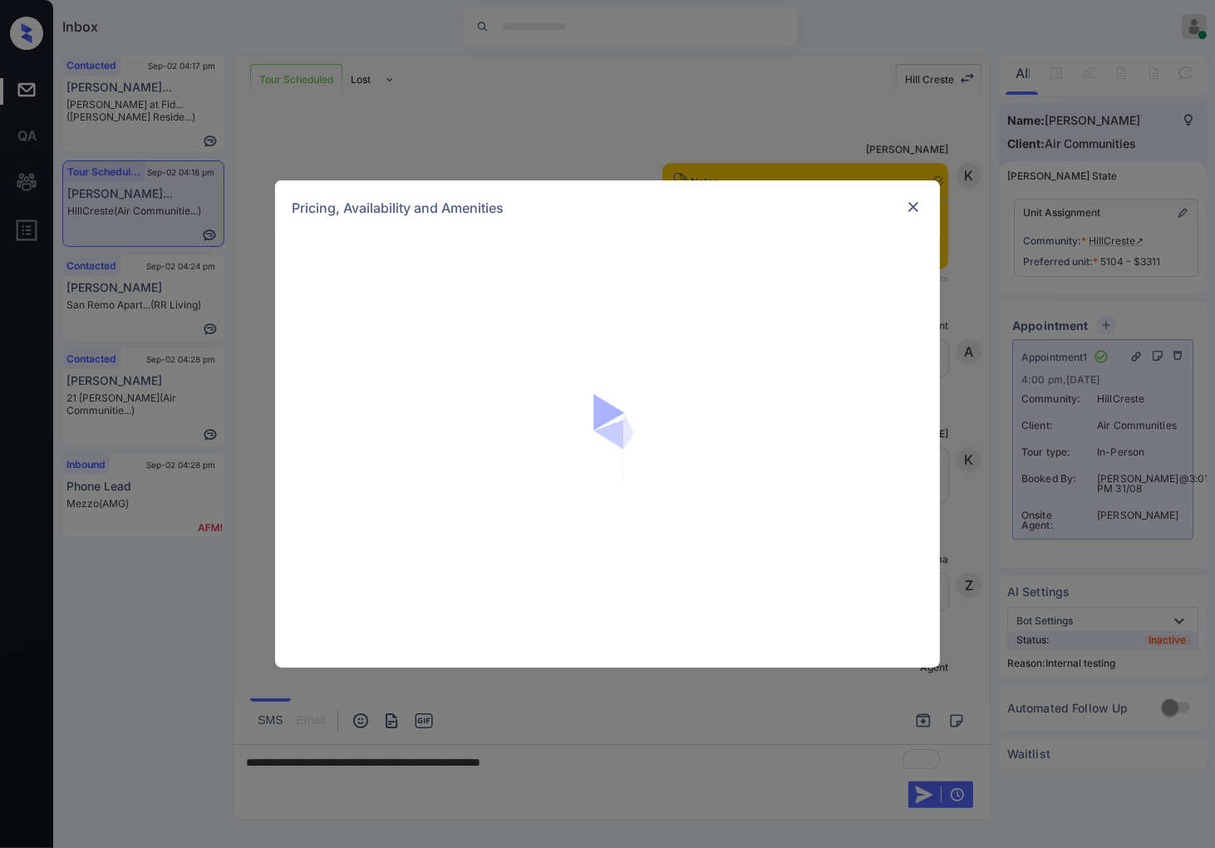
scroll to position [7660, 0]
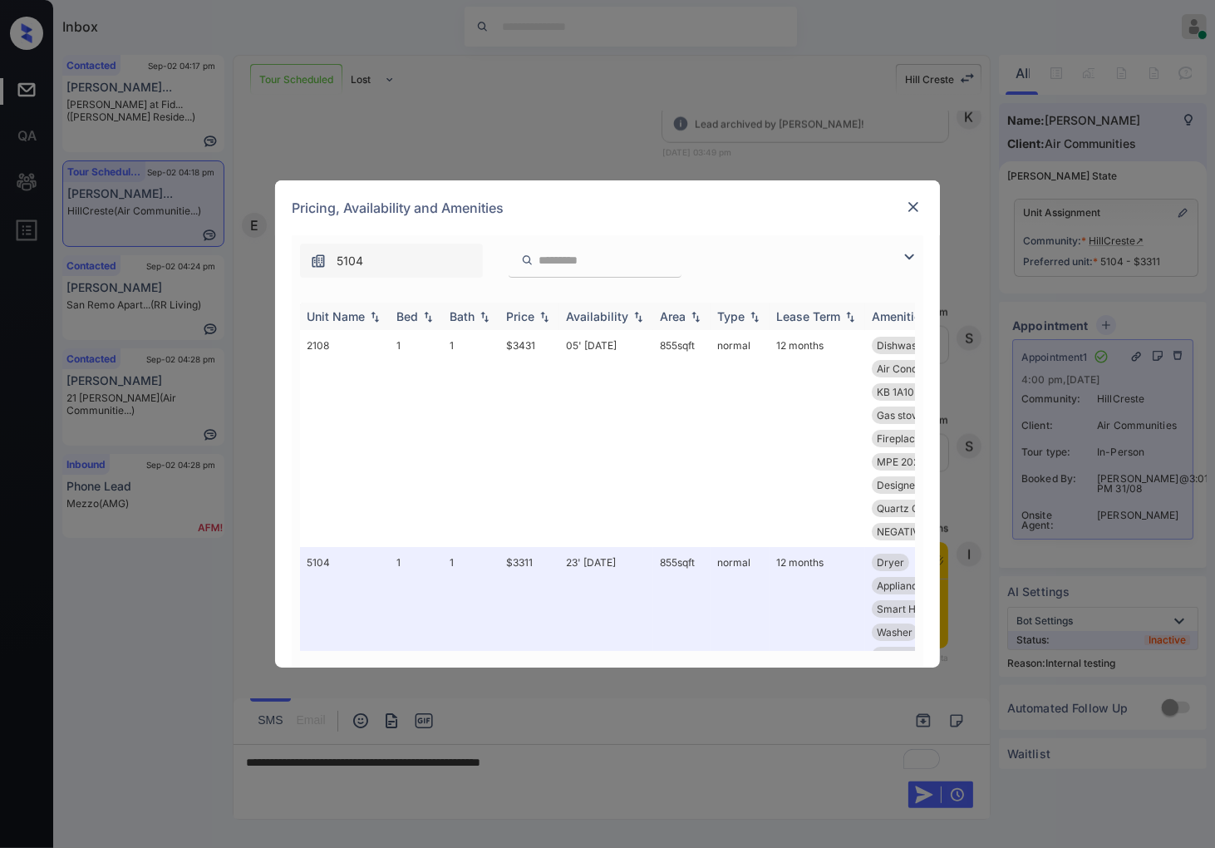
click at [547, 314] on img at bounding box center [544, 317] width 17 height 12
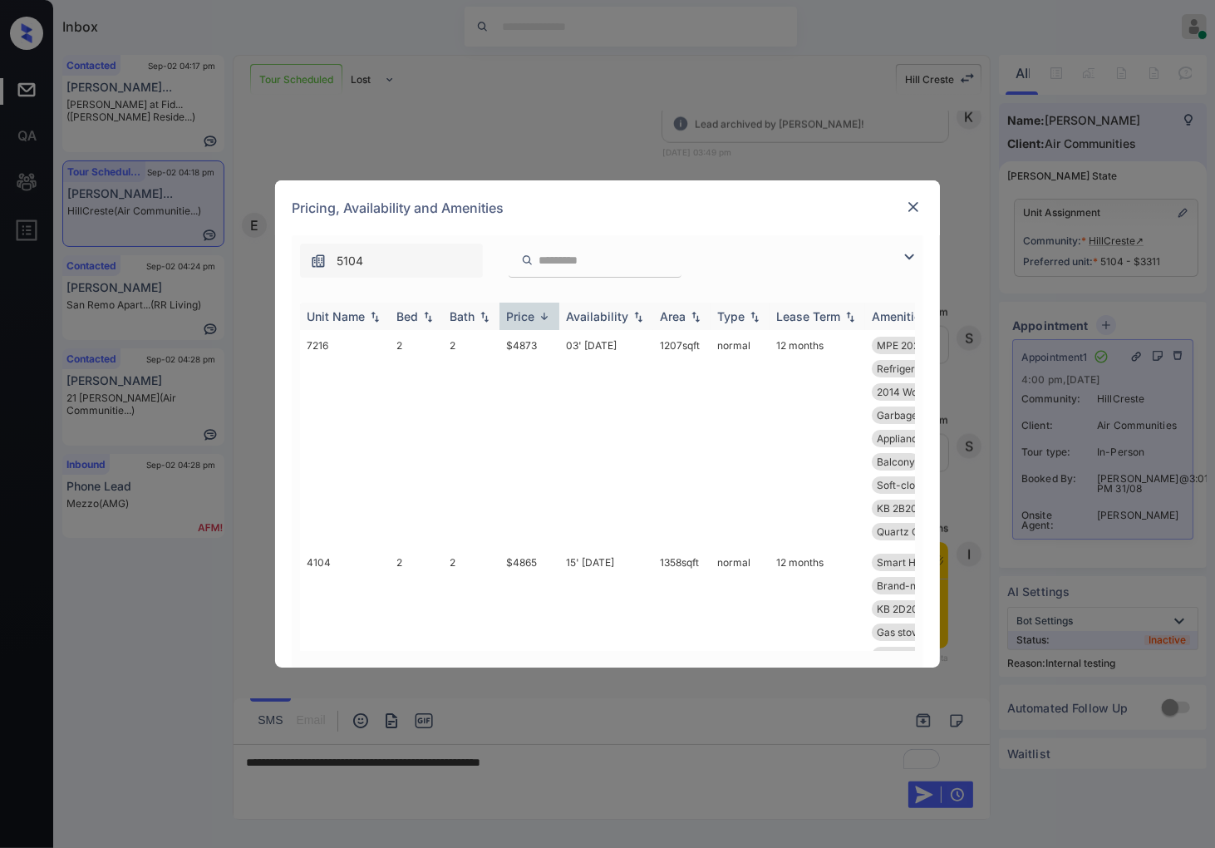
click at [547, 314] on img at bounding box center [544, 316] width 17 height 12
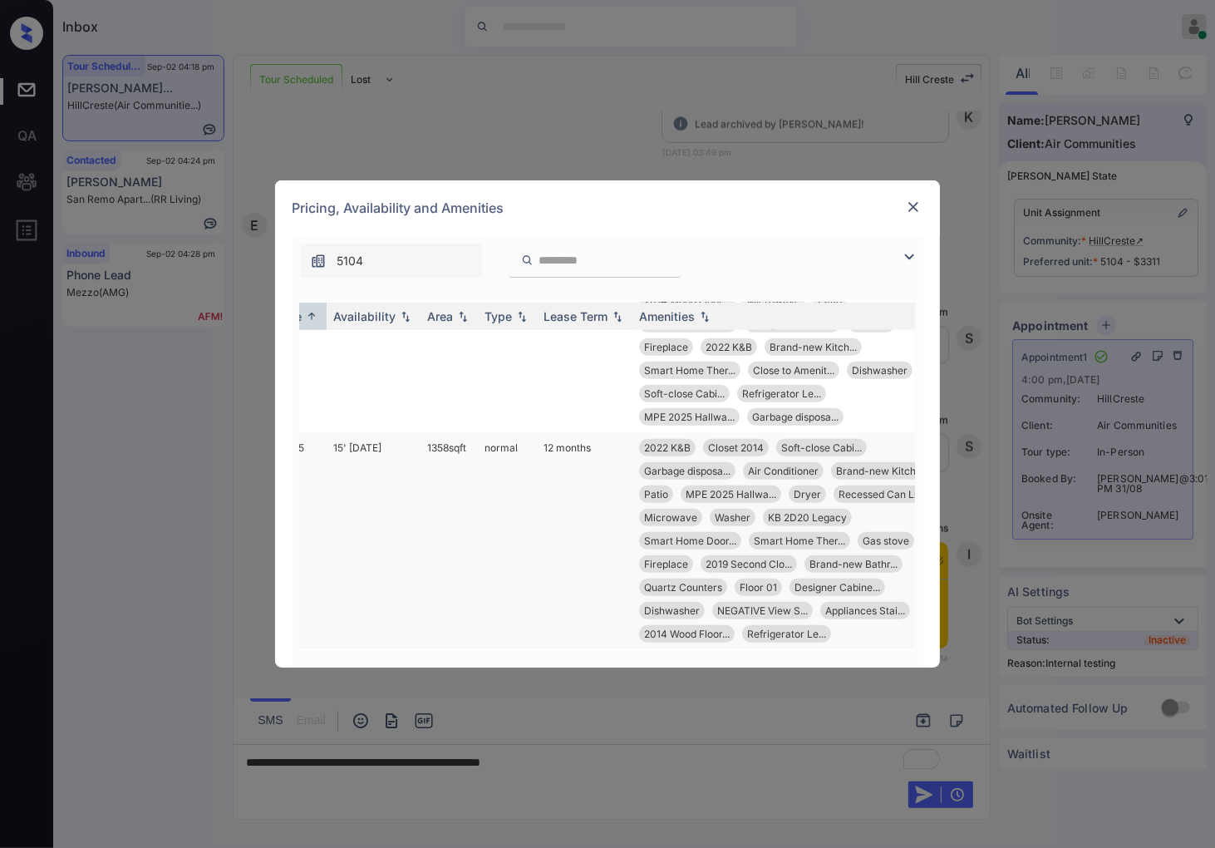
scroll to position [1663, 233]
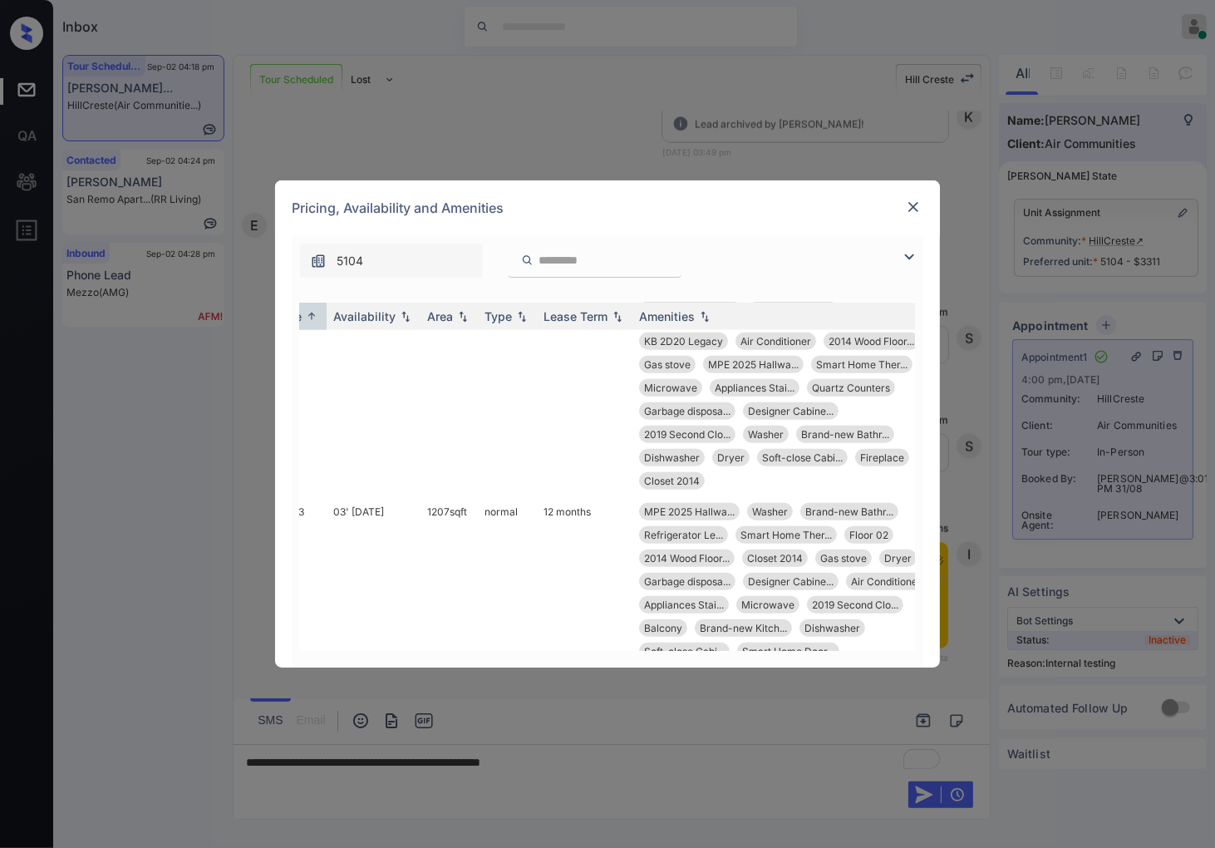
click at [920, 205] on img at bounding box center [913, 207] width 17 height 17
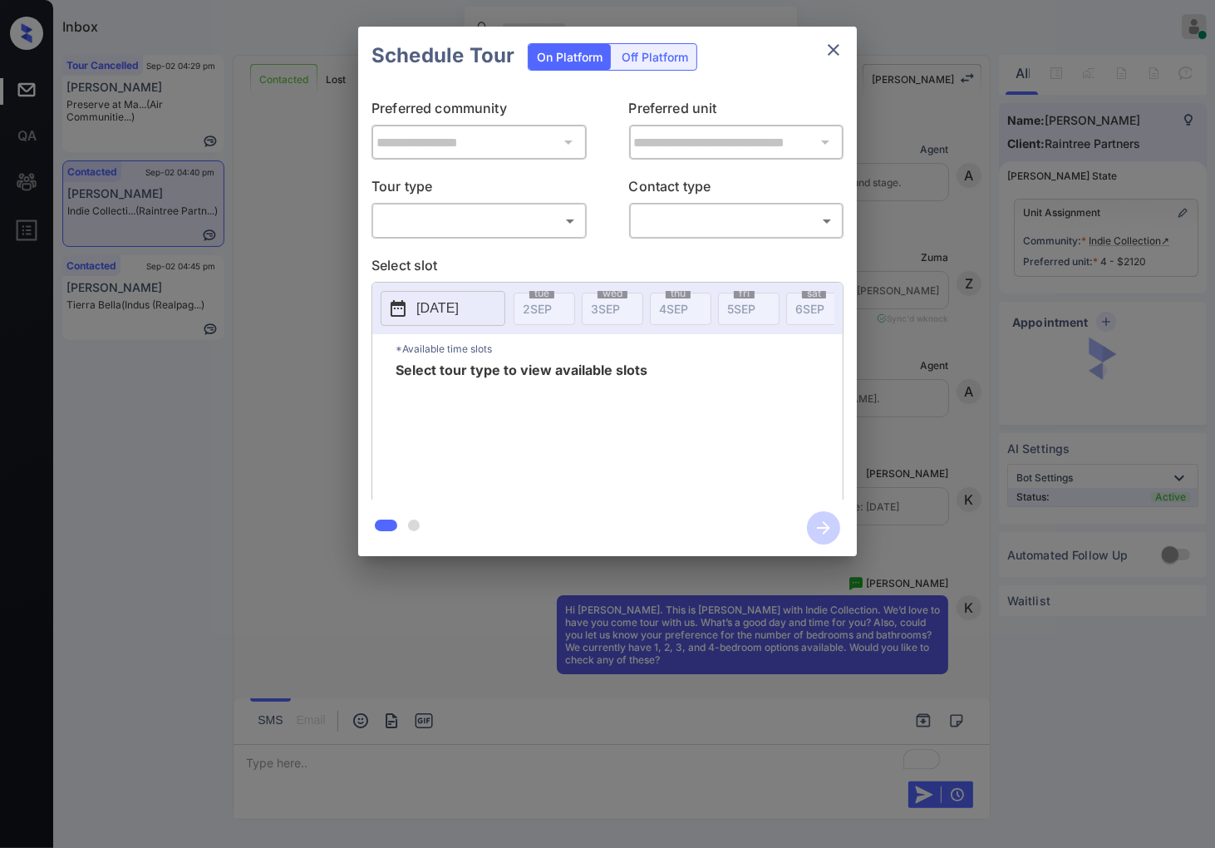
scroll to position [3203, 0]
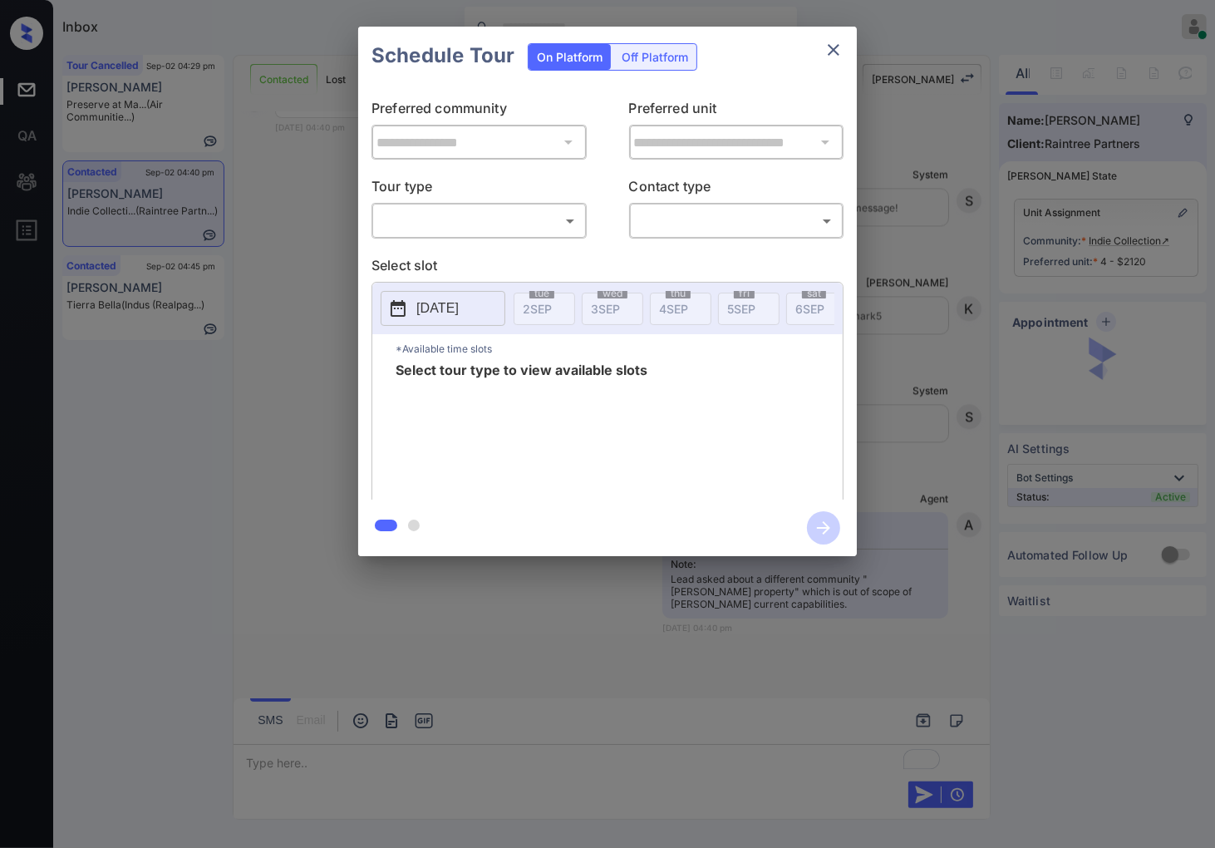
click at [938, 334] on div "**********" at bounding box center [607, 291] width 1215 height 583
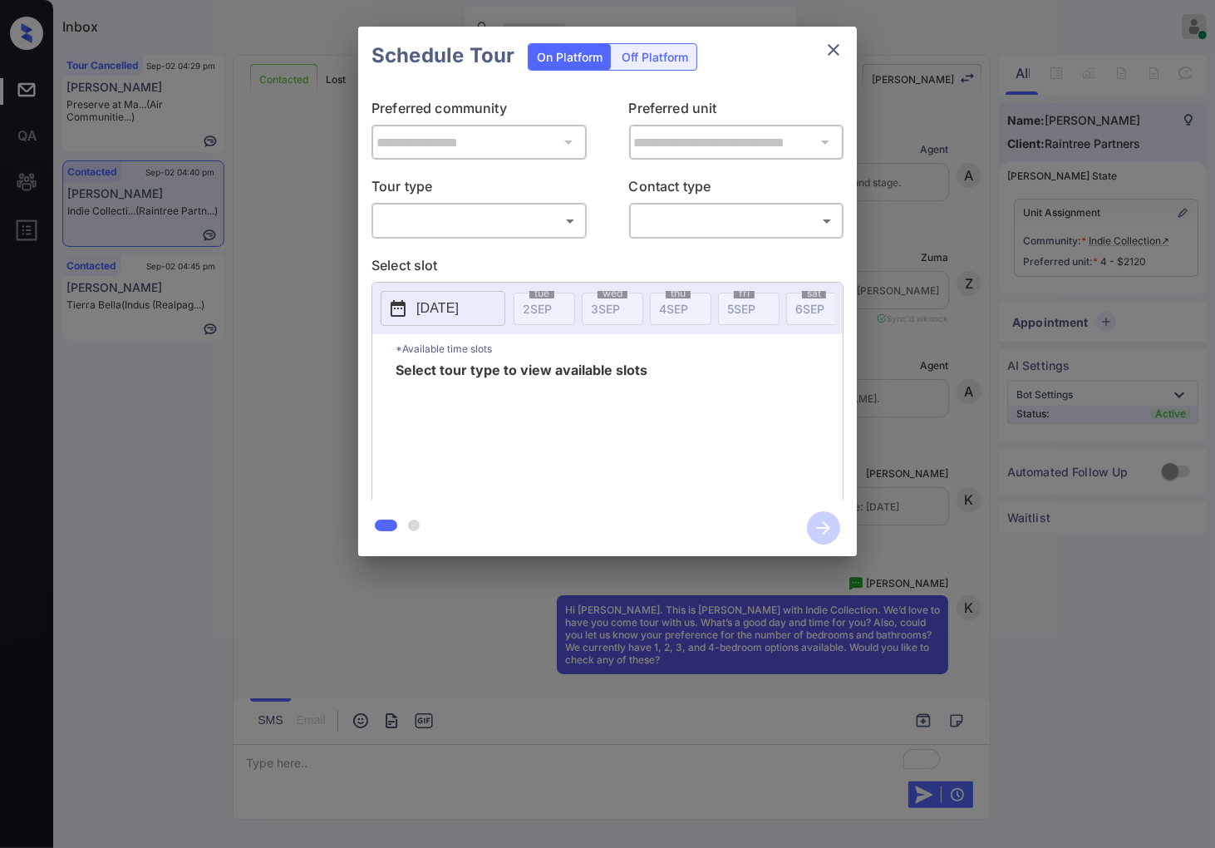
scroll to position [2740, 0]
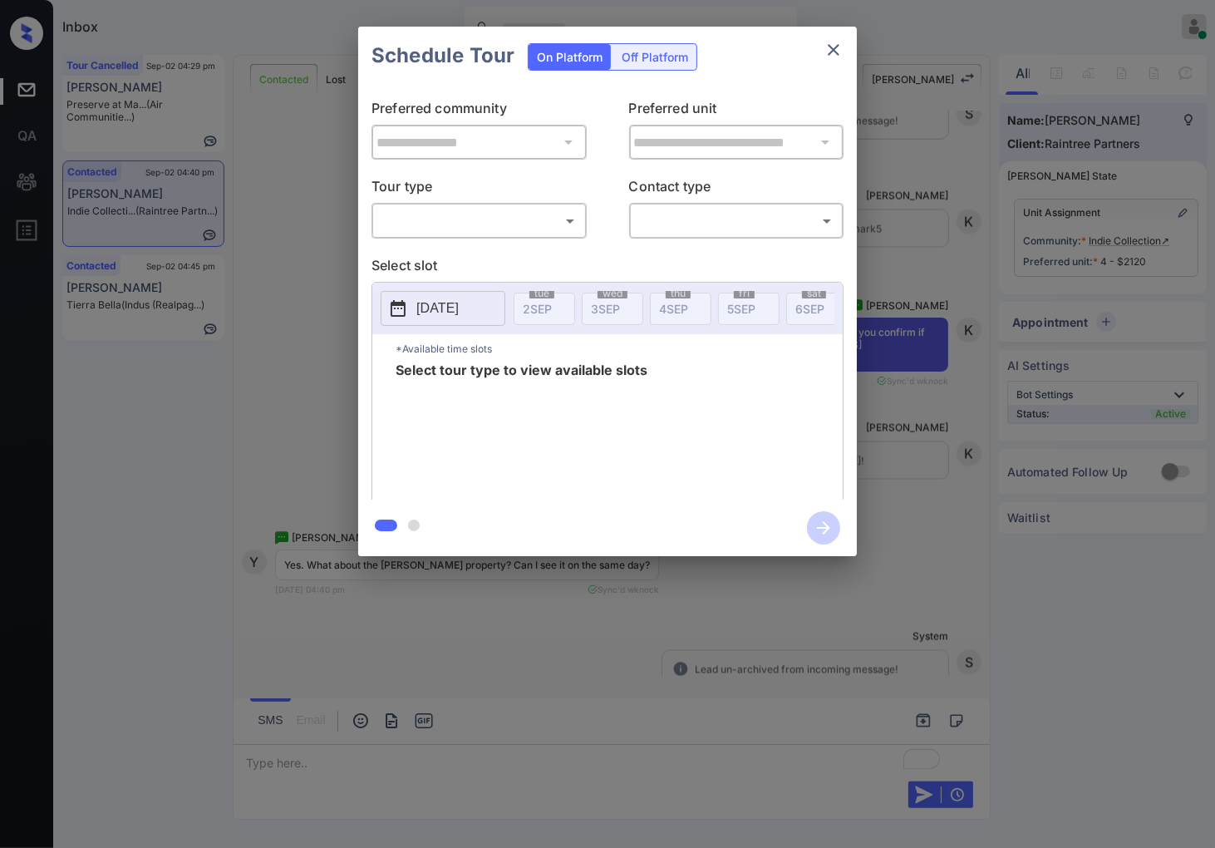
click at [562, 219] on body "Inbox [PERSON_NAME] Online Set yourself offline Set yourself on break Profile S…" at bounding box center [607, 424] width 1215 height 848
click at [542, 261] on li "In Person" at bounding box center [479, 259] width 205 height 30
type input "********"
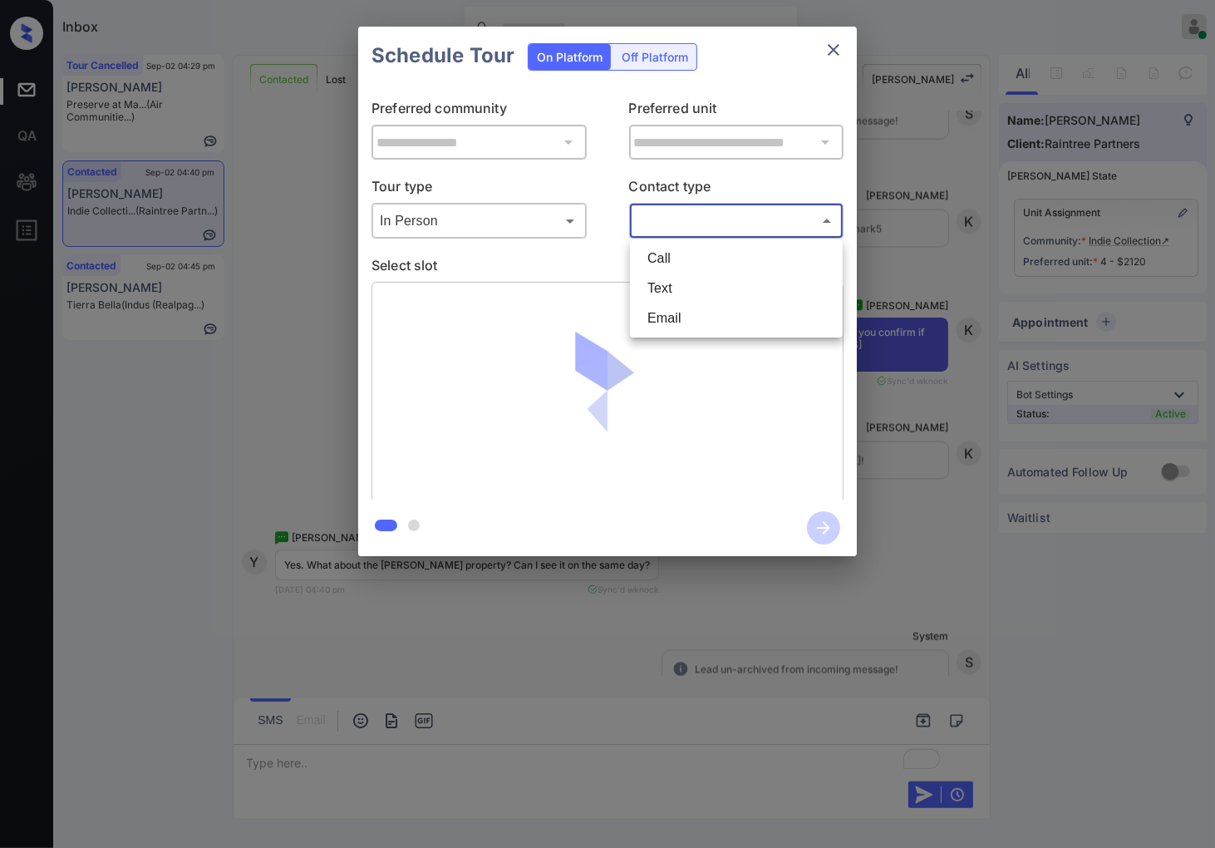
click at [643, 230] on body "Inbox [PERSON_NAME] Online Set yourself offline Set yourself on break Profile S…" at bounding box center [607, 424] width 1215 height 848
click at [653, 284] on li "Text" at bounding box center [736, 289] width 205 height 30
type input "****"
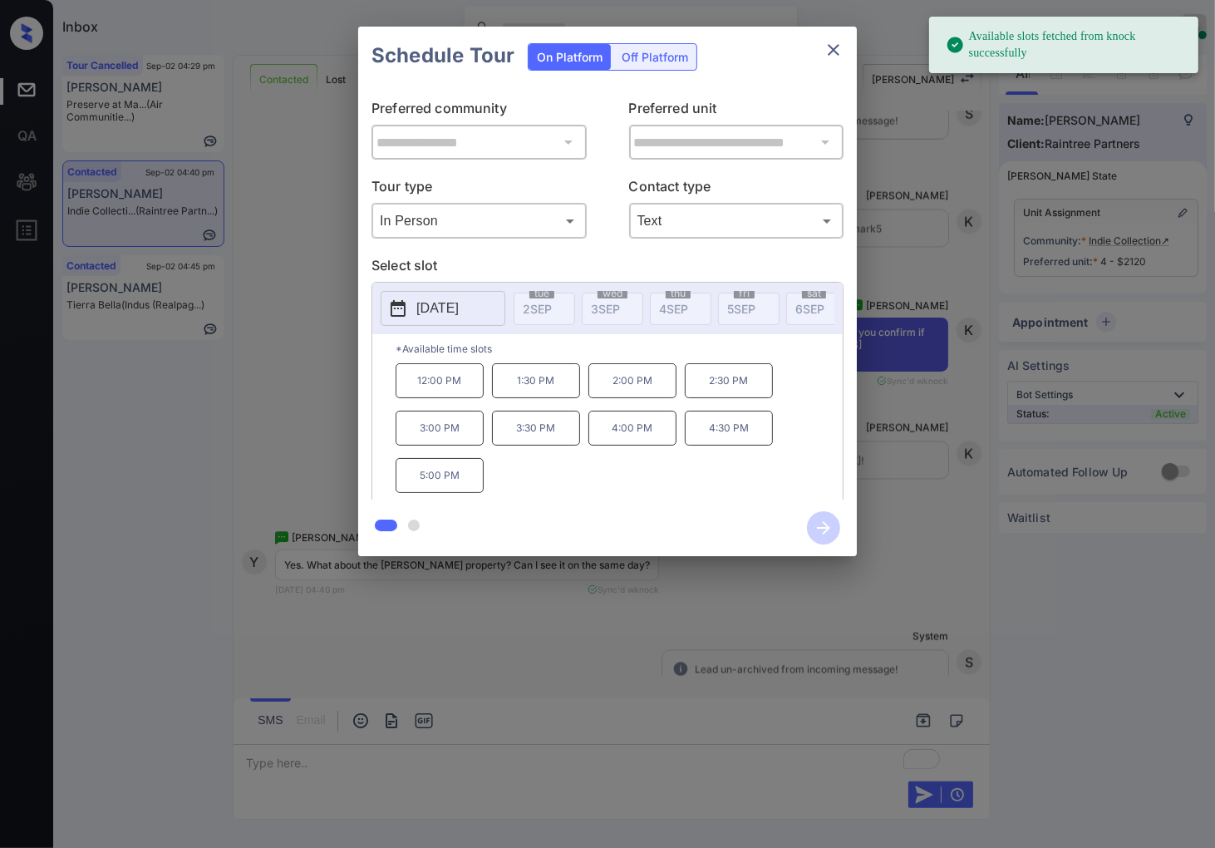
click at [459, 317] on p "[DATE]" at bounding box center [438, 308] width 42 height 20
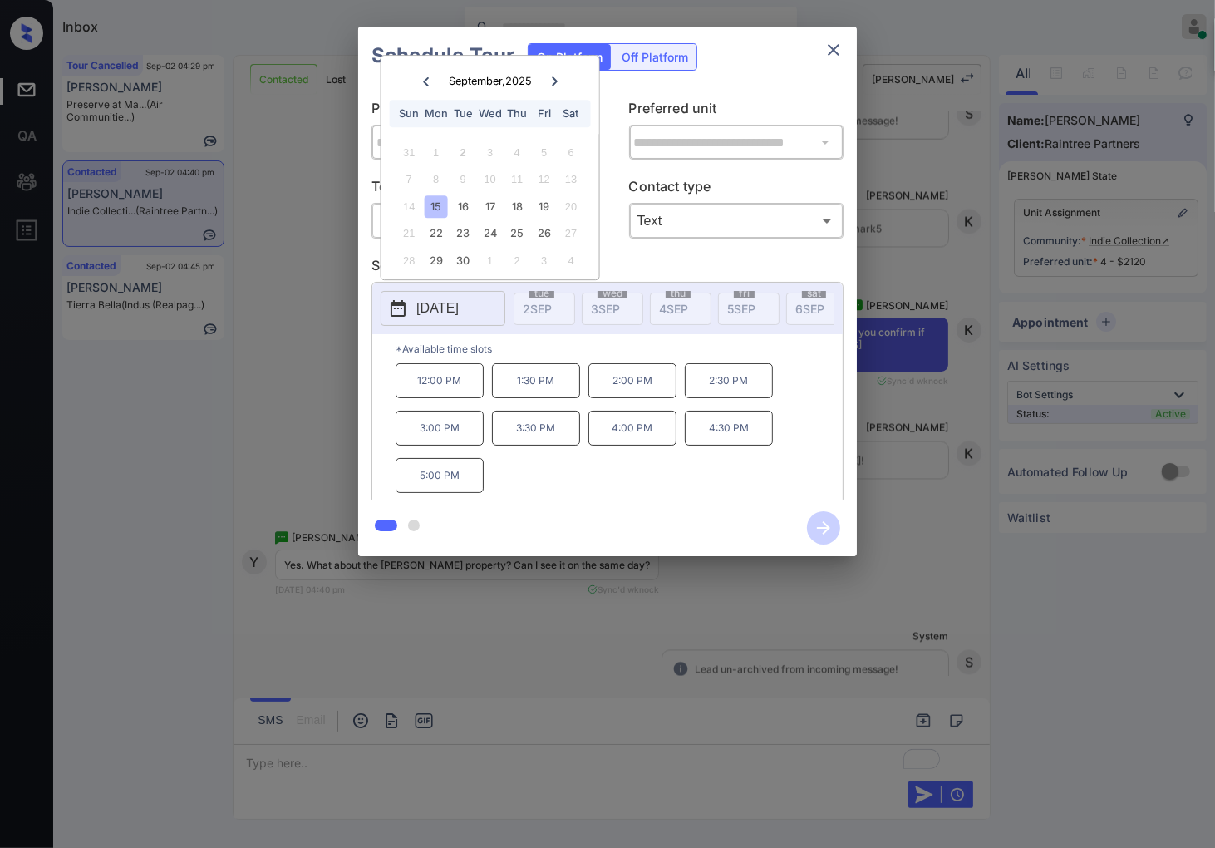
click at [439, 205] on div "15" at bounding box center [436, 206] width 22 height 22
click at [983, 351] on div "**********" at bounding box center [607, 291] width 1215 height 583
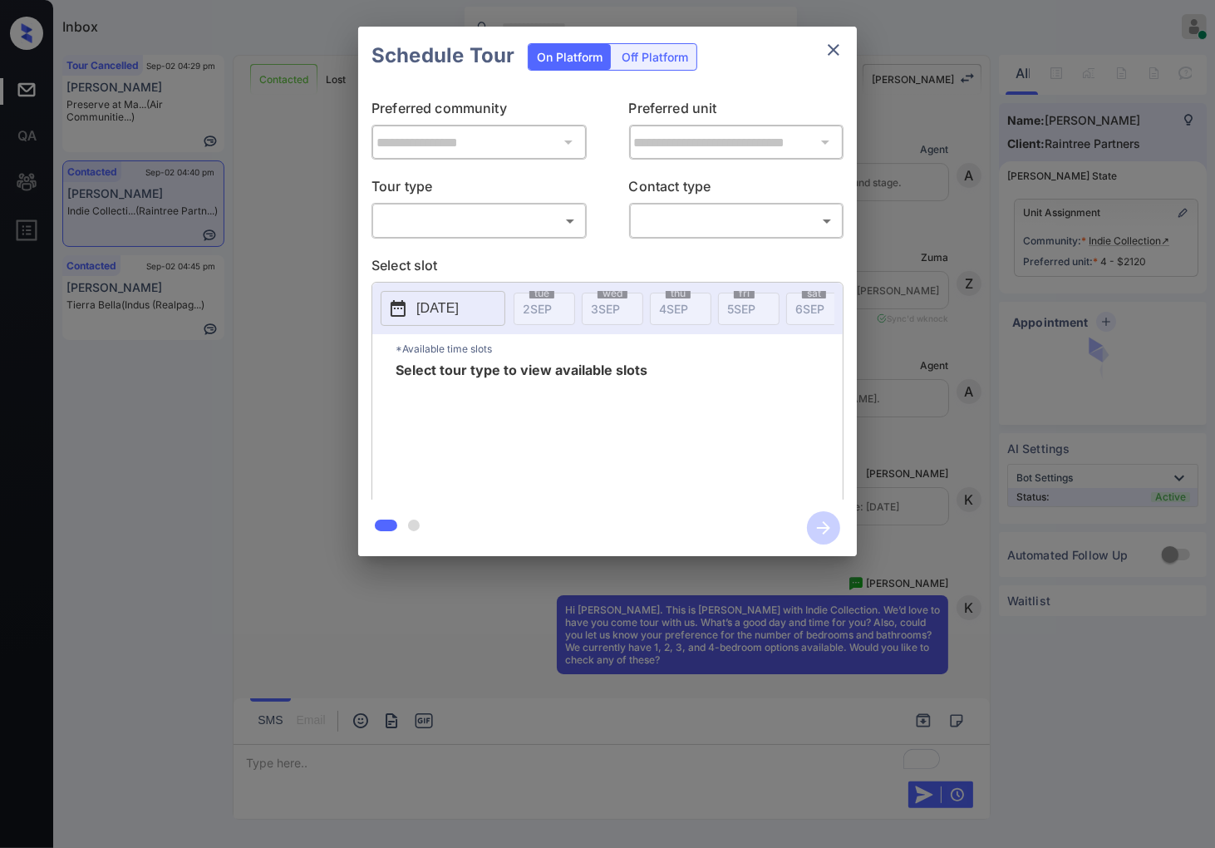
scroll to position [2740, 0]
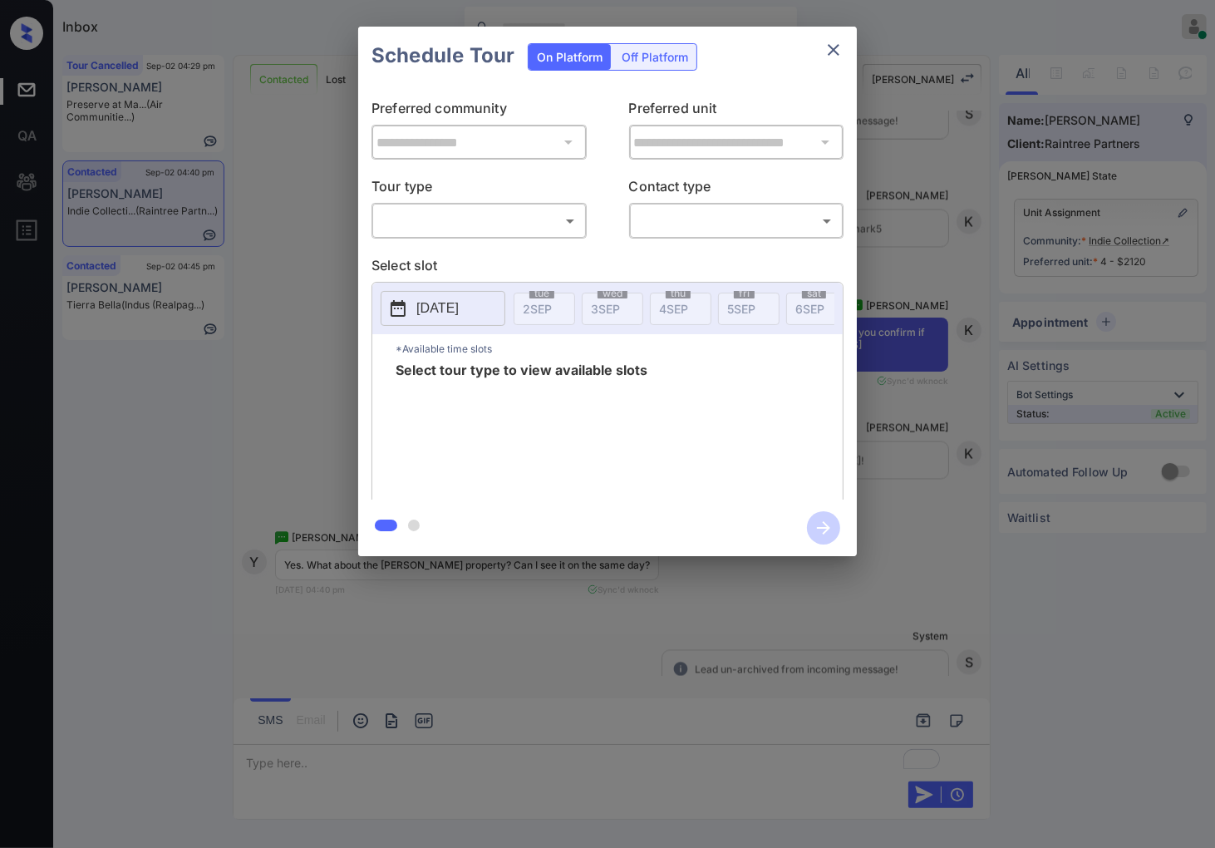
click at [510, 217] on body "Inbox [PERSON_NAME] Online Set yourself offline Set yourself on break Profile S…" at bounding box center [607, 424] width 1215 height 848
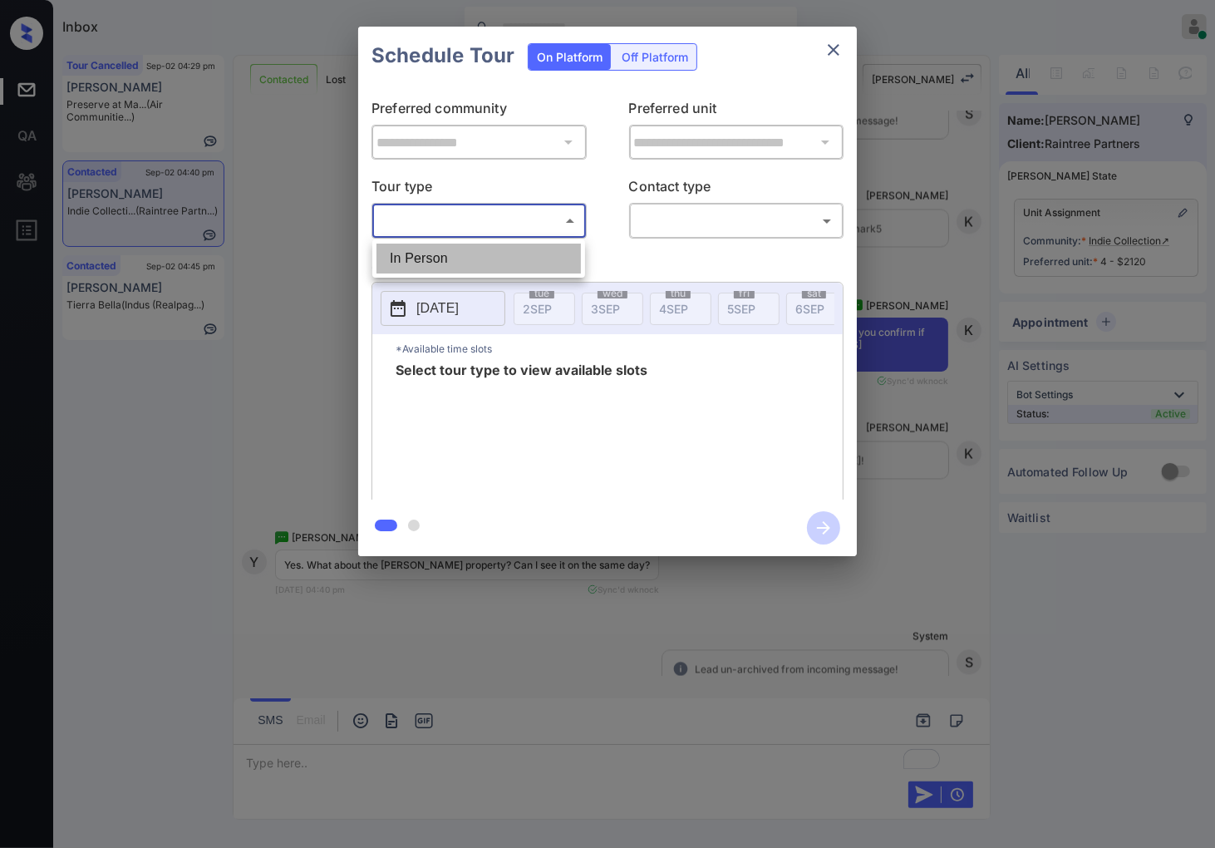
click at [500, 252] on li "In Person" at bounding box center [479, 259] width 205 height 30
type input "********"
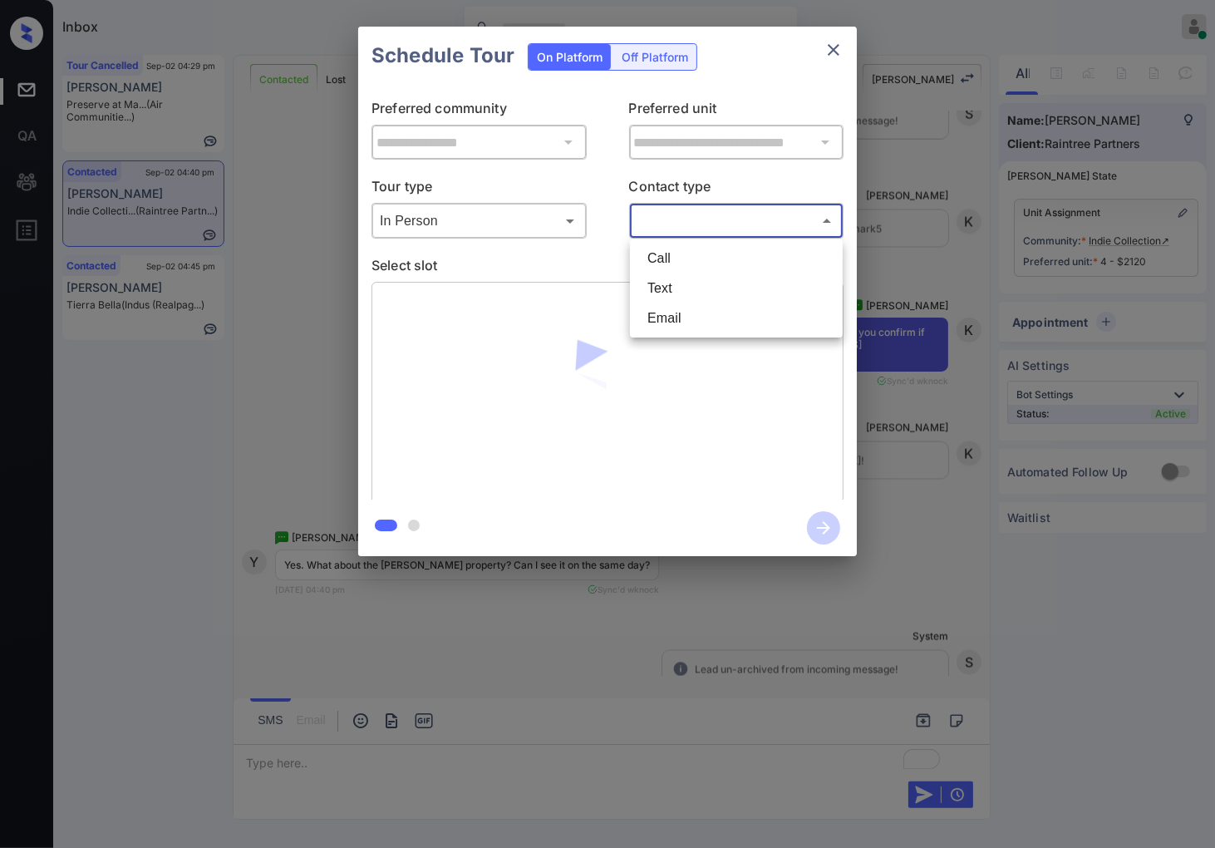
click at [735, 221] on body "Inbox [PERSON_NAME] Online Set yourself offline Set yourself on break Profile S…" at bounding box center [607, 424] width 1215 height 848
click at [712, 277] on li "Text" at bounding box center [736, 289] width 205 height 30
type input "****"
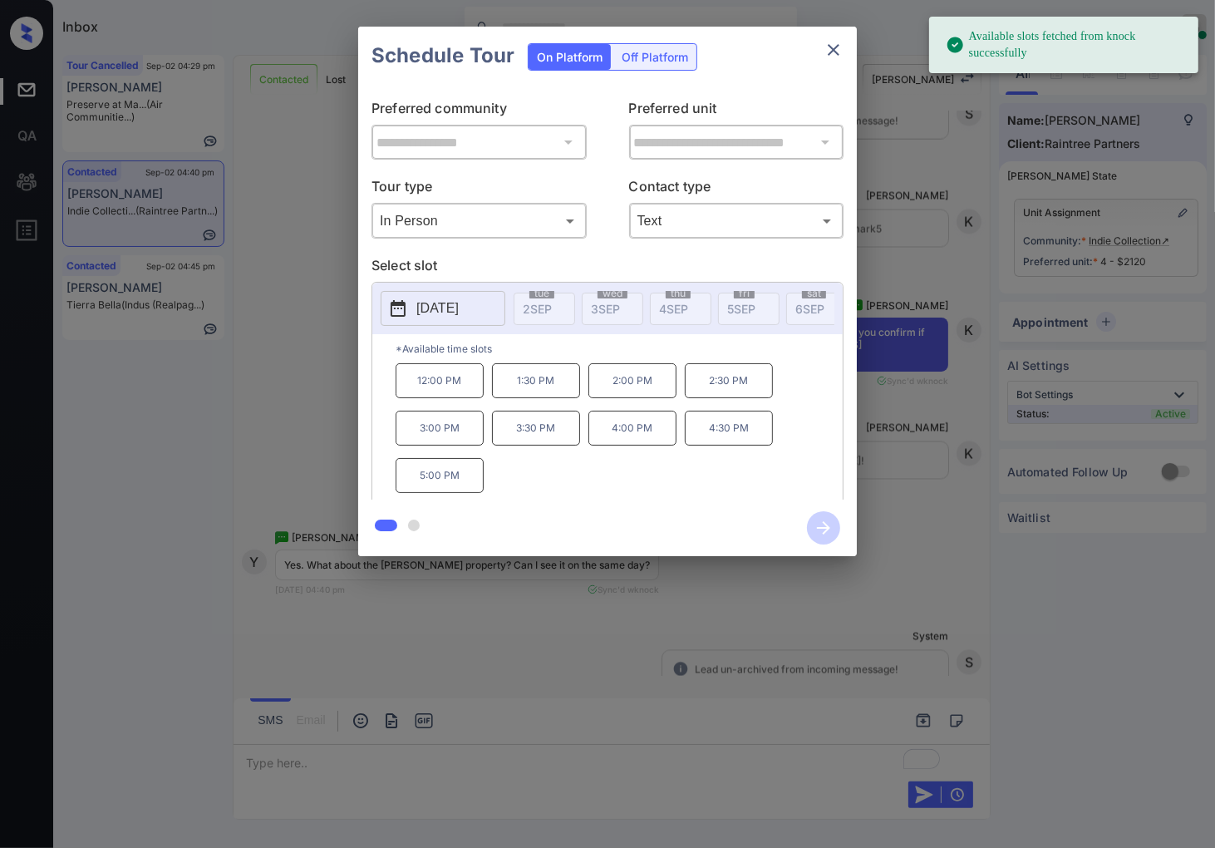
click at [461, 397] on p "12:00 PM" at bounding box center [440, 380] width 88 height 35
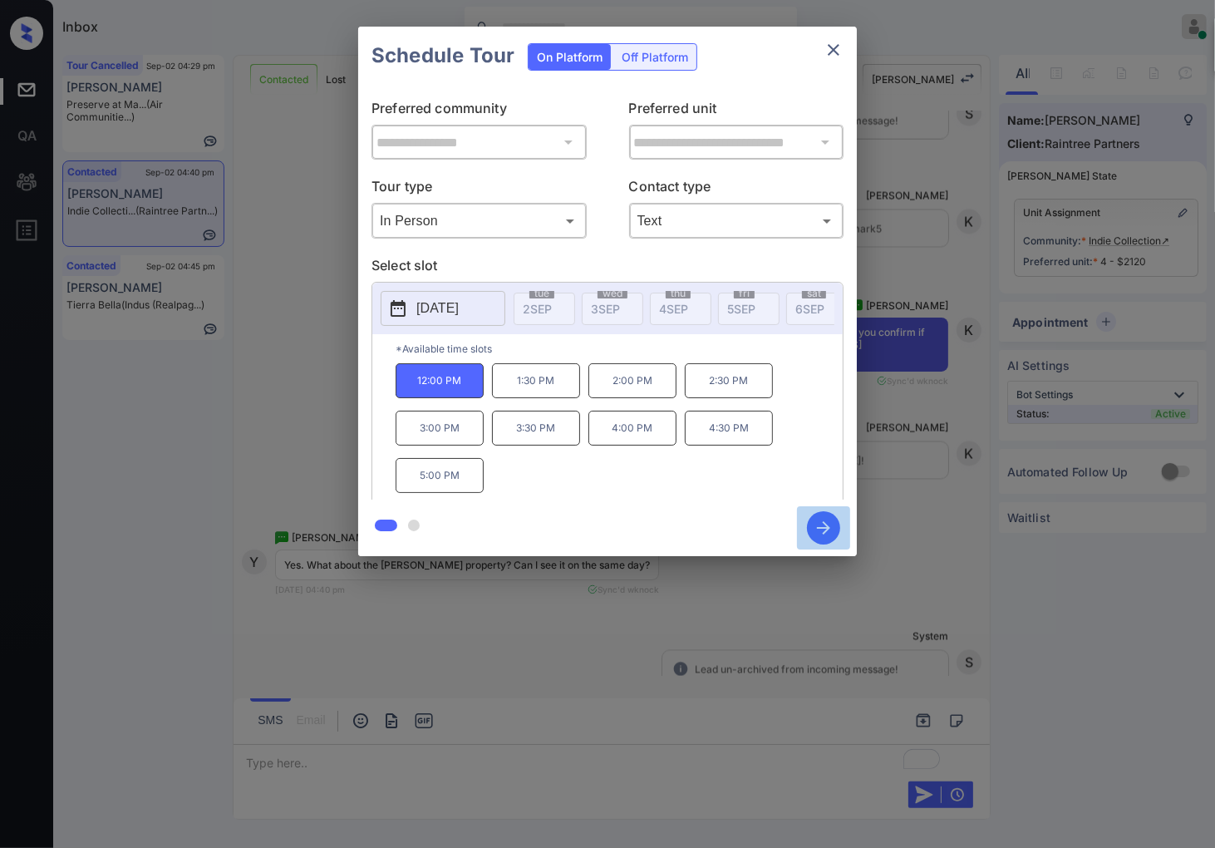
click at [816, 530] on icon "button" at bounding box center [823, 527] width 33 height 33
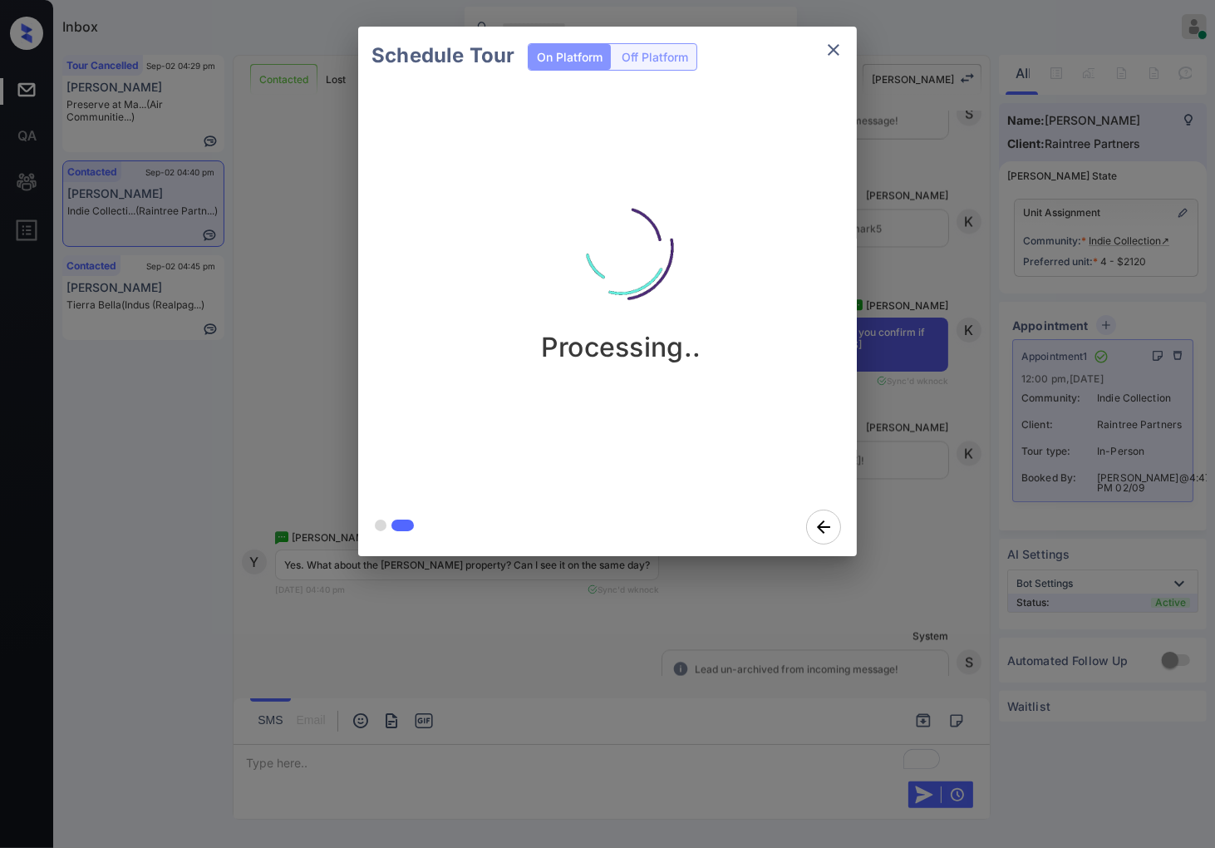
click at [371, 600] on div at bounding box center [607, 424] width 1215 height 848
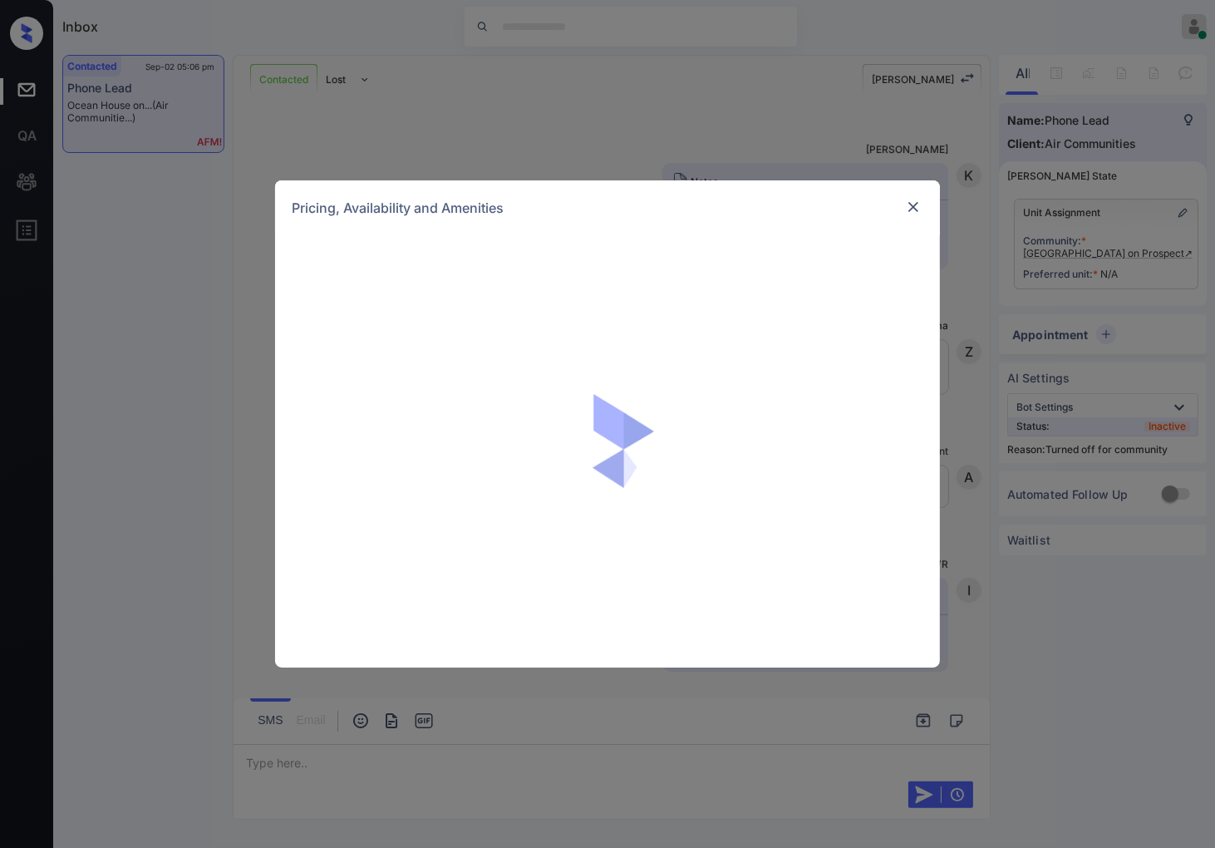
scroll to position [1258, 0]
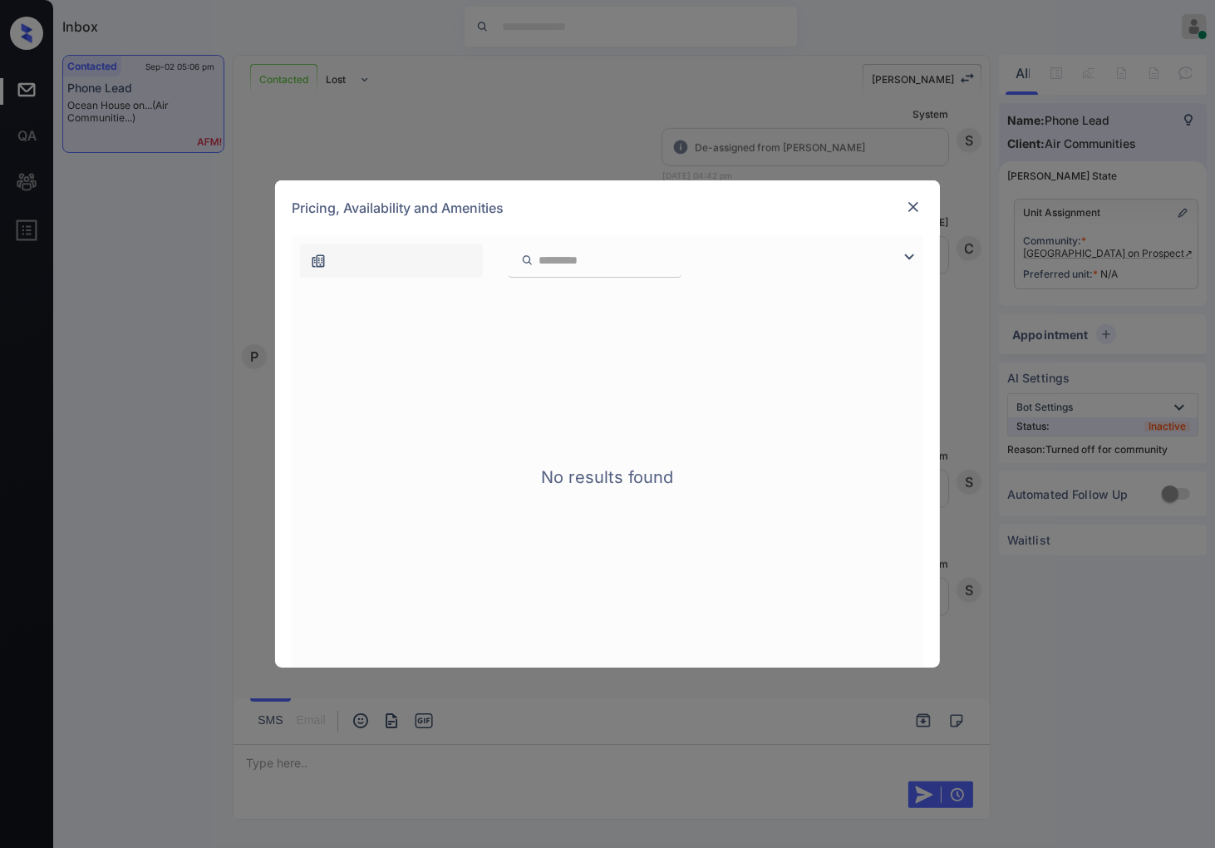
paste input "***"
type input "***"
click at [910, 204] on img at bounding box center [913, 207] width 17 height 17
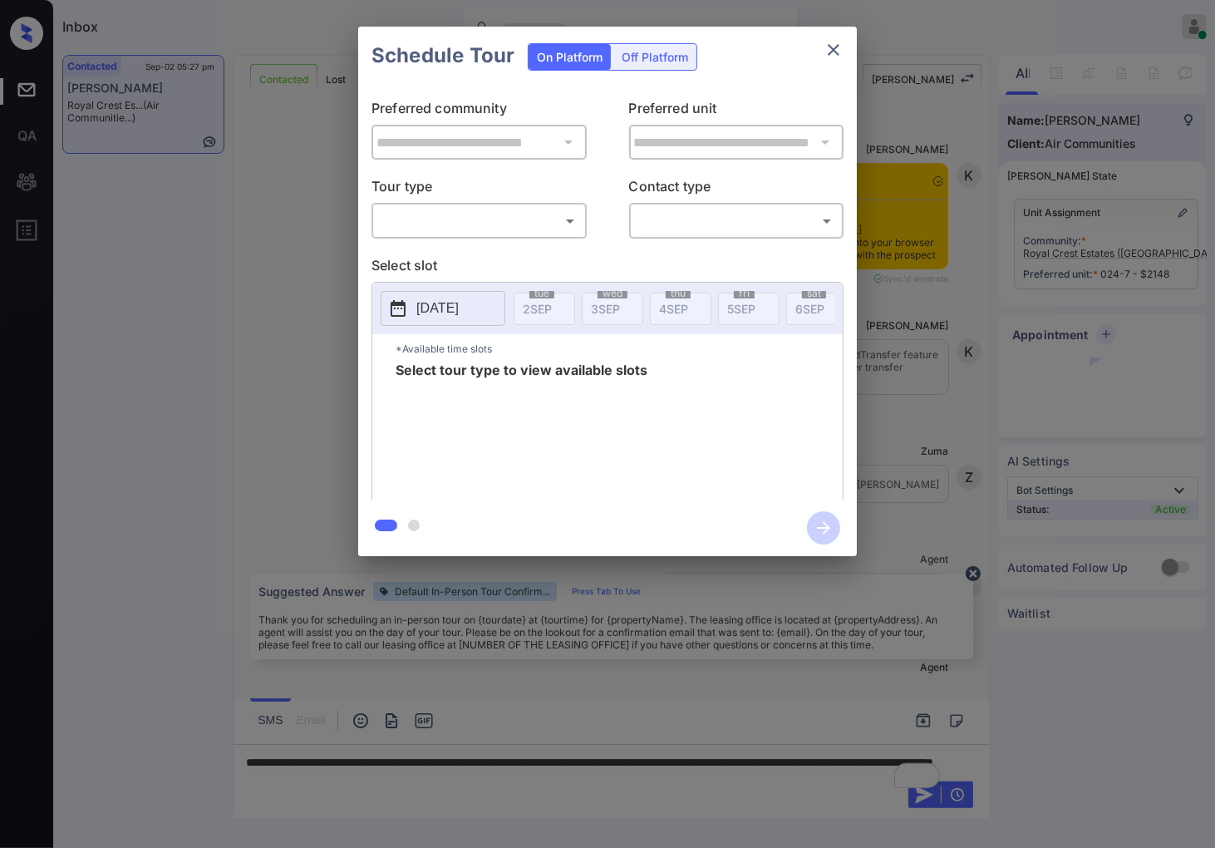
scroll to position [3031, 0]
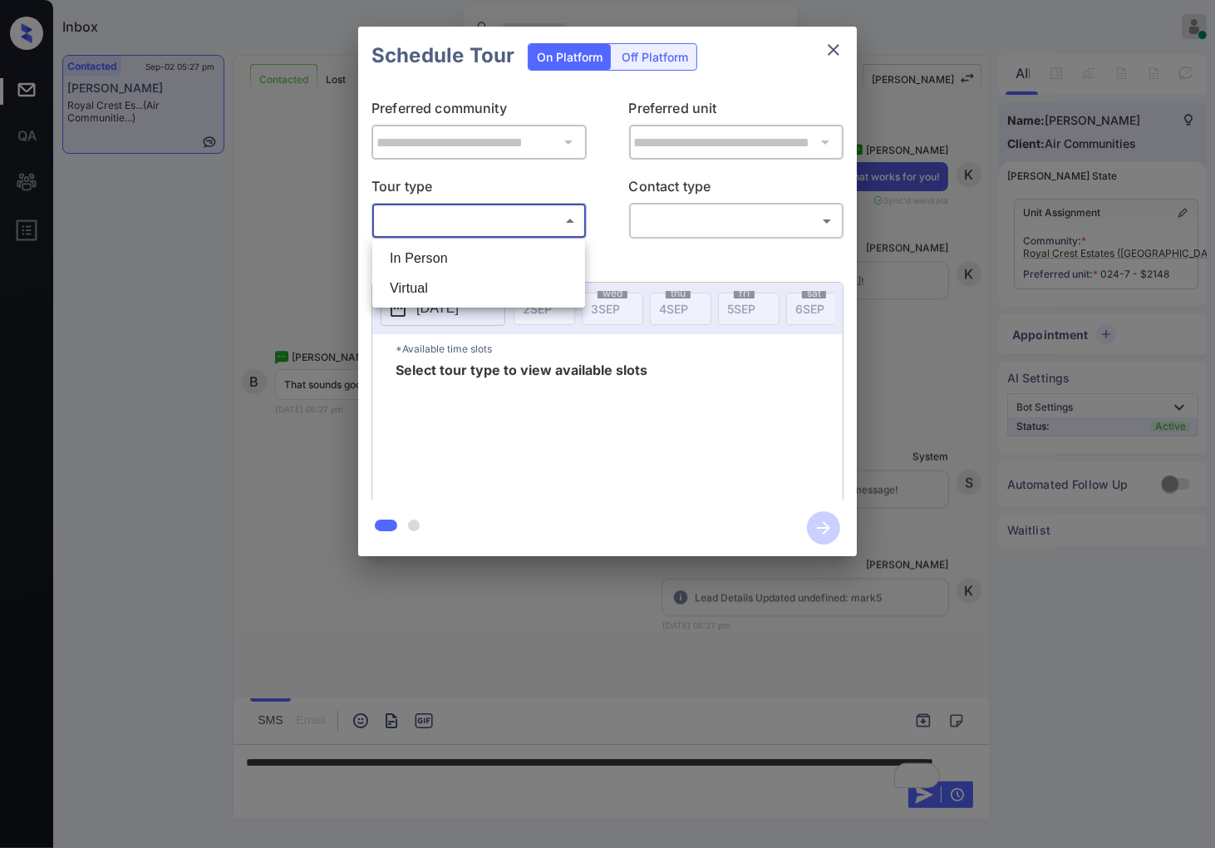
click at [476, 219] on body "Inbox [PERSON_NAME] Online Set yourself offline Set yourself on break Profile S…" at bounding box center [607, 424] width 1215 height 848
click at [474, 249] on li "In Person" at bounding box center [479, 259] width 205 height 30
type input "********"
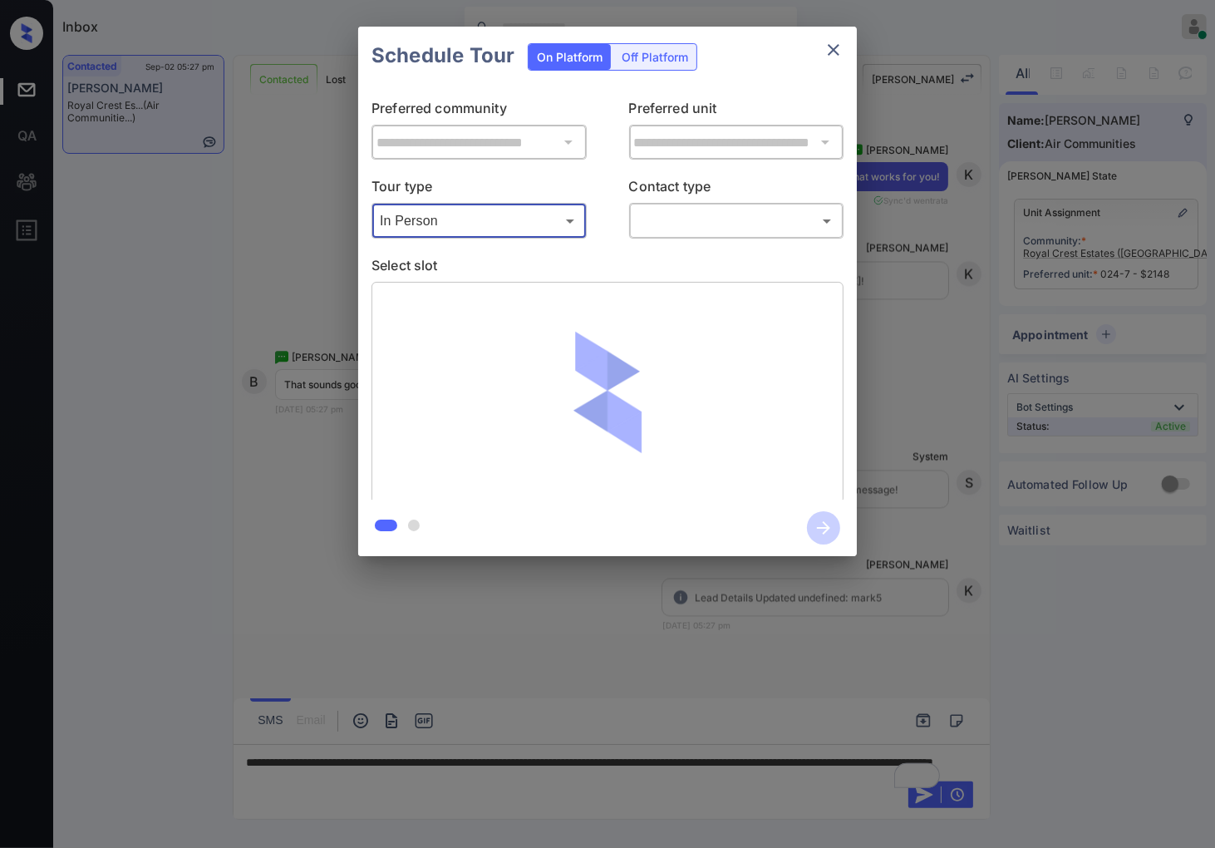
click at [688, 214] on body "Inbox Caroline Dacanay Online Set yourself offline Set yourself on break Profil…" at bounding box center [607, 424] width 1215 height 848
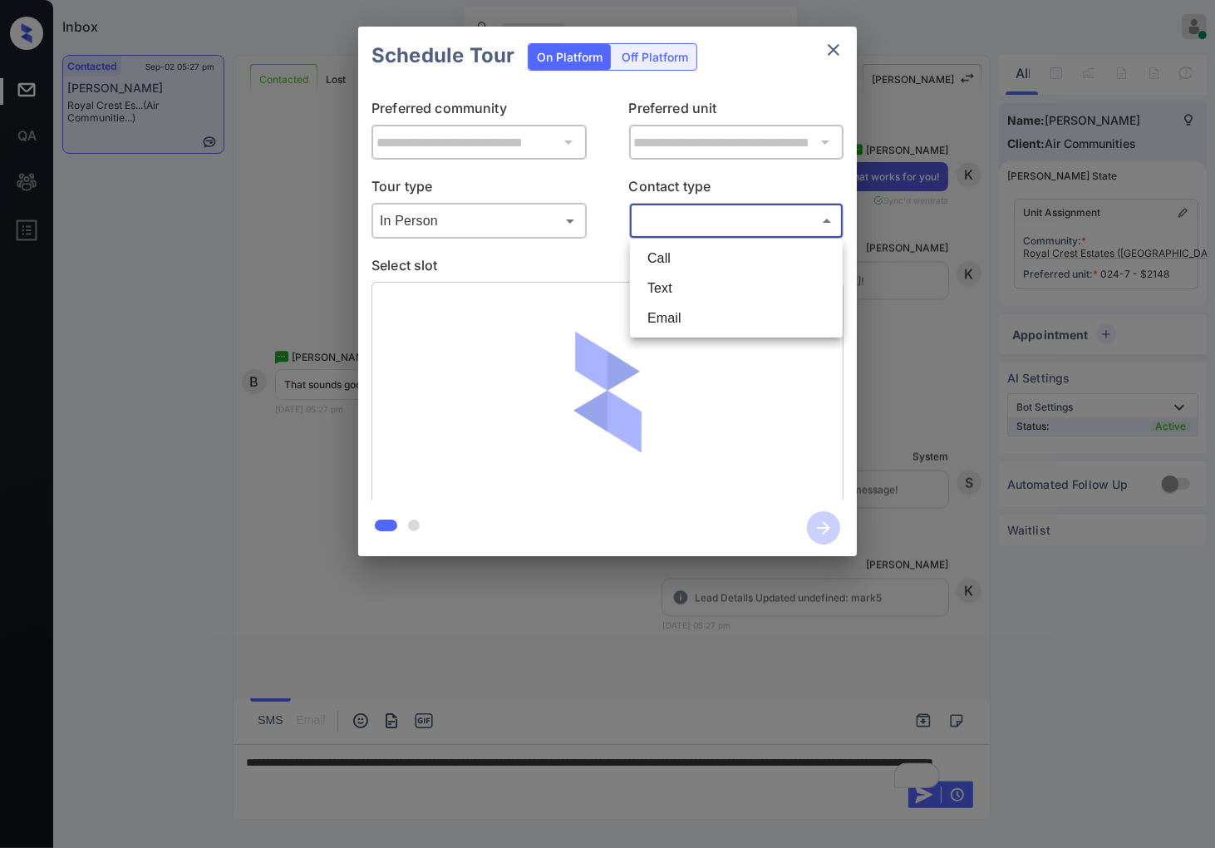
click at [685, 280] on li "Text" at bounding box center [736, 289] width 205 height 30
type input "****"
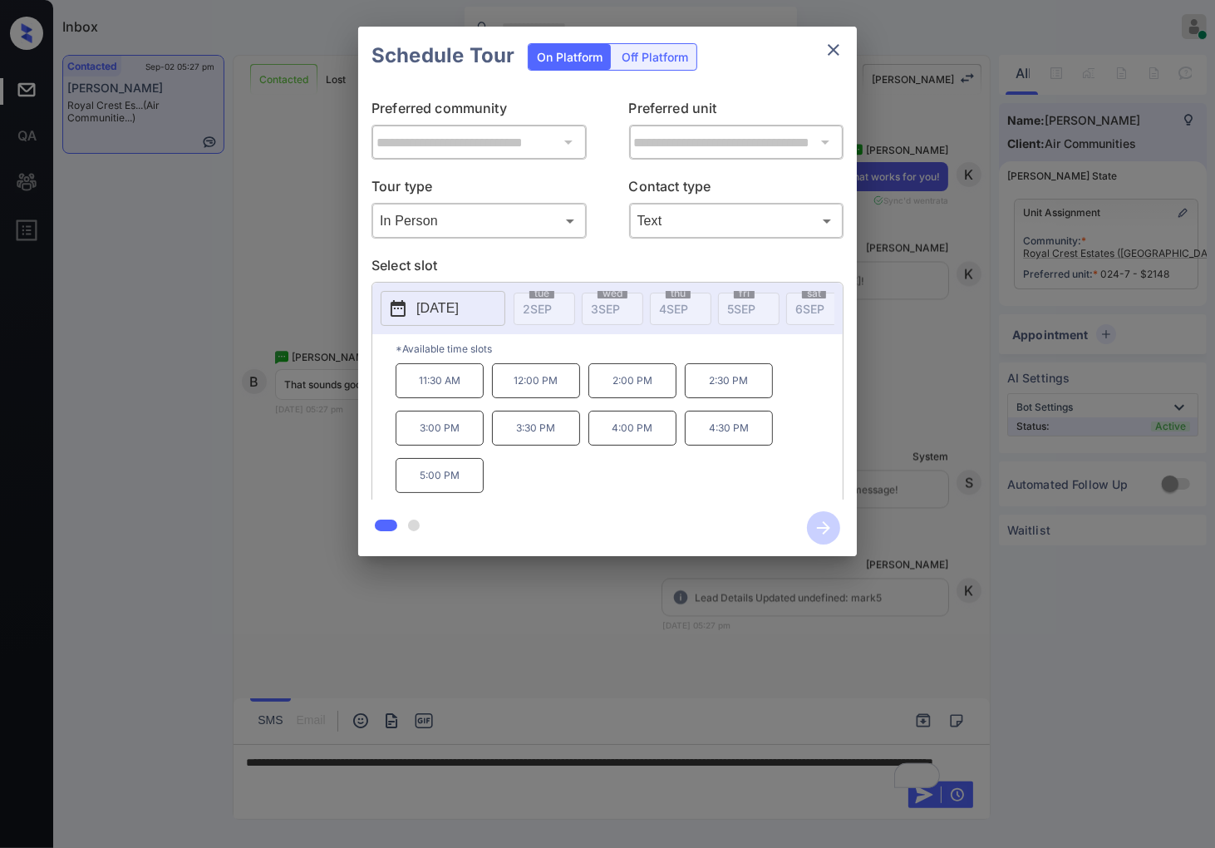
click at [916, 354] on div "**********" at bounding box center [607, 291] width 1215 height 583
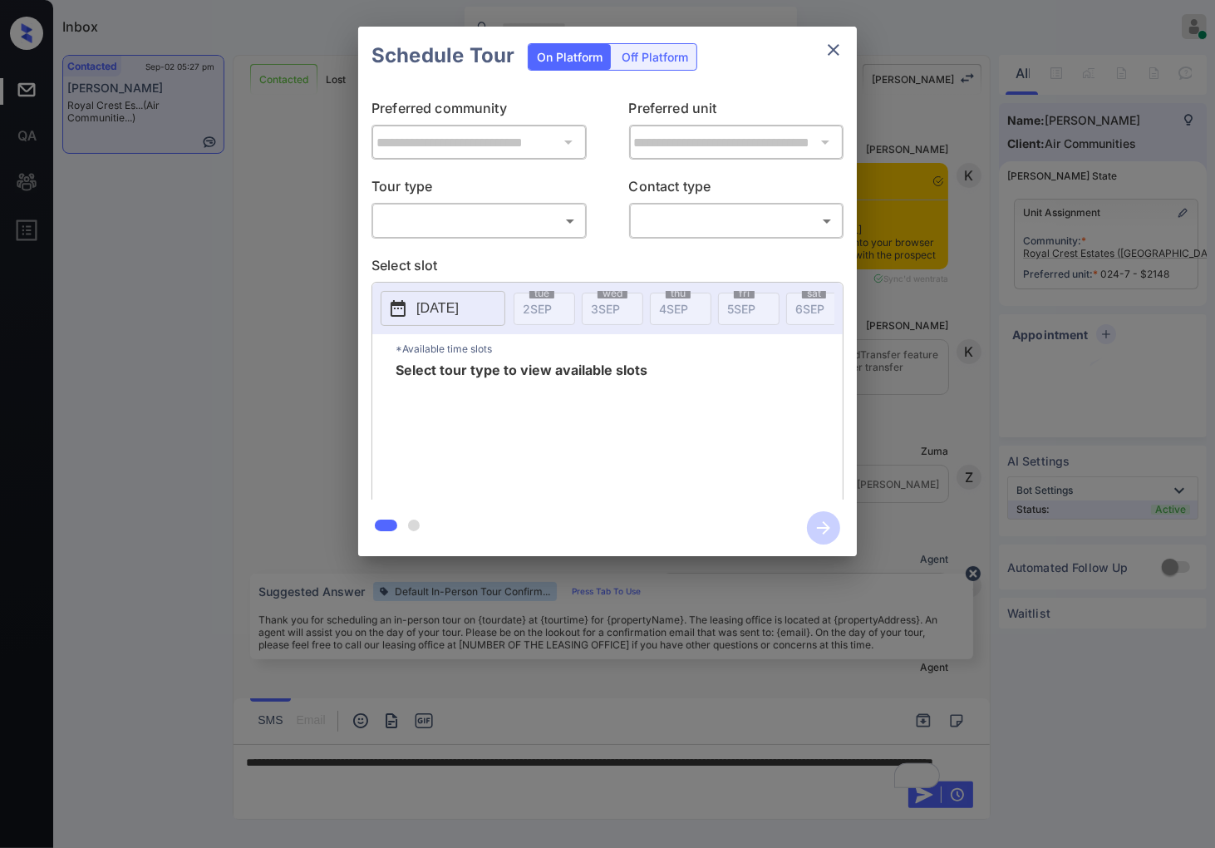
scroll to position [3031, 0]
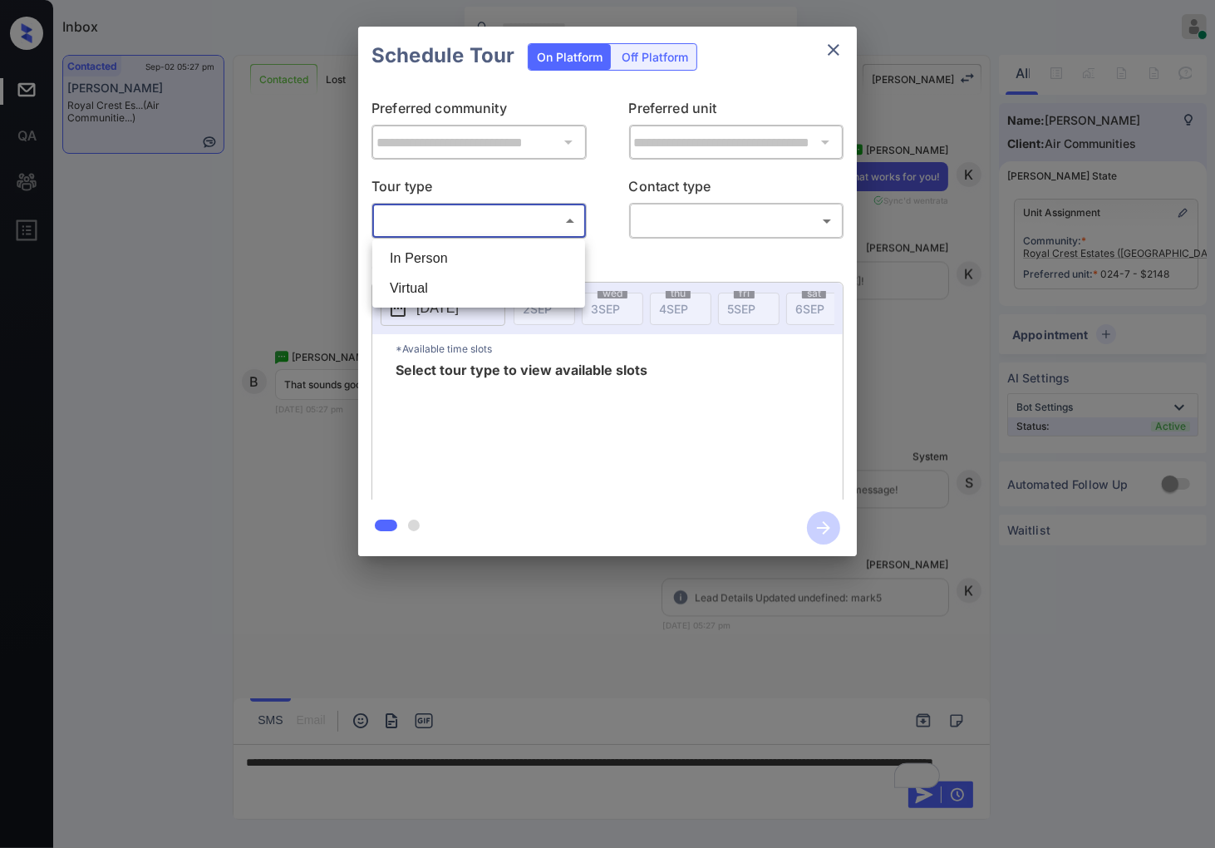
click at [492, 229] on body "Inbox [PERSON_NAME] Online Set yourself offline Set yourself on break Profile S…" at bounding box center [607, 424] width 1215 height 848
click at [496, 254] on li "In Person" at bounding box center [479, 259] width 205 height 30
type input "********"
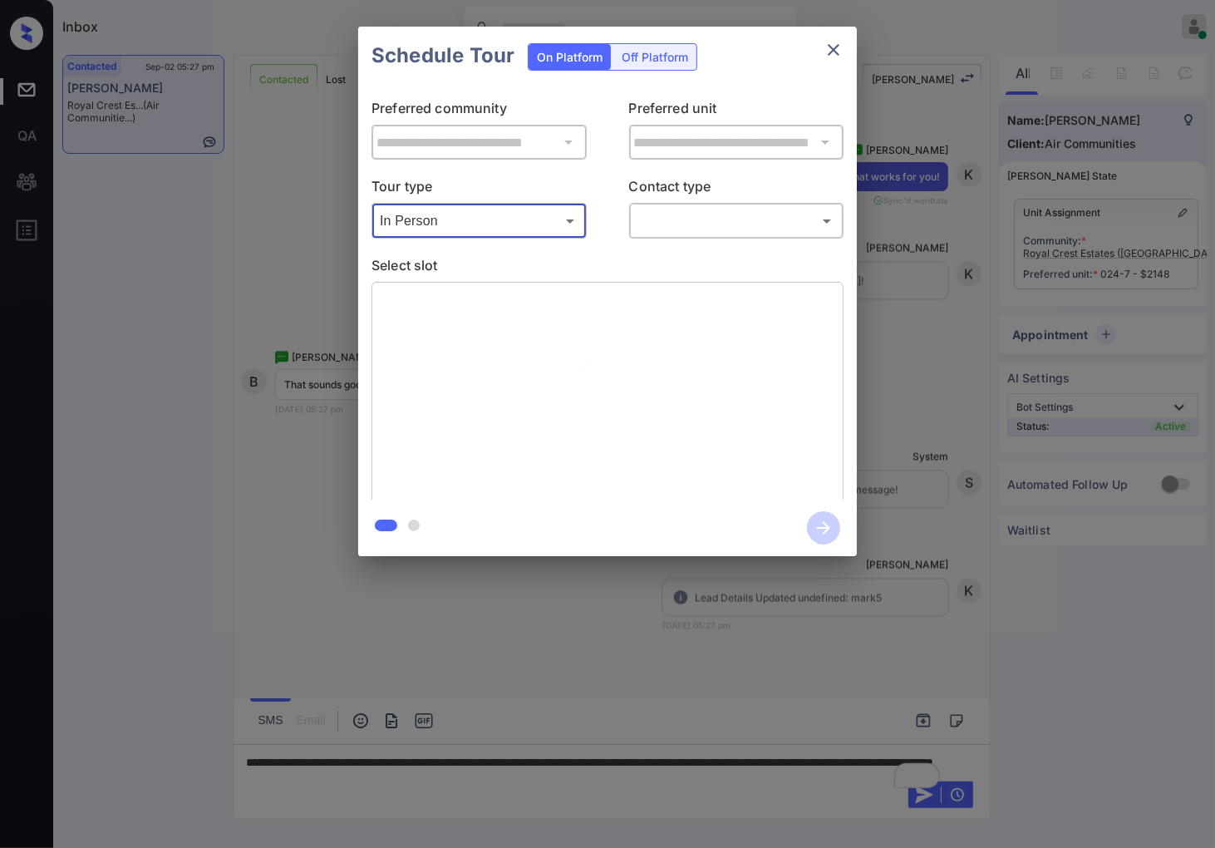
click at [686, 219] on body "Inbox [PERSON_NAME] Online Set yourself offline Set yourself on break Profile S…" at bounding box center [607, 424] width 1215 height 848
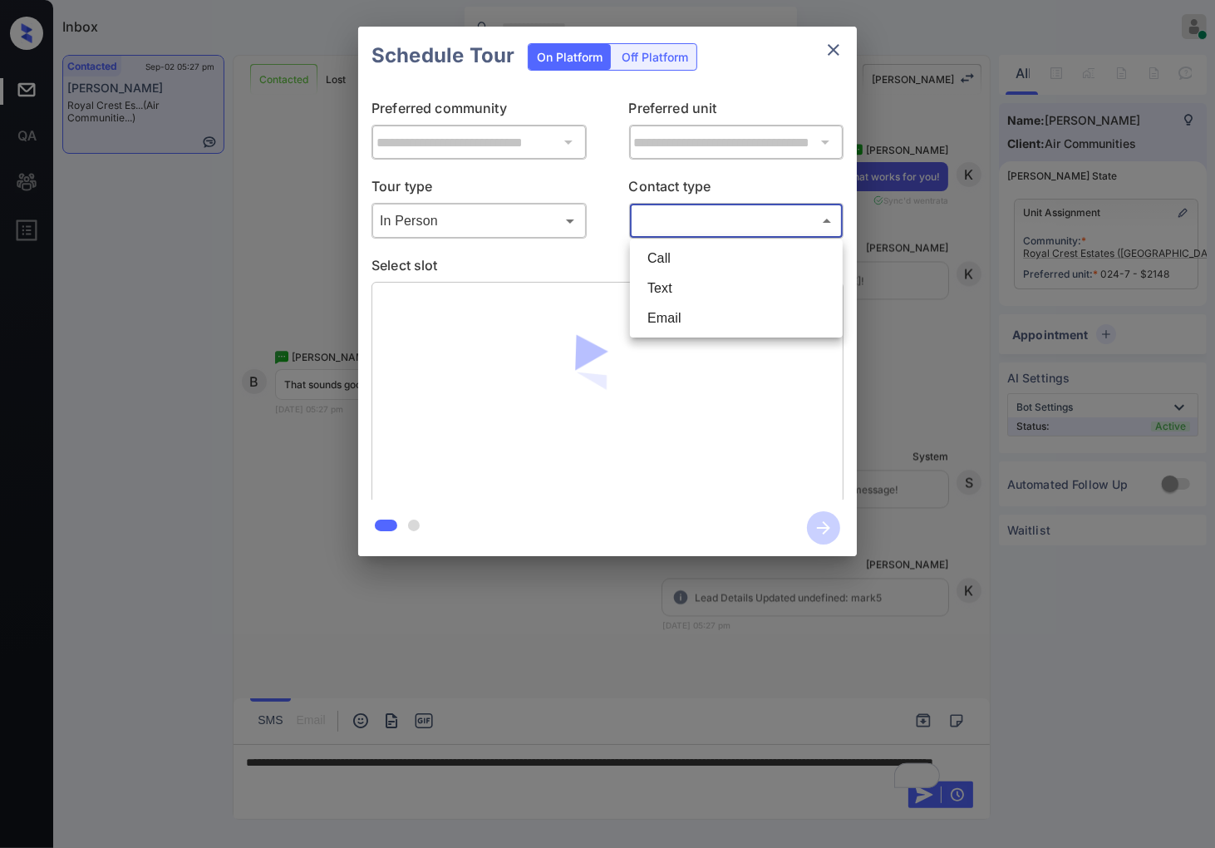
click at [678, 288] on li "Text" at bounding box center [736, 289] width 205 height 30
type input "****"
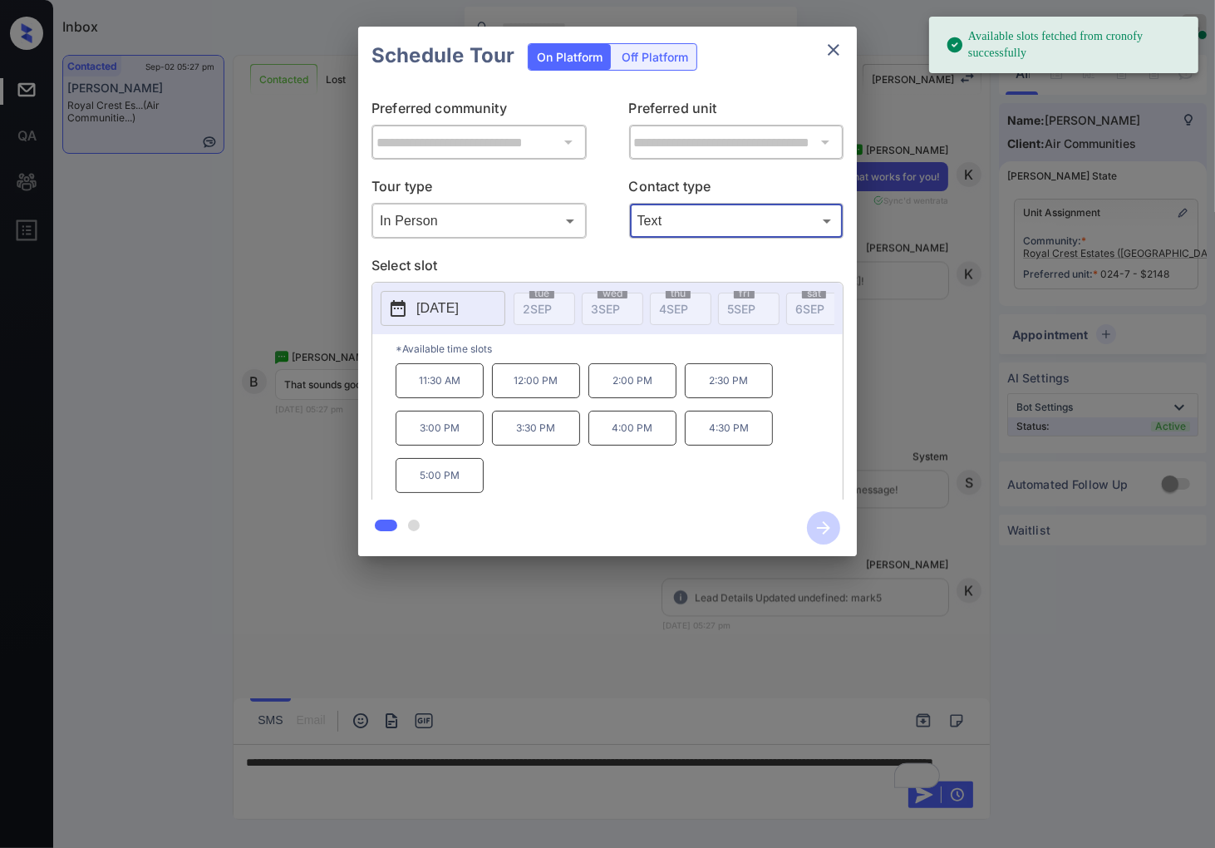
click at [711, 638] on div at bounding box center [607, 424] width 1215 height 848
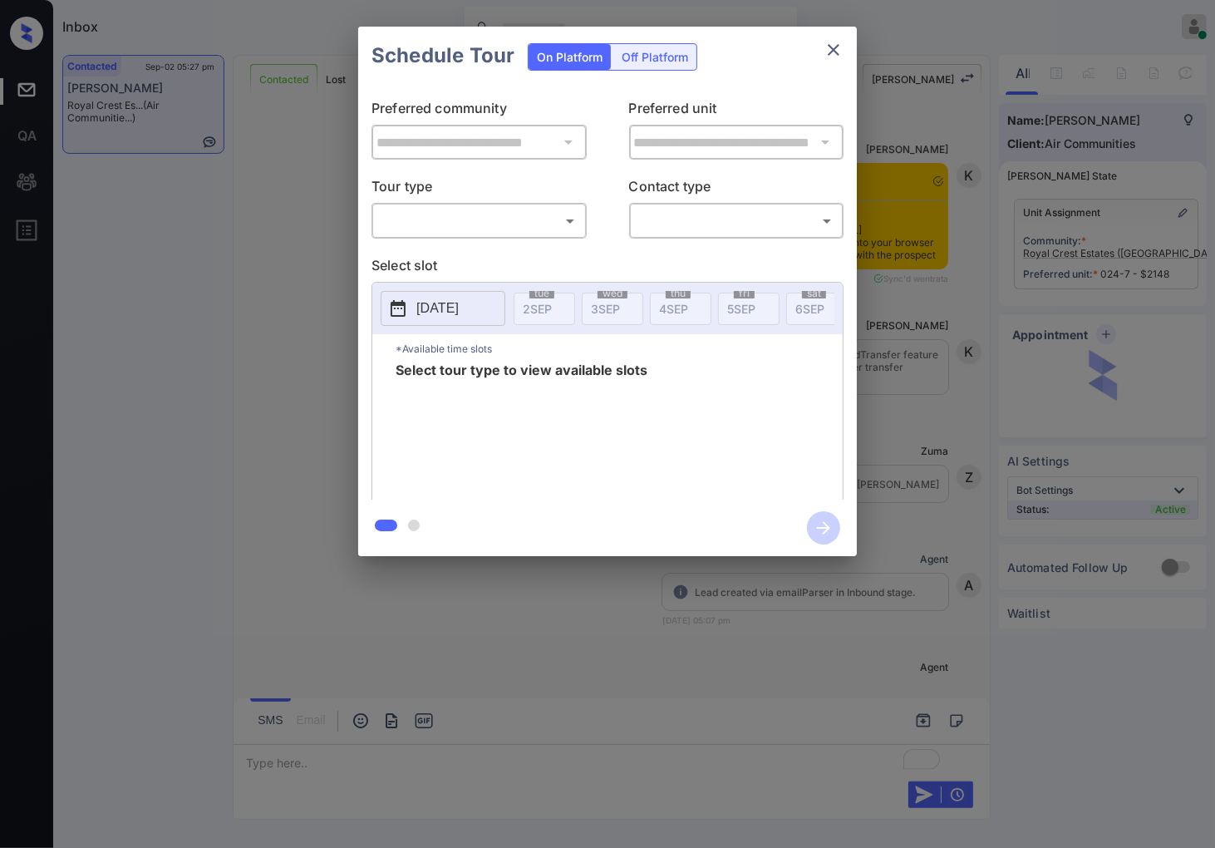
scroll to position [3154, 0]
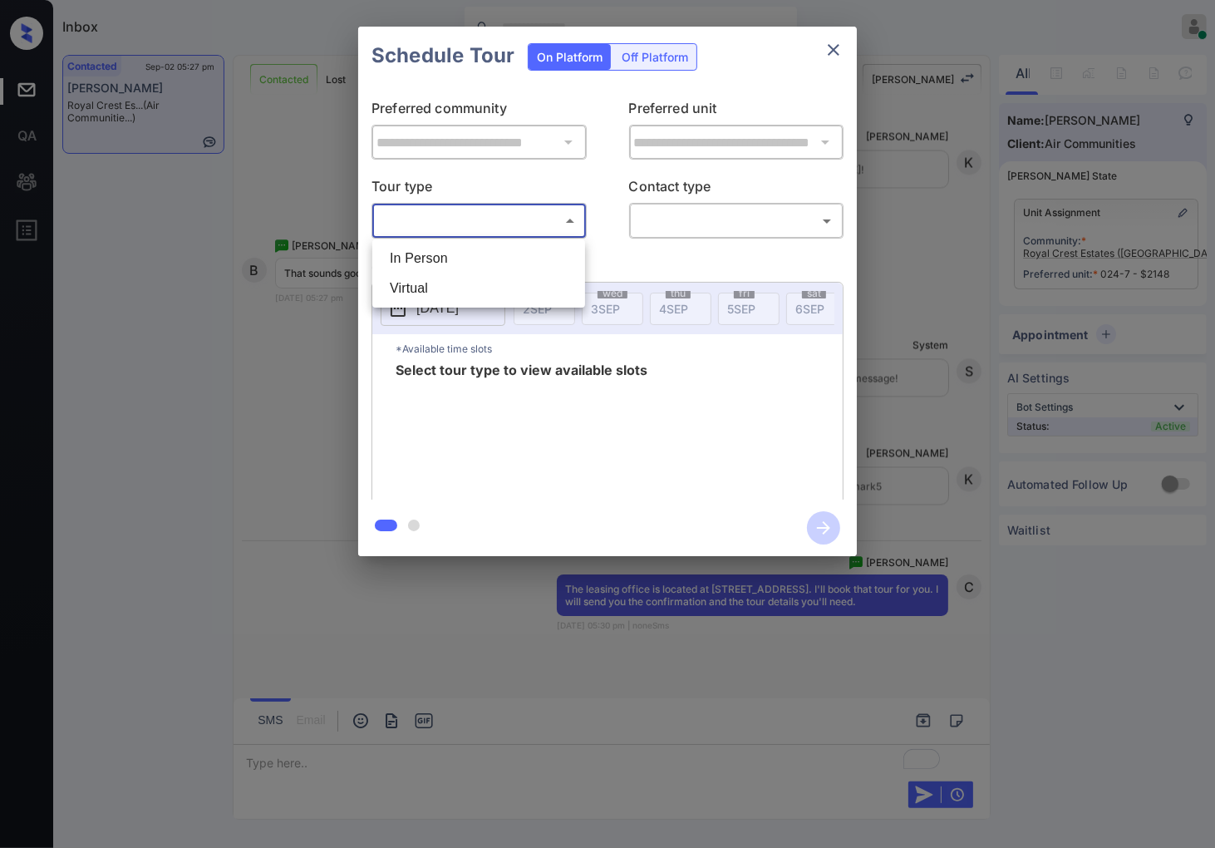
click at [545, 221] on body "Inbox Caroline Dacanay Online Set yourself offline Set yourself on break Profil…" at bounding box center [607, 424] width 1215 height 848
click at [544, 244] on li "In Person" at bounding box center [479, 259] width 205 height 30
type input "********"
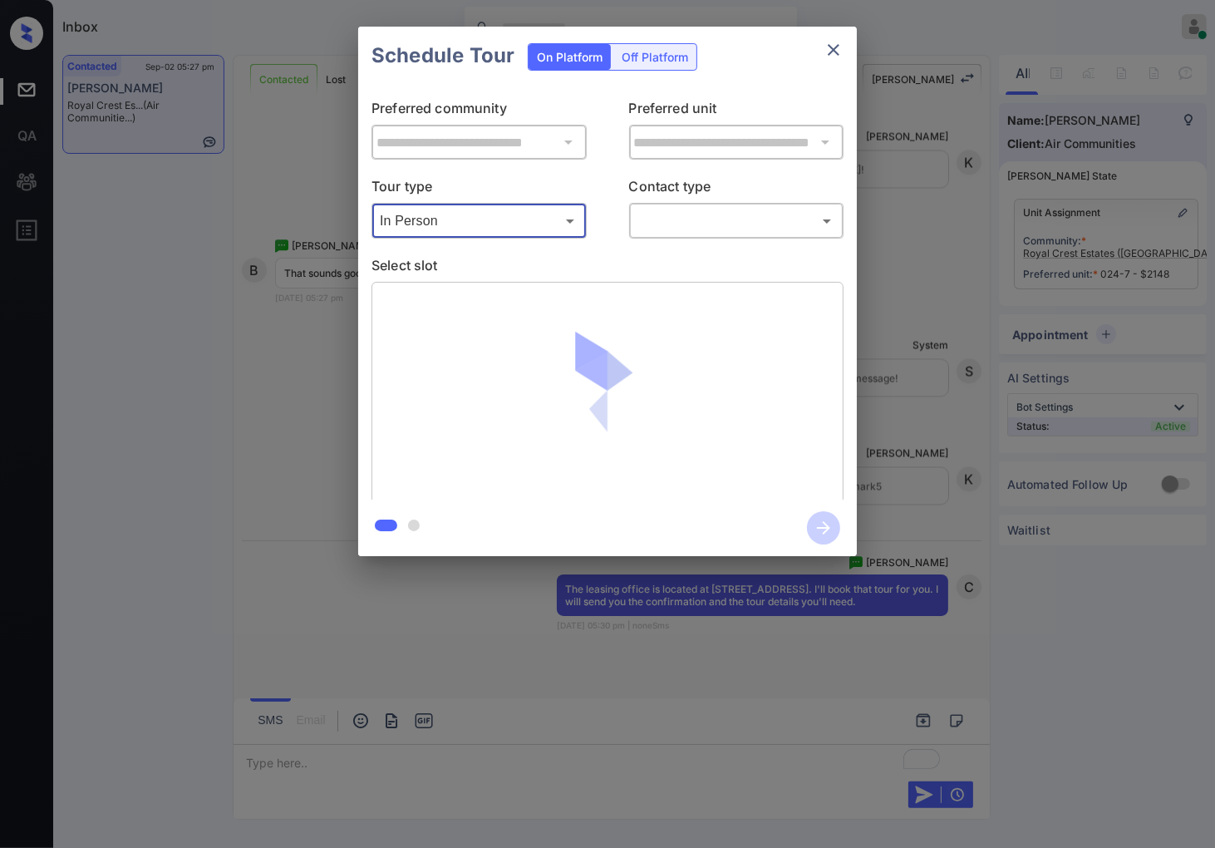
click at [988, 338] on div "**********" at bounding box center [607, 291] width 1215 height 583
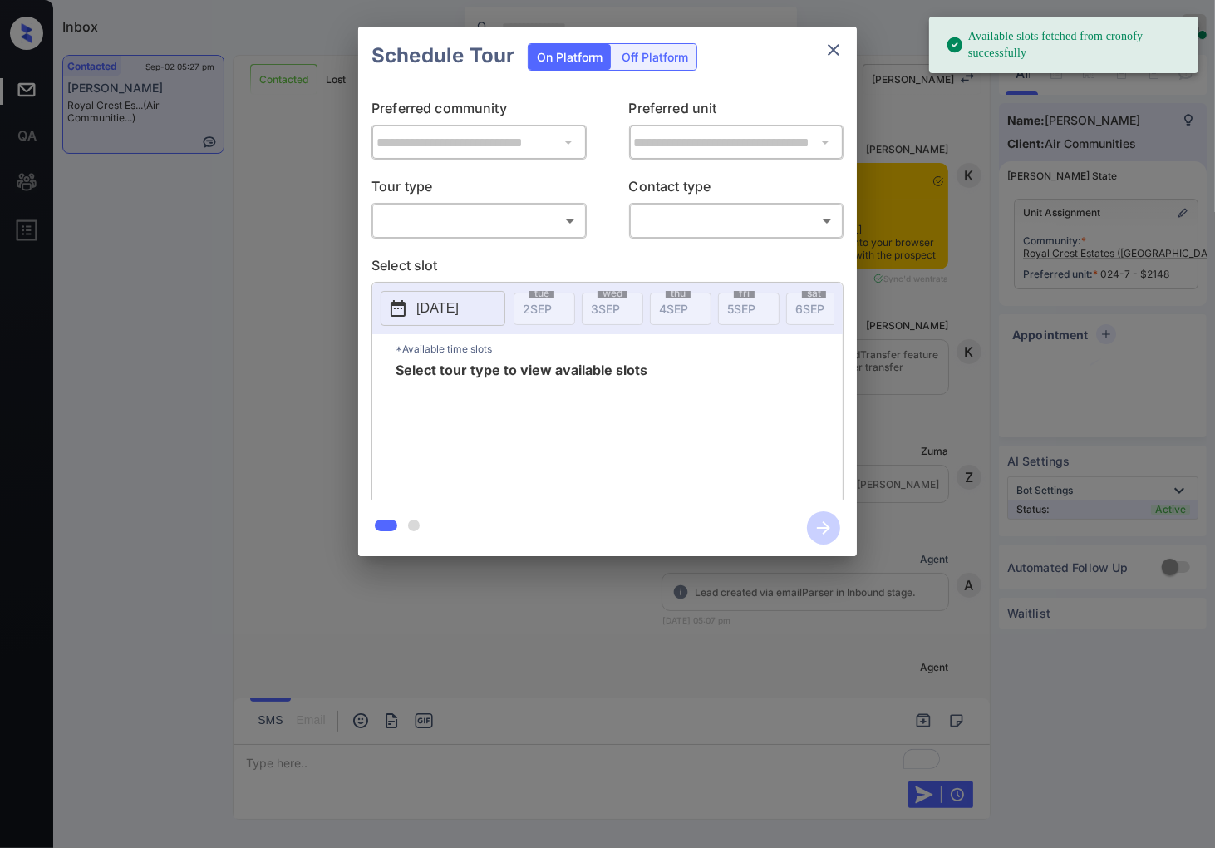
scroll to position [1584, 0]
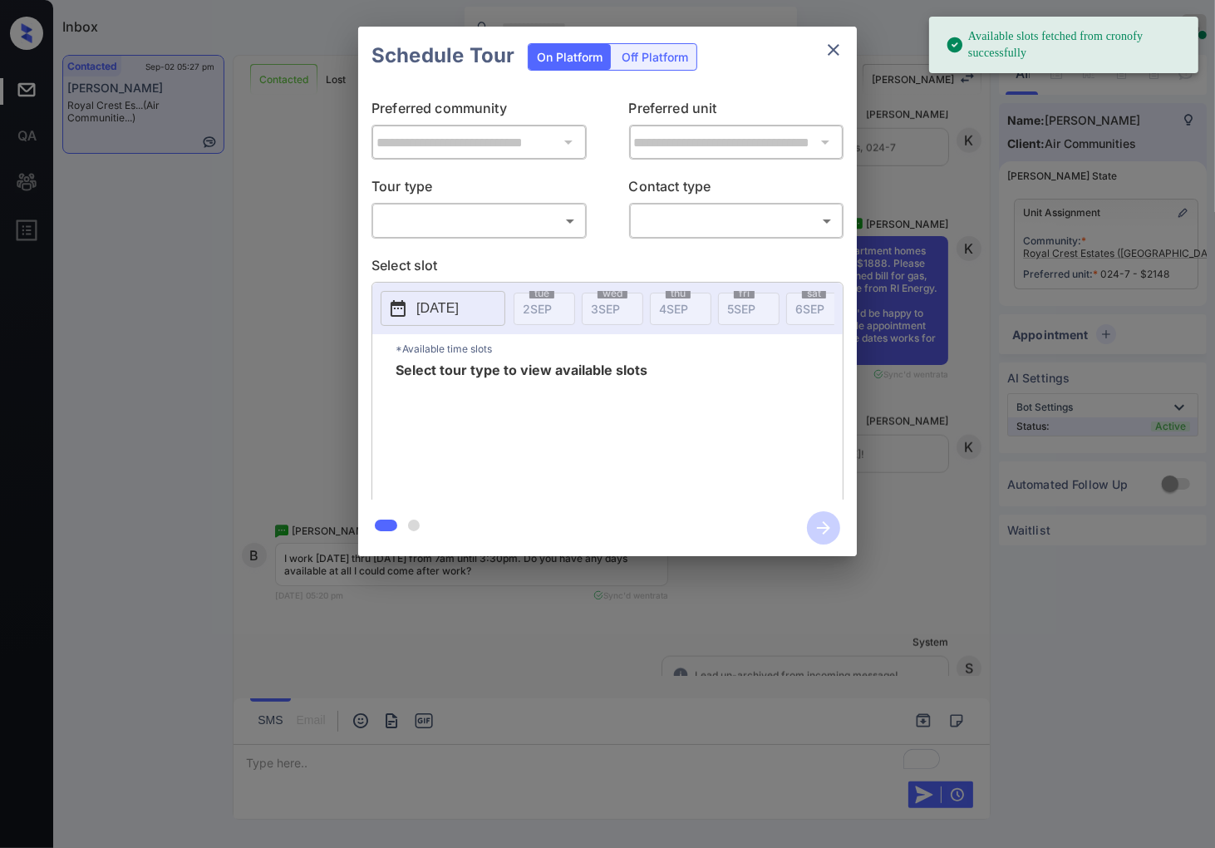
click at [540, 213] on body "Available slots fetched from cronofy successfully Inbox [PERSON_NAME] Online Se…" at bounding box center [607, 424] width 1215 height 848
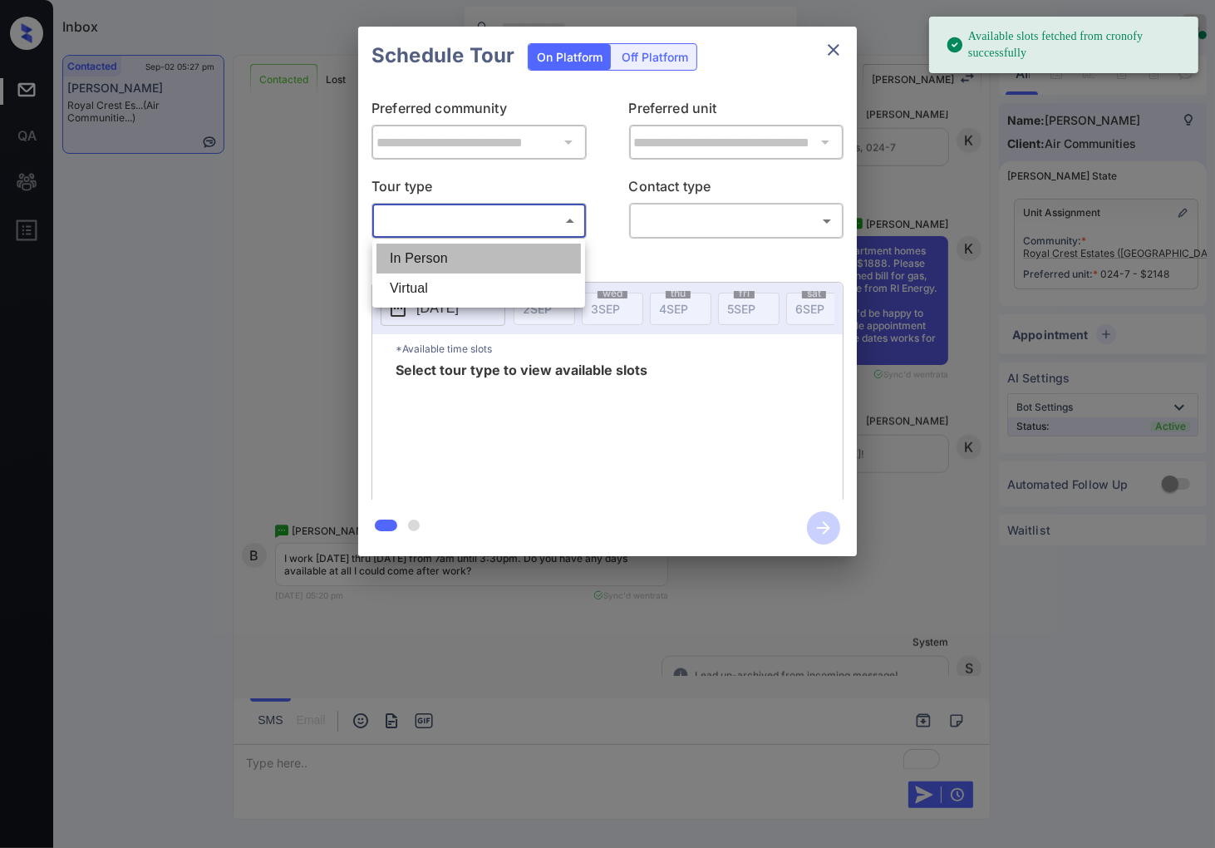
click at [540, 247] on li "In Person" at bounding box center [479, 259] width 205 height 30
type input "********"
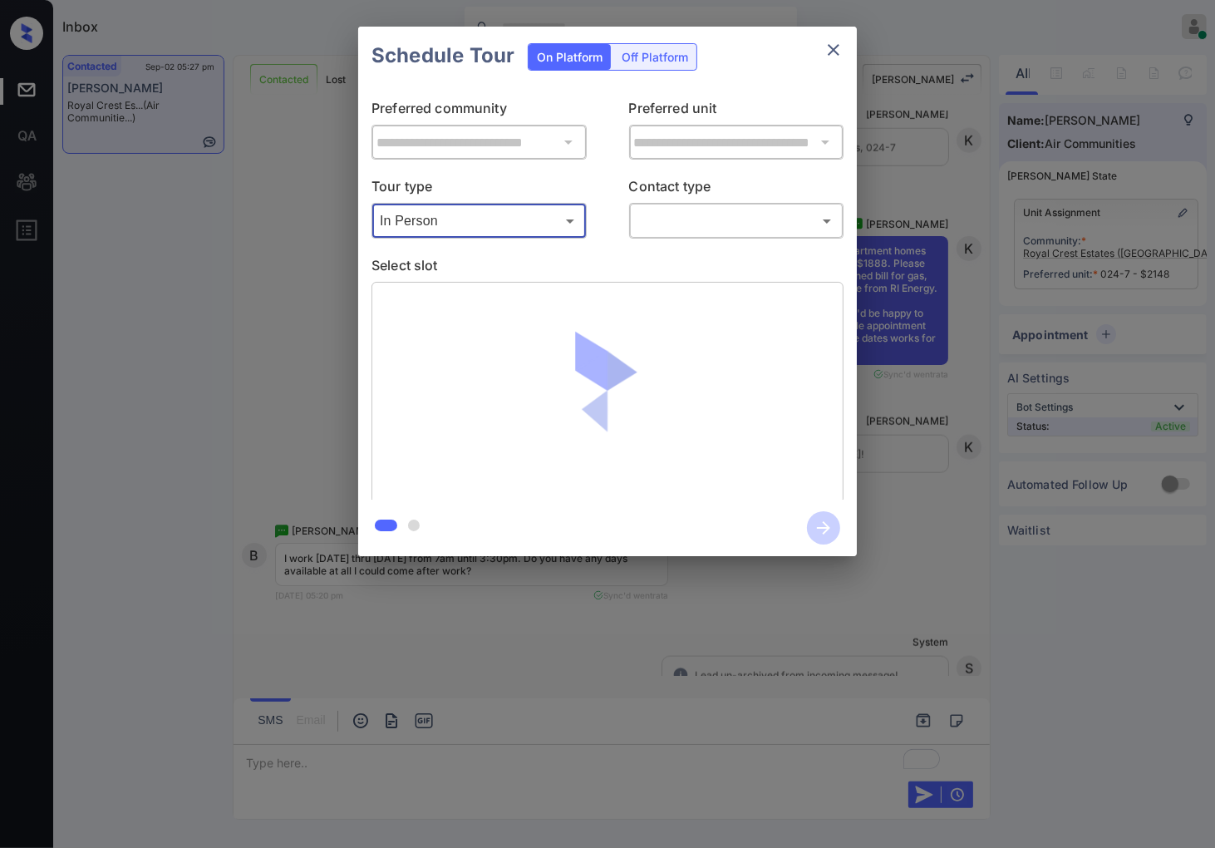
click at [751, 219] on body "Available slots fetched from cronofy successfully Inbox Caroline Dacanay Online…" at bounding box center [607, 424] width 1215 height 848
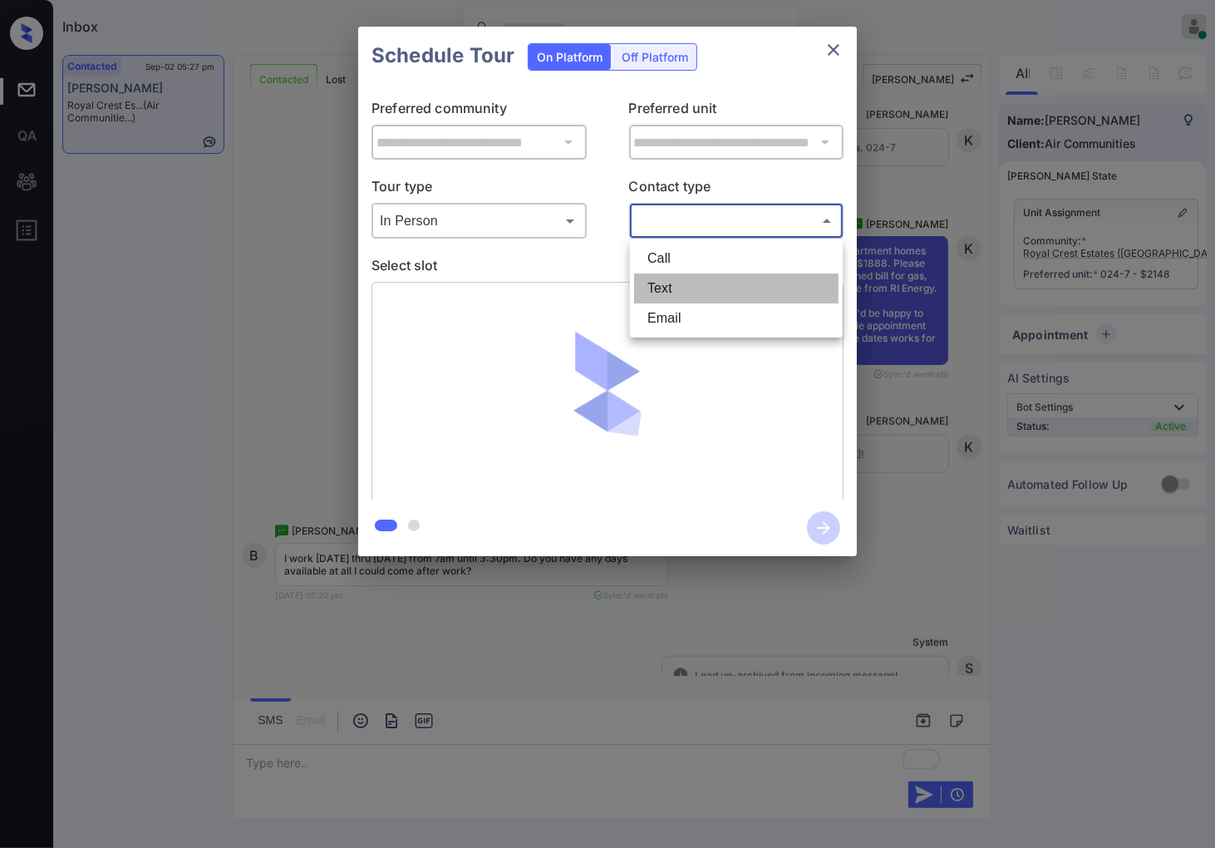
click at [725, 293] on li "Text" at bounding box center [736, 289] width 205 height 30
type input "****"
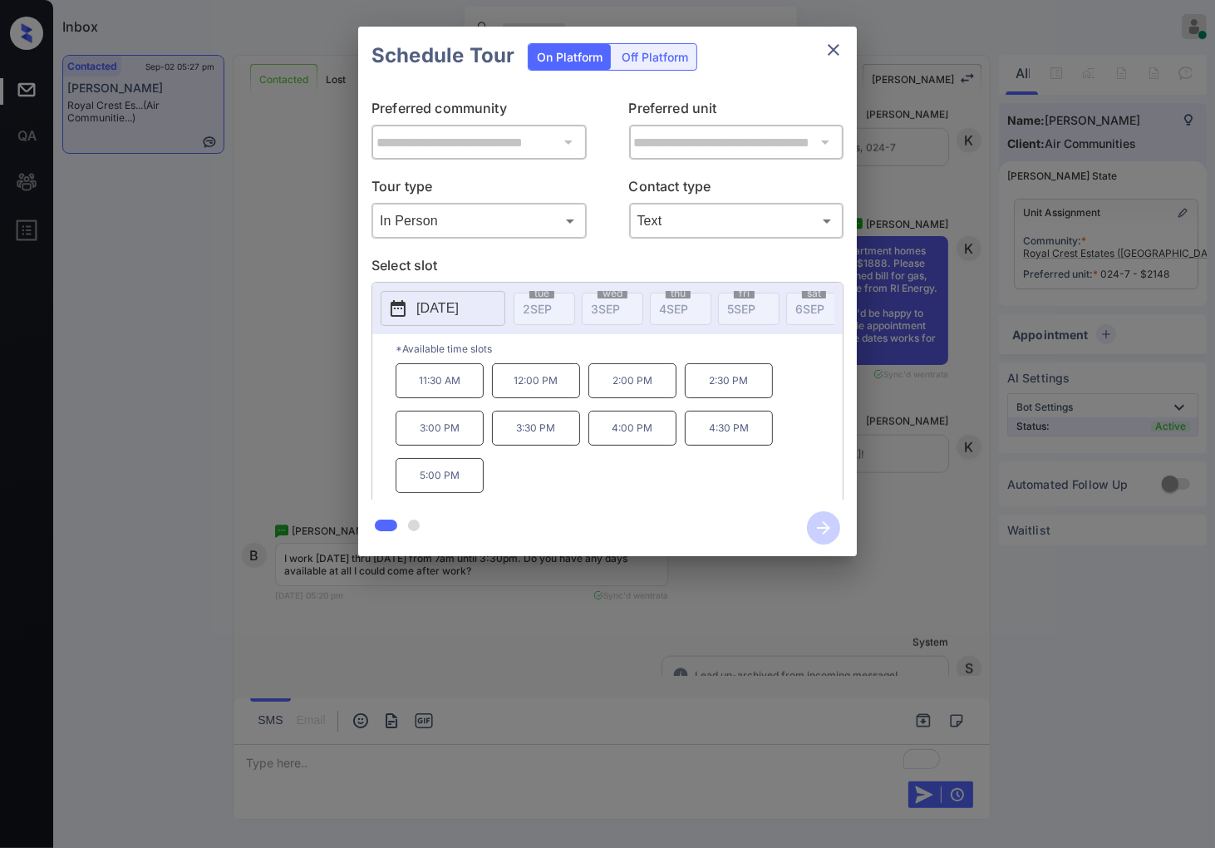
click at [726, 441] on p "4:30 PM" at bounding box center [729, 428] width 88 height 35
click at [824, 530] on icon "button" at bounding box center [823, 527] width 33 height 33
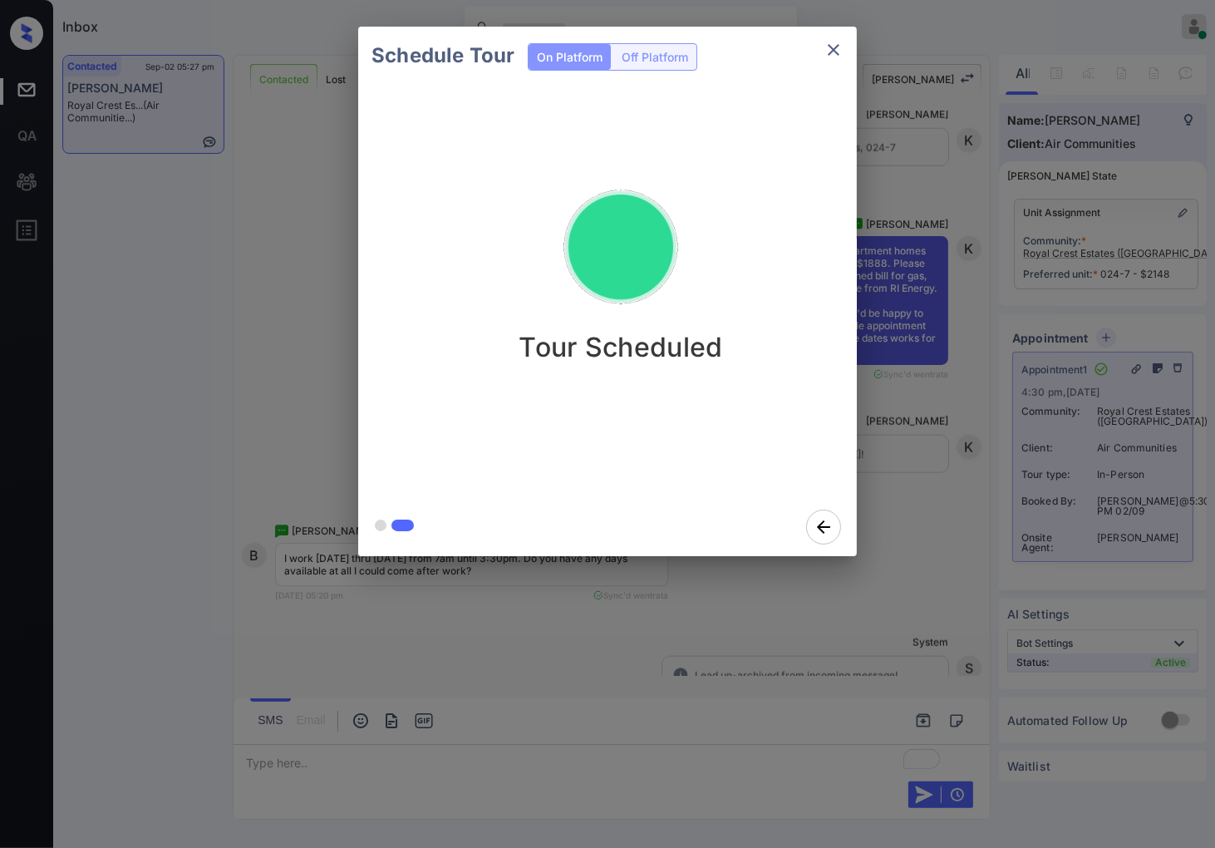
click at [956, 427] on div "Schedule Tour On Platform Off Platform Tour Scheduled" at bounding box center [607, 291] width 1215 height 583
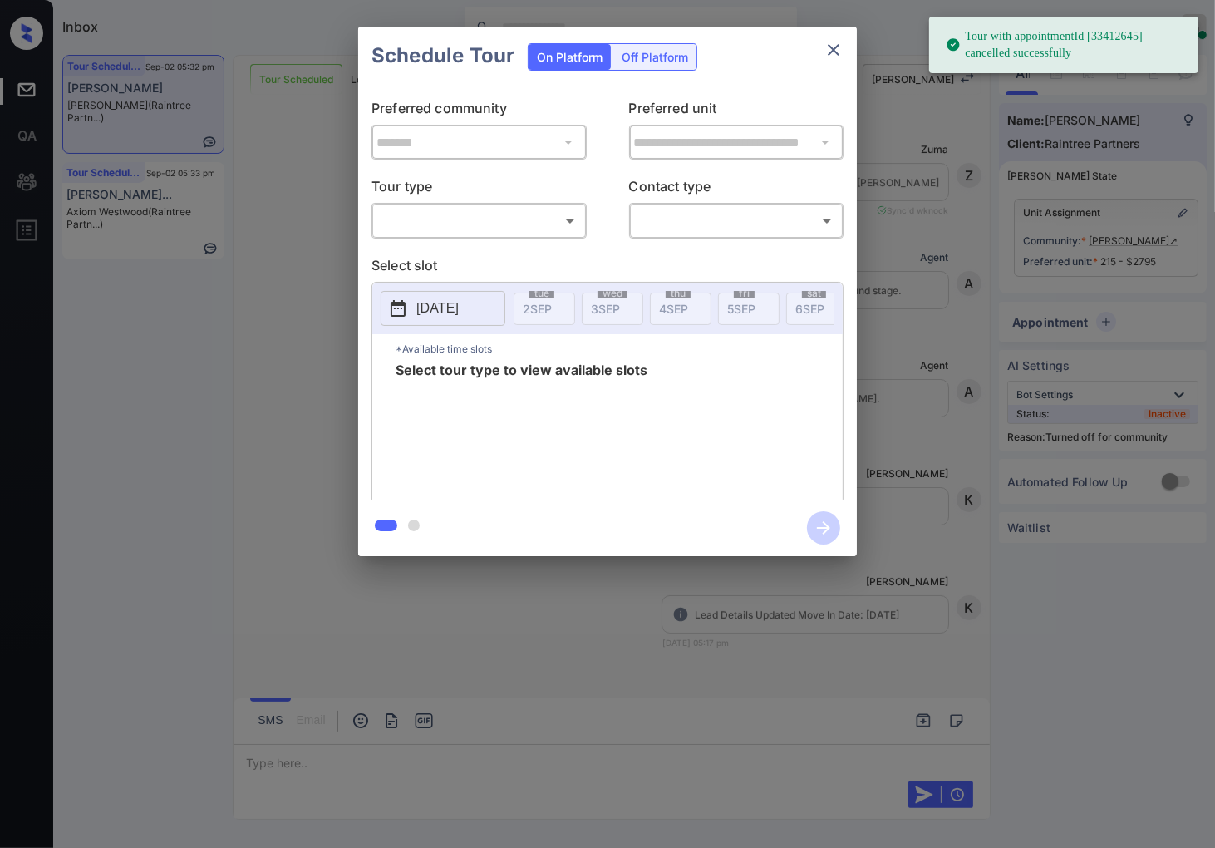
scroll to position [4159, 0]
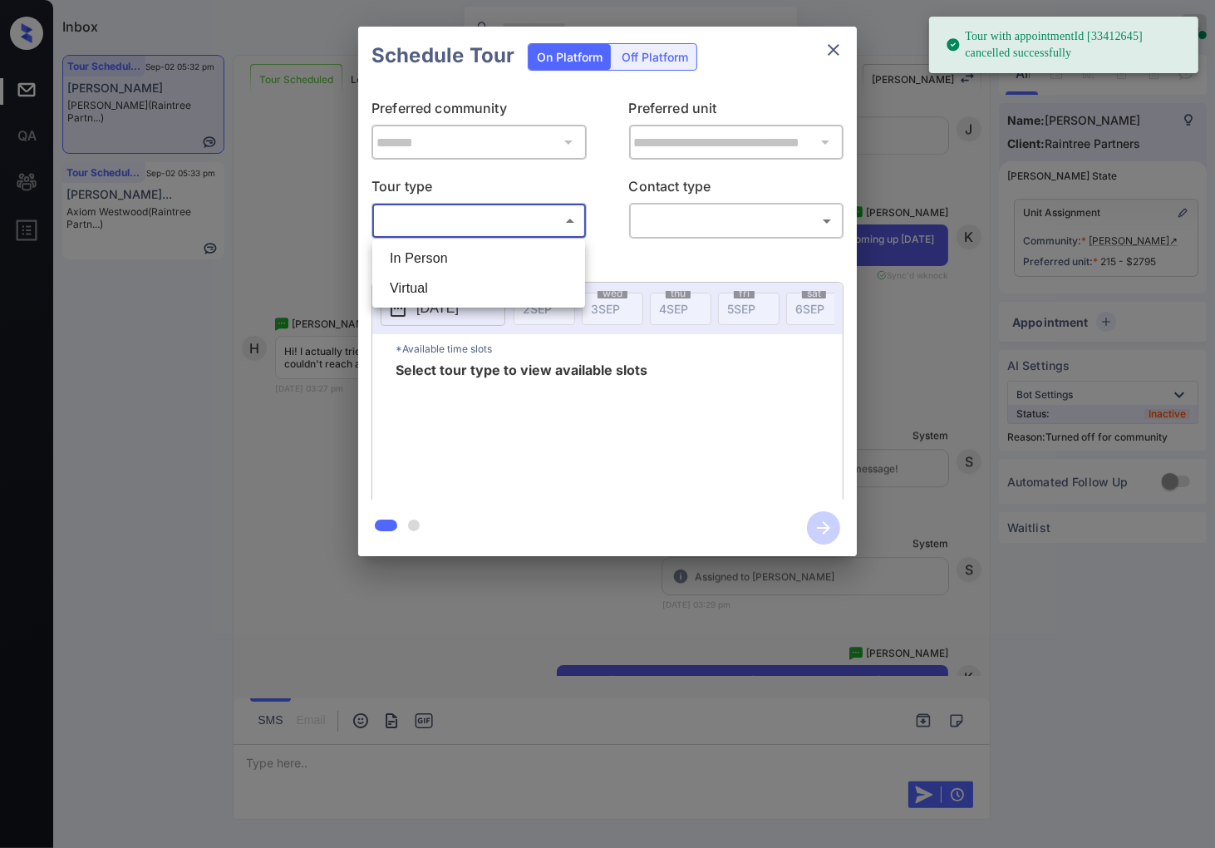
click at [555, 214] on body "Tour with appointmentId [33412645] cancelled successfully Inbox [PERSON_NAME] O…" at bounding box center [607, 424] width 1215 height 848
click at [564, 253] on li "In Person" at bounding box center [479, 259] width 205 height 30
type input "********"
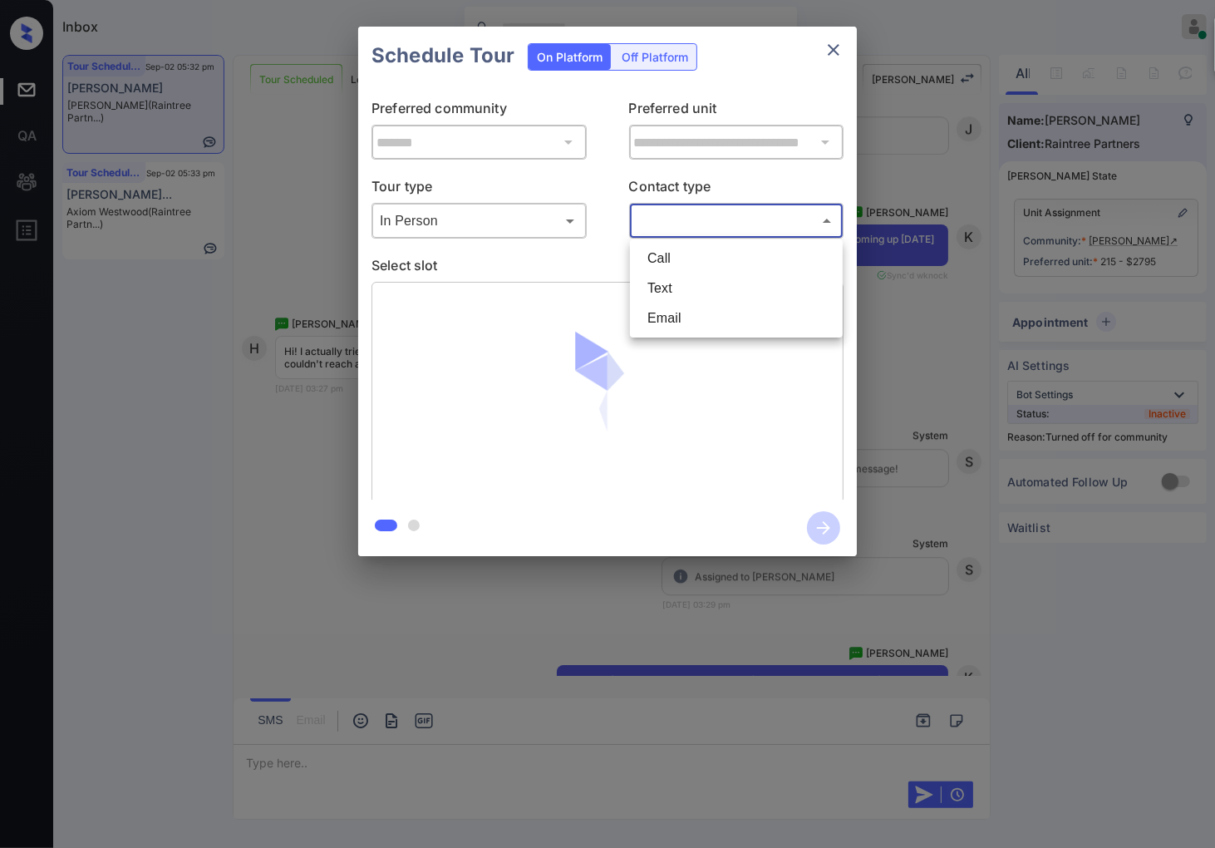
click at [780, 218] on body "Tour with appointmentId [33412645] cancelled successfully Inbox [PERSON_NAME] O…" at bounding box center [607, 424] width 1215 height 848
click at [754, 287] on li "Text" at bounding box center [736, 289] width 205 height 30
type input "****"
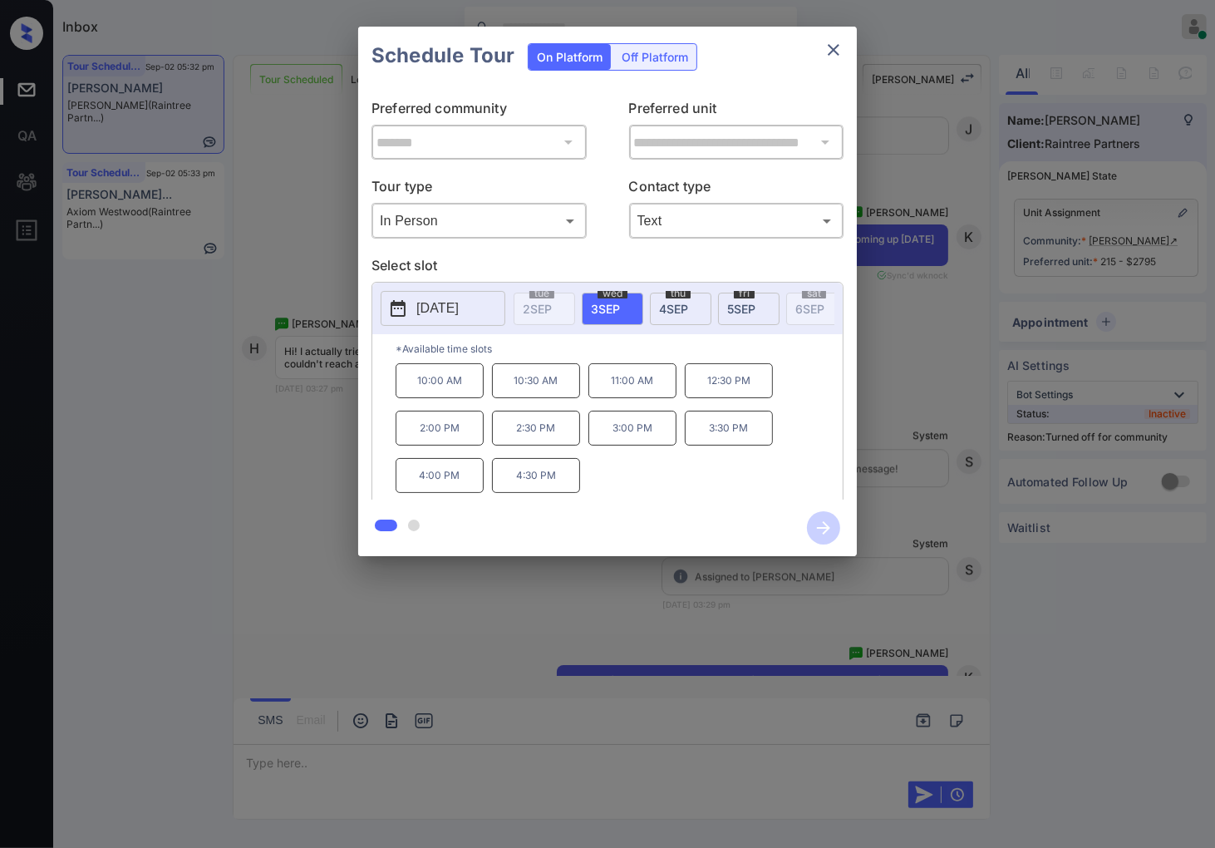
click at [707, 722] on div at bounding box center [607, 424] width 1215 height 848
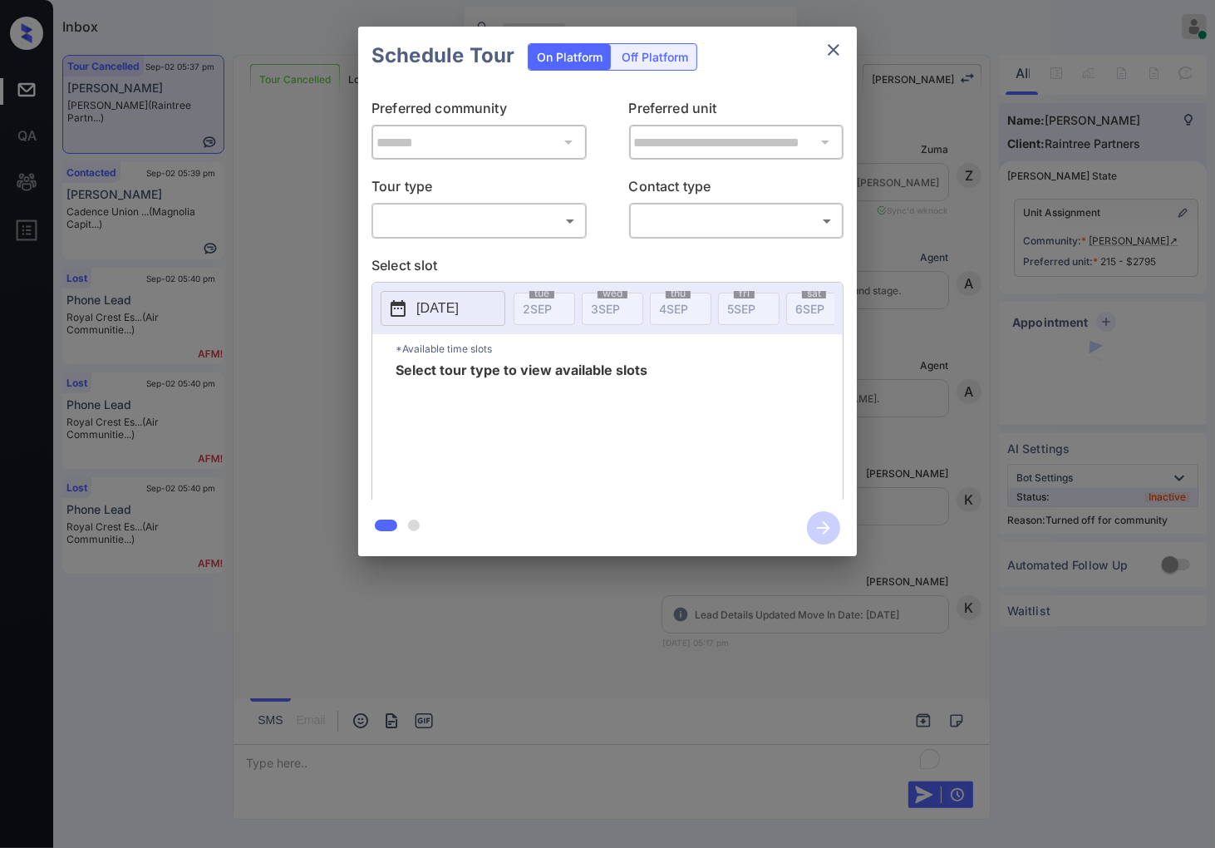
scroll to position [7256, 0]
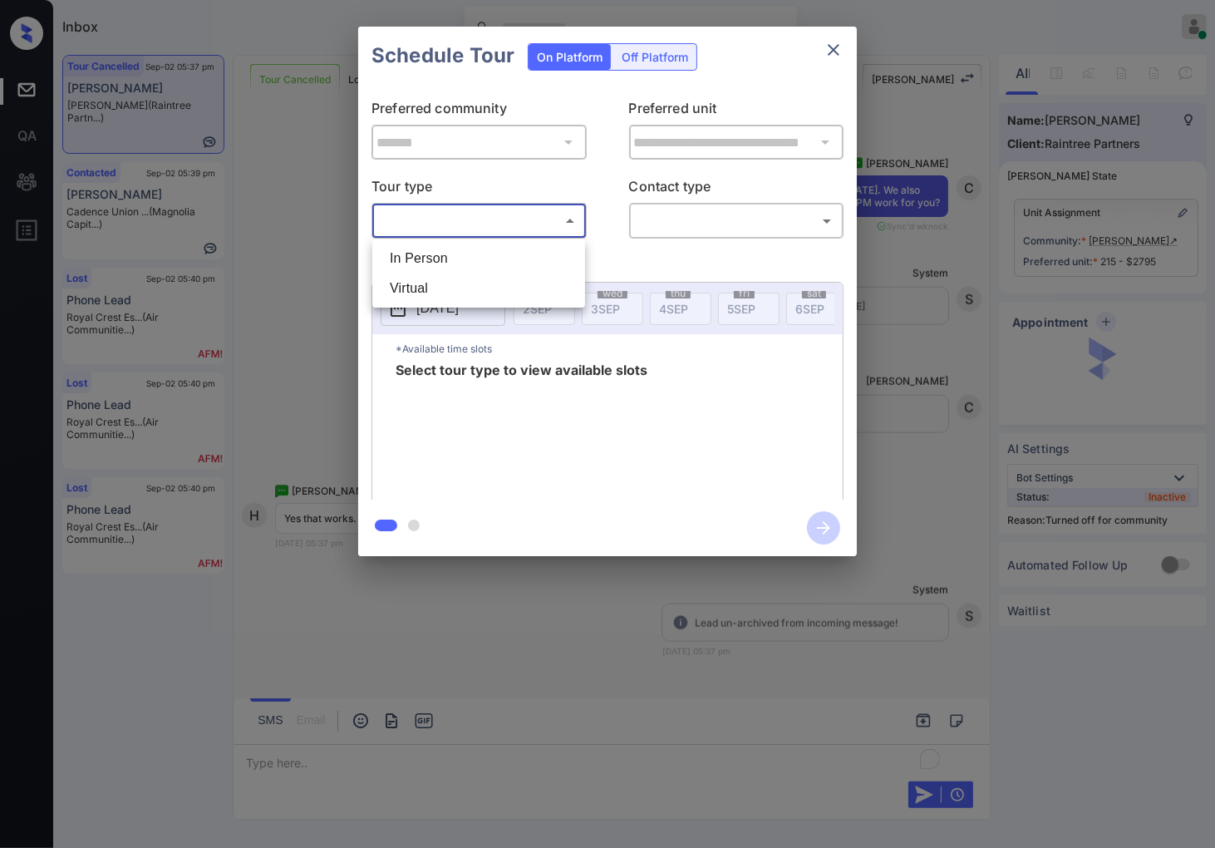
click at [550, 224] on body "Inbox Caroline Dacanay Online Set yourself offline Set yourself on break Profil…" at bounding box center [607, 424] width 1215 height 848
click at [550, 244] on li "In Person" at bounding box center [479, 259] width 205 height 30
type input "********"
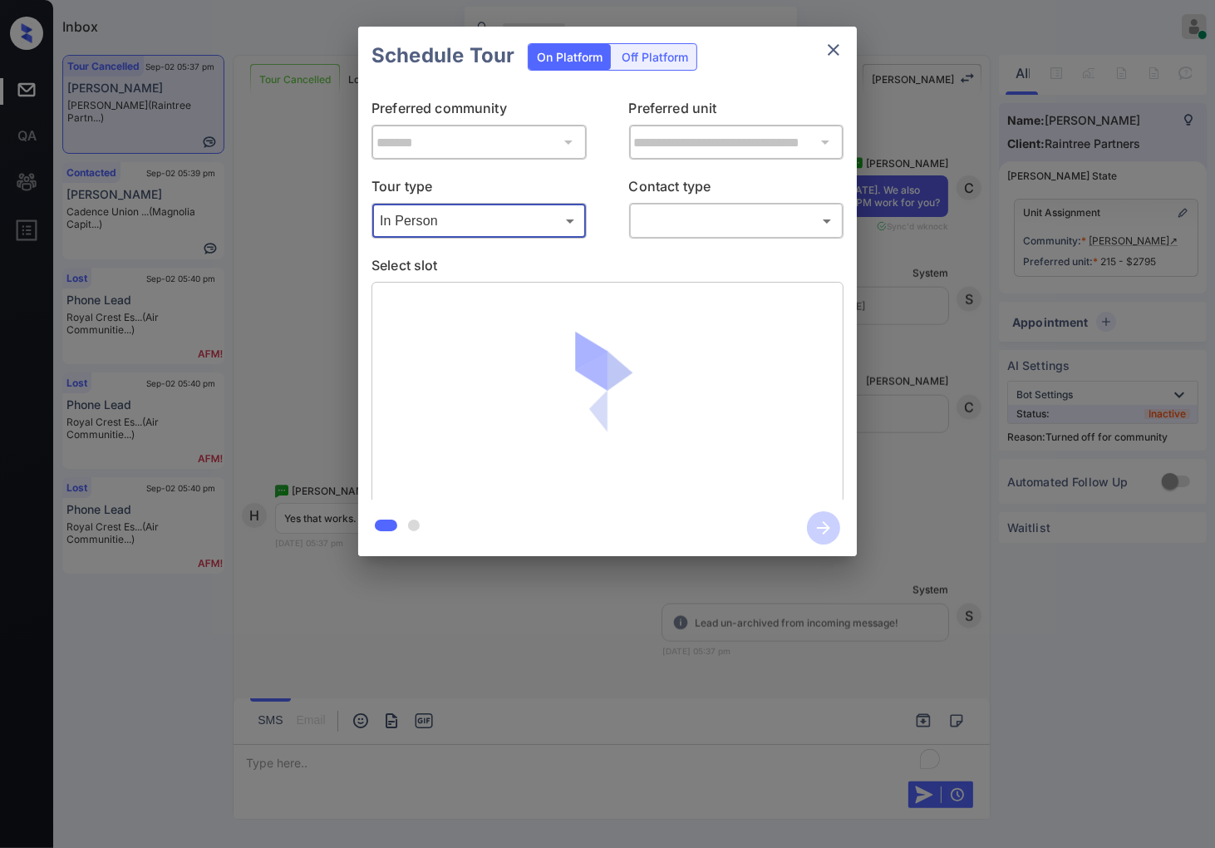
click at [684, 213] on body "Inbox Caroline Dacanay Online Set yourself offline Set yourself on break Profil…" at bounding box center [607, 424] width 1215 height 848
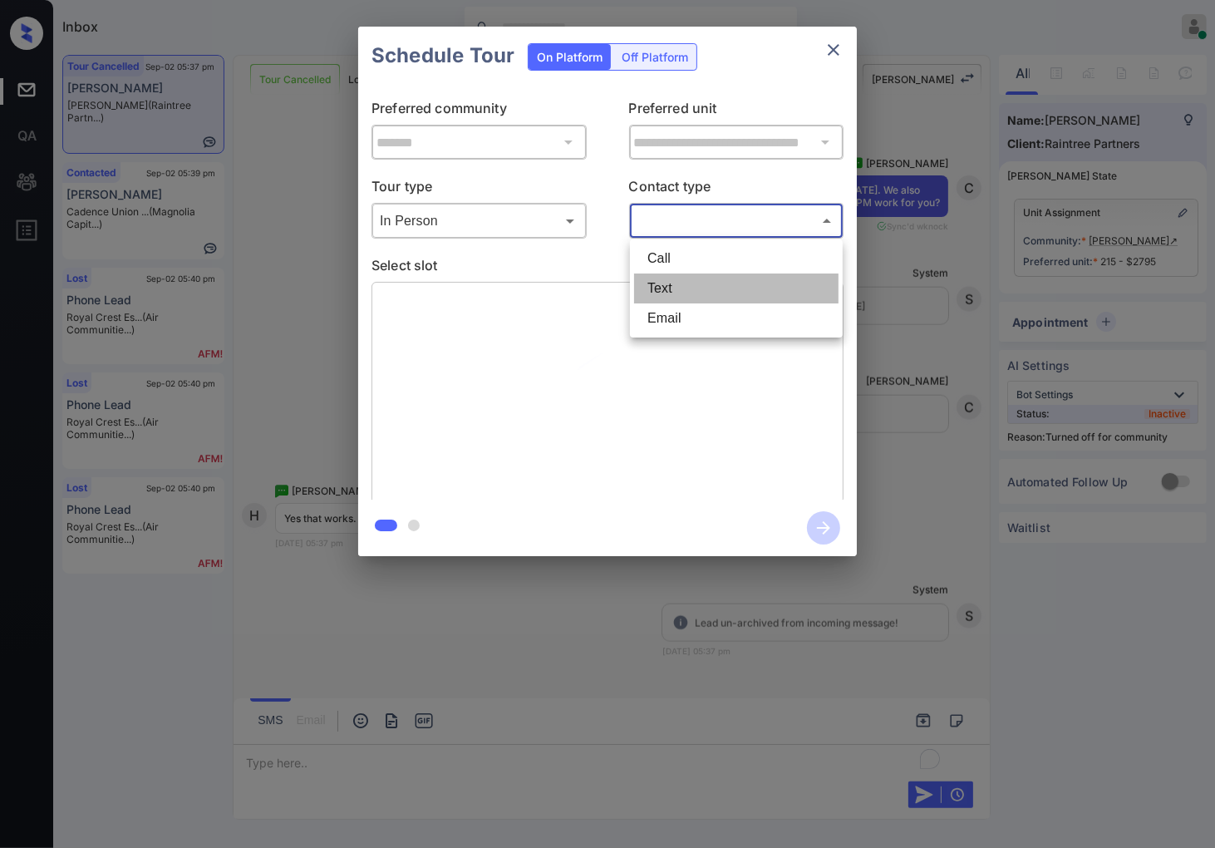
click at [690, 280] on li "Text" at bounding box center [736, 289] width 205 height 30
type input "****"
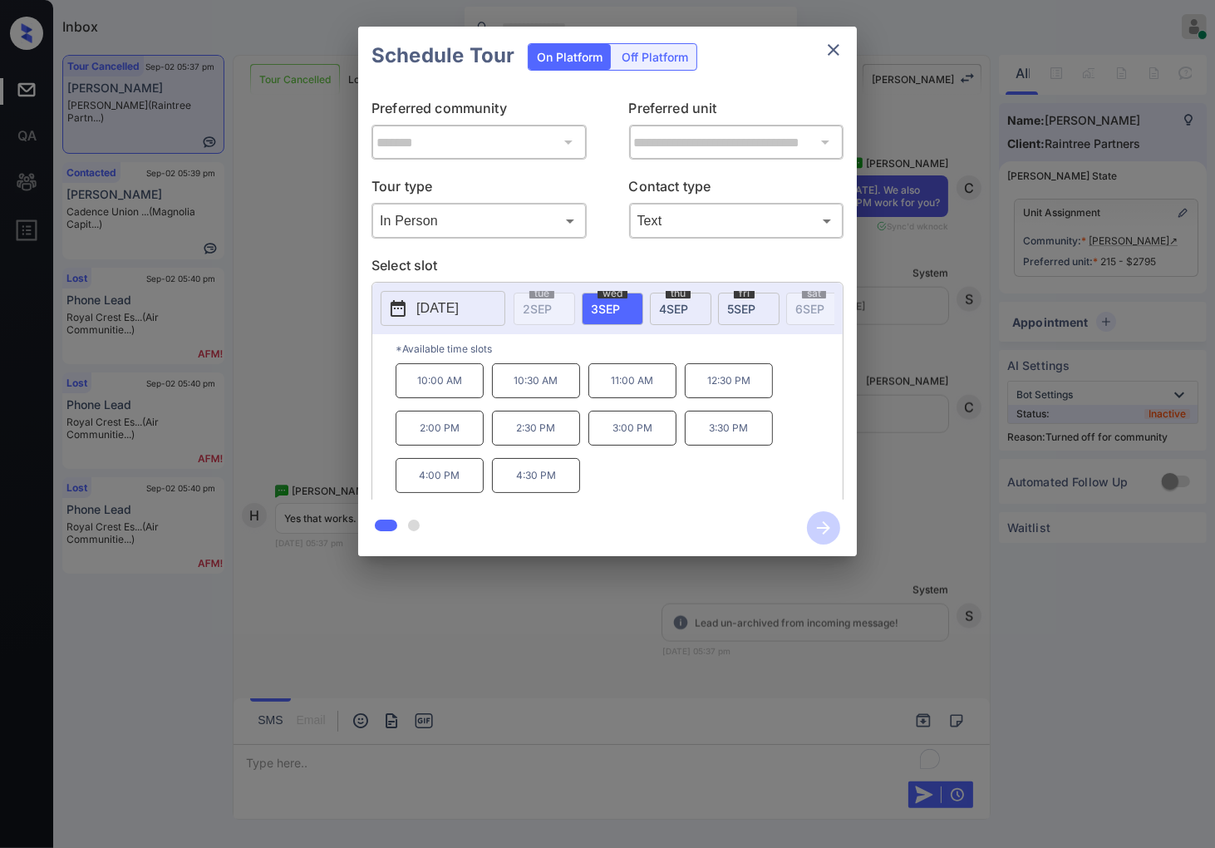
click at [759, 398] on p "12:30 PM" at bounding box center [729, 380] width 88 height 35
click at [823, 529] on icon "button" at bounding box center [823, 527] width 33 height 33
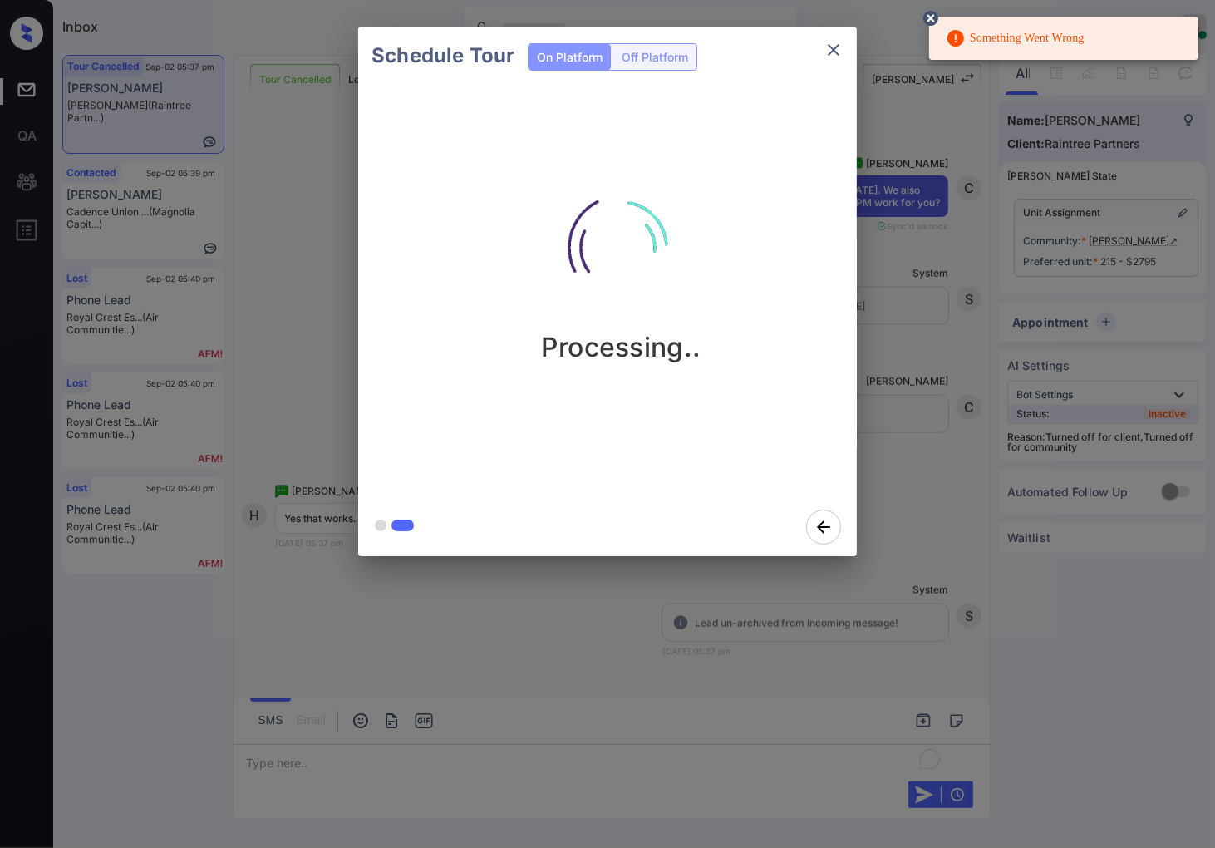
click at [1100, 160] on div "Schedule Tour On Platform Off Platform Processing.." at bounding box center [607, 291] width 1215 height 583
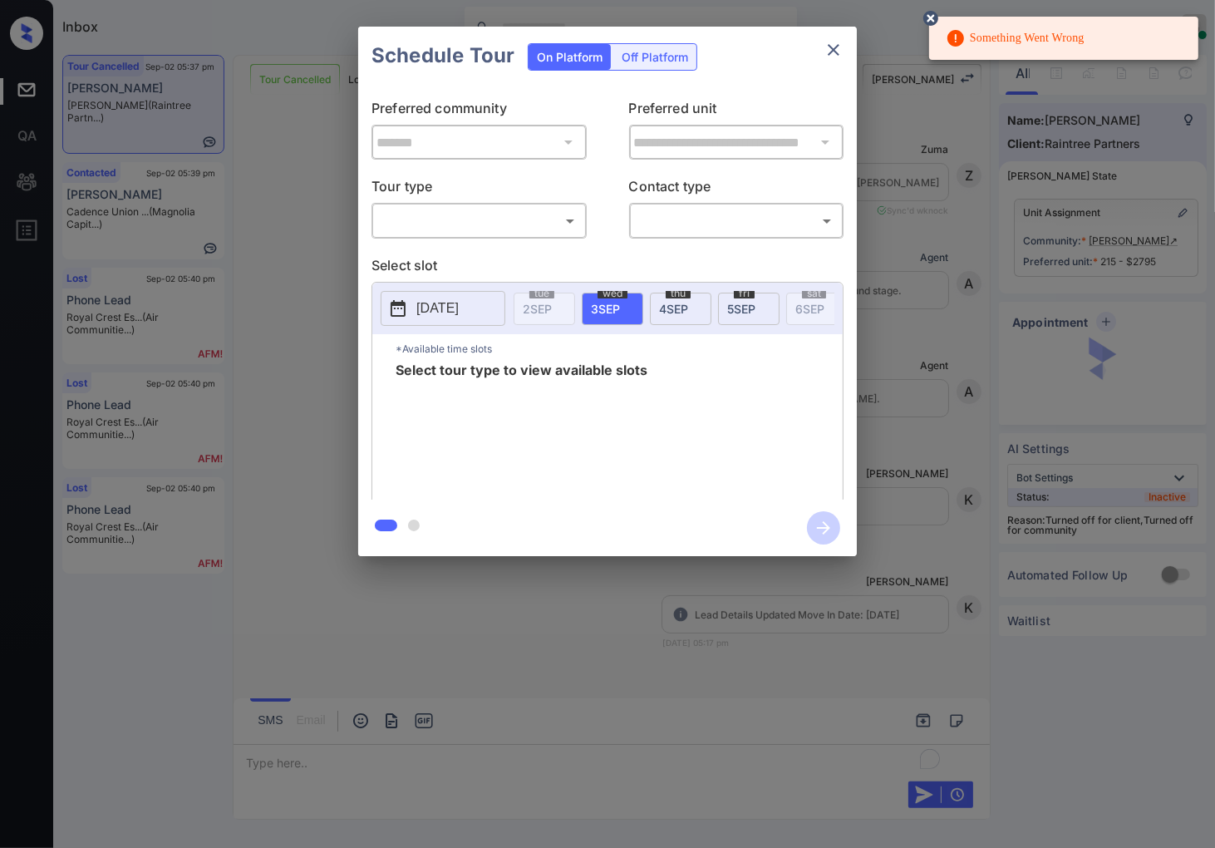
scroll to position [7256, 0]
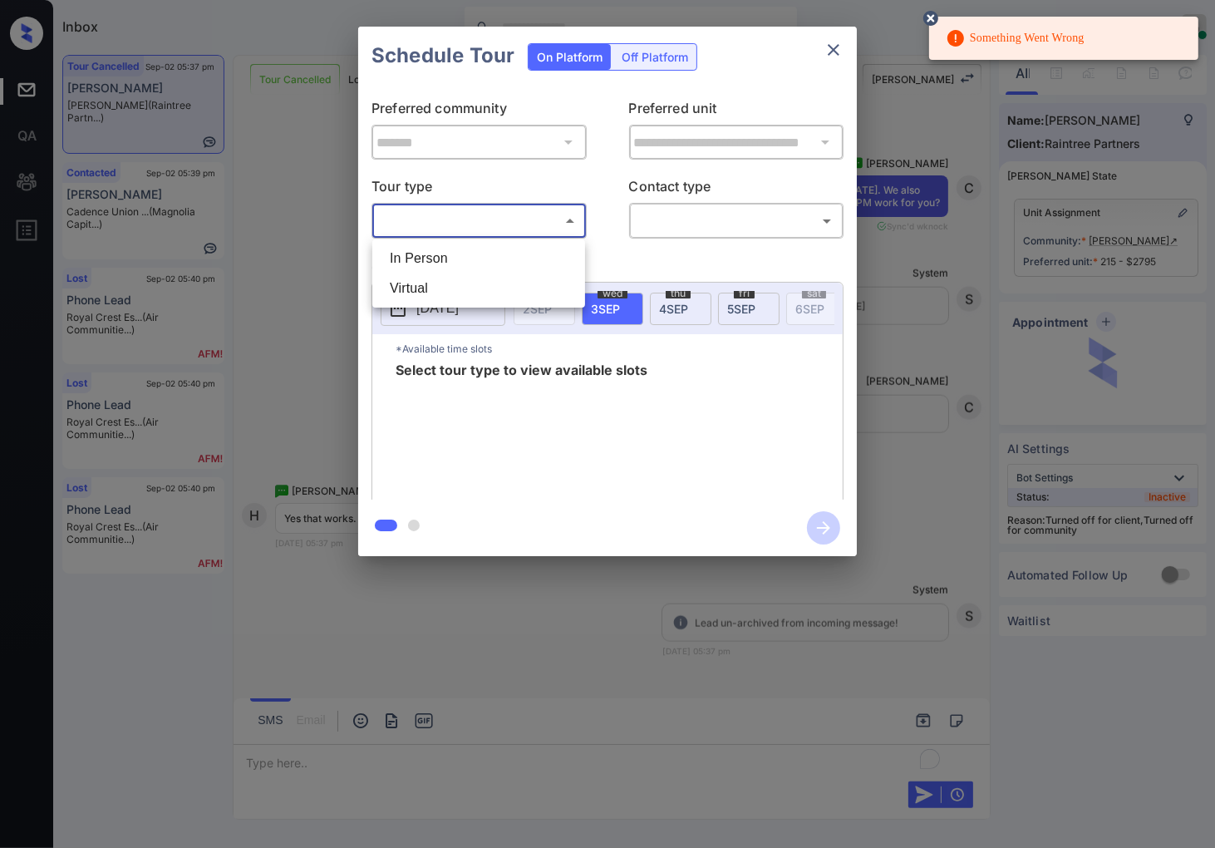
click at [535, 211] on body "Something Went Wrong Inbox Caroline Dacanay Online Set yourself offline Set you…" at bounding box center [607, 424] width 1215 height 848
click at [536, 238] on div at bounding box center [607, 424] width 1215 height 848
click at [541, 259] on p "Select slot" at bounding box center [608, 268] width 472 height 27
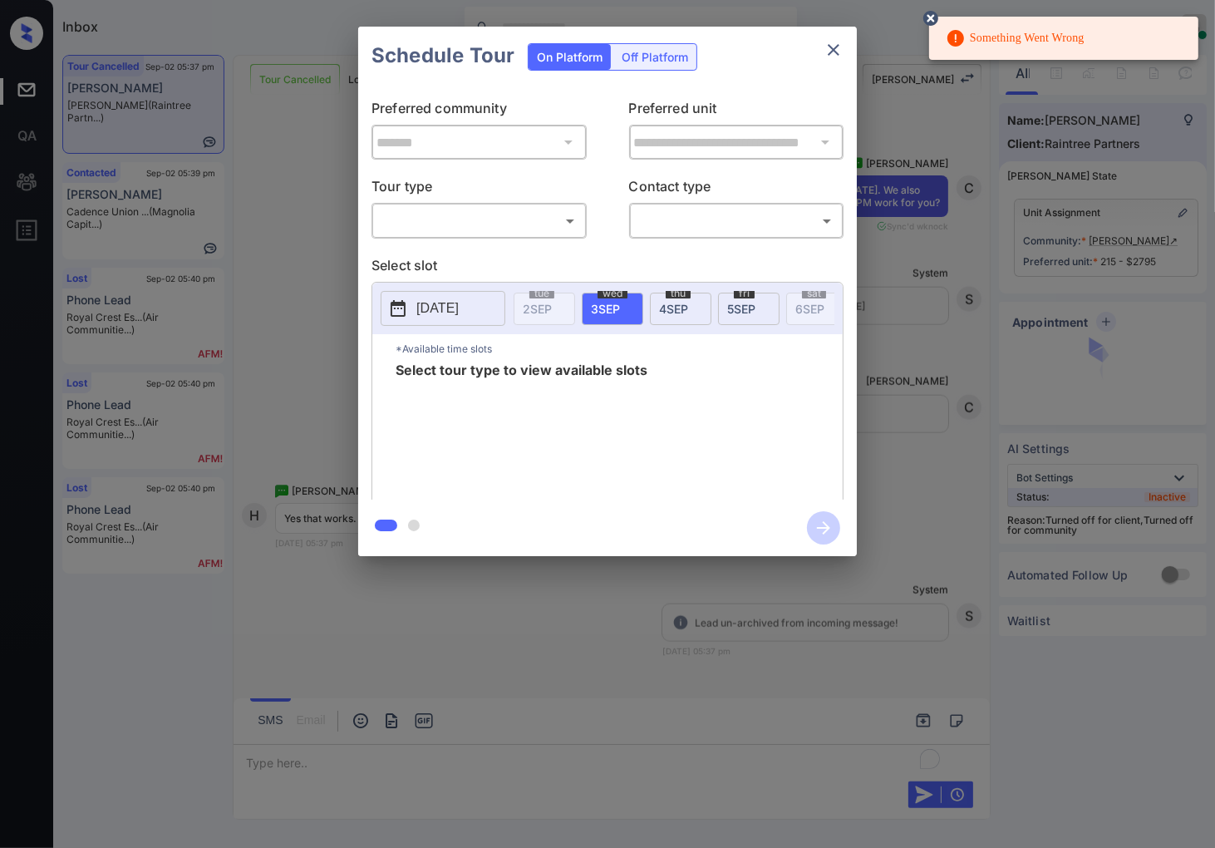
click at [565, 219] on body "Something Went Wrong Inbox Caroline Dacanay Online Set yourself offline Set you…" at bounding box center [607, 424] width 1215 height 848
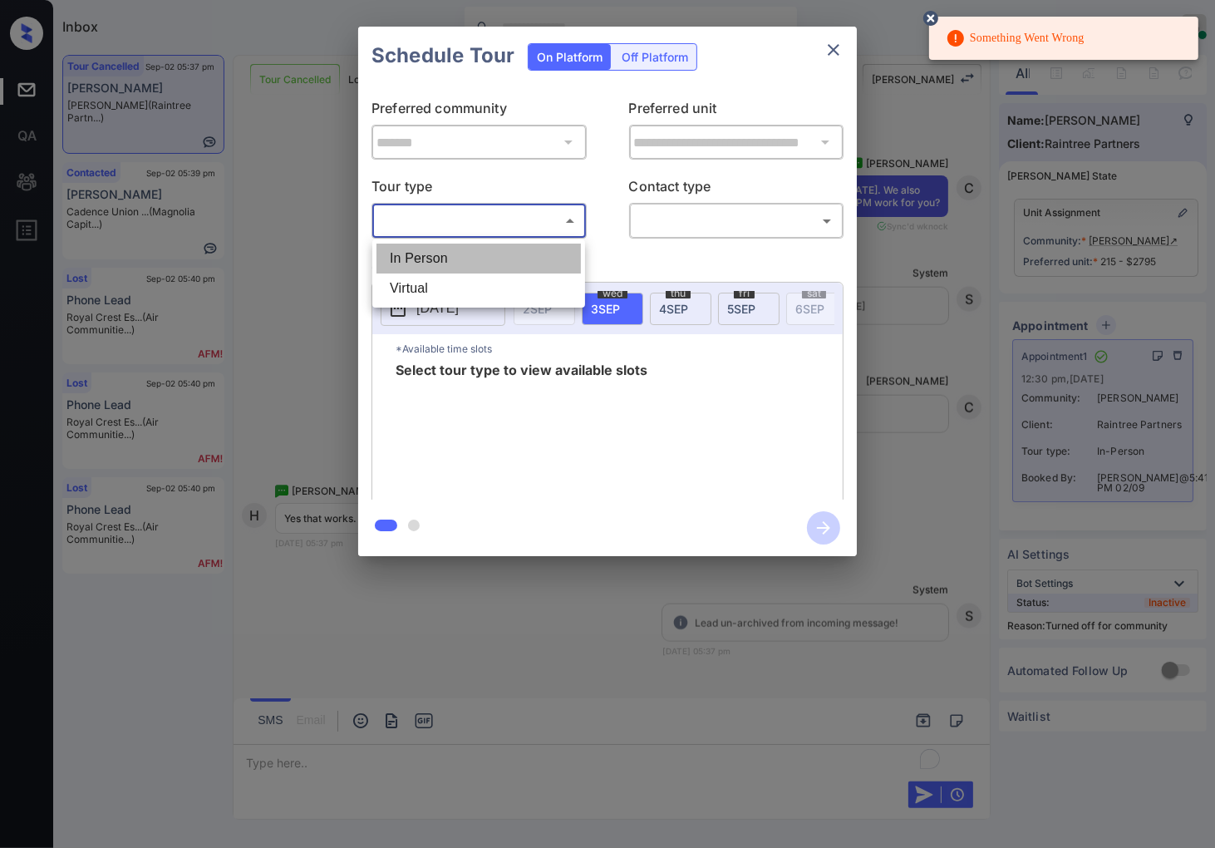
click at [541, 260] on li "In Person" at bounding box center [479, 259] width 205 height 30
type input "********"
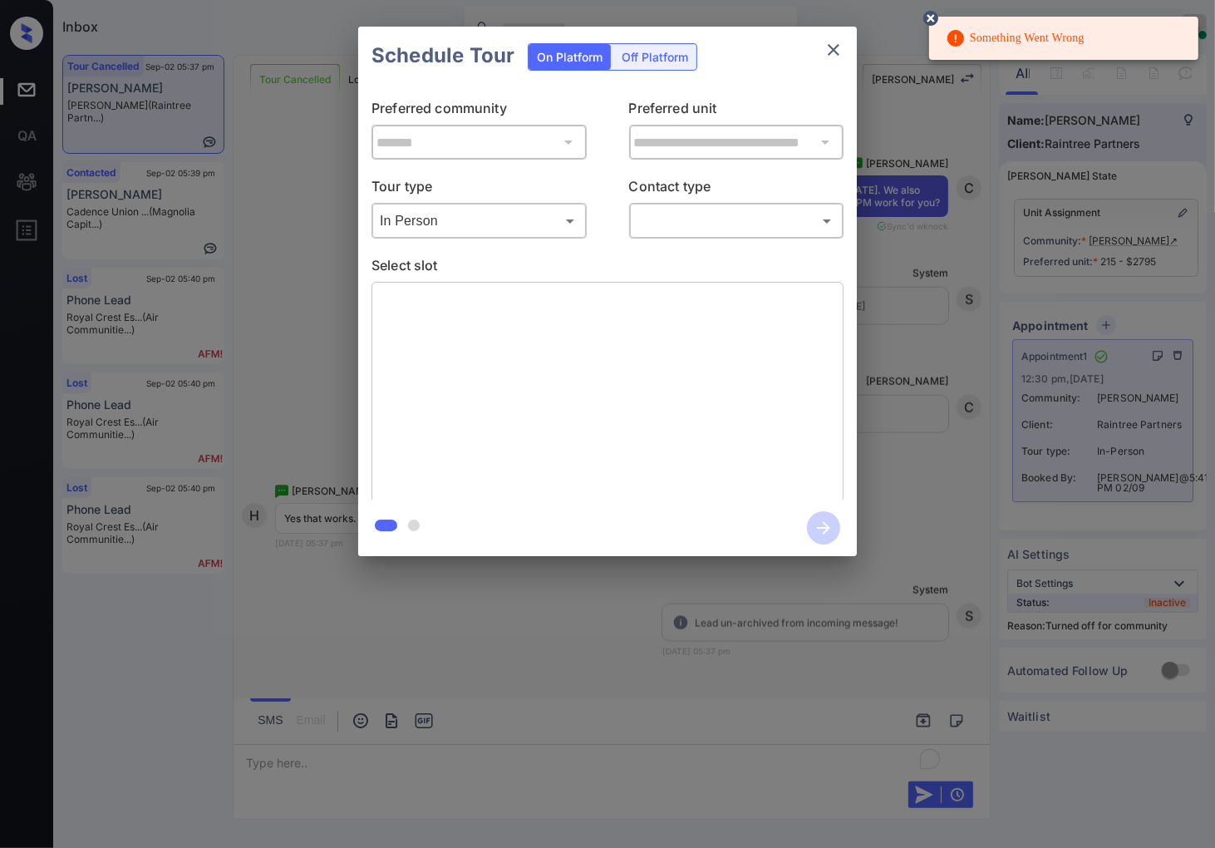
click at [912, 62] on div "**********" at bounding box center [607, 291] width 1215 height 583
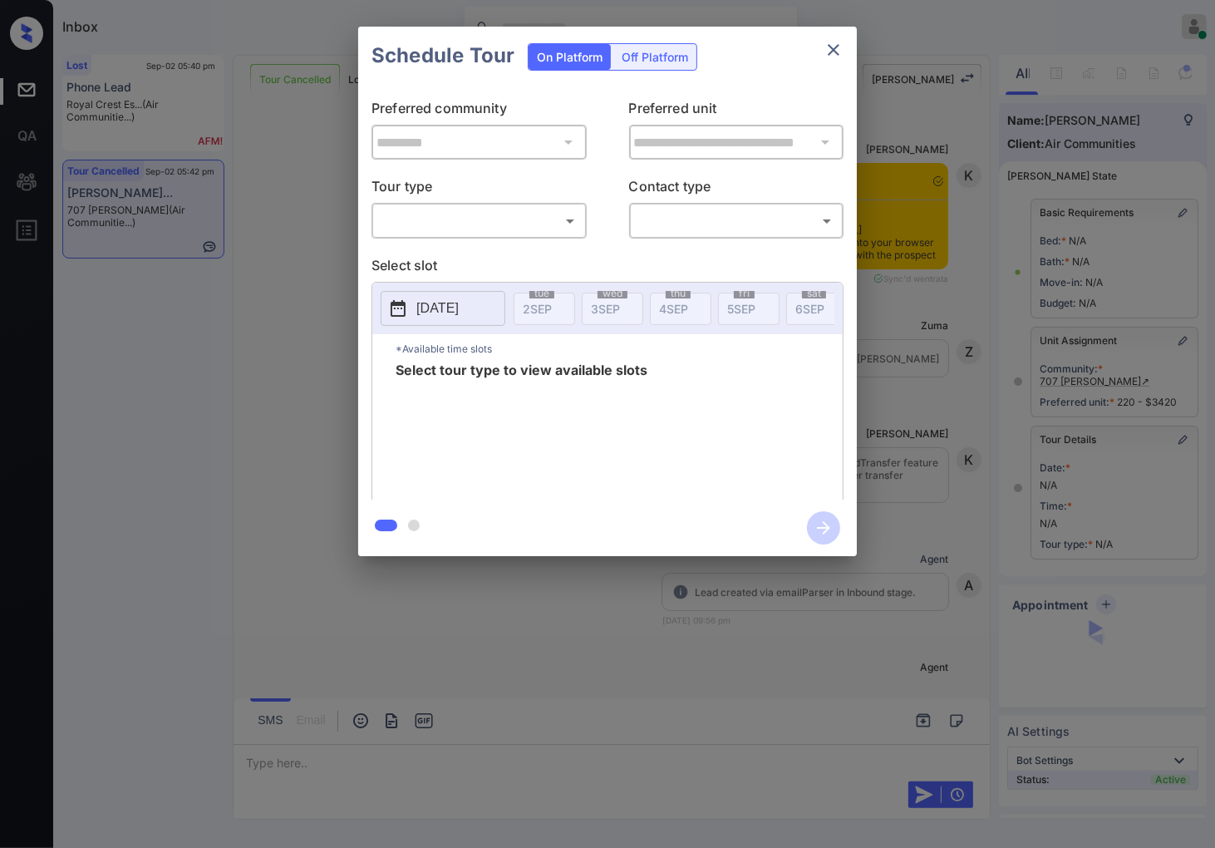
scroll to position [21861, 0]
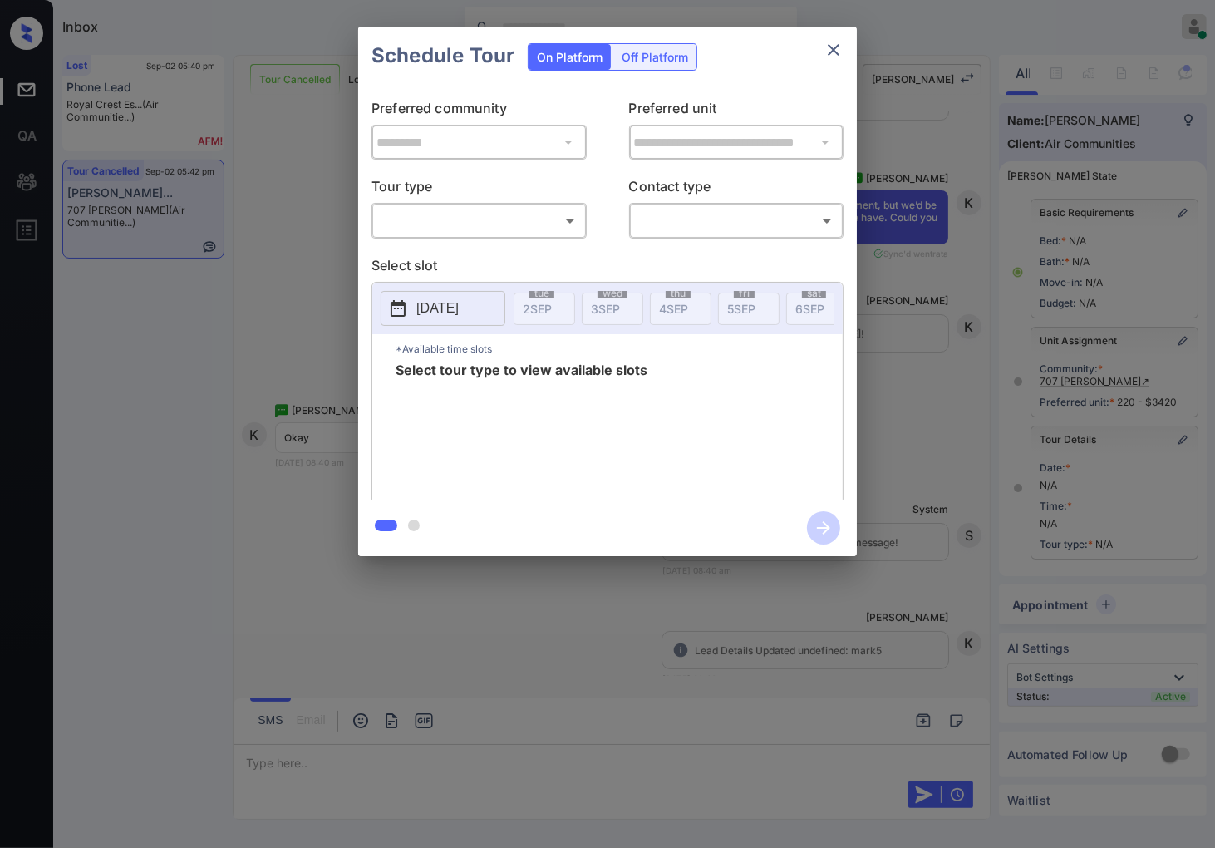
click at [477, 218] on body "Inbox [PERSON_NAME] Online Set yourself offline Set yourself on break Profile S…" at bounding box center [607, 424] width 1215 height 848
click at [485, 255] on li "In Person" at bounding box center [479, 259] width 205 height 30
type input "********"
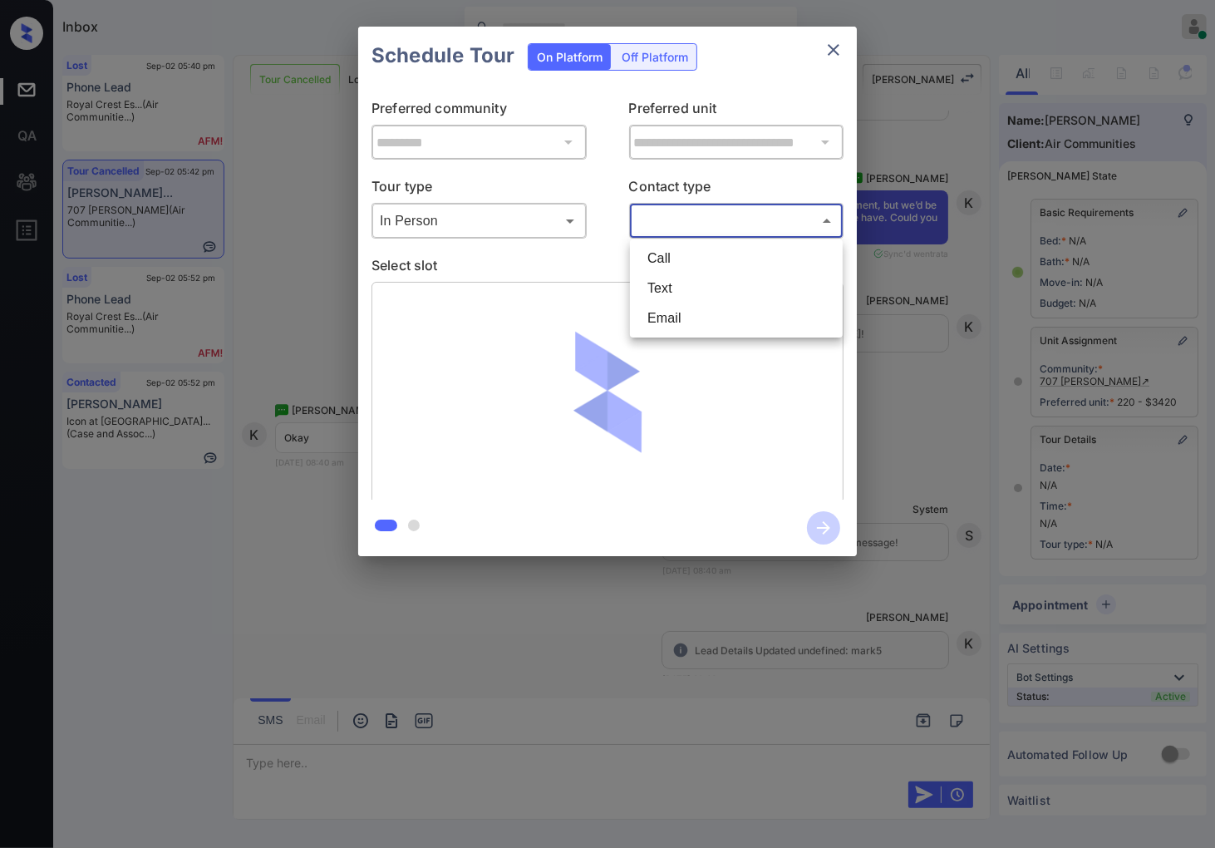
click at [697, 218] on body "Inbox [PERSON_NAME] Online Set yourself offline Set yourself on break Profile S…" at bounding box center [607, 424] width 1215 height 848
drag, startPoint x: 699, startPoint y: 272, endPoint x: 701, endPoint y: 288, distance: 15.9
click at [701, 288] on ul "Call Text Email" at bounding box center [736, 288] width 213 height 98
click at [701, 288] on li "Text" at bounding box center [736, 289] width 205 height 30
type input "****"
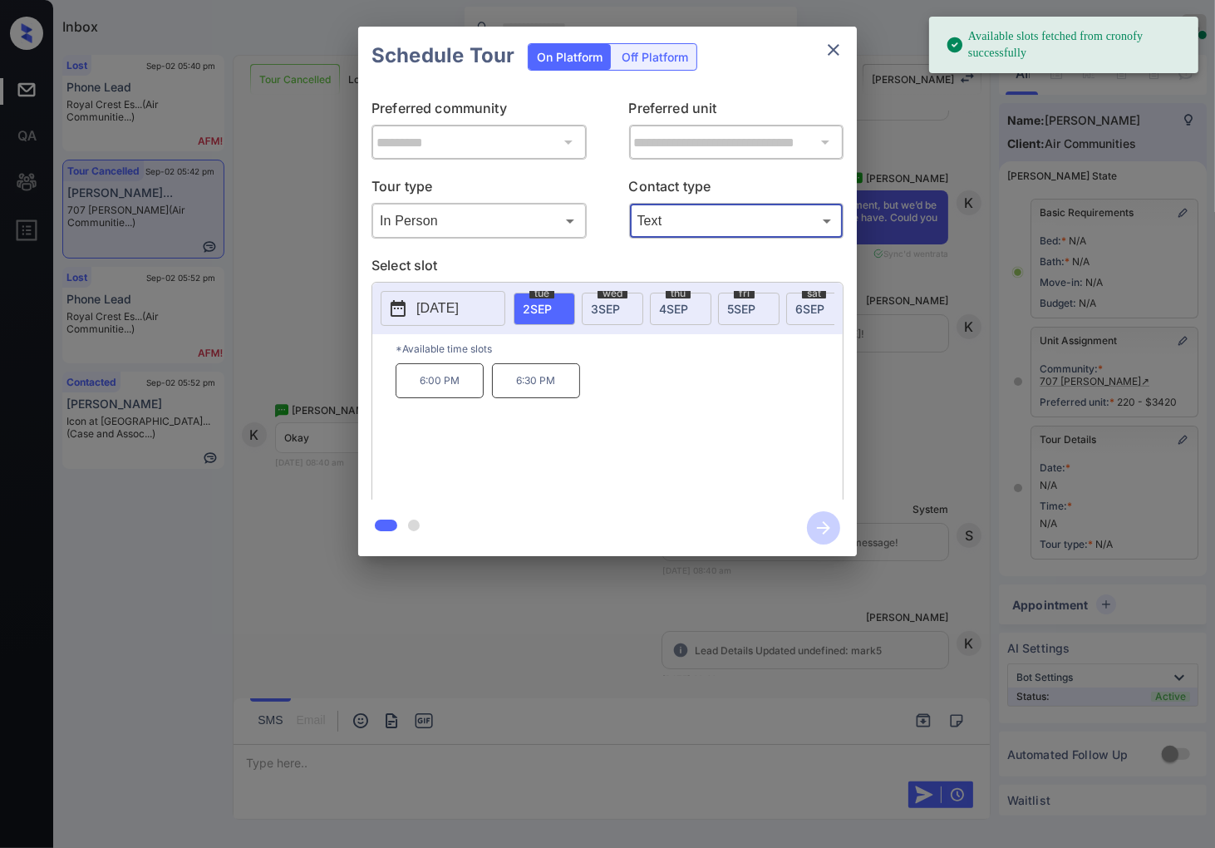
click at [611, 309] on span "[DATE]" at bounding box center [605, 309] width 29 height 14
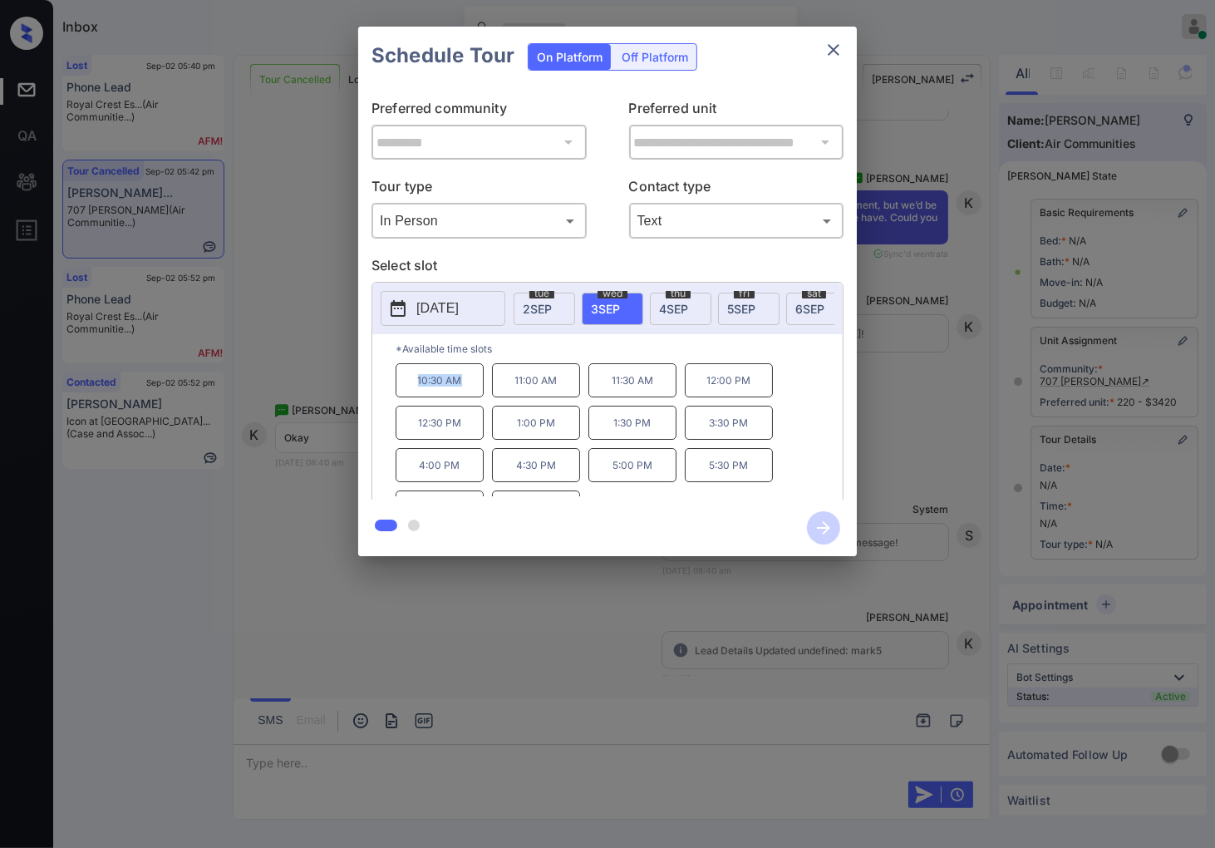
drag, startPoint x: 475, startPoint y: 392, endPoint x: 397, endPoint y: 397, distance: 77.5
click at [397, 397] on p "10:30 AM" at bounding box center [440, 380] width 88 height 34
copy p "10:30 AM"
drag, startPoint x: 669, startPoint y: 438, endPoint x: 333, endPoint y: 417, distance: 337.4
click at [608, 430] on p "1:30 PM" at bounding box center [633, 423] width 88 height 34
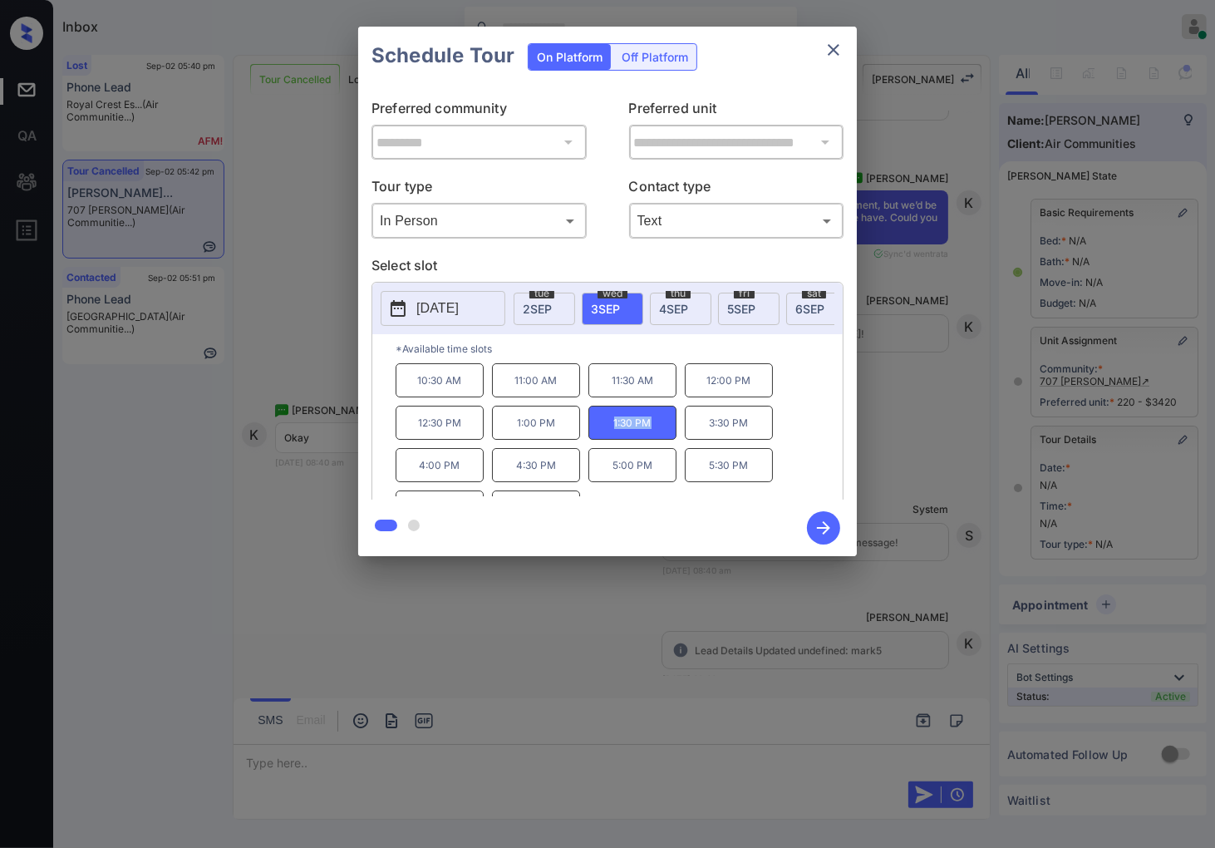
copy p "1:30 PM"
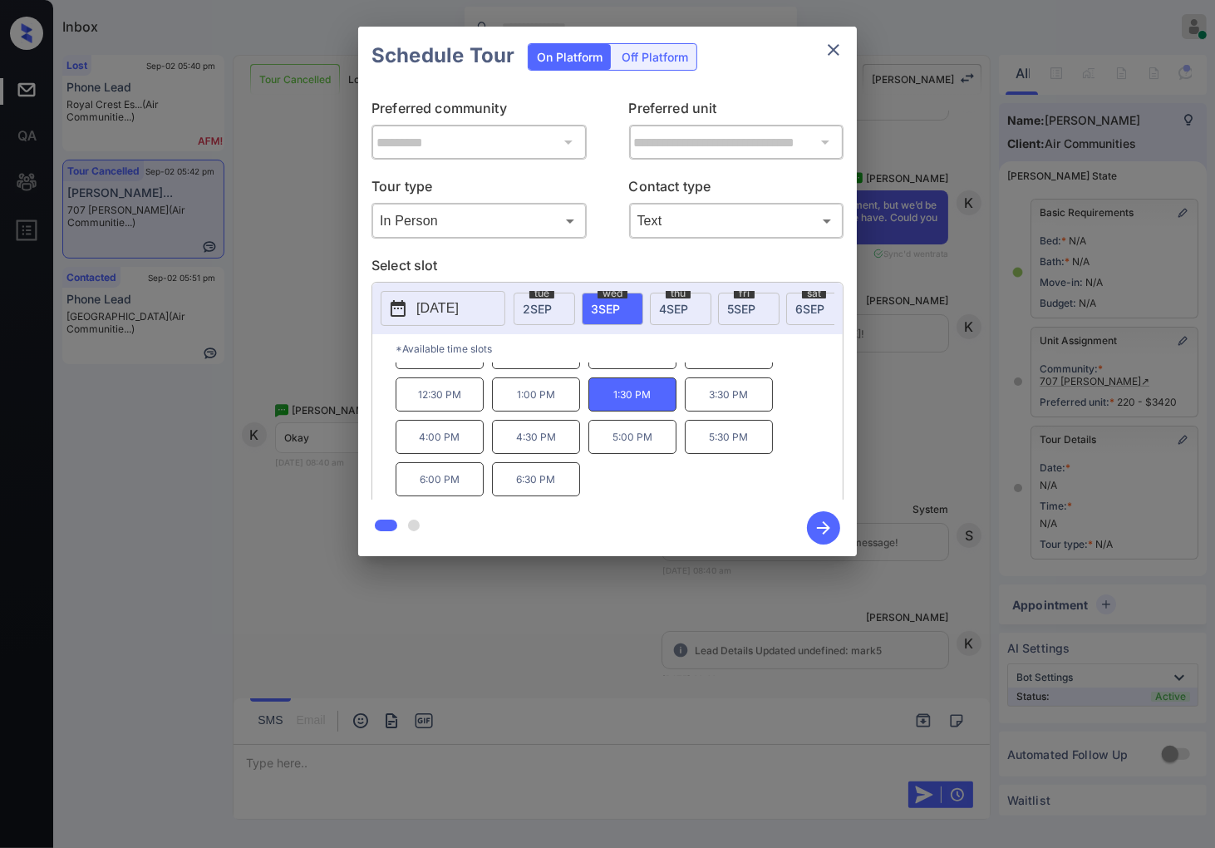
click at [377, 603] on div at bounding box center [607, 424] width 1215 height 848
